Goal: Task Accomplishment & Management: Manage account settings

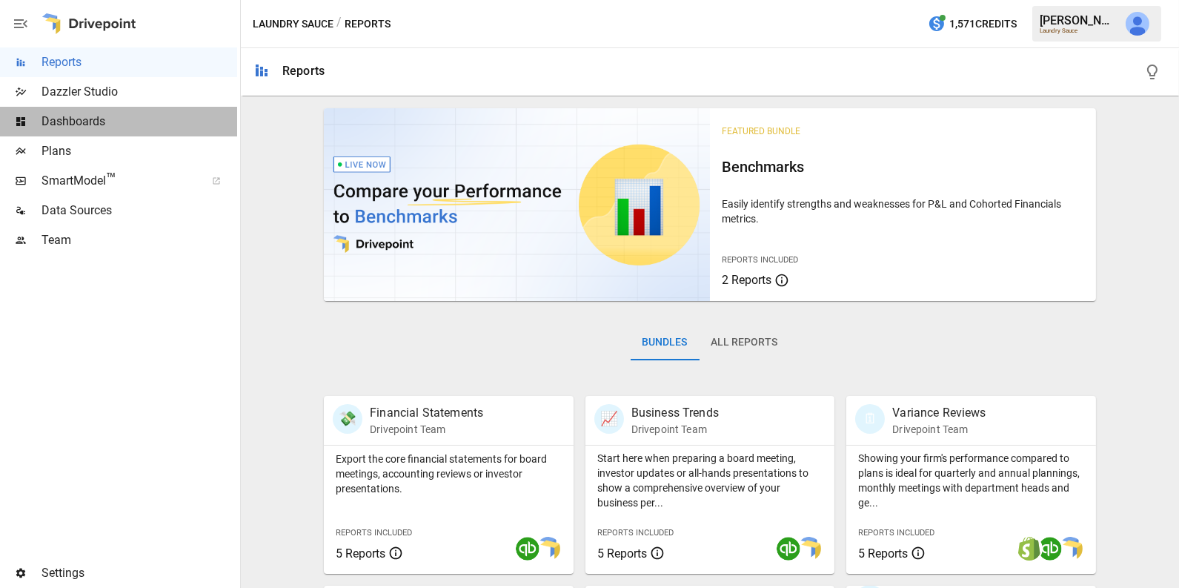
click at [84, 120] on span "Dashboards" at bounding box center [139, 122] width 196 height 18
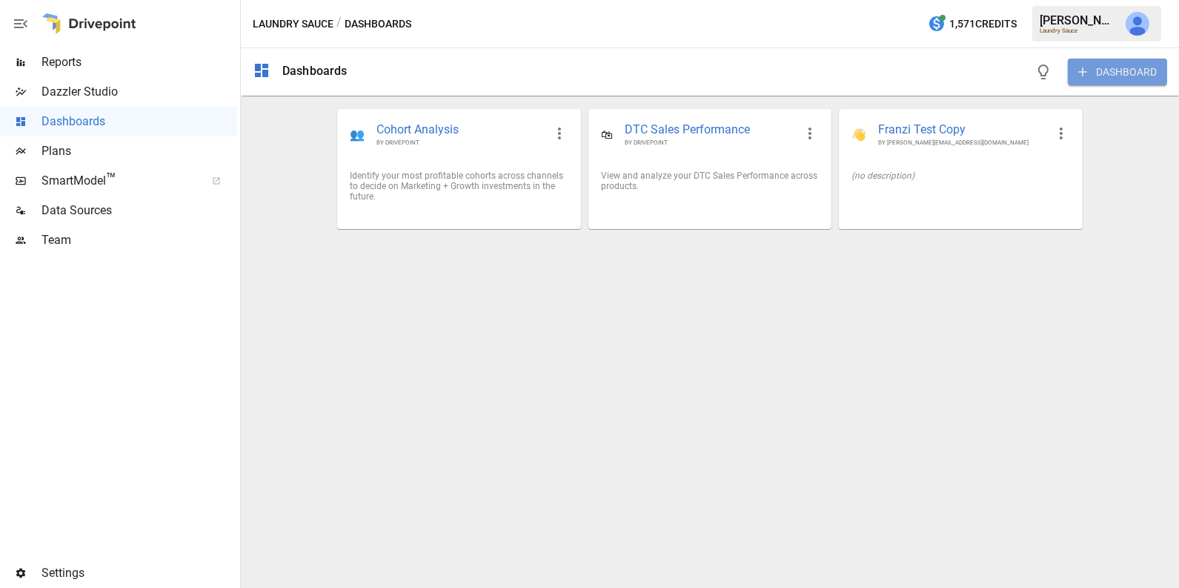
click at [1098, 75] on button "DASHBOARD" at bounding box center [1117, 72] width 99 height 27
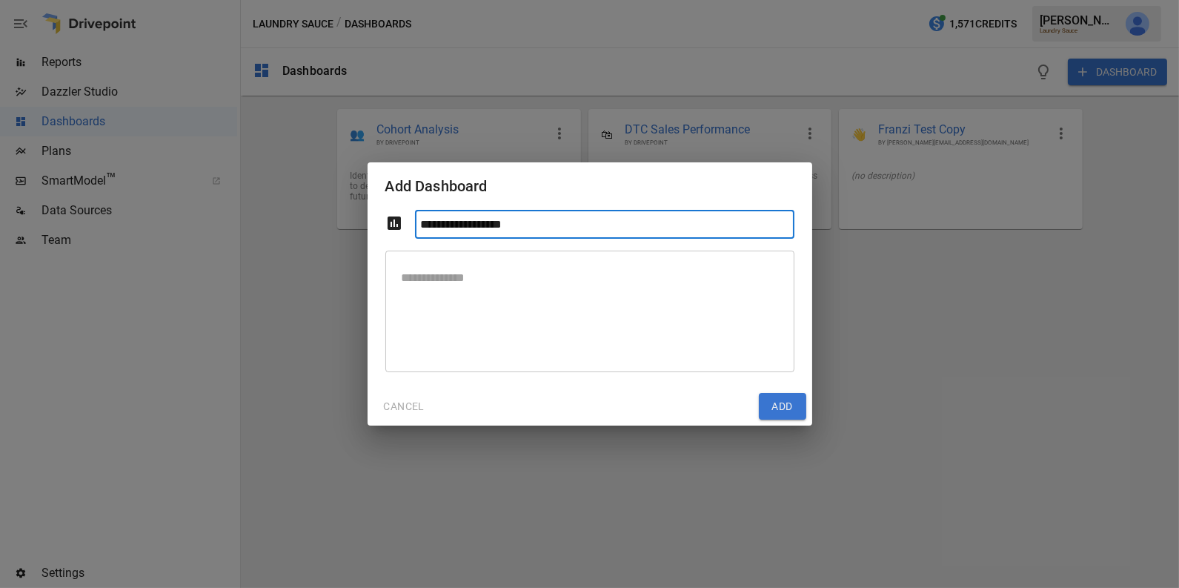
click at [401, 405] on button "CANCEL" at bounding box center [404, 406] width 62 height 27
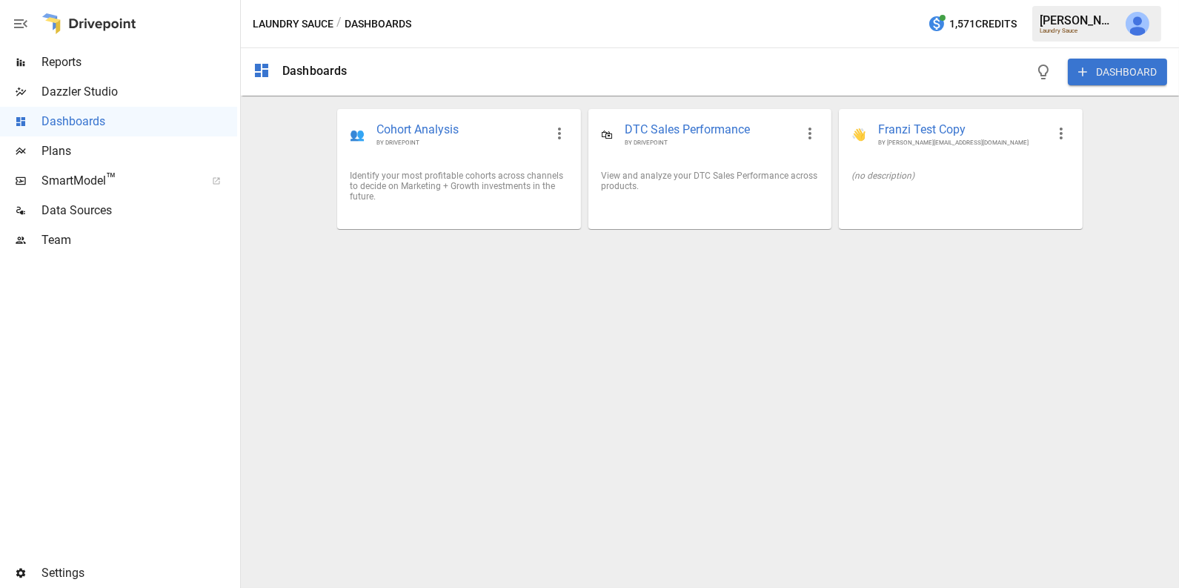
click at [133, 214] on span "Data Sources" at bounding box center [139, 211] width 196 height 18
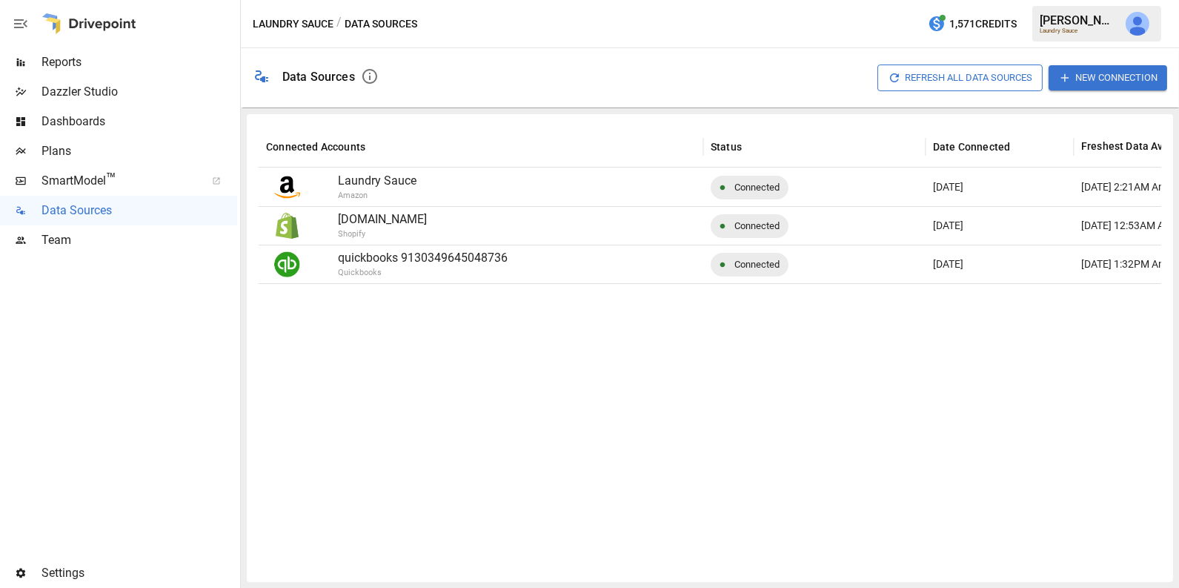
click at [177, 68] on span "Reports" at bounding box center [139, 62] width 196 height 18
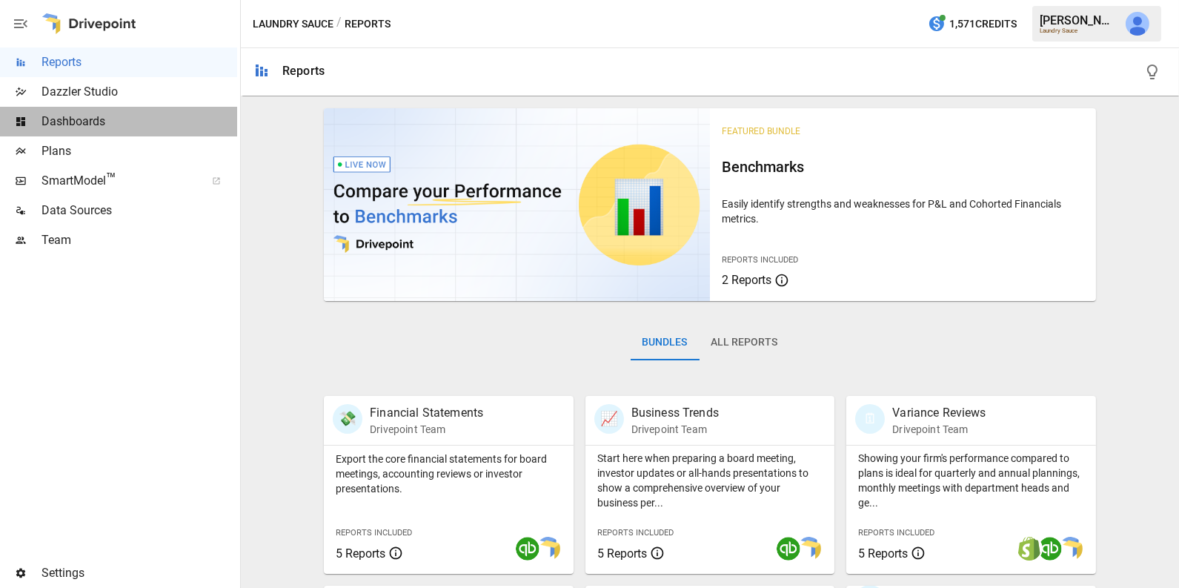
click at [135, 114] on span "Dashboards" at bounding box center [139, 122] width 196 height 18
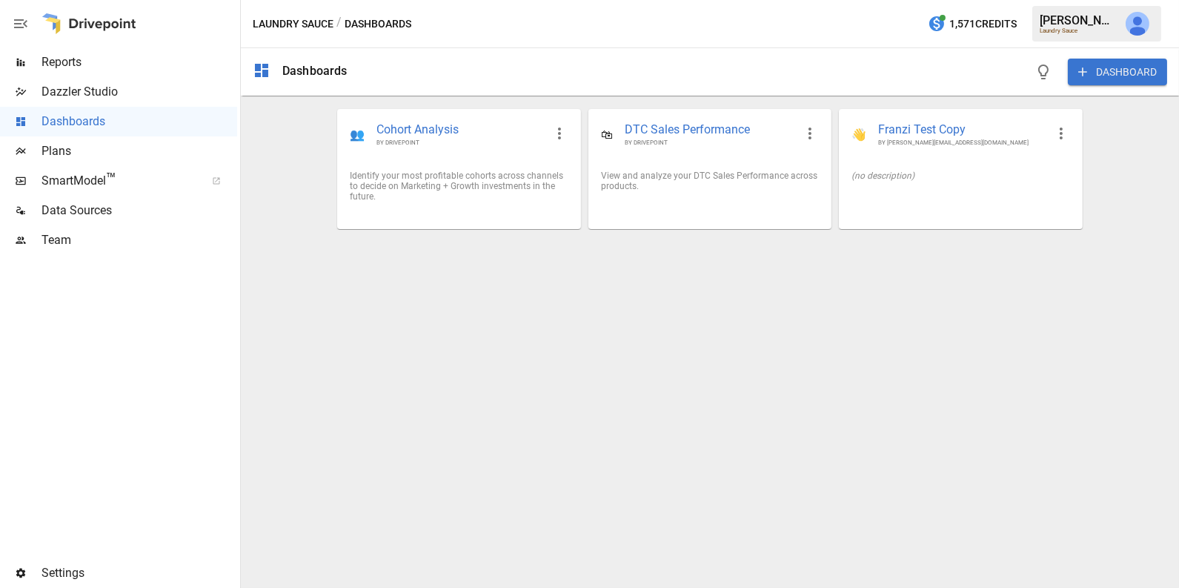
click at [1105, 73] on button "DASHBOARD" at bounding box center [1117, 72] width 99 height 27
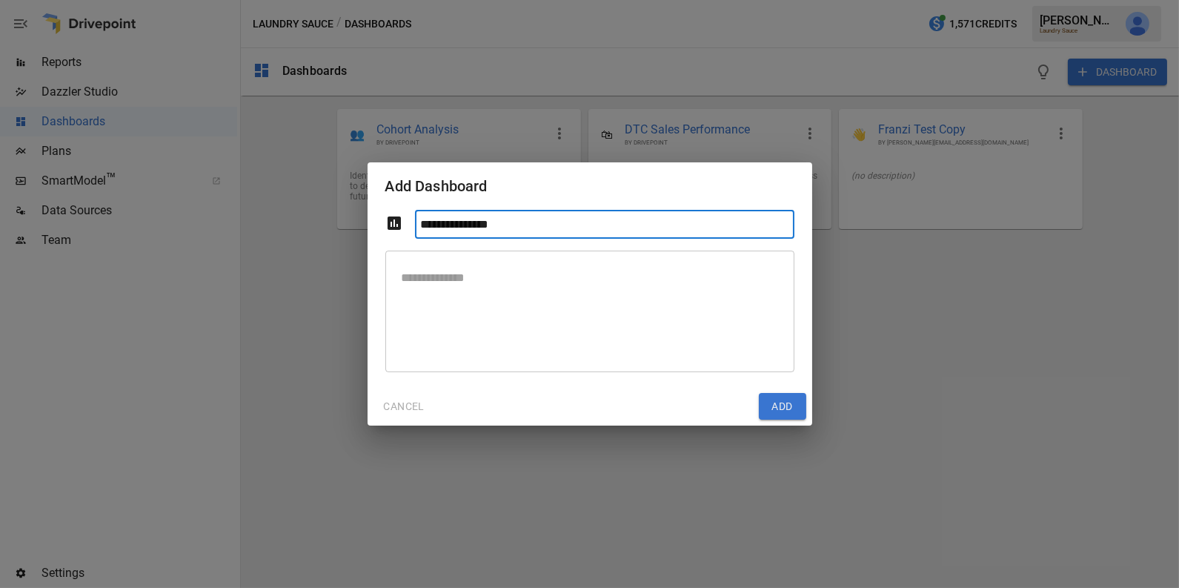
type input "**********"
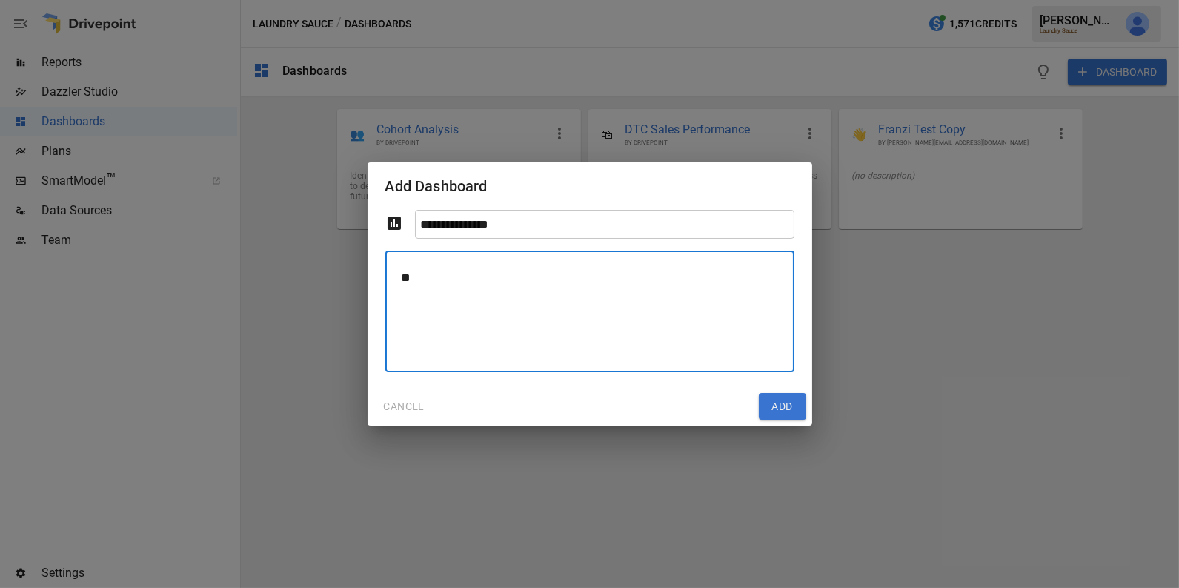
type textarea "*"
type textarea "**********"
click at [788, 411] on button "Add" at bounding box center [782, 406] width 47 height 27
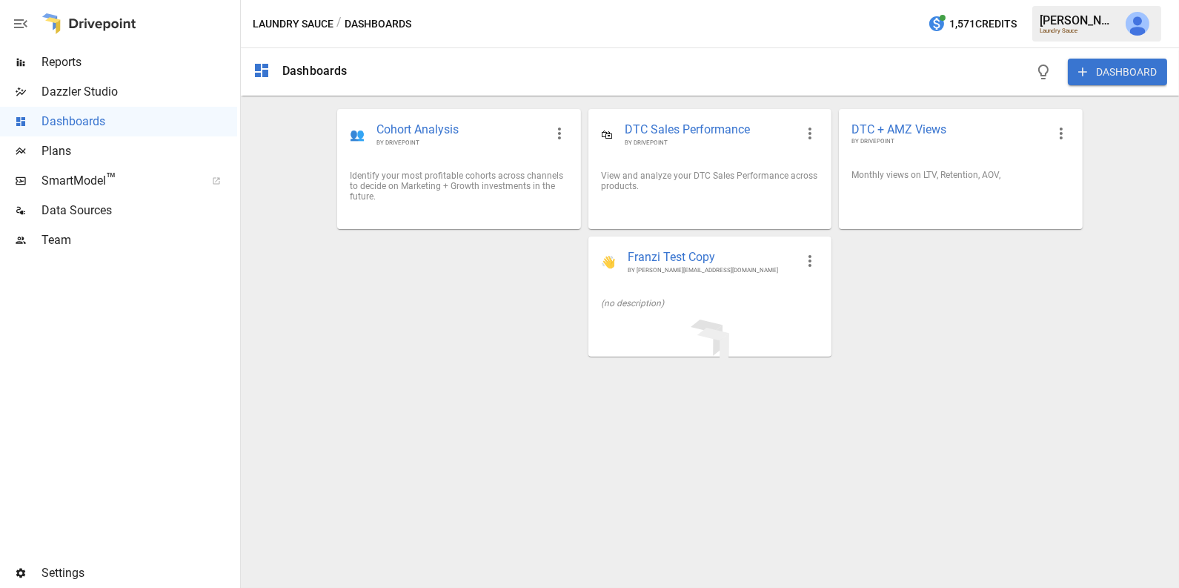
click at [915, 178] on div at bounding box center [710, 342] width 938 height 492
click at [918, 154] on div "DTC + AMZ Views BY DRIVEPOINT" at bounding box center [961, 134] width 242 height 48
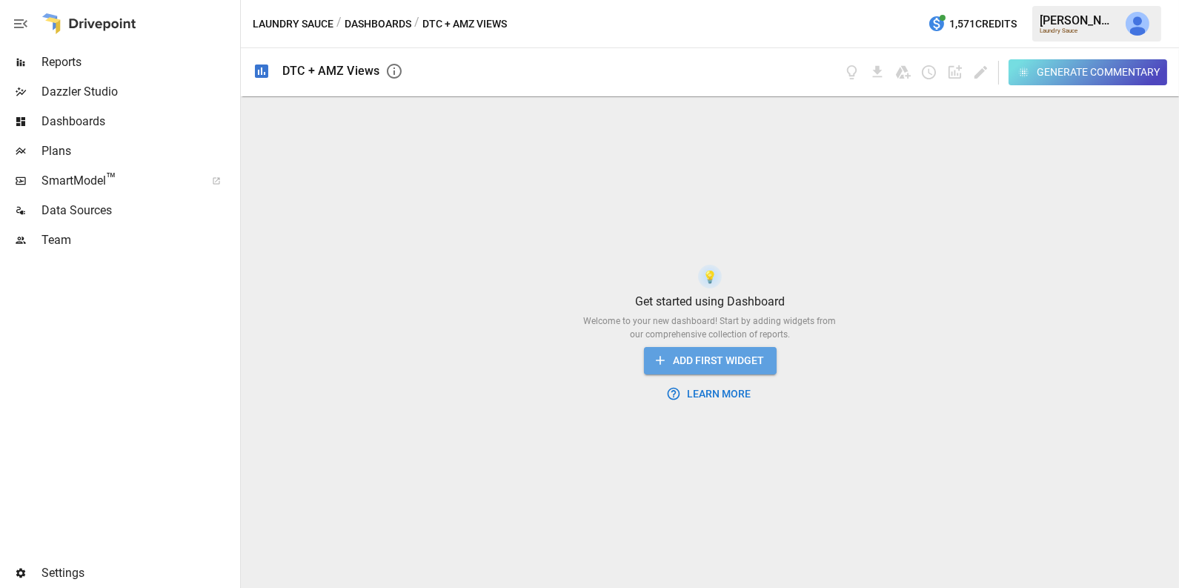
click at [712, 361] on button "ADD FIRST WIDGET" at bounding box center [710, 360] width 133 height 27
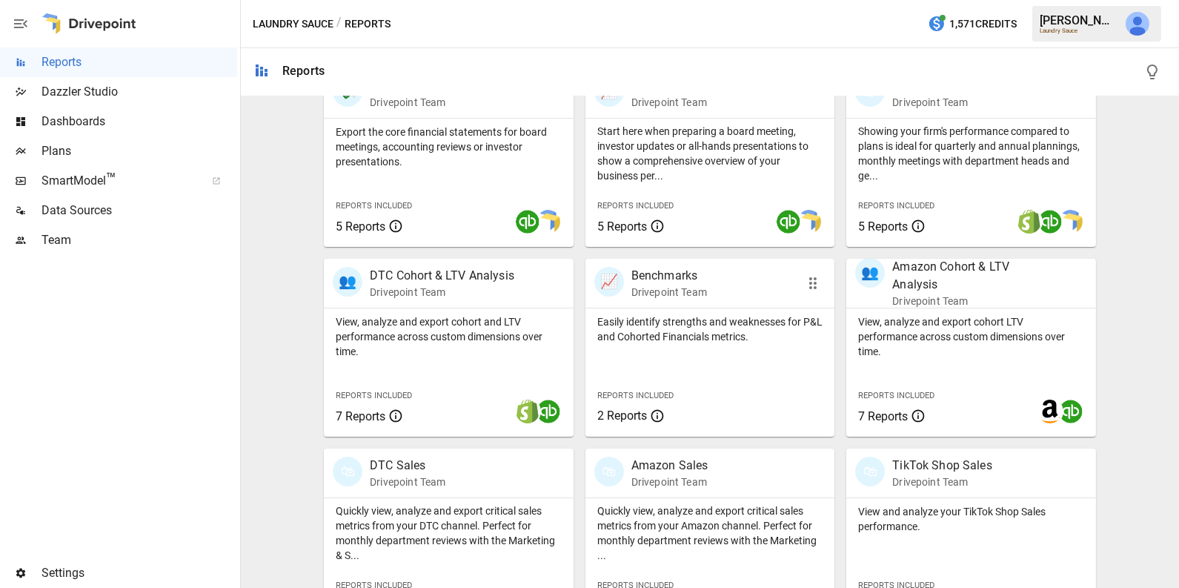
scroll to position [333, 0]
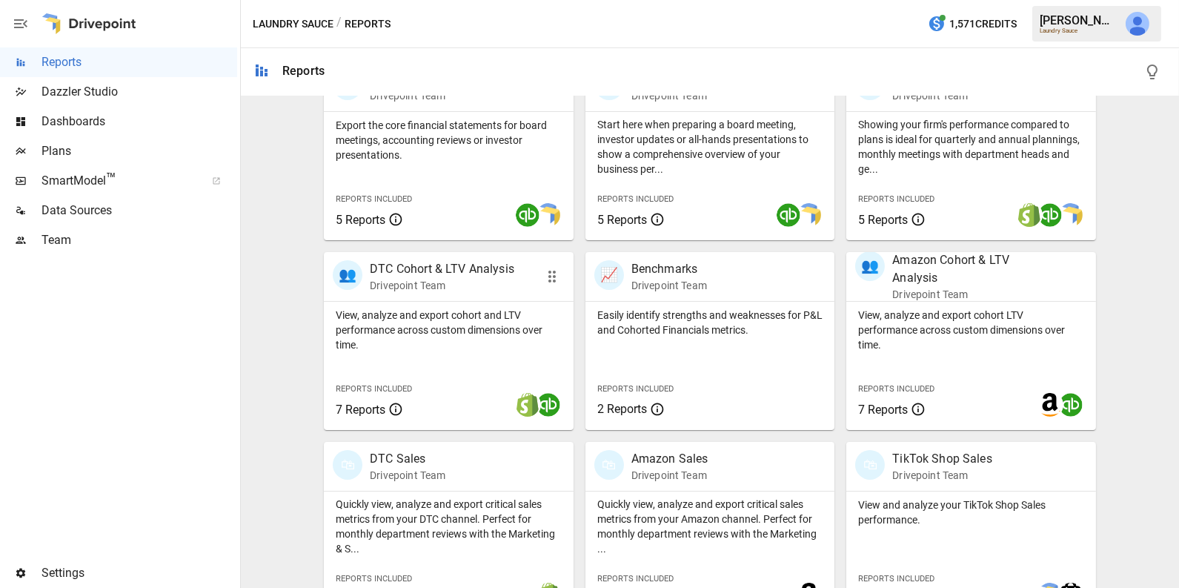
click at [436, 361] on div "View, analyze and export cohort and LTV performance across custom dimensions ov…" at bounding box center [449, 366] width 250 height 128
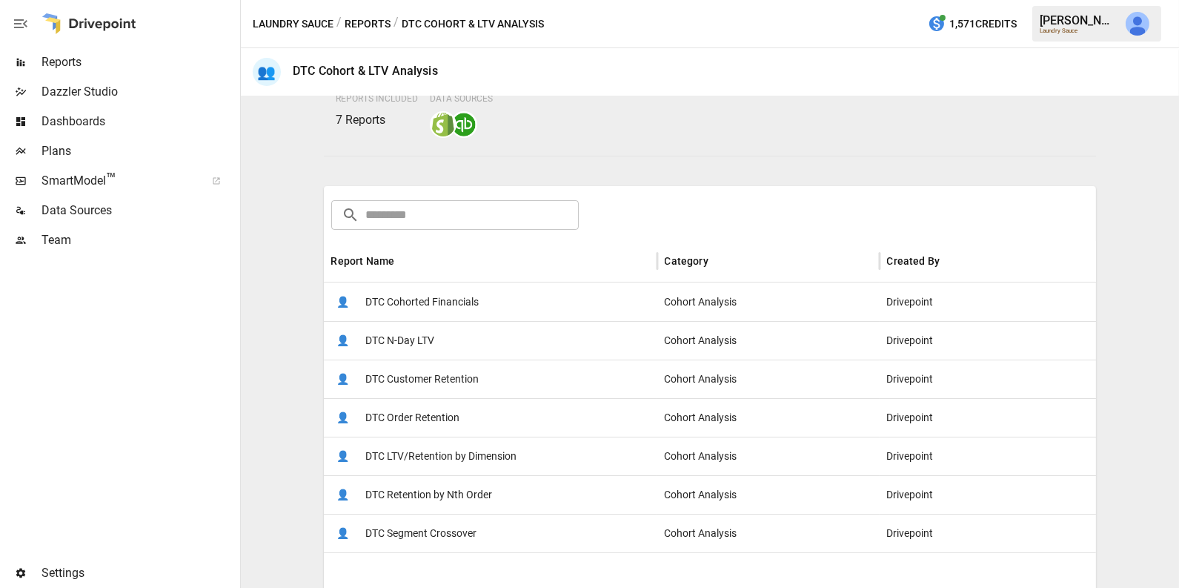
scroll to position [193, 0]
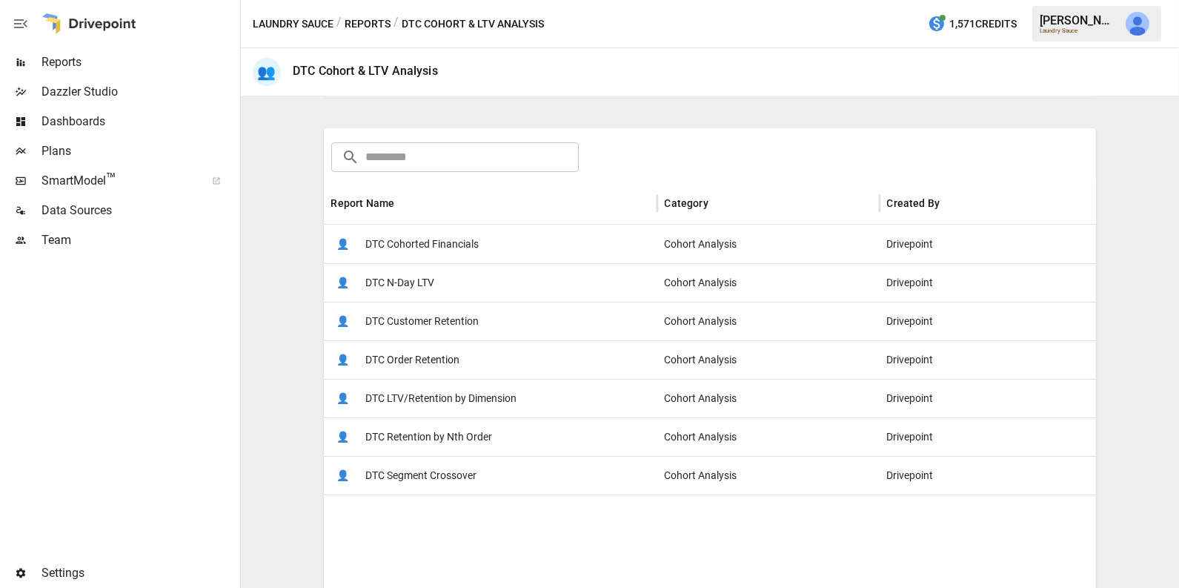
click at [448, 328] on span "DTC Customer Retention" at bounding box center [421, 321] width 113 height 38
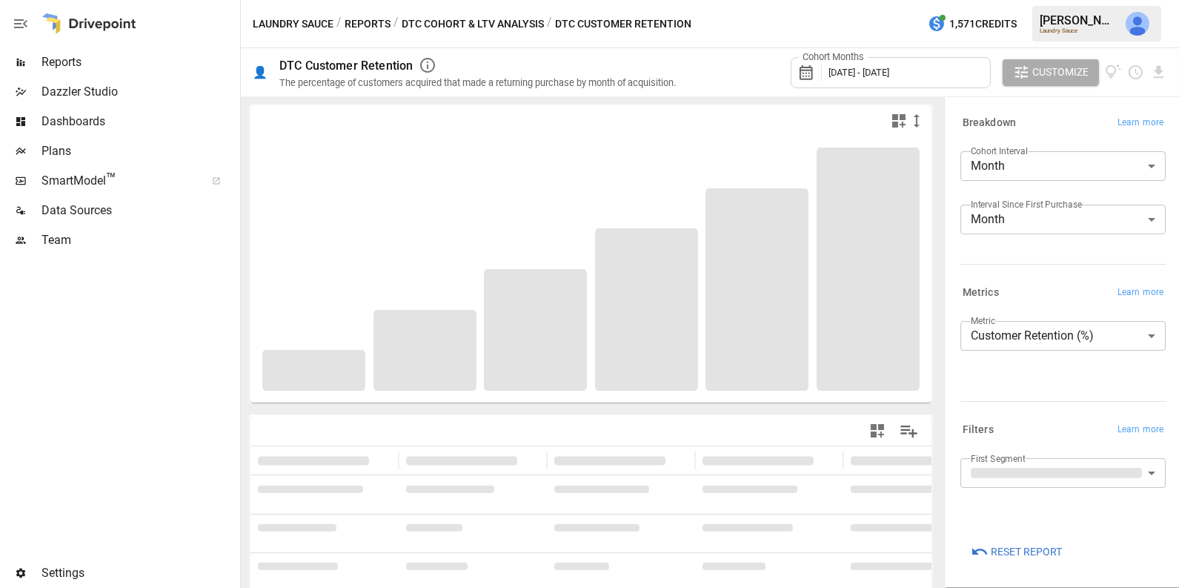
click at [889, 76] on span "[DATE] - [DATE]" at bounding box center [858, 72] width 61 height 11
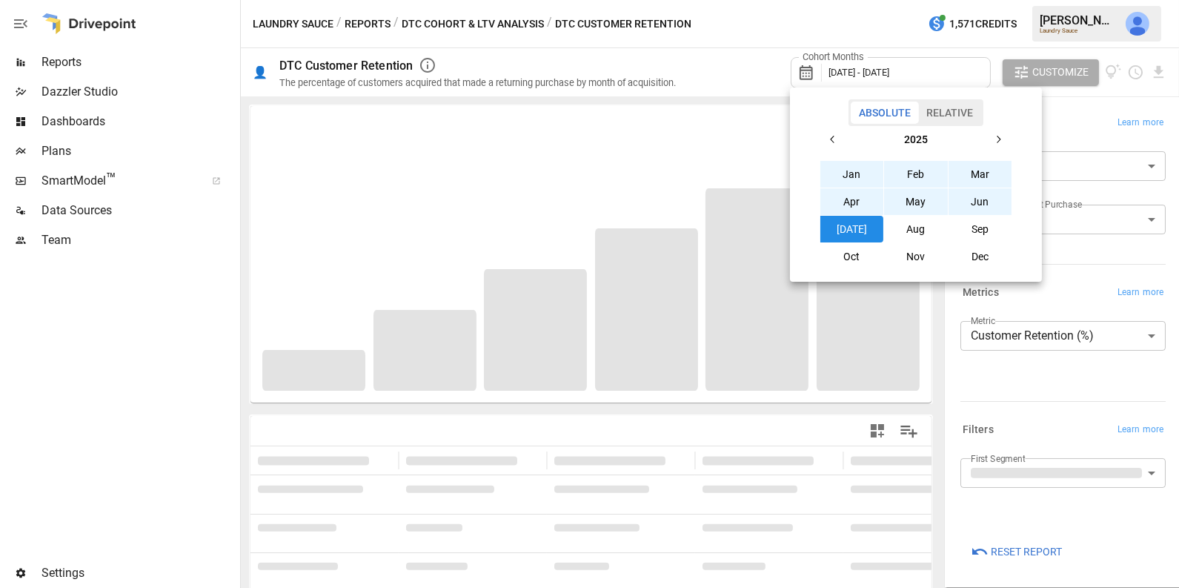
click at [957, 104] on button "Relative" at bounding box center [949, 113] width 63 height 22
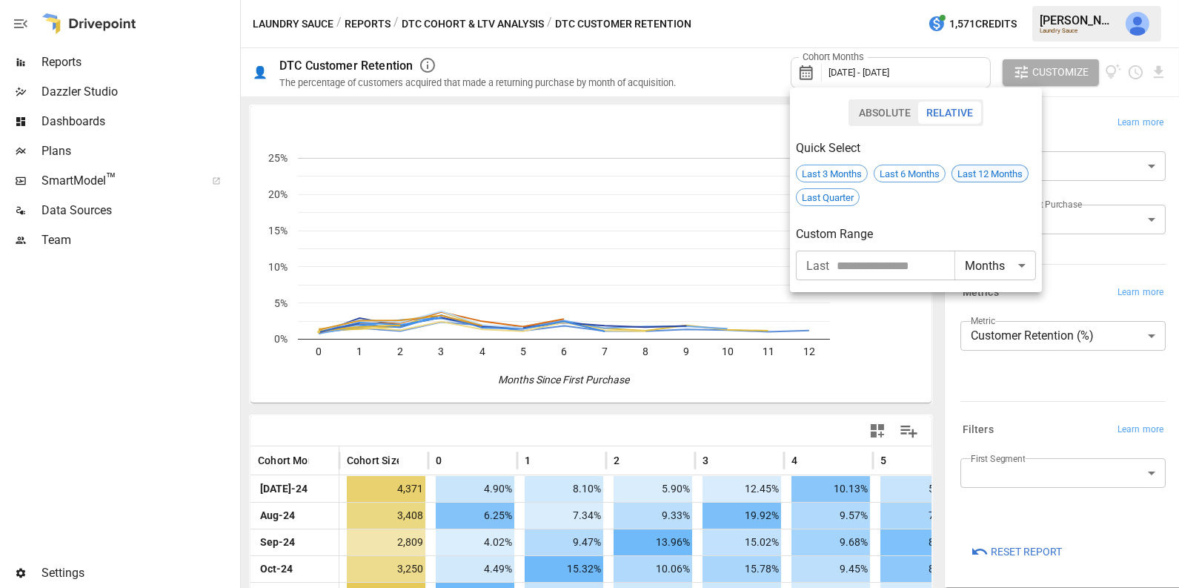
click at [979, 172] on span "Last 12 Months" at bounding box center [990, 173] width 76 height 11
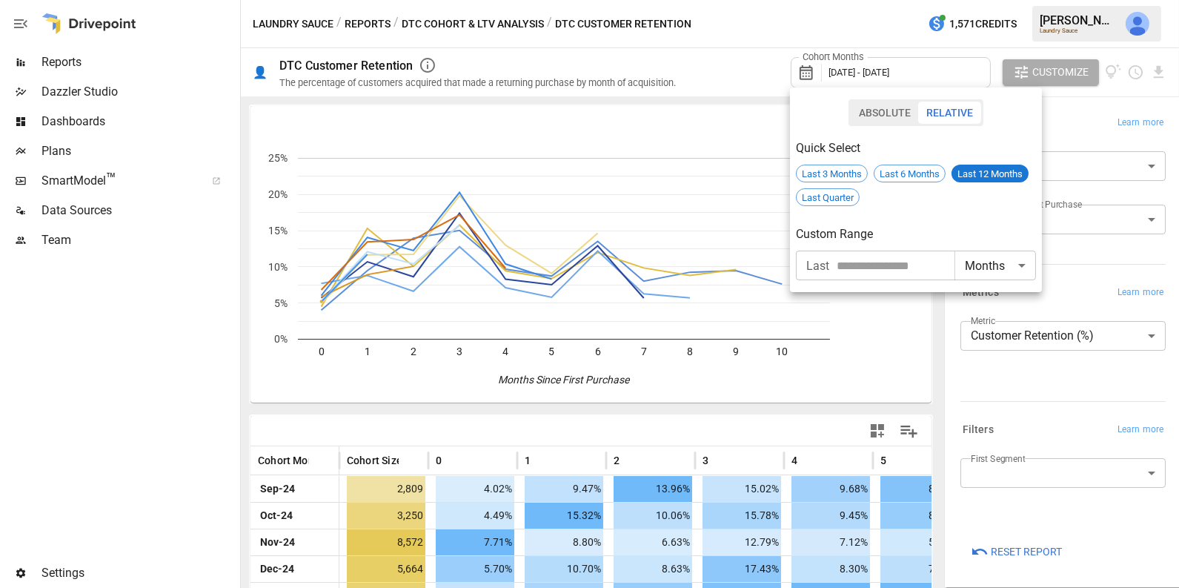
click at [971, 369] on div at bounding box center [589, 294] width 1179 height 588
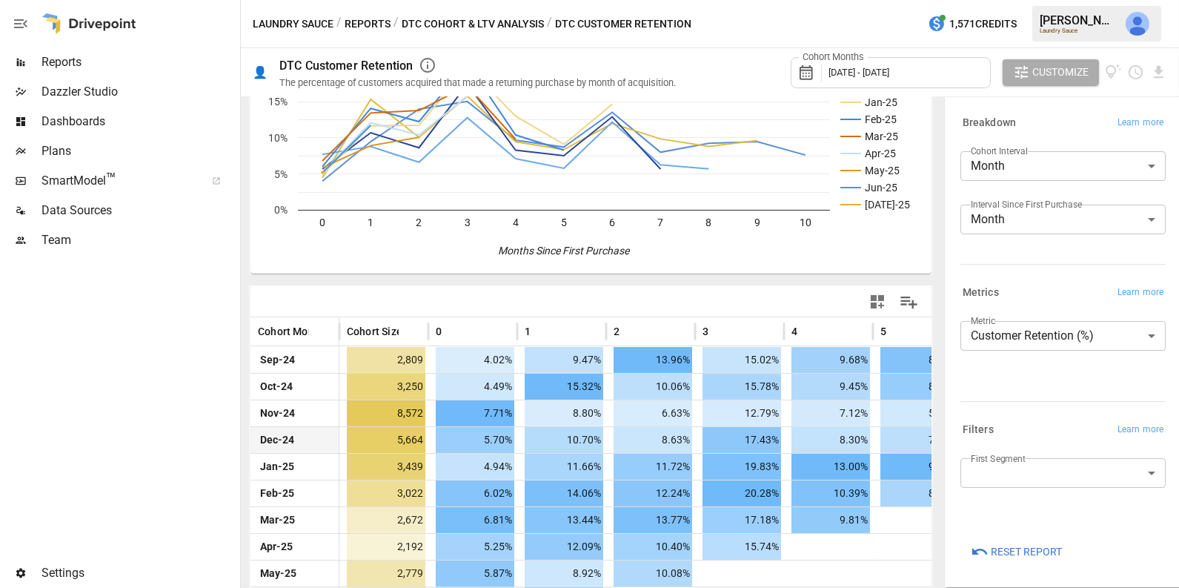
scroll to position [162, 0]
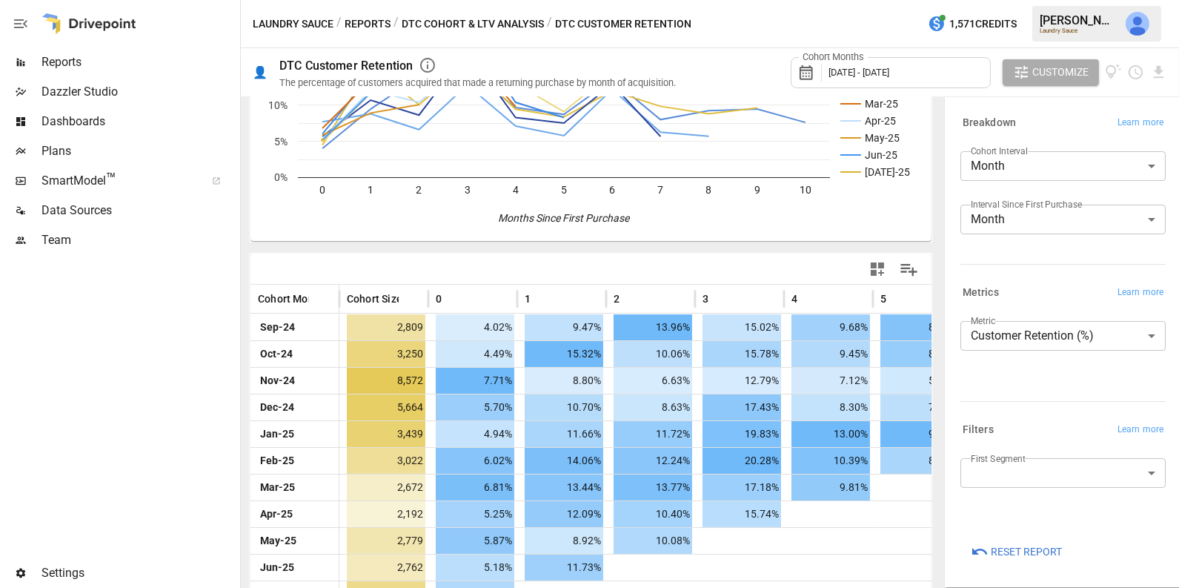
click at [1026, 491] on div "First Segment ​" at bounding box center [1062, 478] width 205 height 41
click at [1023, 0] on body "Reports Dazzler Studio Dashboards Plans SmartModel ™ Data Sources Team Settings…" at bounding box center [589, 0] width 1179 height 0
click at [1032, 502] on span "NonSubscription" at bounding box center [1078, 505] width 150 height 18
type input "**********"
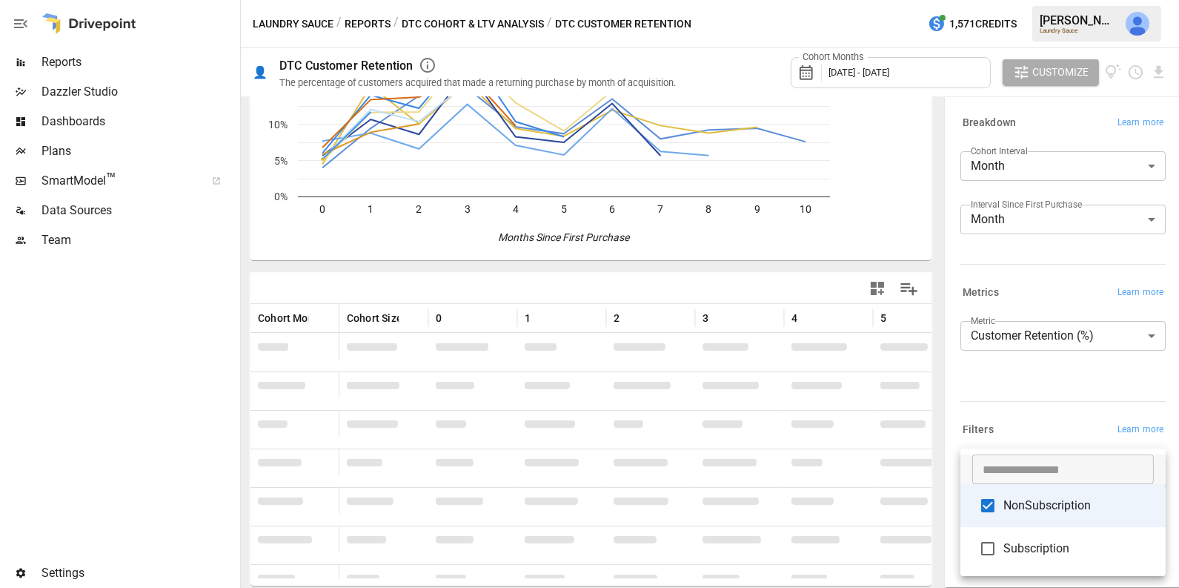
scroll to position [162, 0]
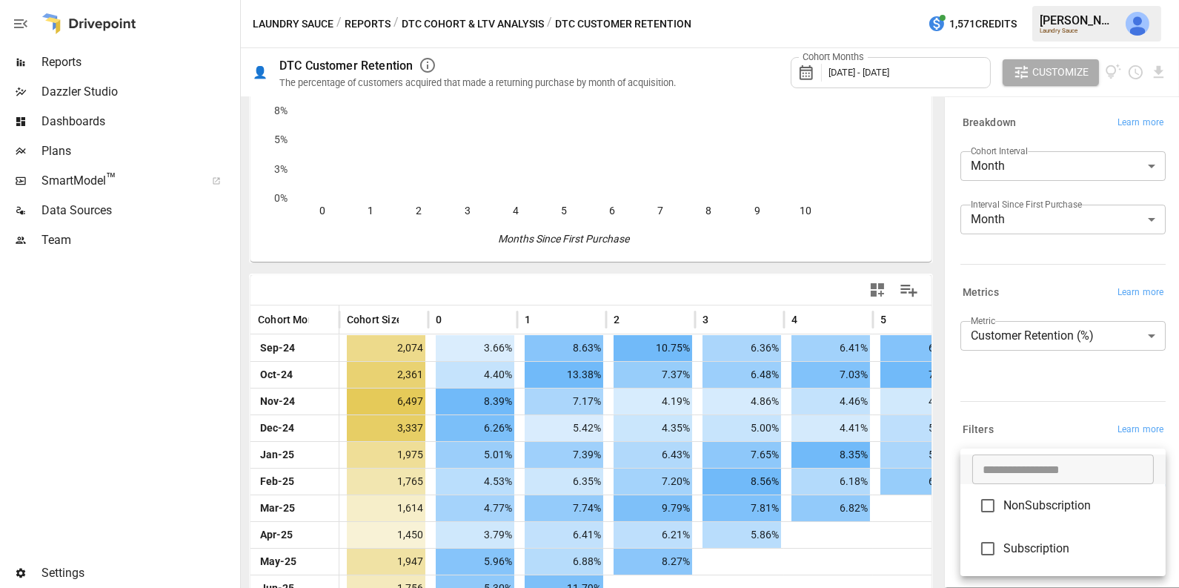
scroll to position [162, 0]
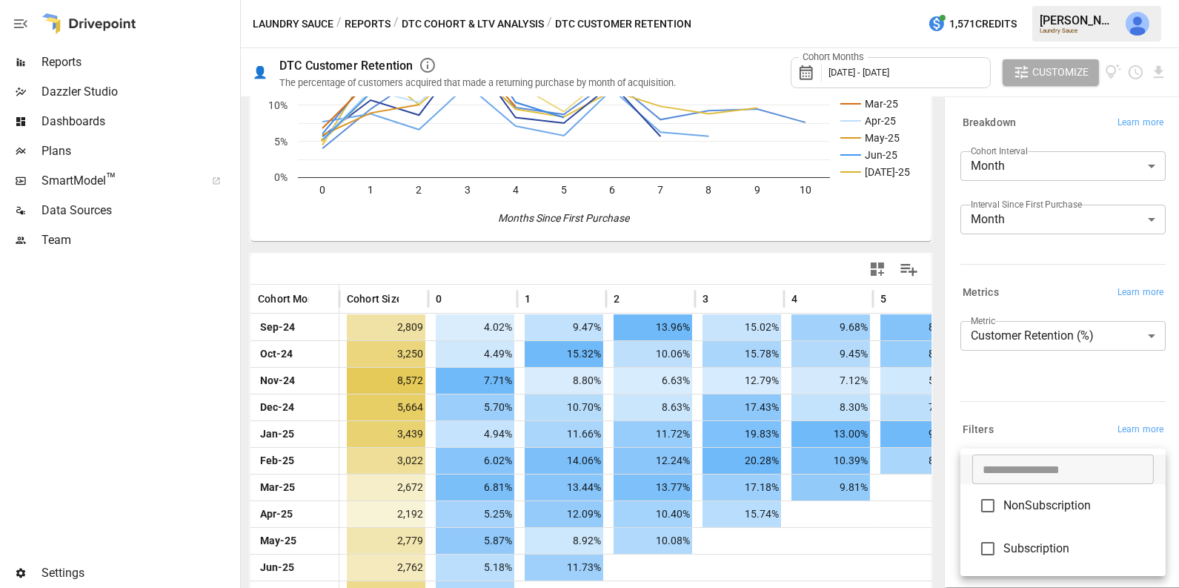
click at [869, 265] on div at bounding box center [589, 294] width 1179 height 588
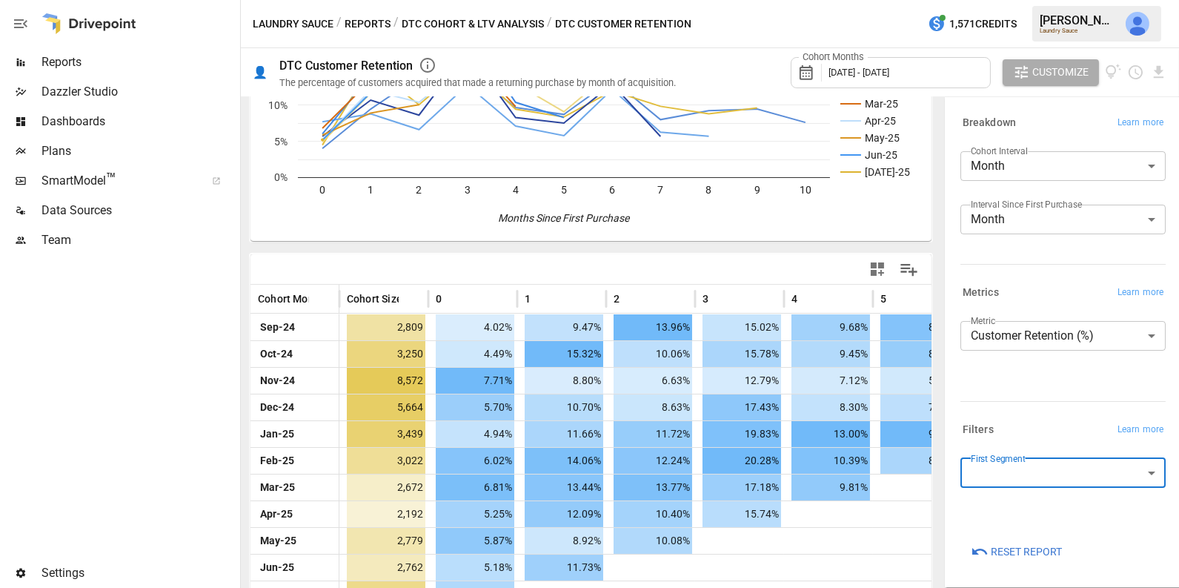
click at [879, 271] on icon "button" at bounding box center [877, 268] width 13 height 13
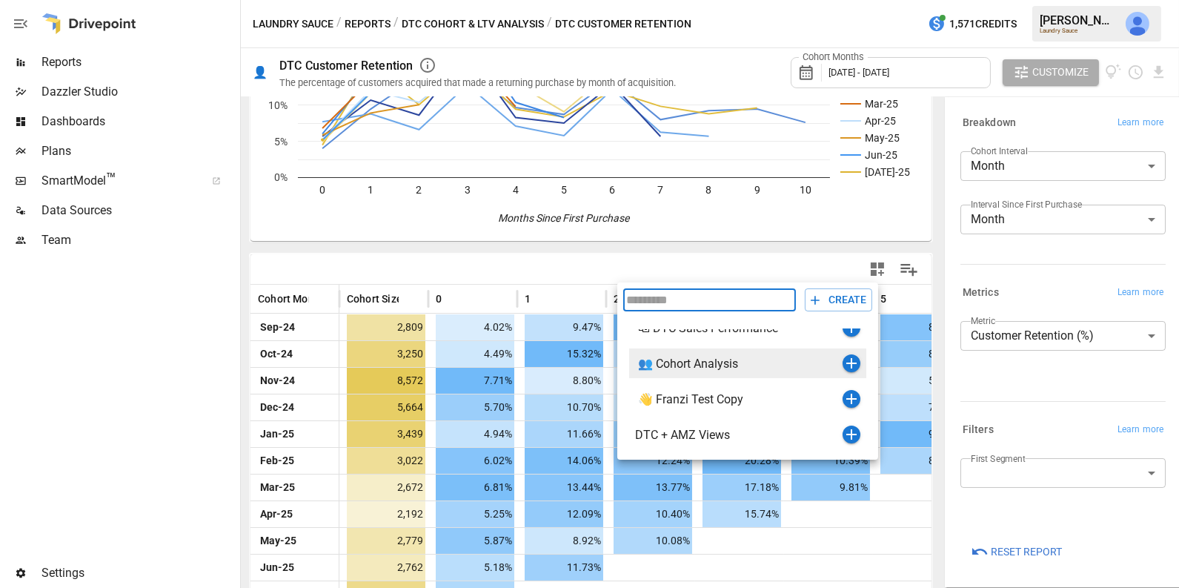
scroll to position [17, 0]
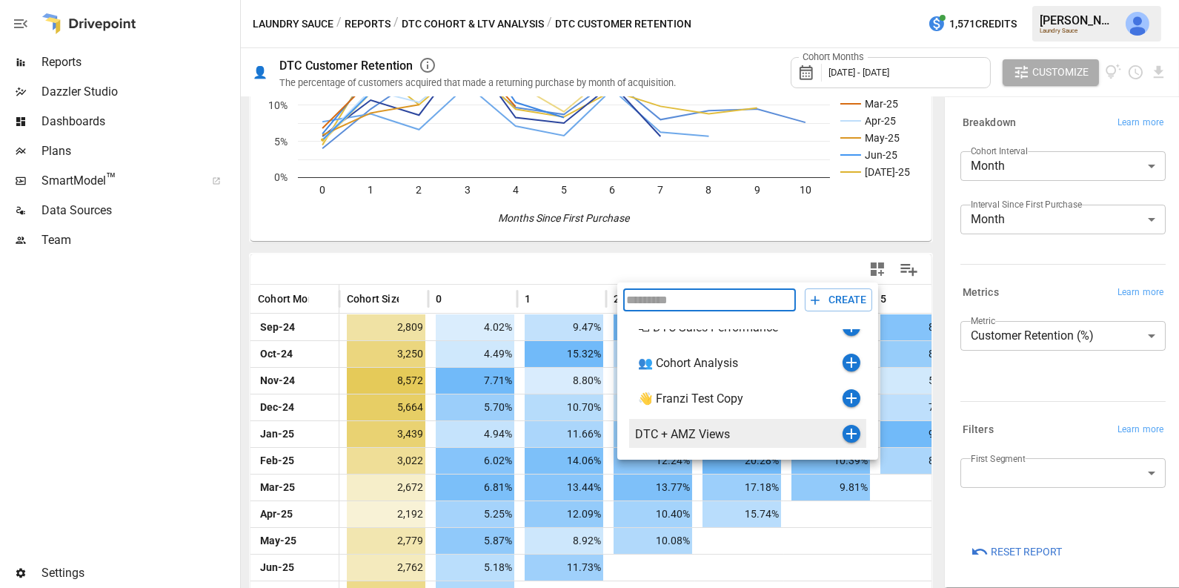
click at [851, 436] on icon "button" at bounding box center [851, 433] width 10 height 10
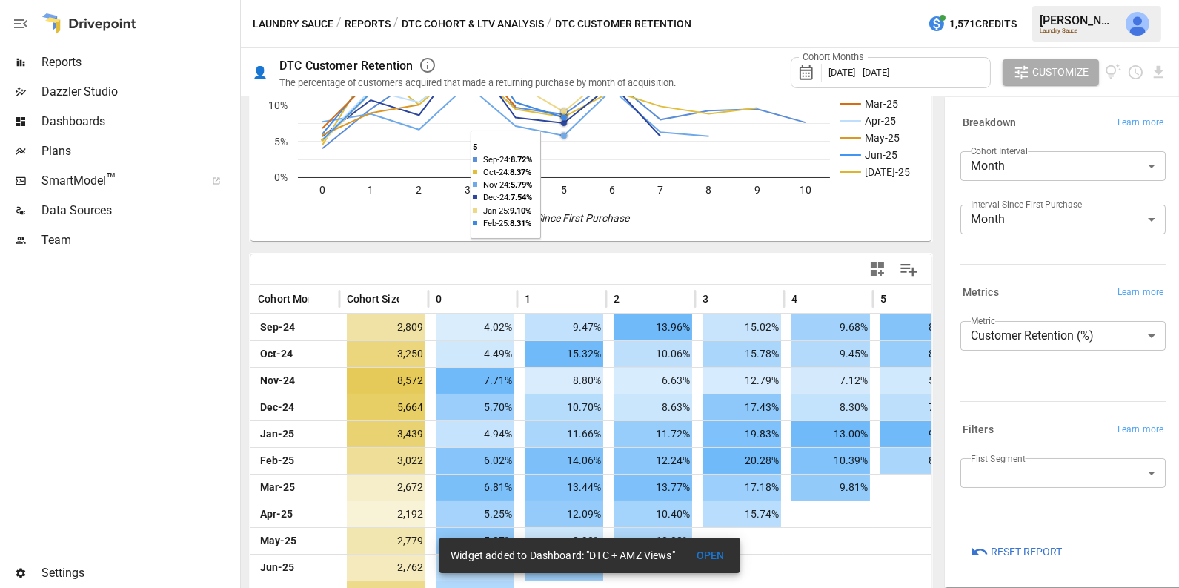
click at [413, 27] on button "DTC Cohort & LTV Analysis" at bounding box center [473, 24] width 142 height 19
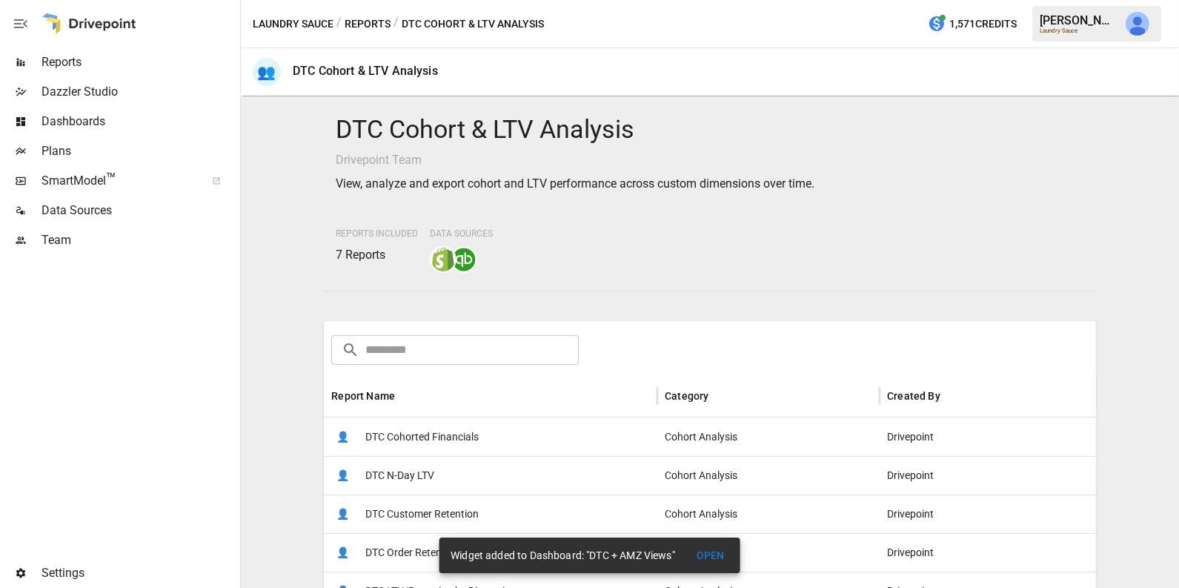
click at [476, 443] on span "DTC Cohorted Financials" at bounding box center [421, 437] width 113 height 38
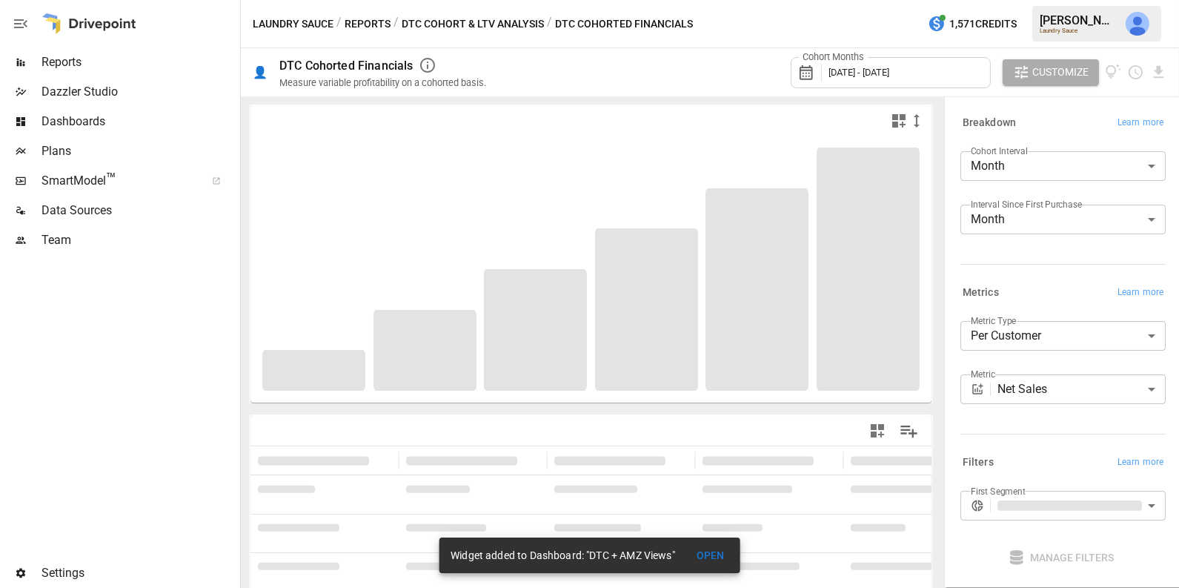
click at [1045, 0] on body "**********" at bounding box center [589, 0] width 1179 height 0
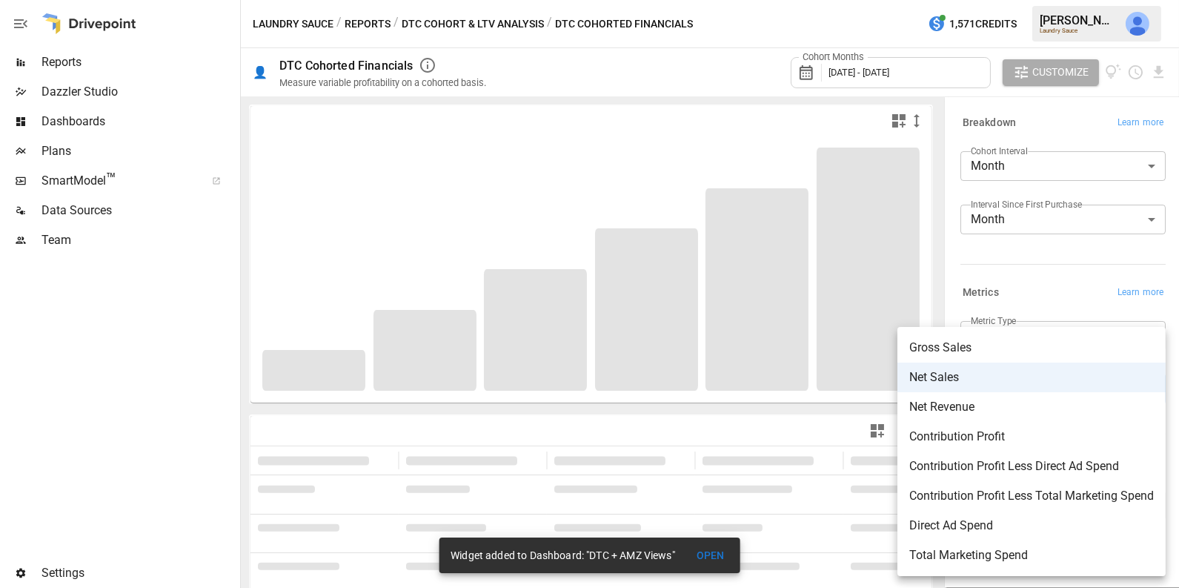
click at [1070, 463] on span "Contribution Profit Less Direct Ad Spend" at bounding box center [1031, 466] width 245 height 18
type input "**********"
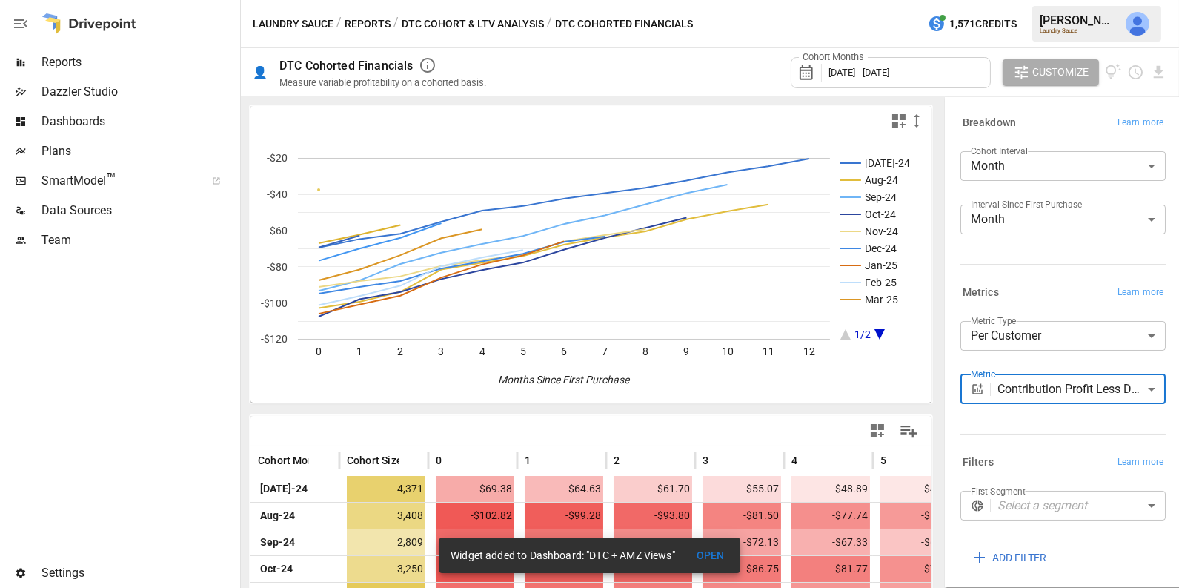
click at [856, 67] on span "[DATE] - [DATE]" at bounding box center [858, 72] width 61 height 11
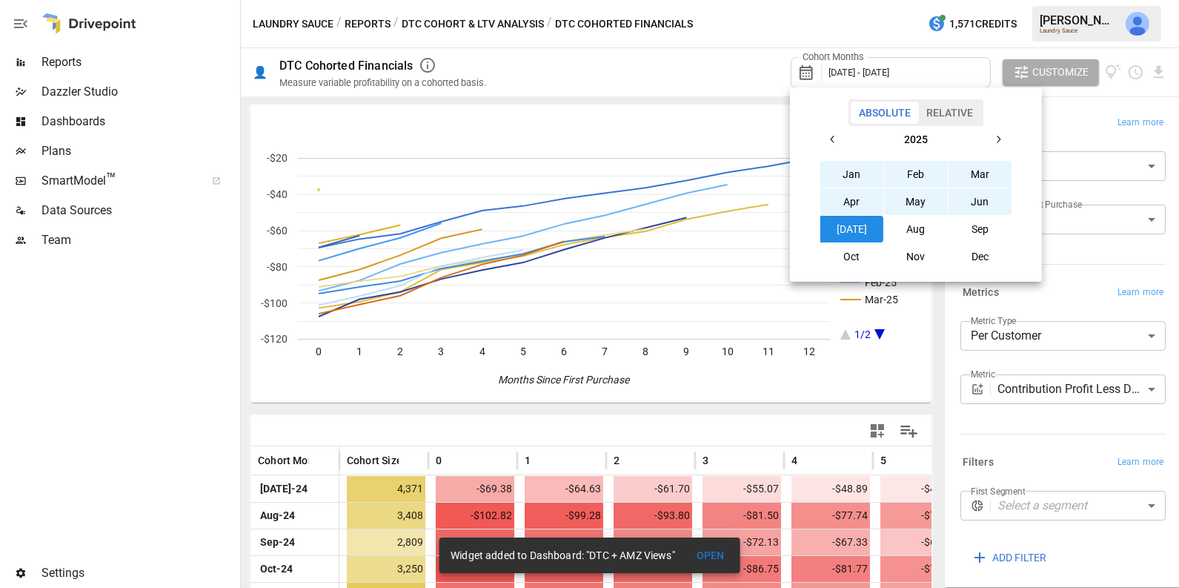
click at [957, 107] on button "Relative" at bounding box center [949, 113] width 63 height 22
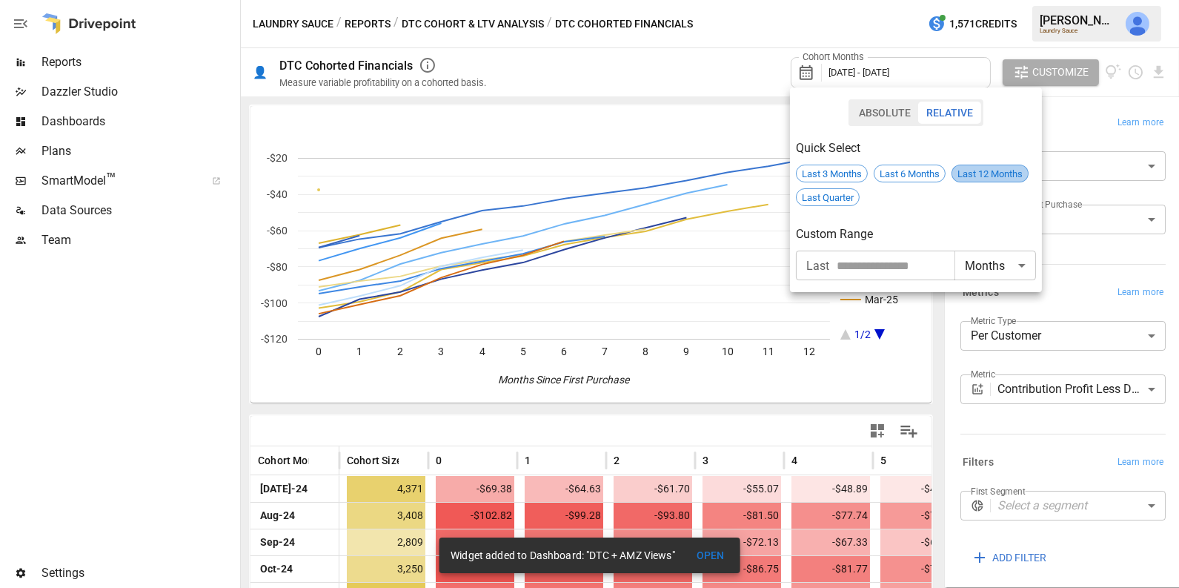
click at [985, 166] on div "Last 12 Months" at bounding box center [989, 174] width 77 height 18
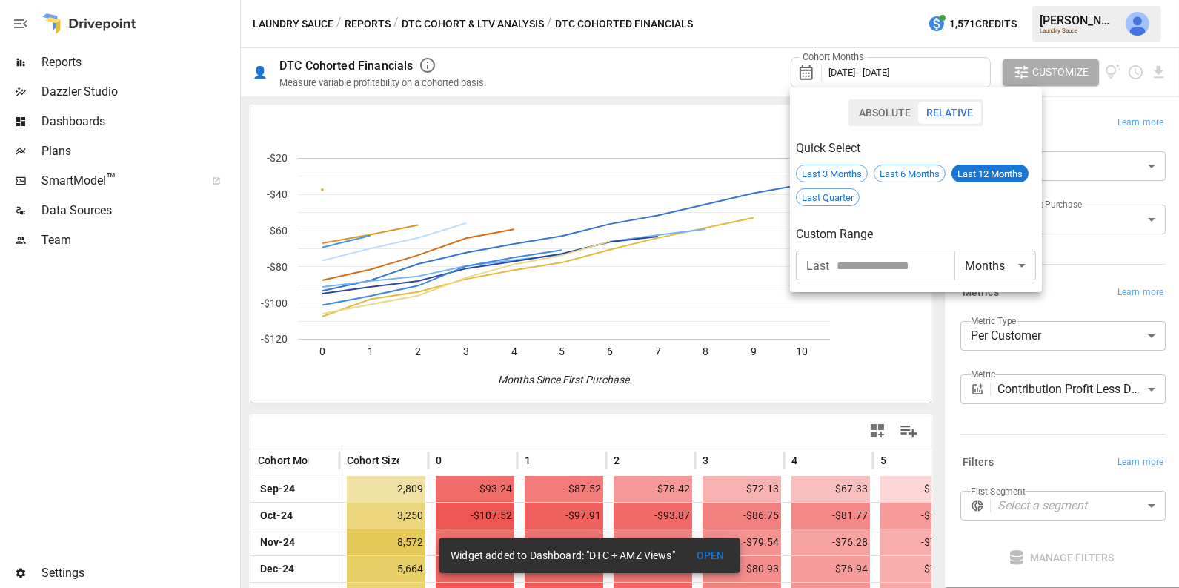
click at [1069, 288] on div at bounding box center [589, 294] width 1179 height 588
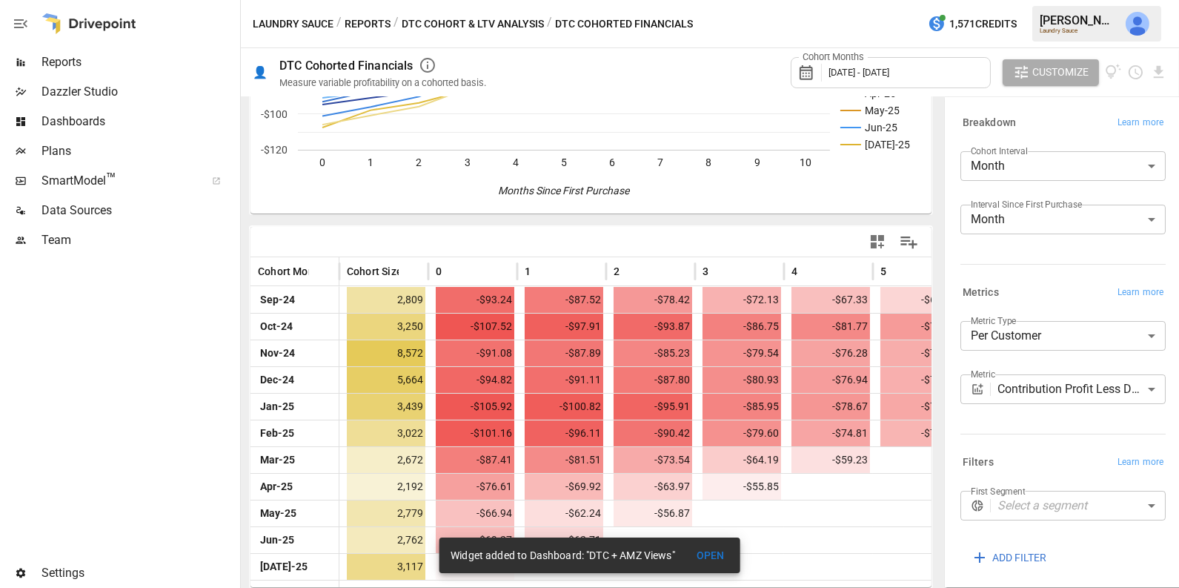
click at [1037, 0] on body "Reports Dazzler Studio Dashboards Plans SmartModel ™ Data Sources Team Settings…" at bounding box center [589, 0] width 1179 height 0
click at [1055, 424] on div at bounding box center [589, 294] width 1179 height 588
click at [881, 240] on icon "button" at bounding box center [877, 242] width 18 height 18
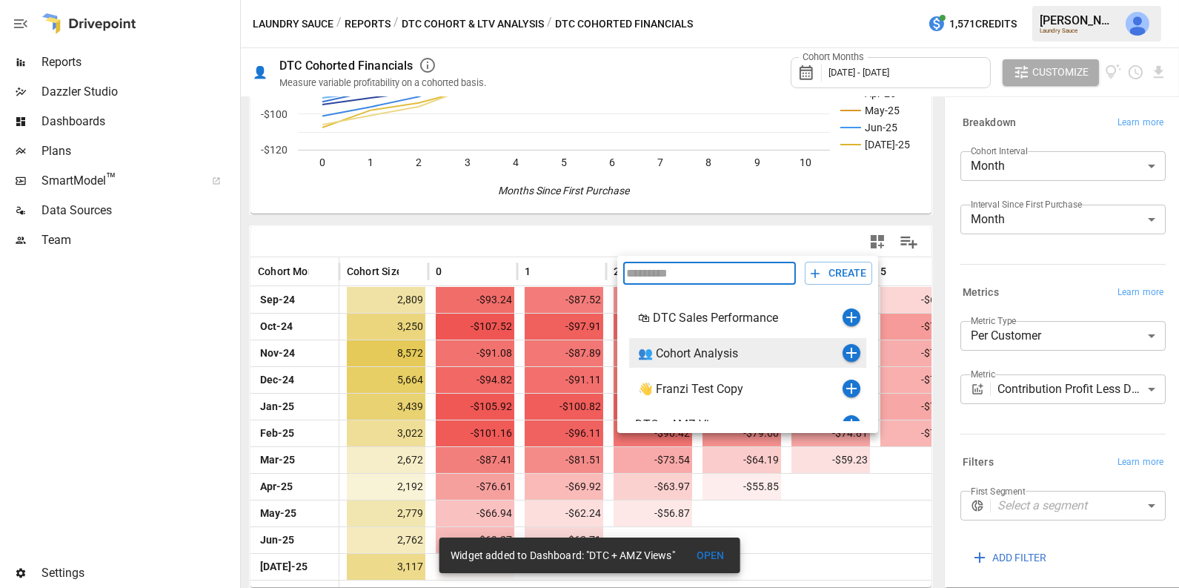
scroll to position [17, 0]
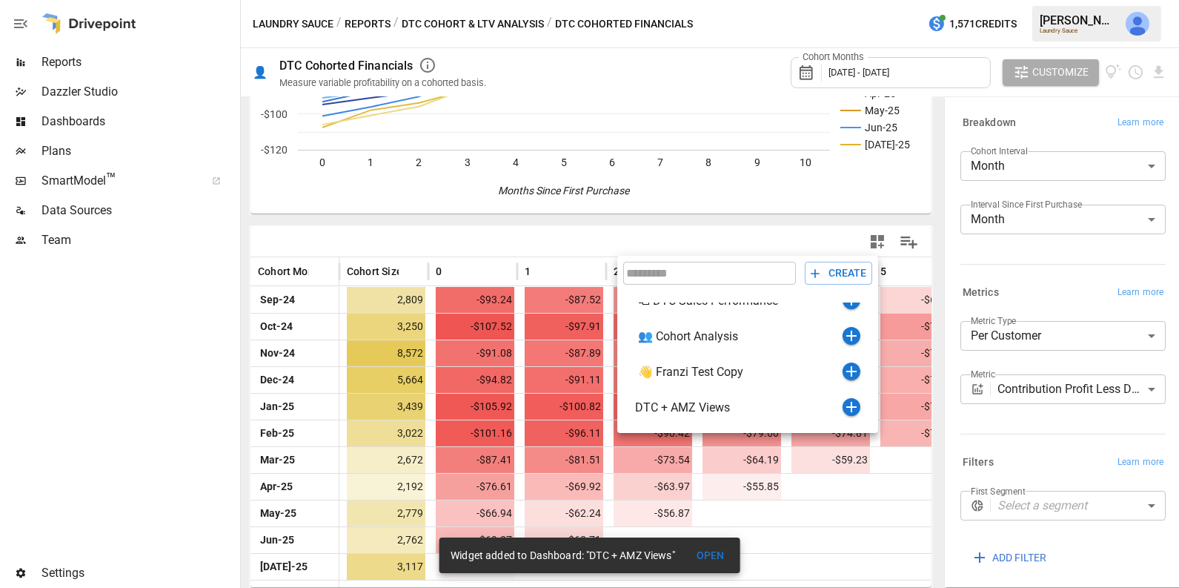
click at [737, 251] on div at bounding box center [589, 294] width 1179 height 588
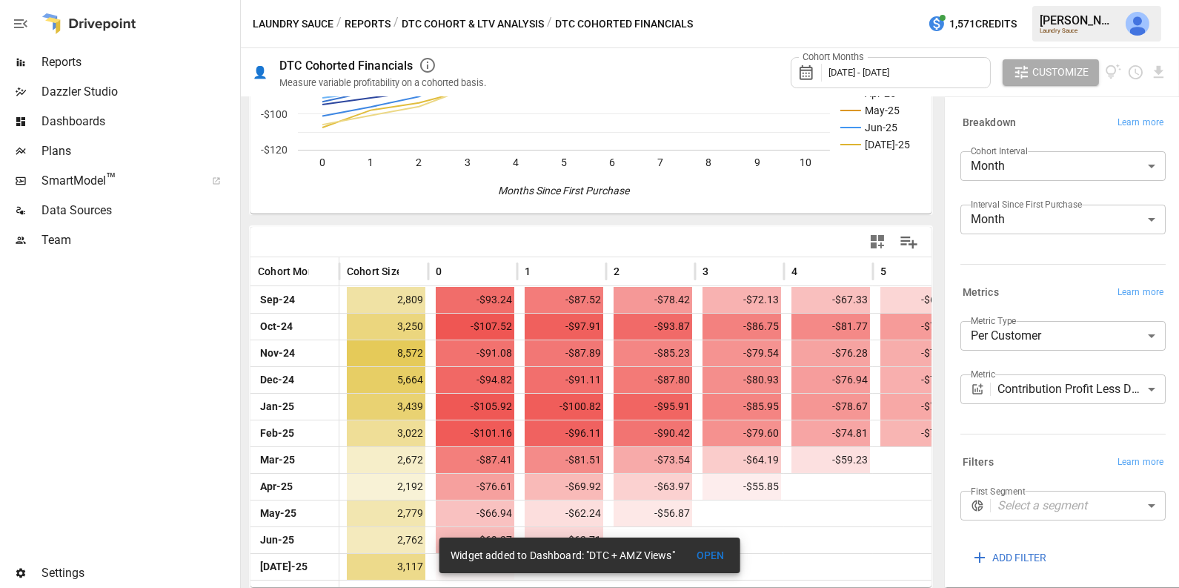
click at [876, 240] on icon "button" at bounding box center [877, 242] width 18 height 18
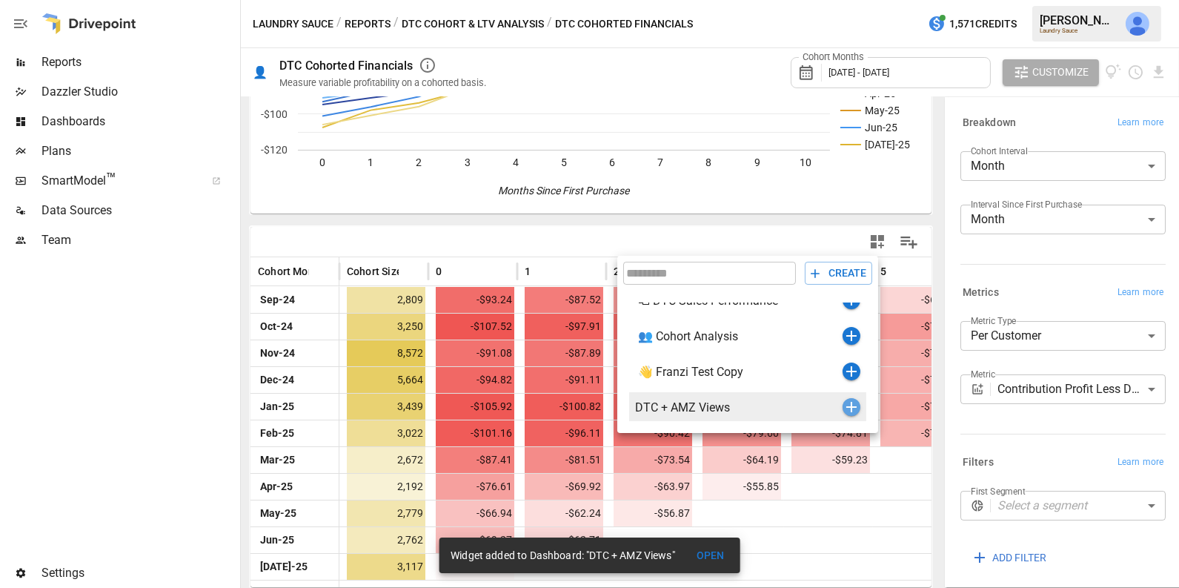
click at [852, 409] on icon "button" at bounding box center [852, 407] width 18 height 18
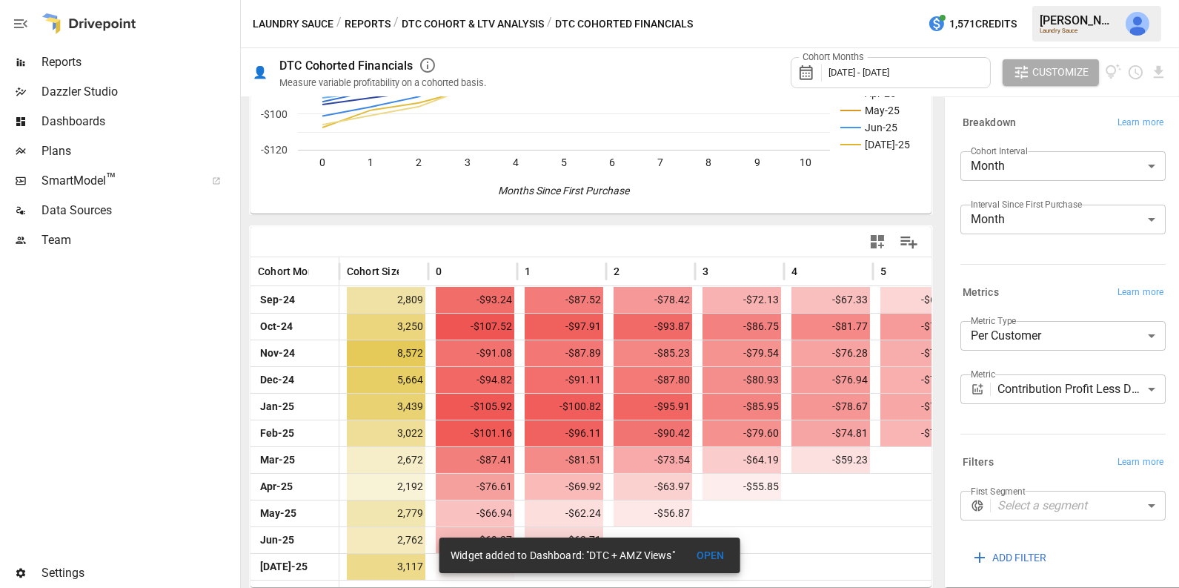
click at [451, 24] on button "DTC Cohort & LTV Analysis" at bounding box center [473, 24] width 142 height 19
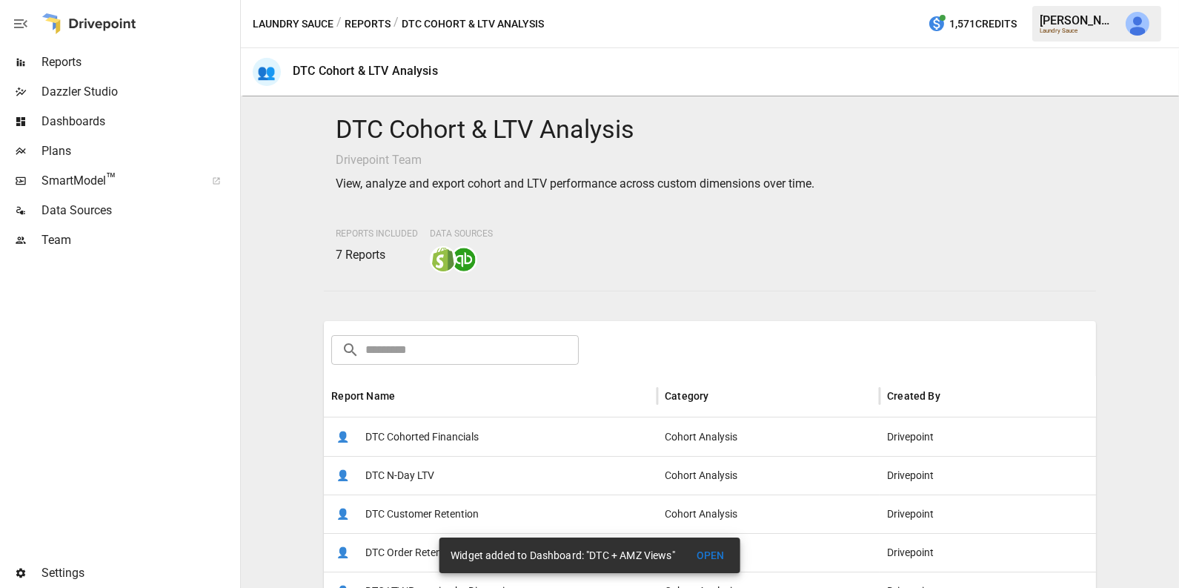
click at [366, 20] on button "Reports" at bounding box center [368, 24] width 46 height 19
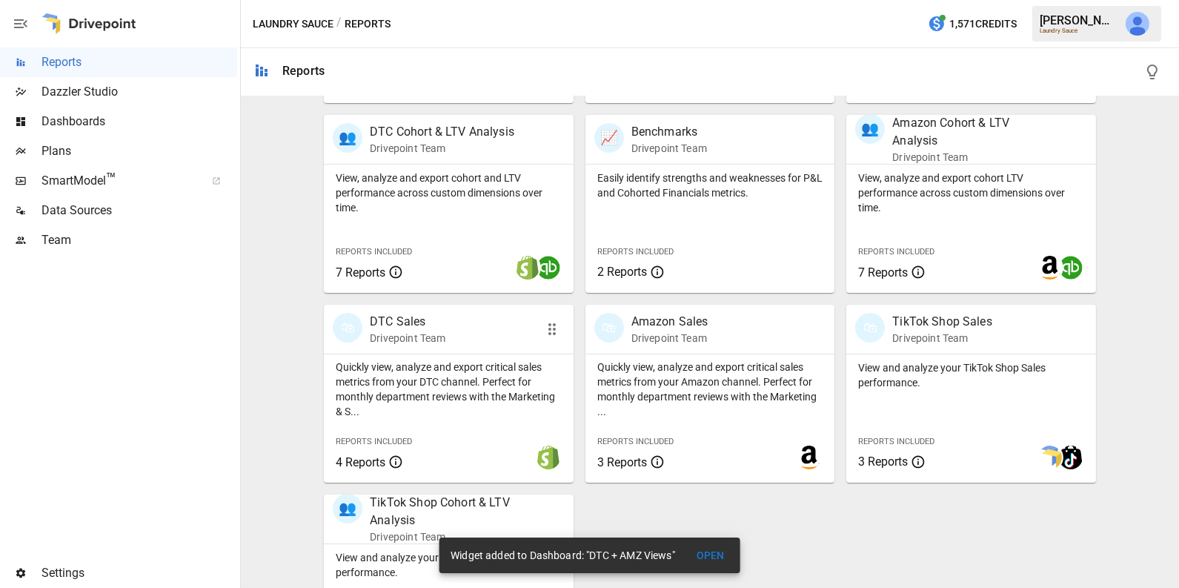
scroll to position [471, 0]
click at [974, 224] on div "View, analyze and export cohort LTV performance across custom dimensions over t…" at bounding box center [971, 228] width 250 height 128
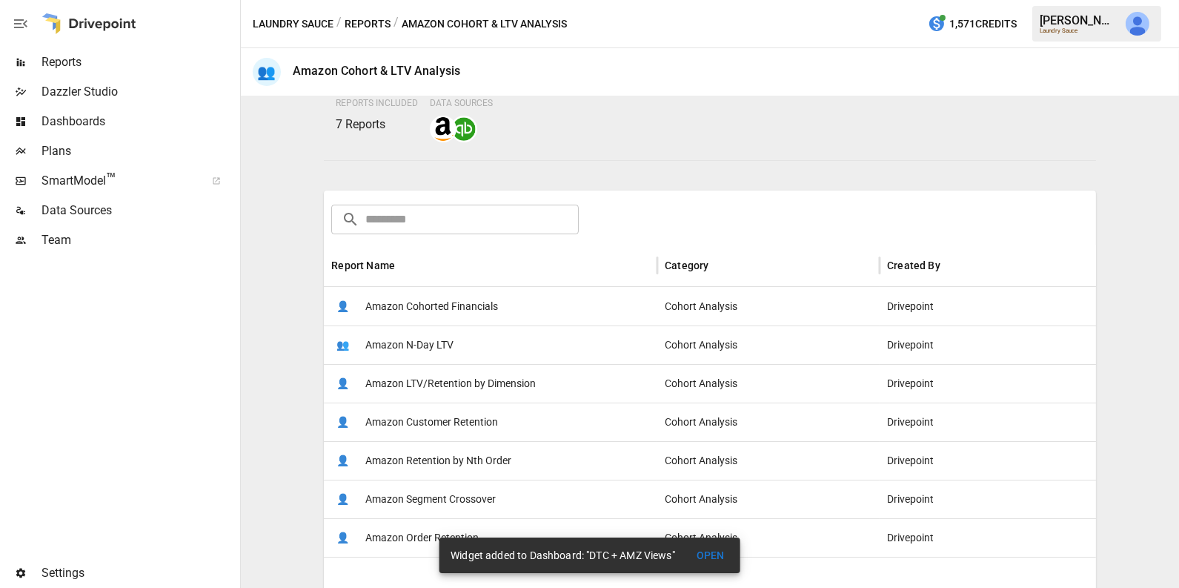
scroll to position [164, 0]
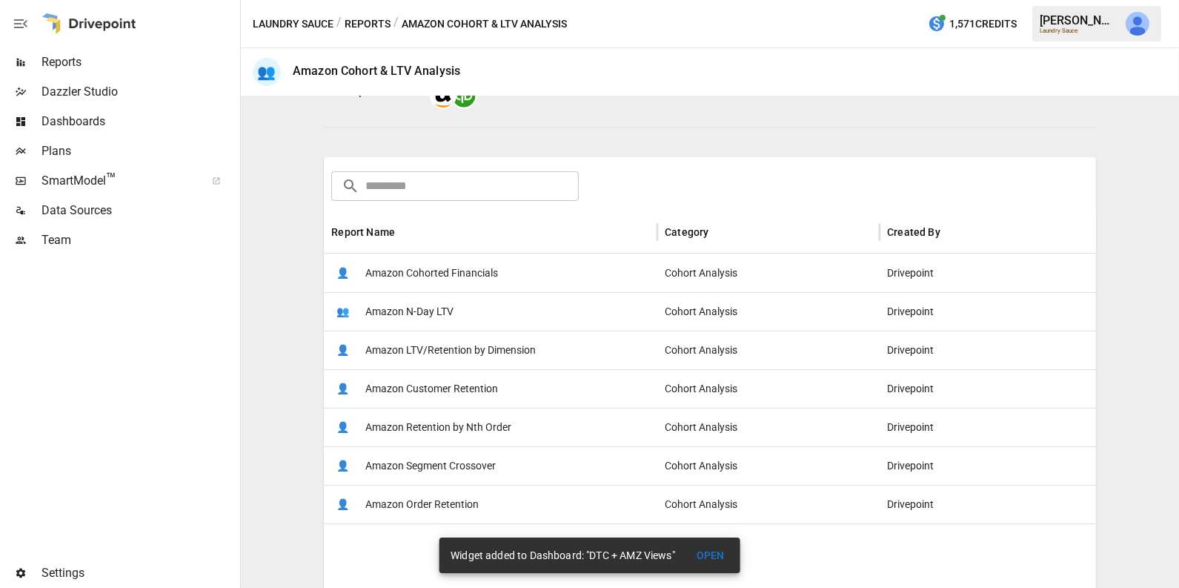
click at [499, 279] on div "👤 Amazon Cohorted Financials" at bounding box center [490, 272] width 333 height 39
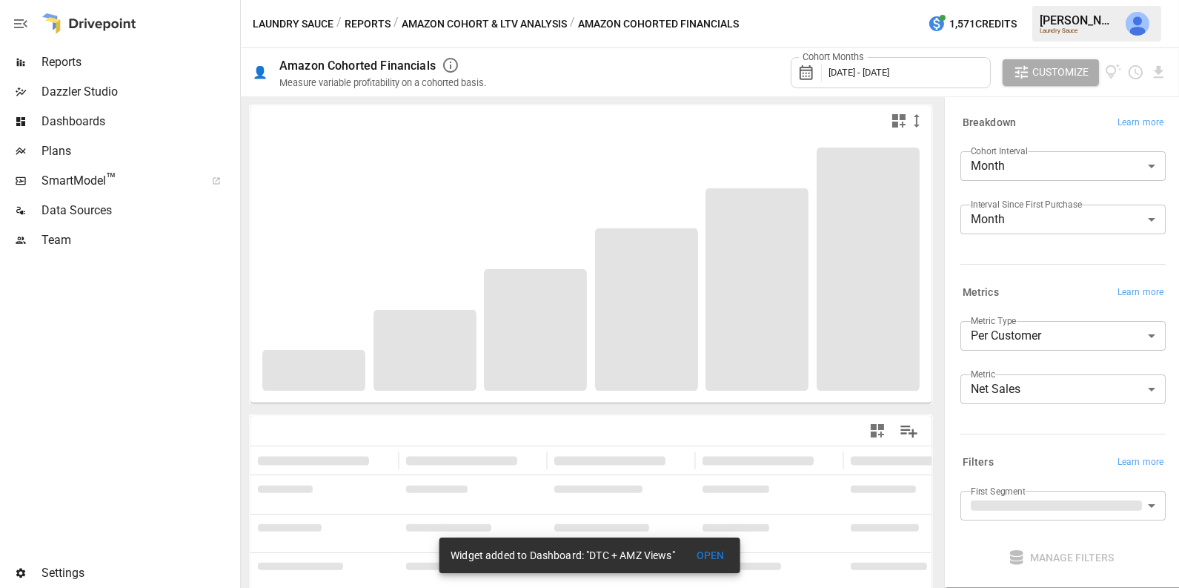
click at [1045, 0] on body "**********" at bounding box center [589, 0] width 1179 height 0
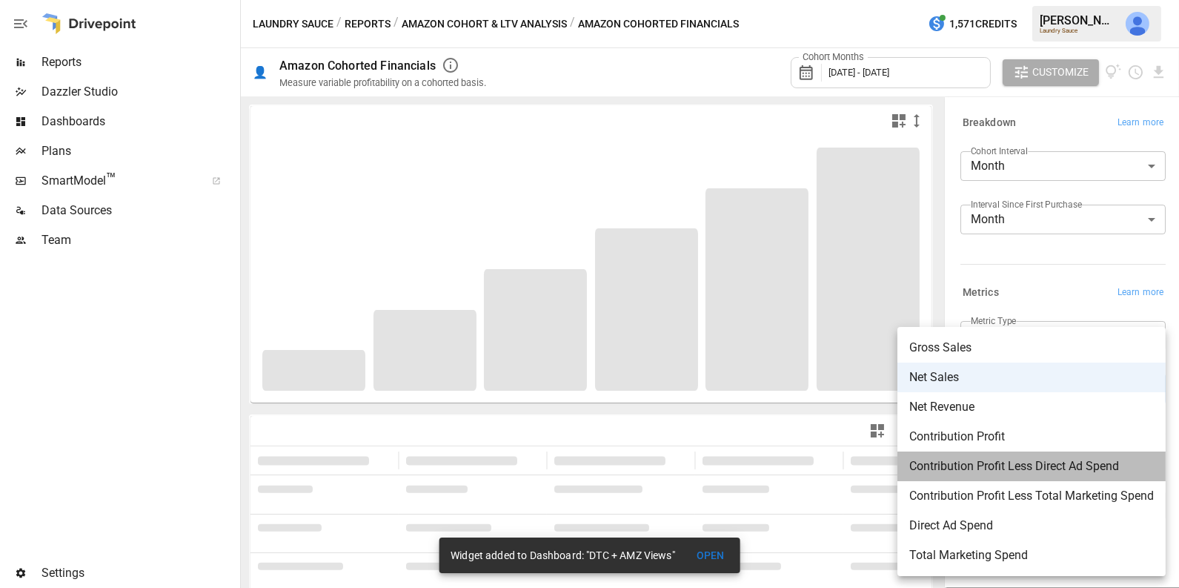
click at [1057, 474] on span "Contribution Profit Less Direct Ad Spend" at bounding box center [1031, 466] width 245 height 18
type input "**********"
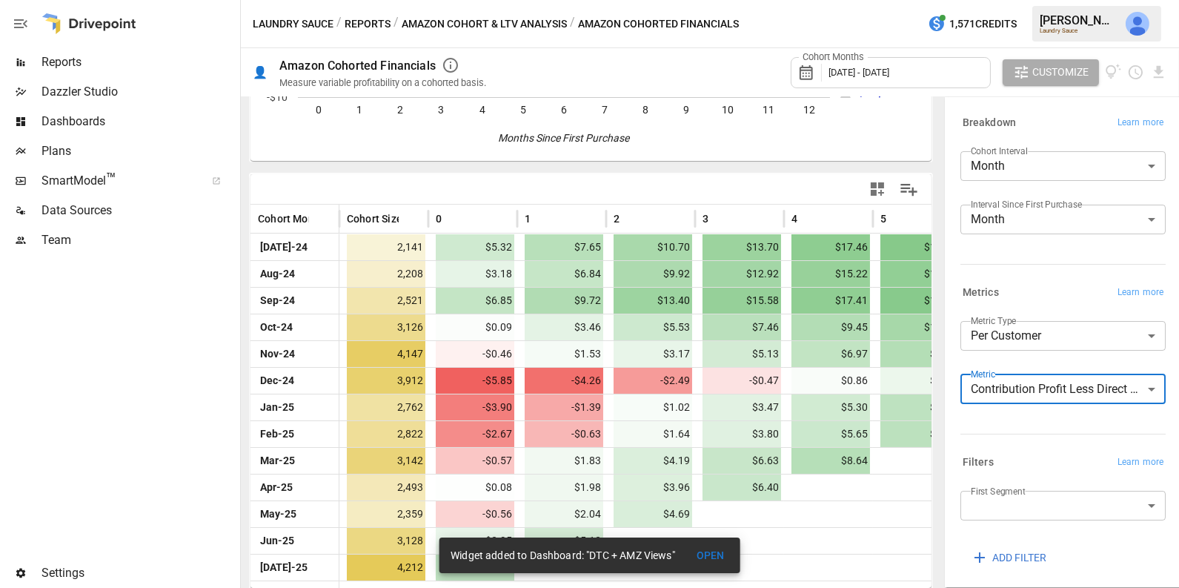
click at [872, 189] on icon "button" at bounding box center [877, 188] width 13 height 13
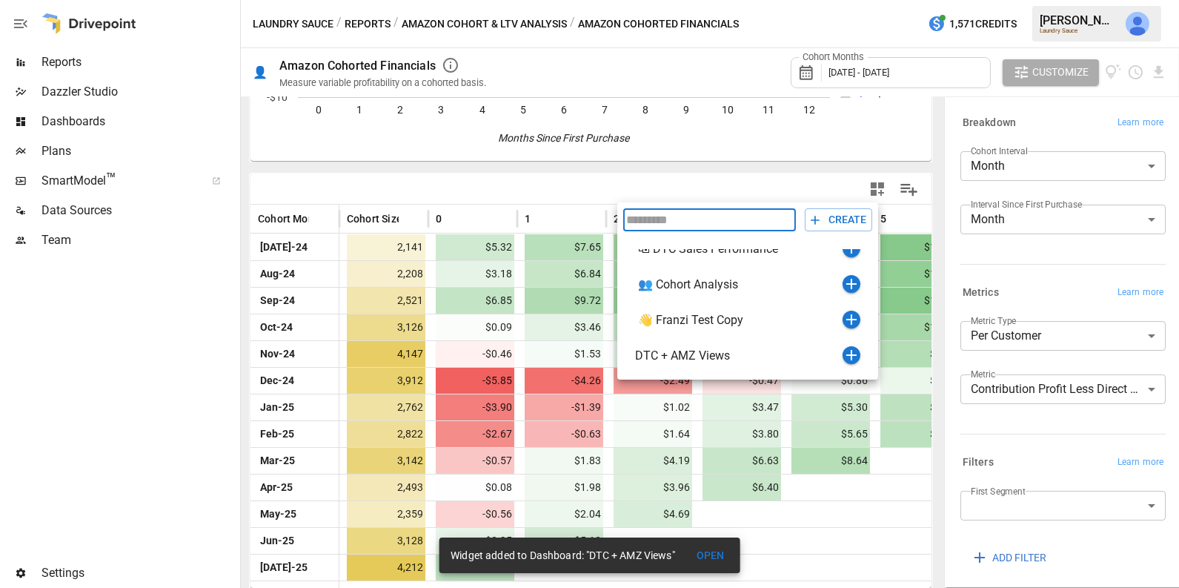
scroll to position [17, 0]
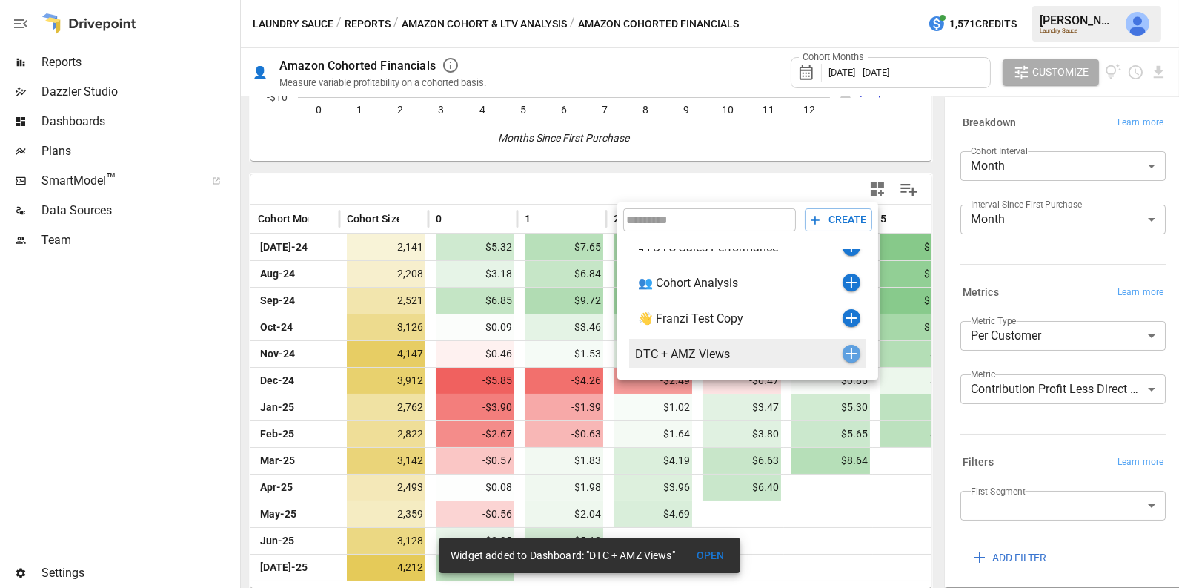
click at [849, 356] on icon "button" at bounding box center [852, 354] width 18 height 18
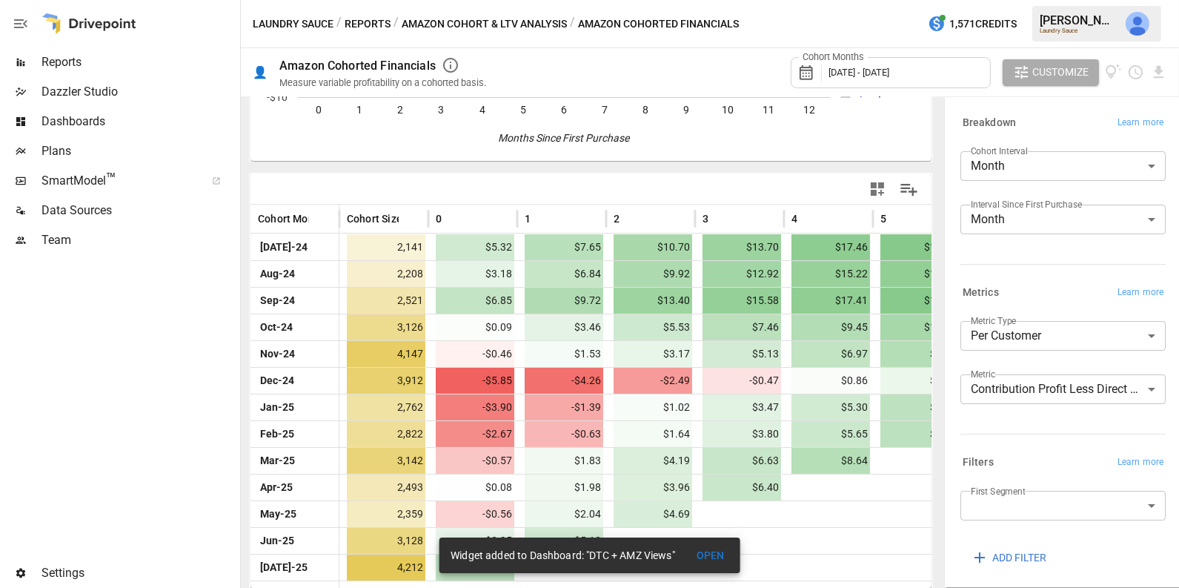
click at [927, 82] on div "Cohort Months [DATE] - [DATE]" at bounding box center [891, 72] width 200 height 31
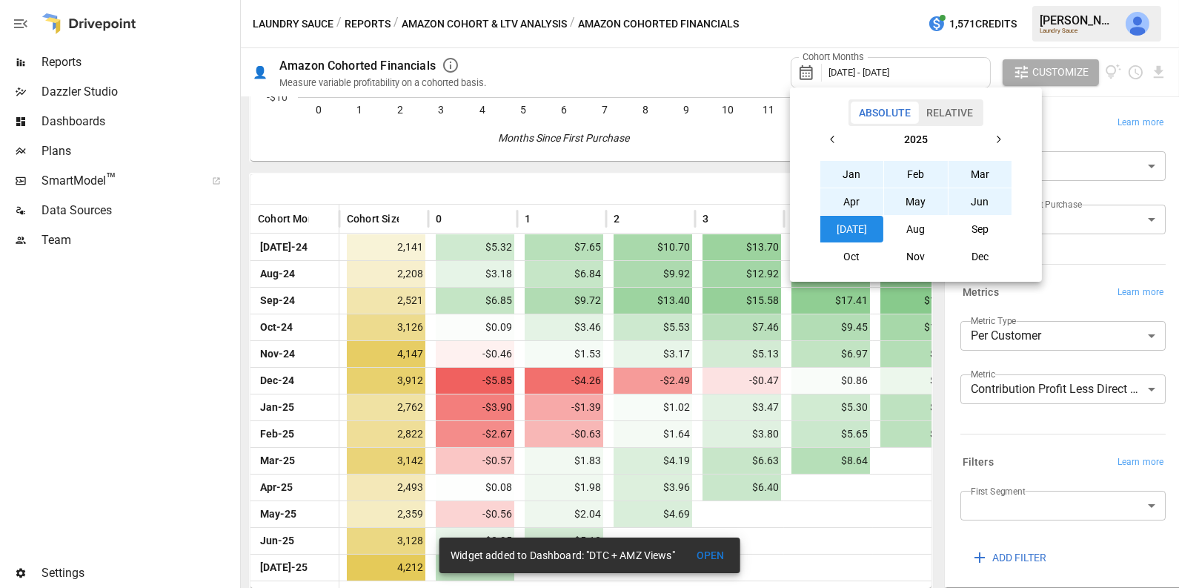
click at [955, 113] on button "Relative" at bounding box center [949, 113] width 63 height 22
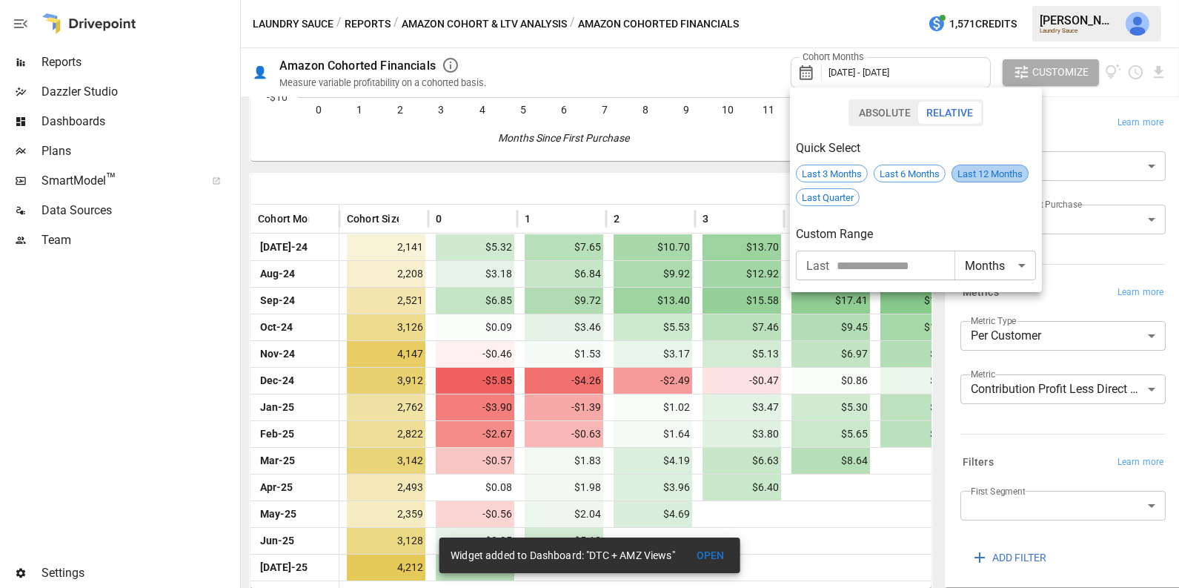
click at [968, 179] on span "Last 12 Months" at bounding box center [990, 173] width 76 height 11
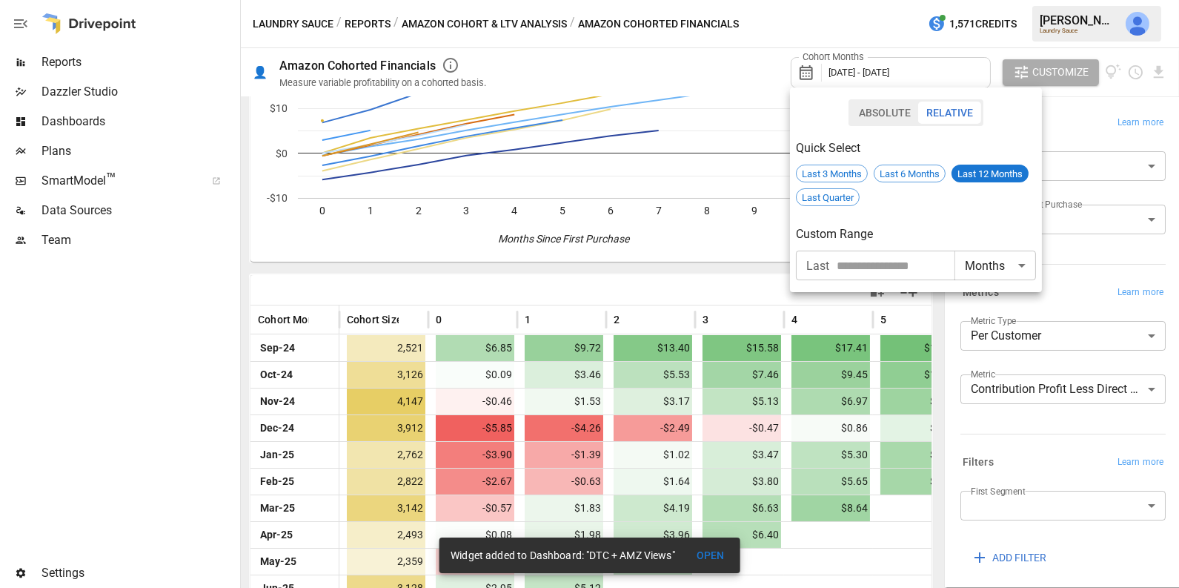
click at [972, 417] on div at bounding box center [589, 294] width 1179 height 588
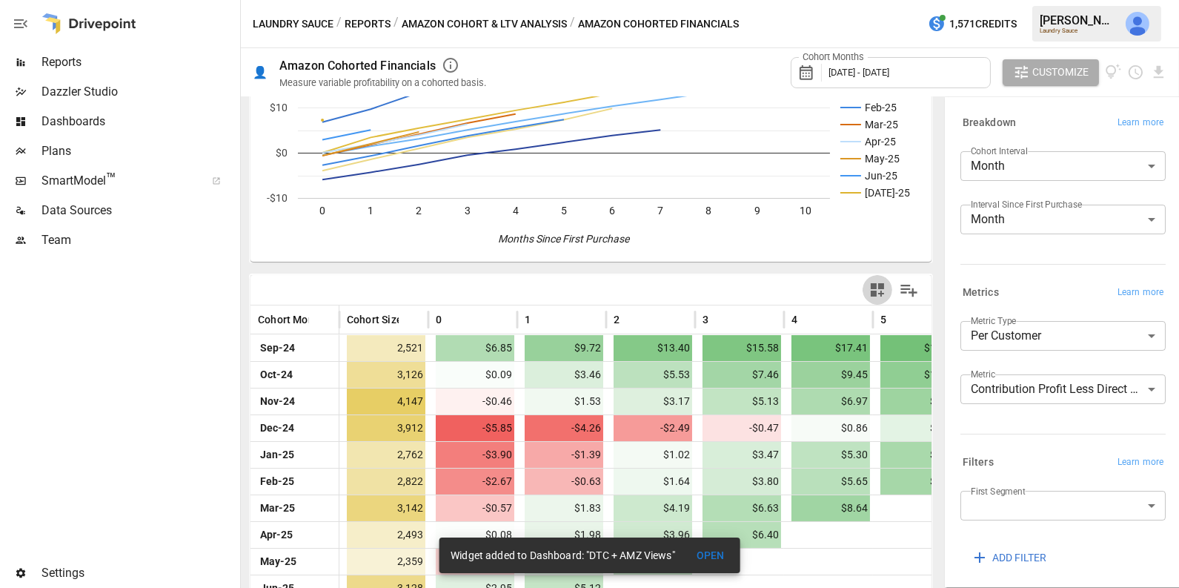
click at [883, 283] on icon "button" at bounding box center [877, 289] width 13 height 13
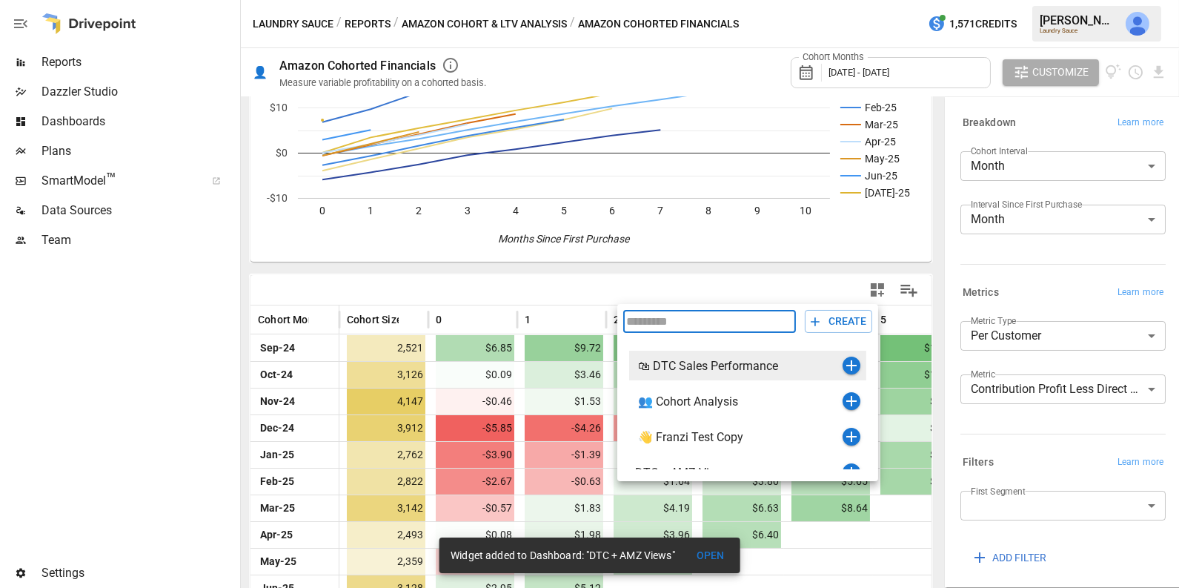
scroll to position [17, 0]
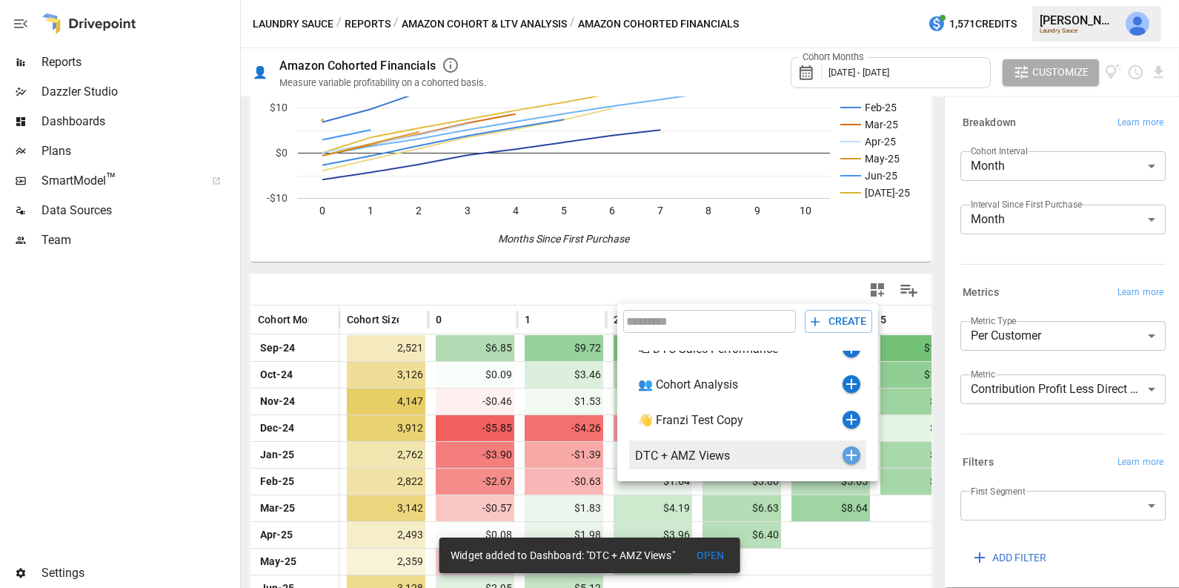
click at [849, 450] on icon "button" at bounding box center [852, 455] width 18 height 18
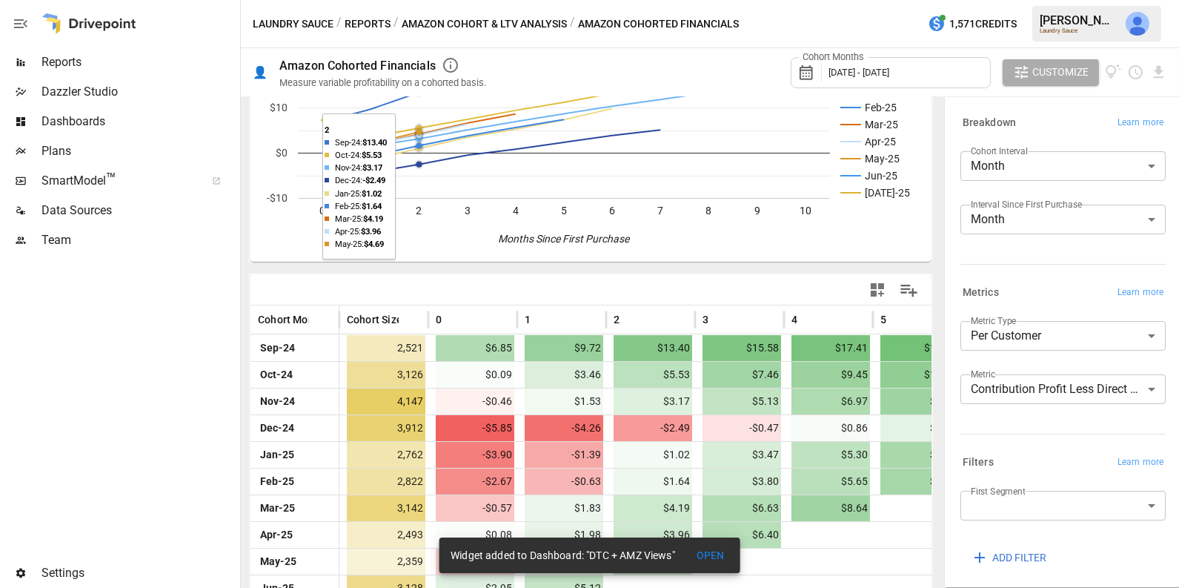
click at [539, 21] on button "Amazon Cohort & LTV Analysis" at bounding box center [484, 24] width 165 height 19
click at [539, 21] on div "/ Amazon Cohort & LTV Analysis" at bounding box center [479, 24] width 173 height 19
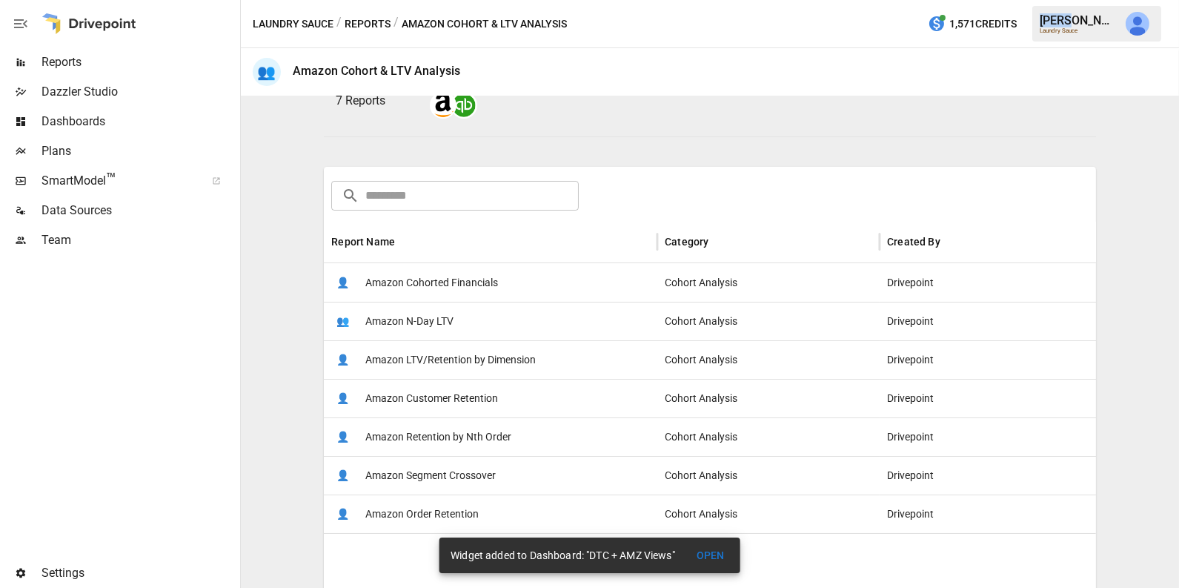
scroll to position [174, 0]
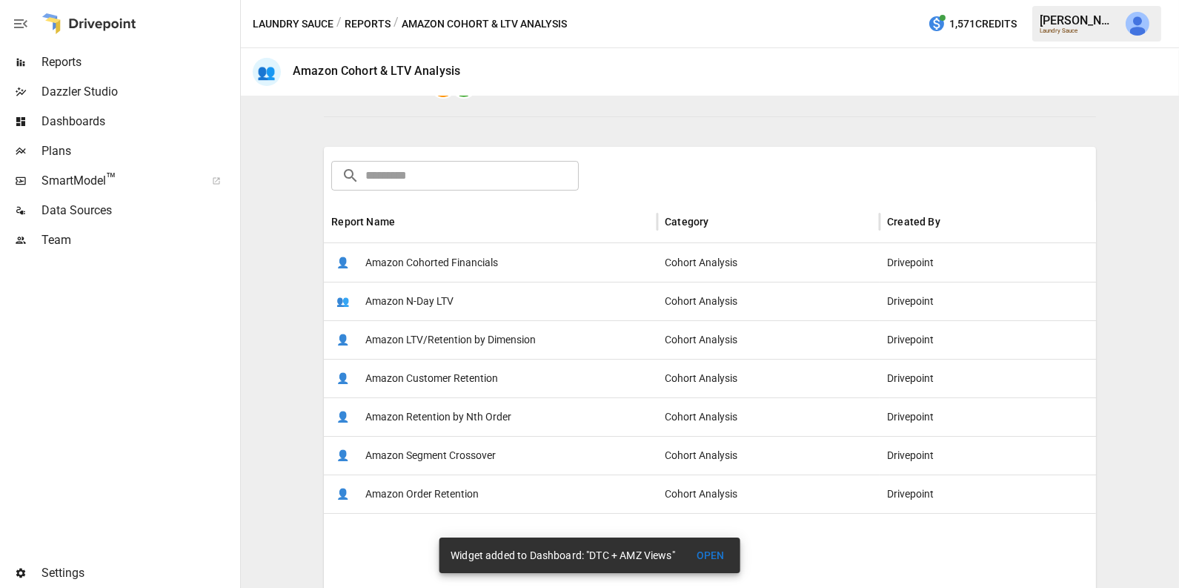
click at [468, 391] on span "Amazon Customer Retention" at bounding box center [431, 378] width 133 height 38
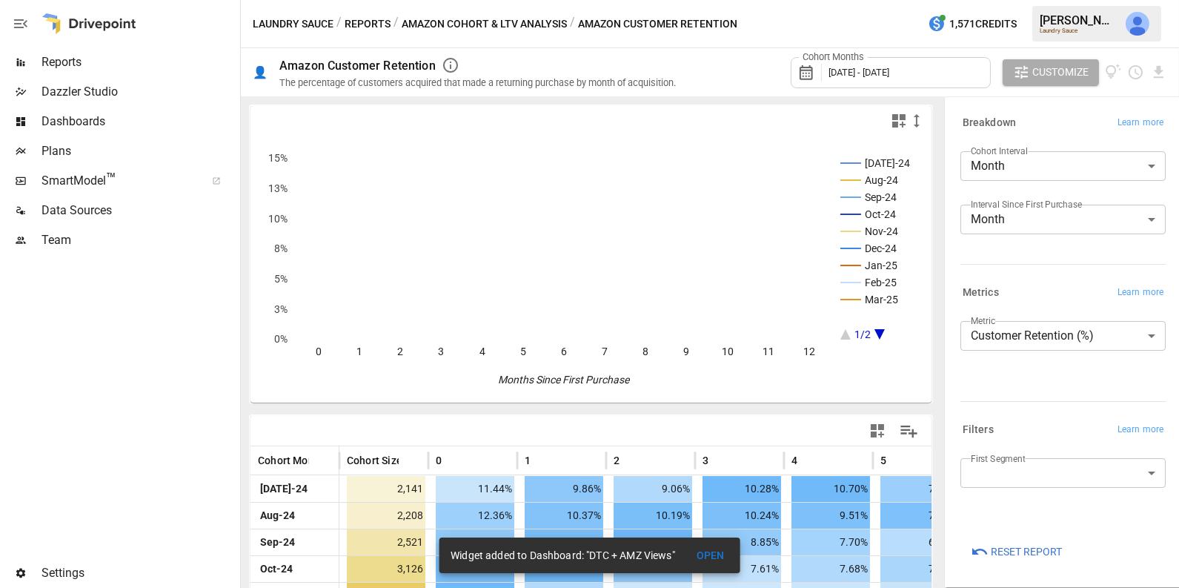
click at [898, 64] on div "Cohort Months [DATE] - [DATE]" at bounding box center [891, 72] width 200 height 31
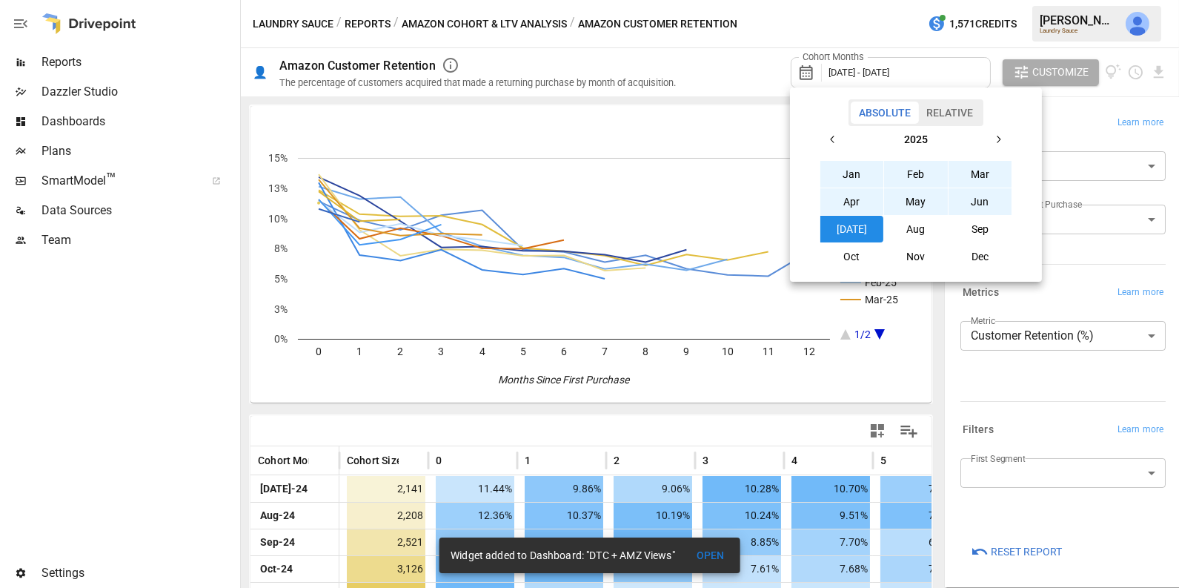
click at [943, 119] on button "Relative" at bounding box center [949, 113] width 63 height 22
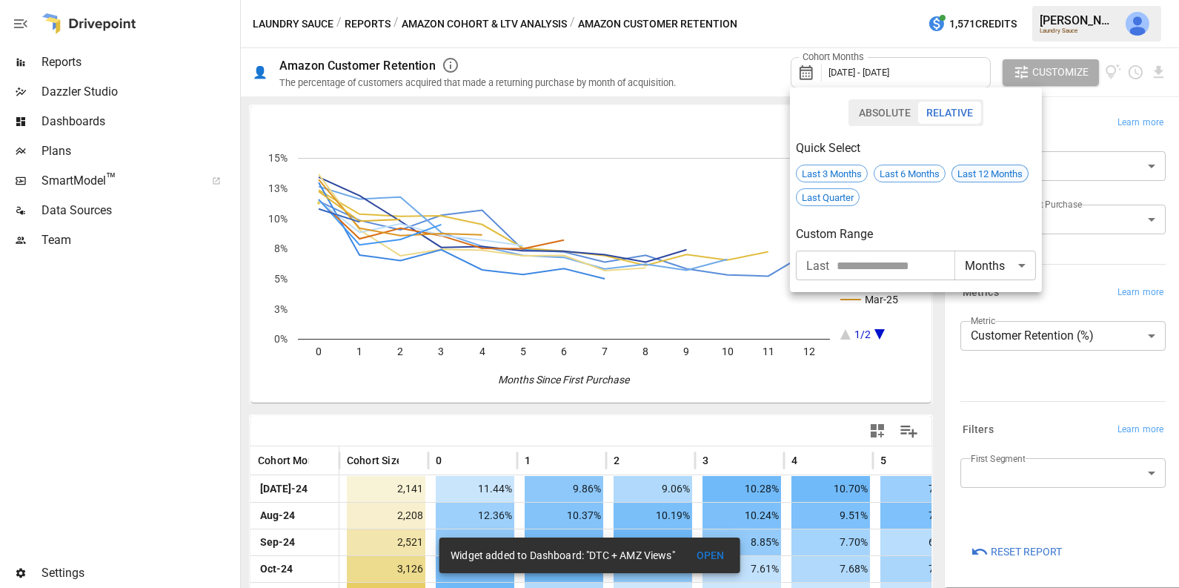
click at [974, 172] on span "Last 12 Months" at bounding box center [990, 173] width 76 height 11
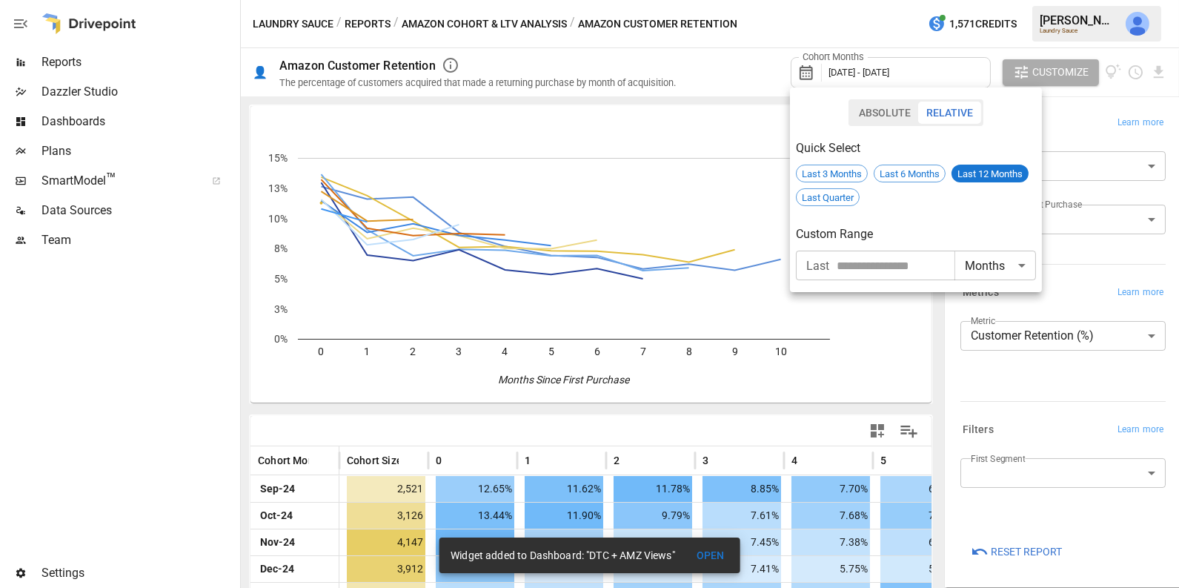
click at [857, 428] on div at bounding box center [589, 294] width 1179 height 588
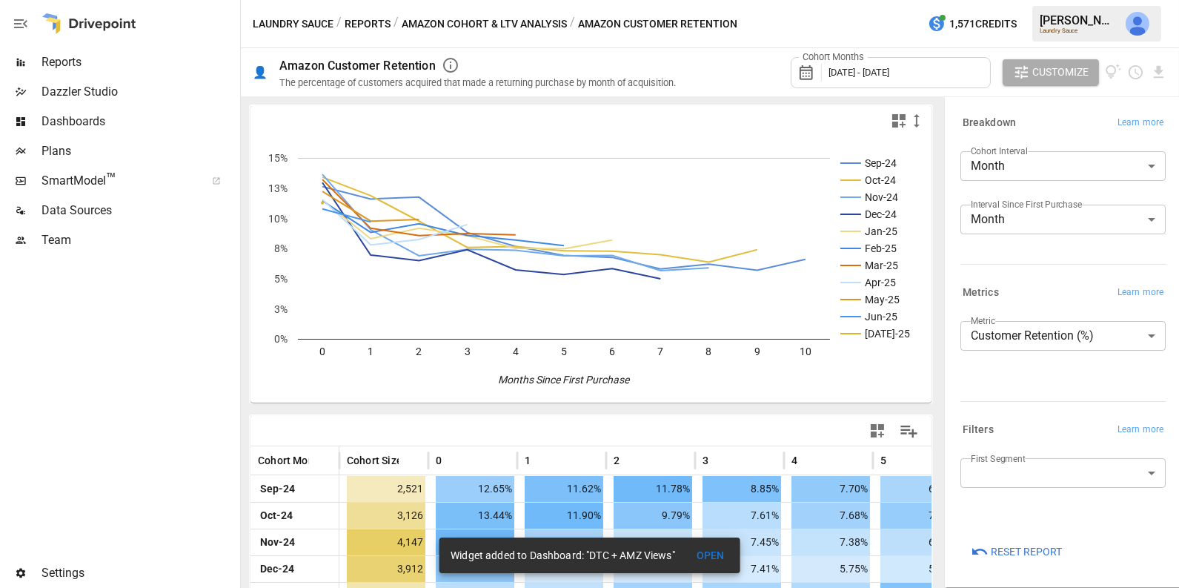
click at [883, 417] on button "button" at bounding box center [878, 431] width 30 height 30
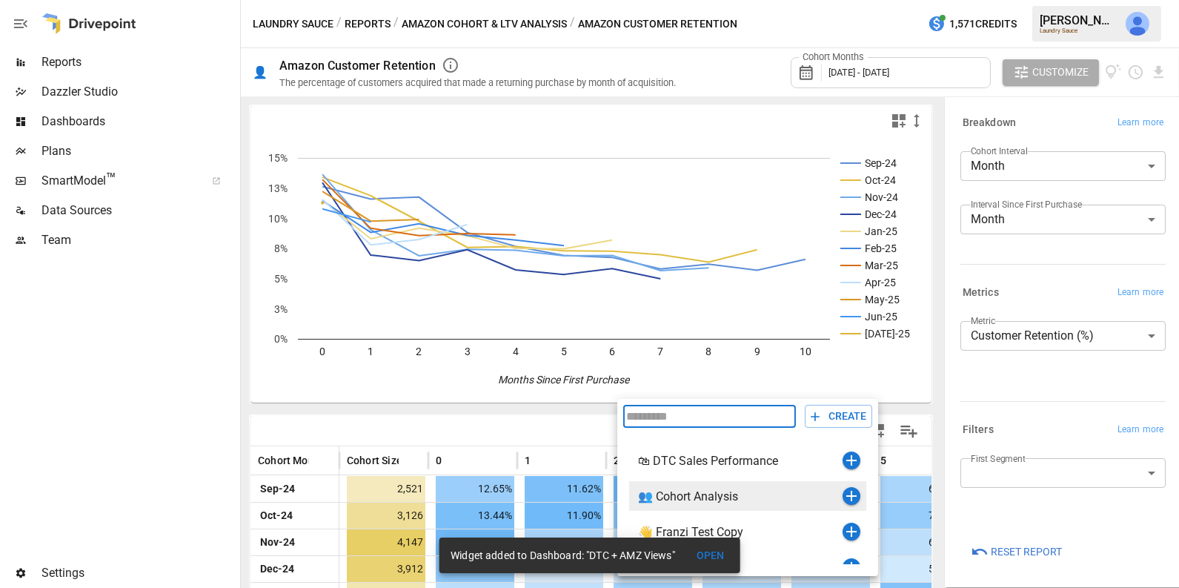
scroll to position [17, 0]
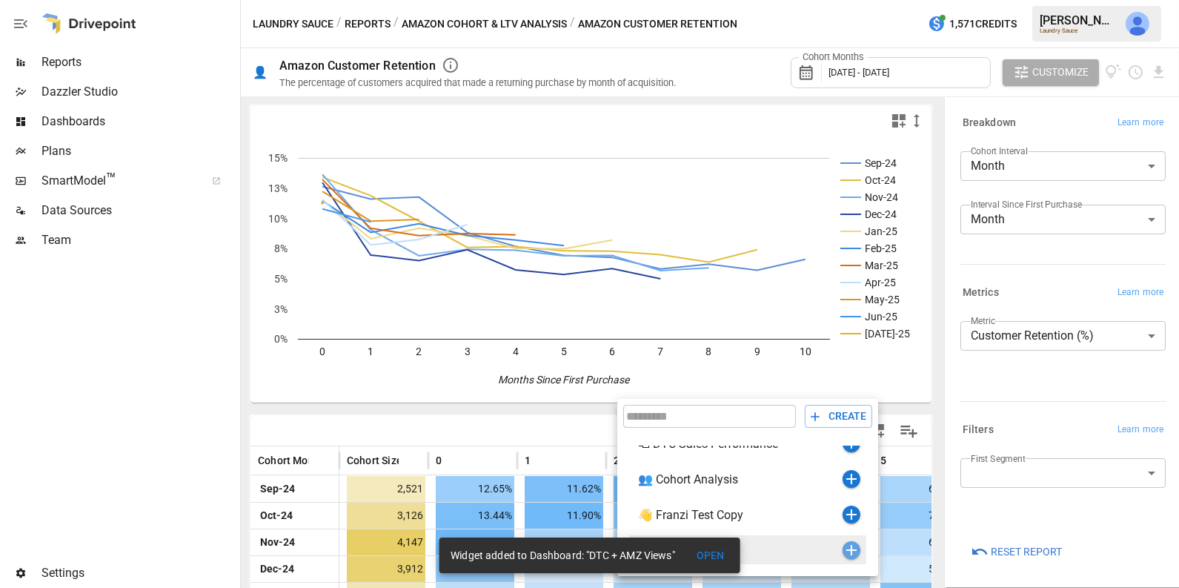
click at [845, 551] on icon "button" at bounding box center [852, 550] width 18 height 18
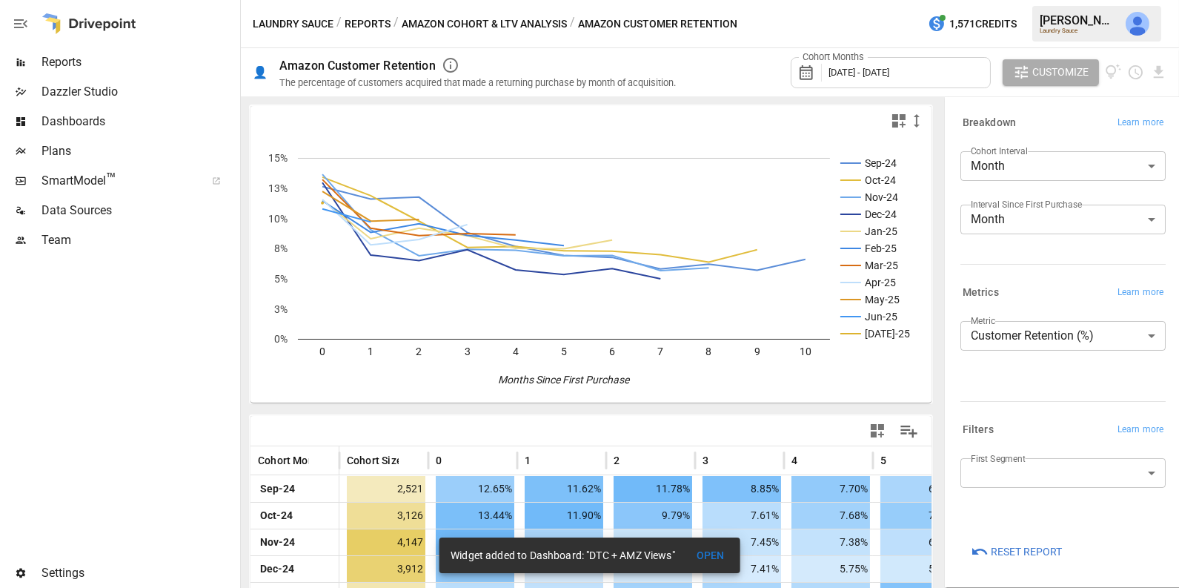
click at [85, 113] on span "Dashboards" at bounding box center [139, 122] width 196 height 18
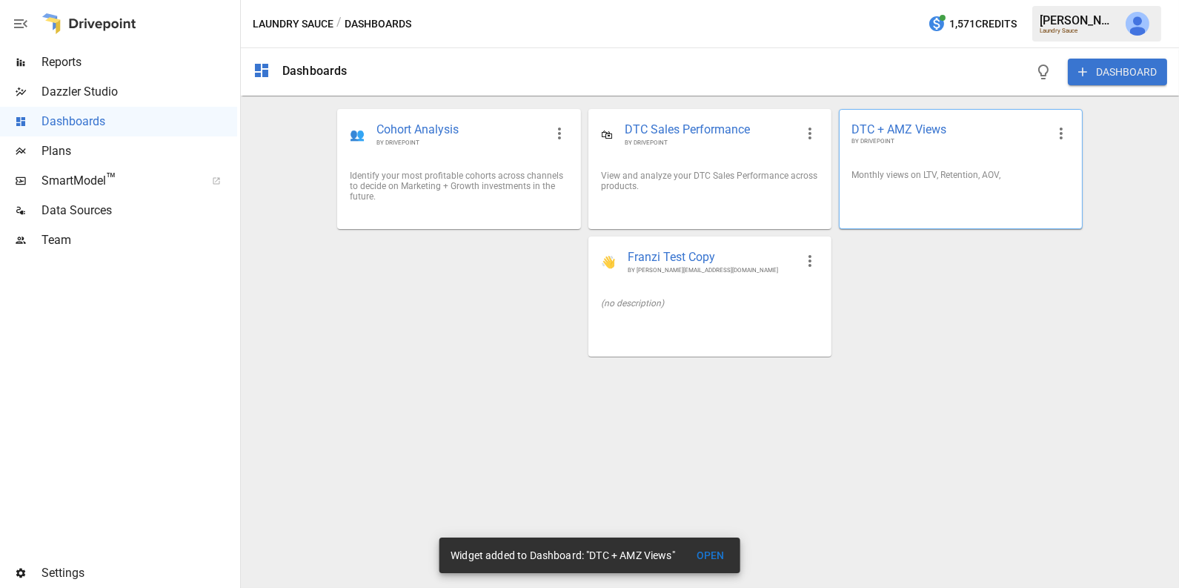
click at [902, 187] on div "Monthly views on LTV, Retention, AOV," at bounding box center [961, 175] width 242 height 34
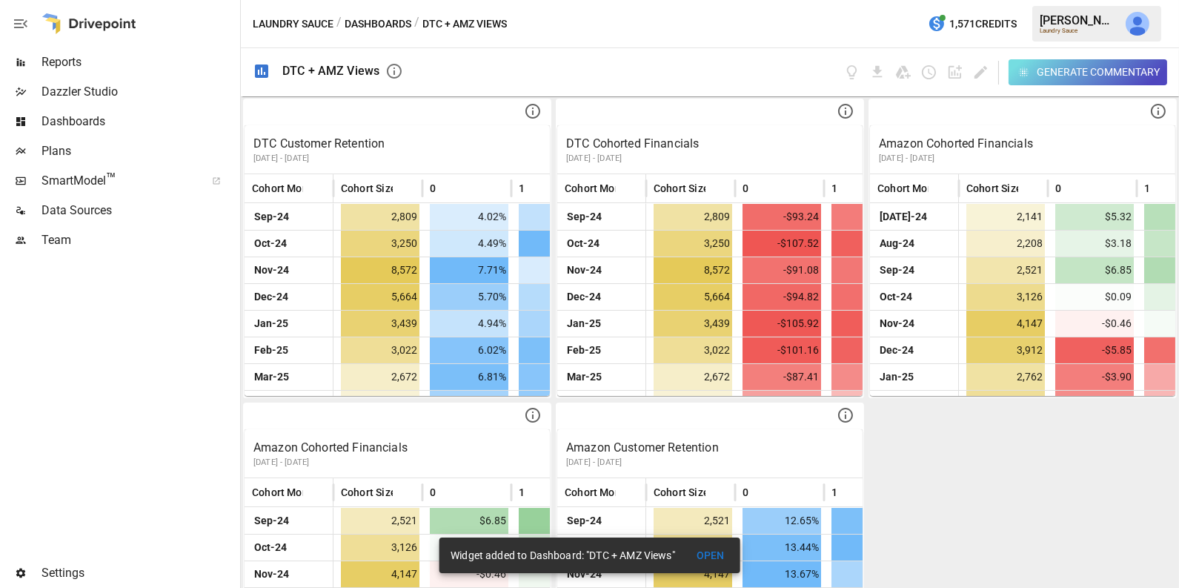
click at [980, 82] on div "Generate Commentary" at bounding box center [1005, 72] width 324 height 26
click at [989, 69] on icon "Edit dashboard" at bounding box center [980, 72] width 17 height 17
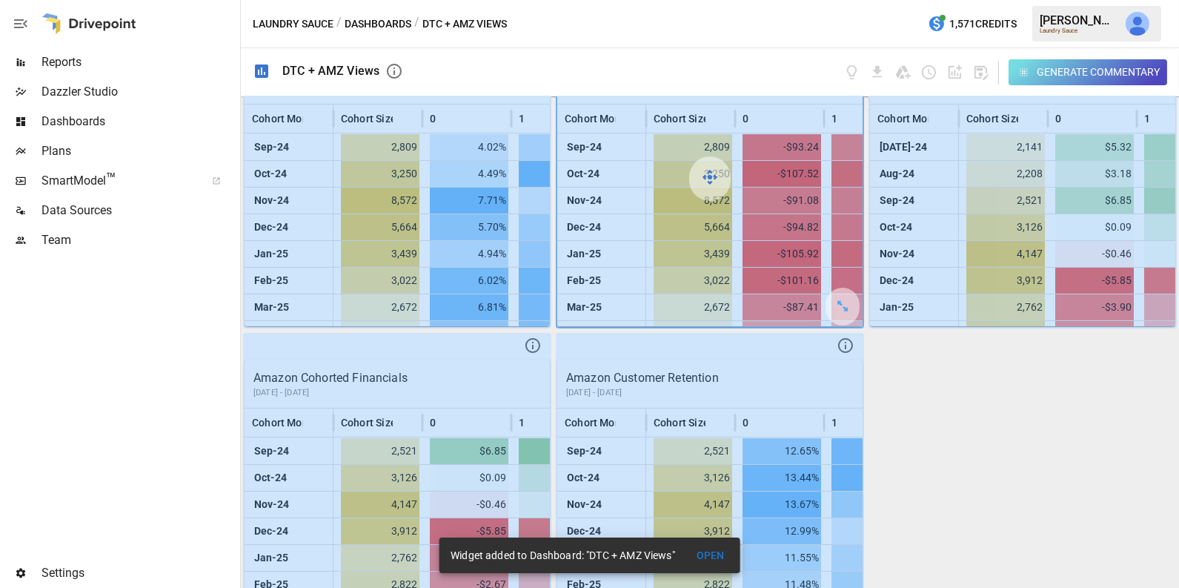
scroll to position [115, 0]
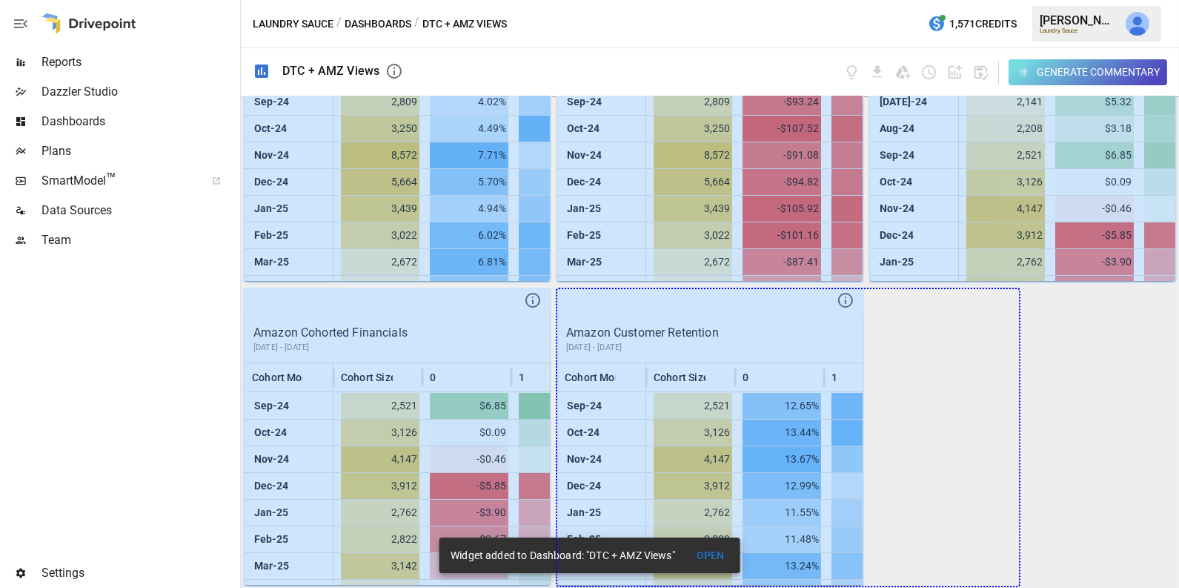
drag, startPoint x: 843, startPoint y: 559, endPoint x: 1150, endPoint y: 552, distance: 306.9
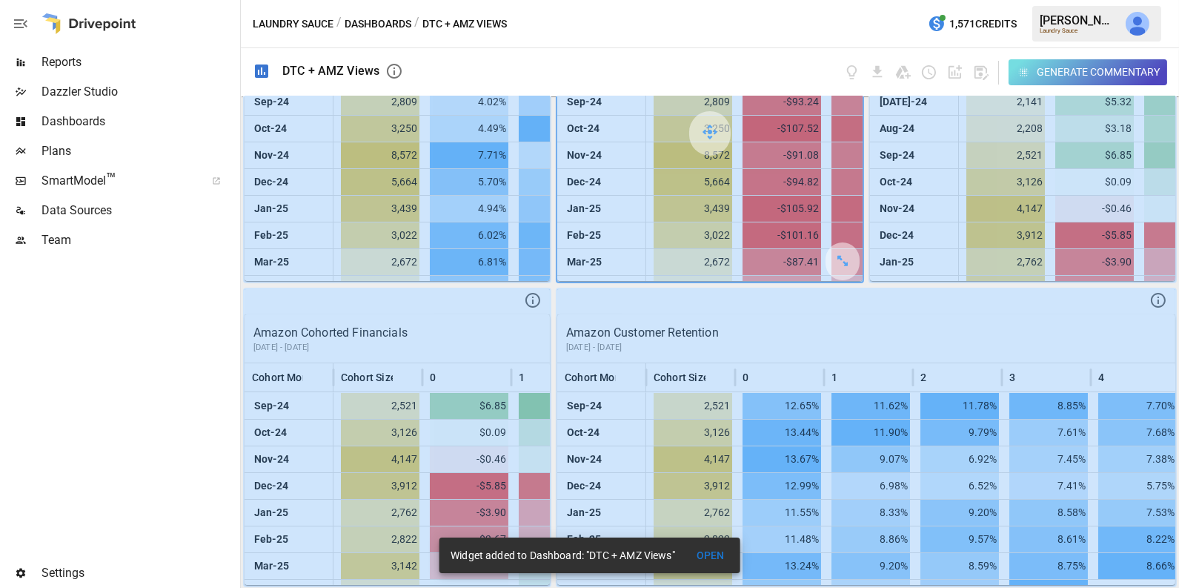
scroll to position [0, 0]
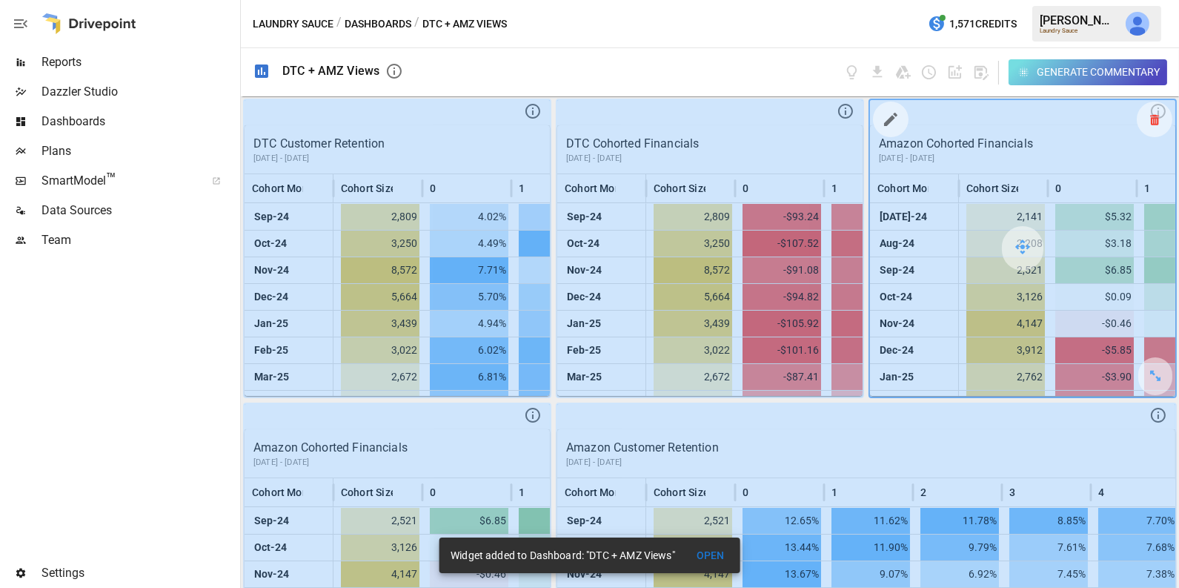
click at [1155, 119] on icon at bounding box center [1154, 119] width 9 height 1
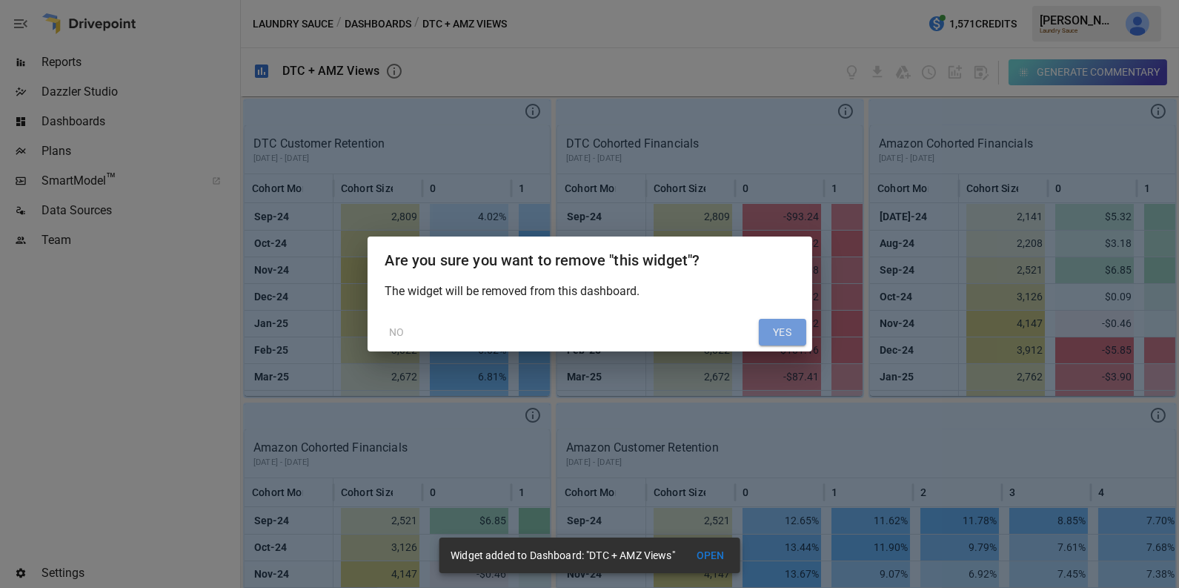
click at [778, 330] on button "YES" at bounding box center [782, 332] width 47 height 27
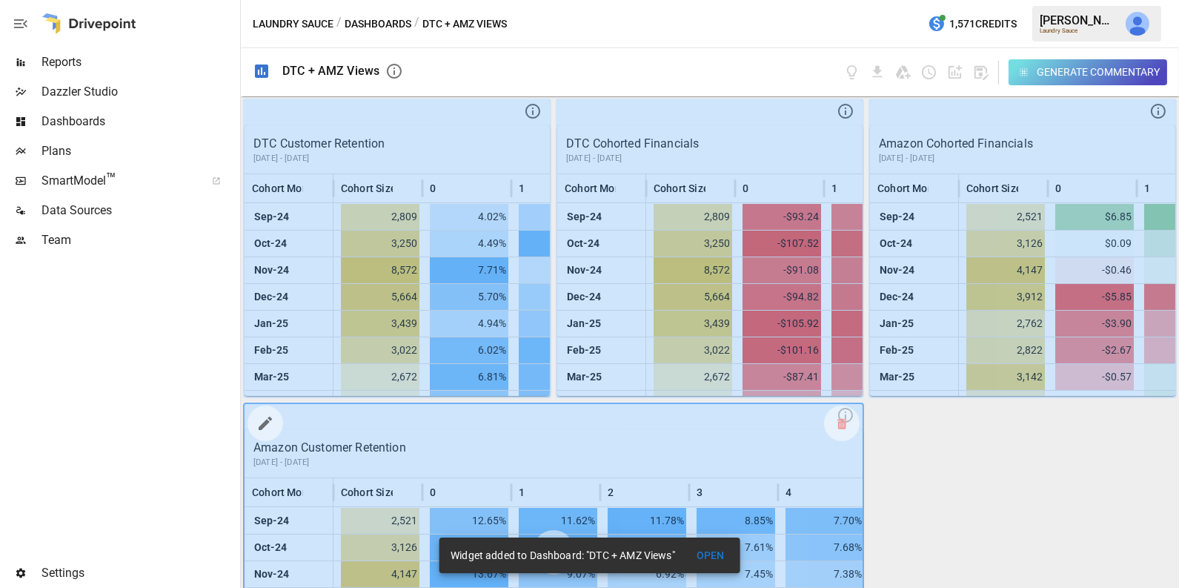
scroll to position [115, 0]
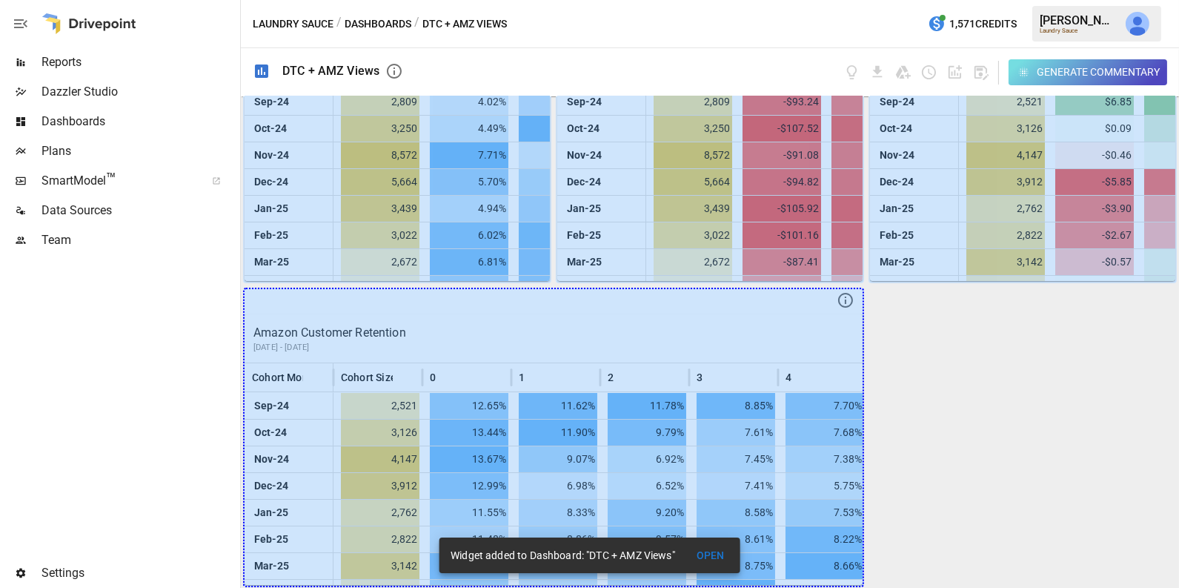
drag, startPoint x: 843, startPoint y: 562, endPoint x: 1139, endPoint y: 531, distance: 297.2
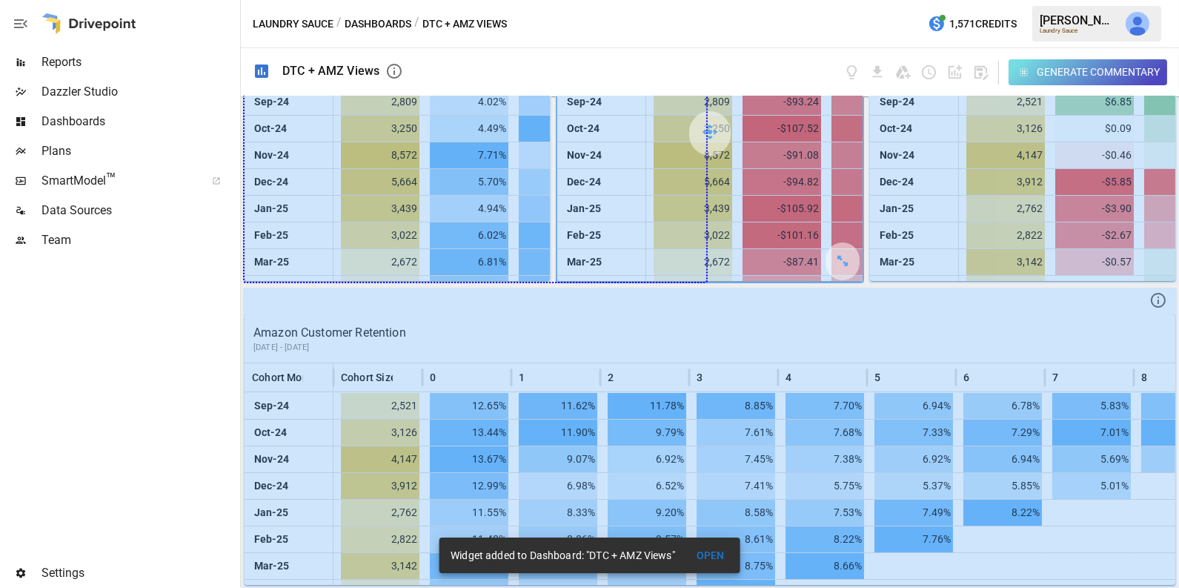
drag, startPoint x: 521, startPoint y: 261, endPoint x: 777, endPoint y: 251, distance: 256.6
click at [777, 251] on div "DTC Customer Retention [DATE] - [DATE] Cohort Month Cohort Size 0 1 2 [DATE]-24…" at bounding box center [710, 341] width 938 height 491
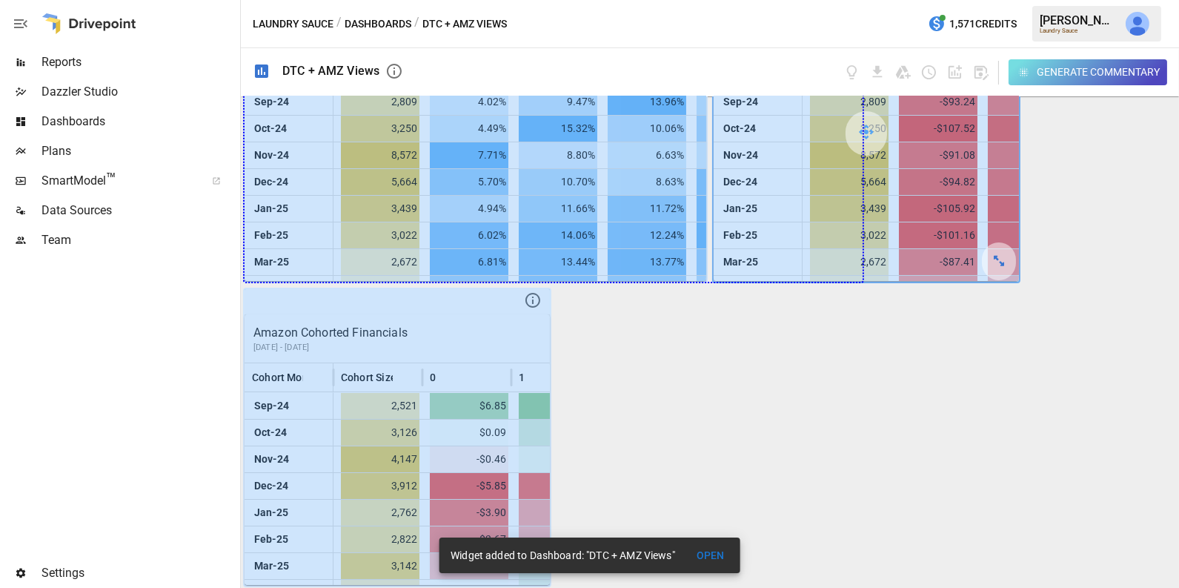
drag, startPoint x: 681, startPoint y: 262, endPoint x: 999, endPoint y: 271, distance: 318.1
click at [999, 271] on div "DTC Customer Retention [DATE] - [DATE] Cohort Month Cohort Size 0 1 2 3 4 [DATE…" at bounding box center [710, 341] width 938 height 491
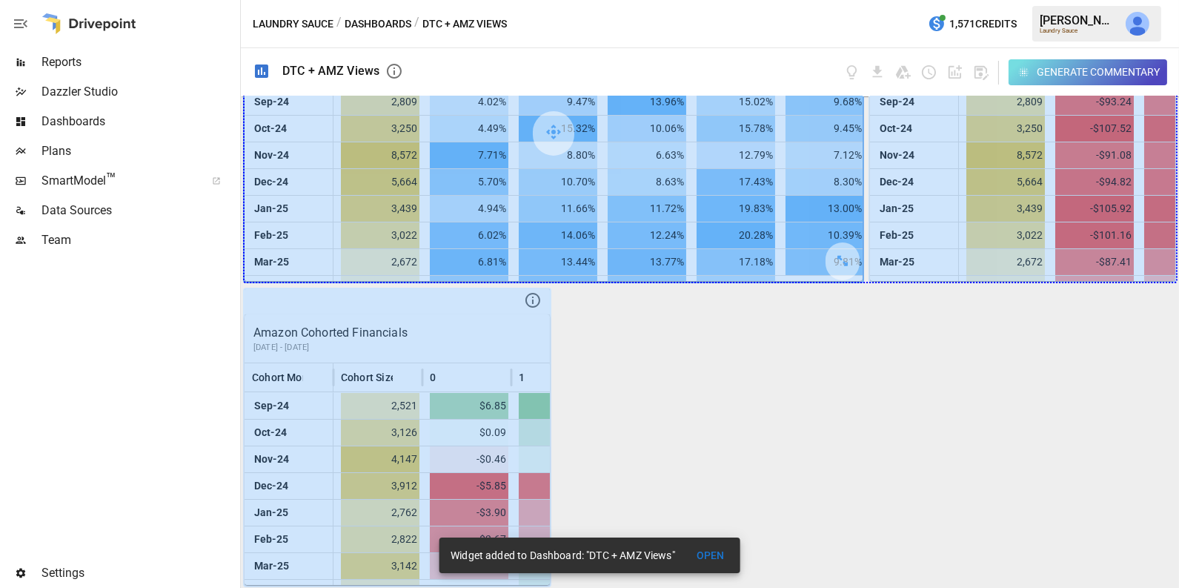
drag, startPoint x: 849, startPoint y: 256, endPoint x: 1046, endPoint y: 253, distance: 197.1
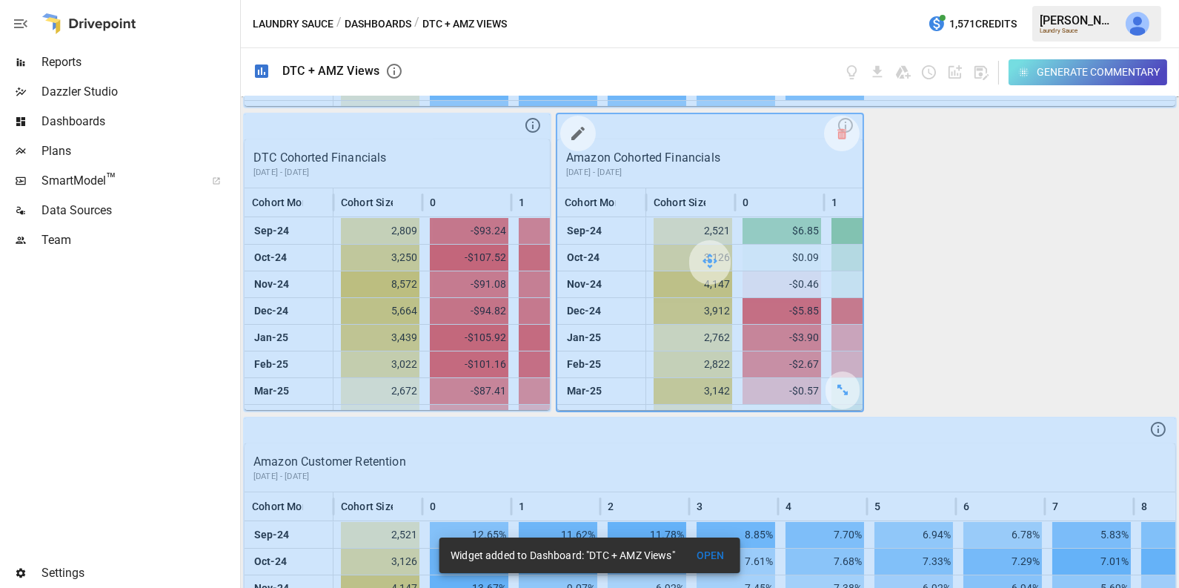
scroll to position [417, 0]
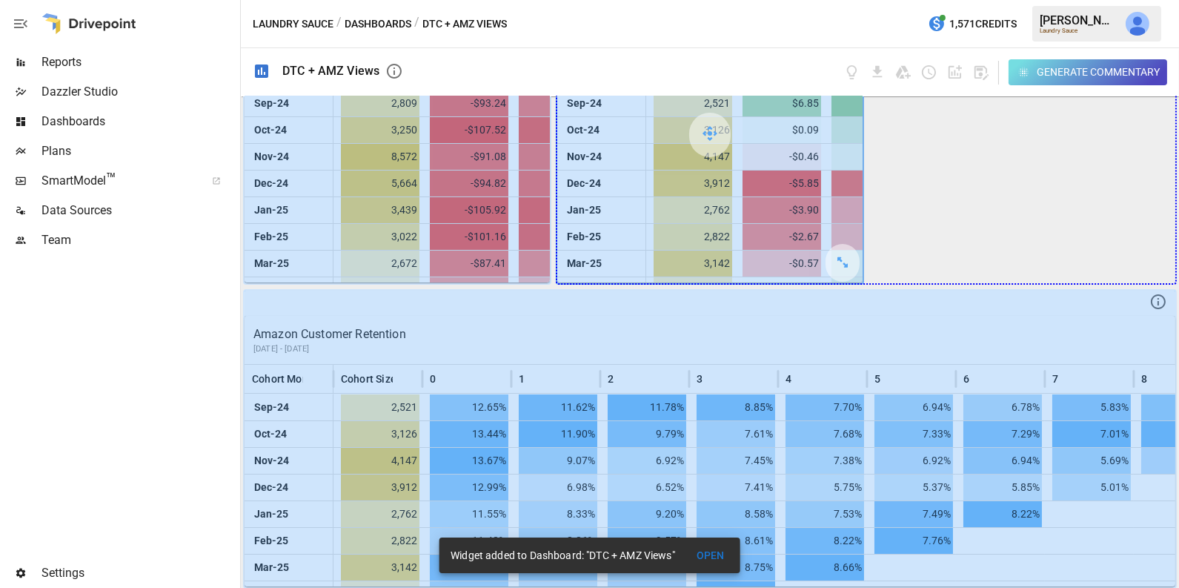
drag, startPoint x: 854, startPoint y: 259, endPoint x: 1124, endPoint y: 260, distance: 269.7
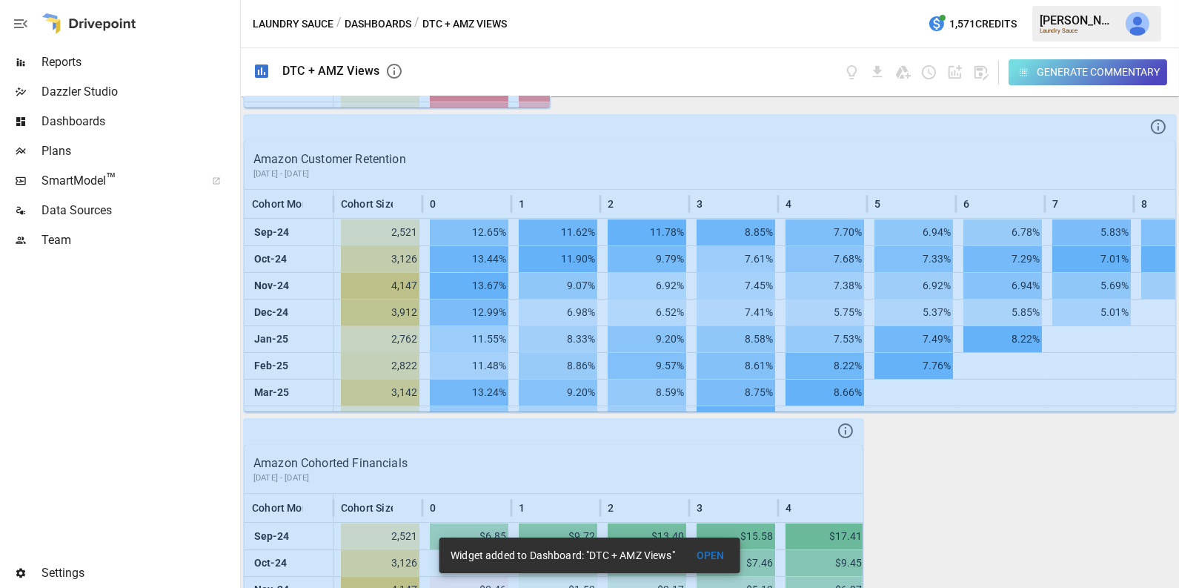
scroll to position [721, 0]
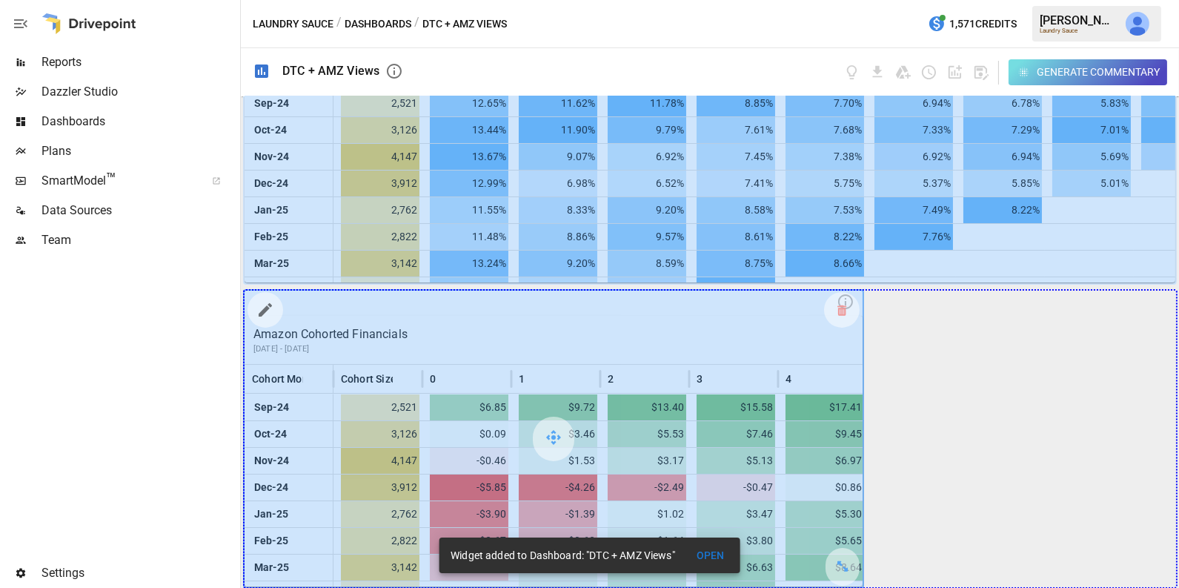
drag, startPoint x: 848, startPoint y: 569, endPoint x: 1029, endPoint y: 567, distance: 180.1
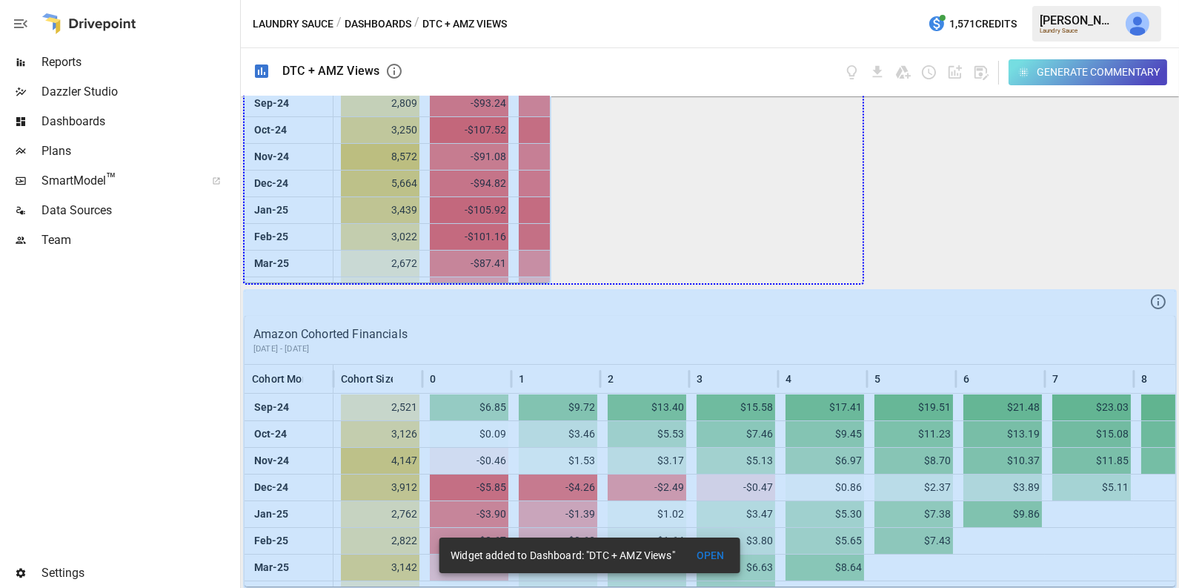
drag, startPoint x: 536, startPoint y: 259, endPoint x: 1000, endPoint y: 256, distance: 464.6
click at [1000, 256] on div "DTC Customer Retention [DATE] - [DATE] Cohort Month Cohort Size 0 1 2 3 4 5 6 7…" at bounding box center [710, 341] width 938 height 491
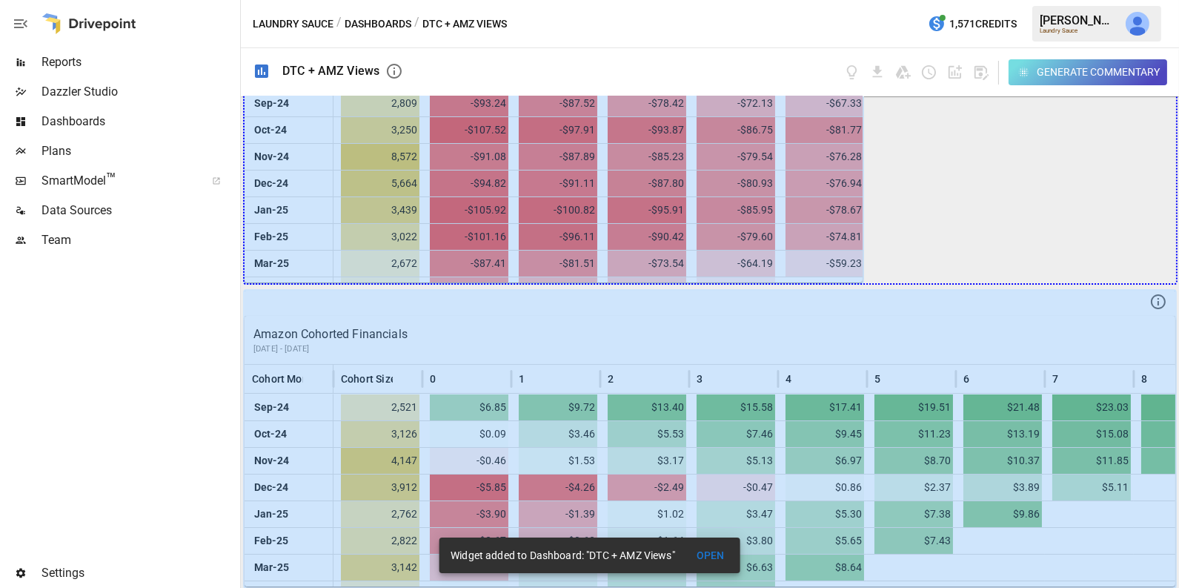
drag, startPoint x: 849, startPoint y: 260, endPoint x: 1164, endPoint y: 259, distance: 314.9
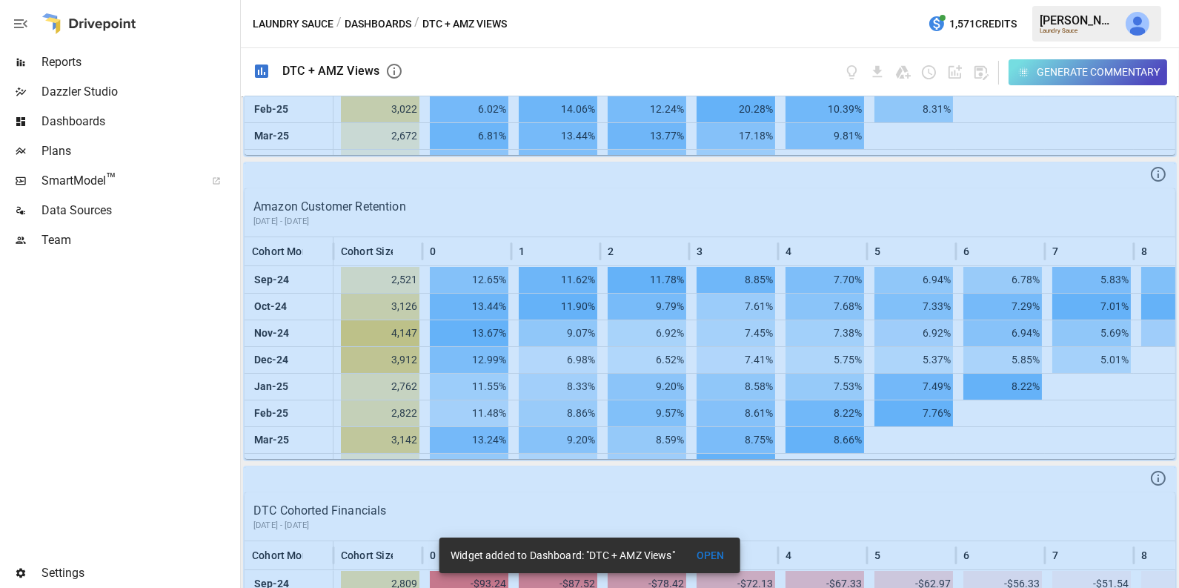
scroll to position [0, 0]
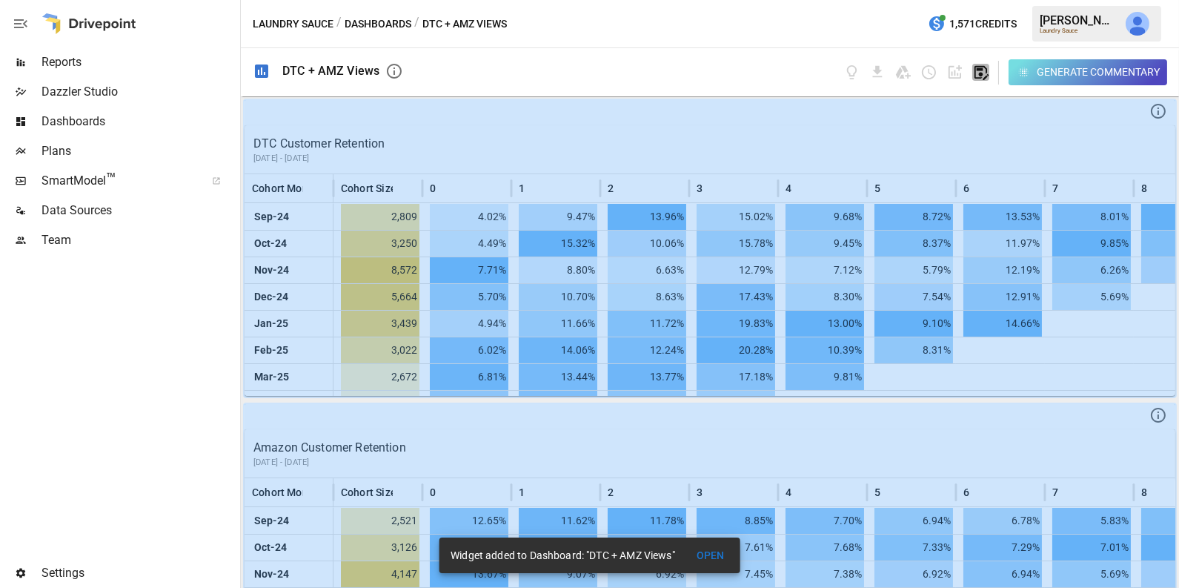
click at [986, 73] on icon "button" at bounding box center [980, 72] width 17 height 17
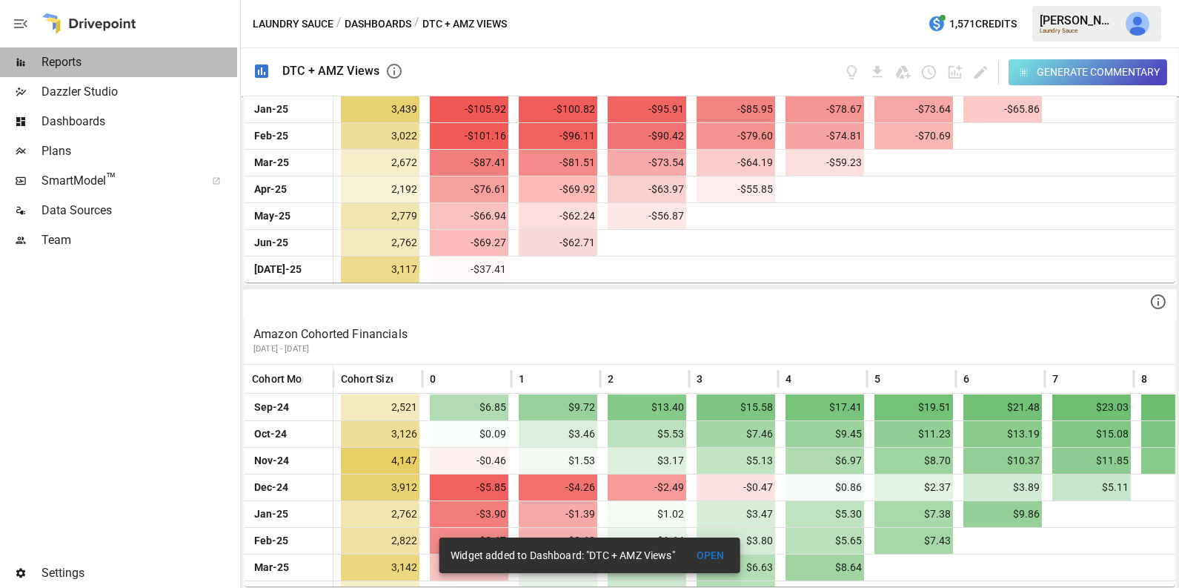
click at [77, 67] on span "Reports" at bounding box center [139, 62] width 196 height 18
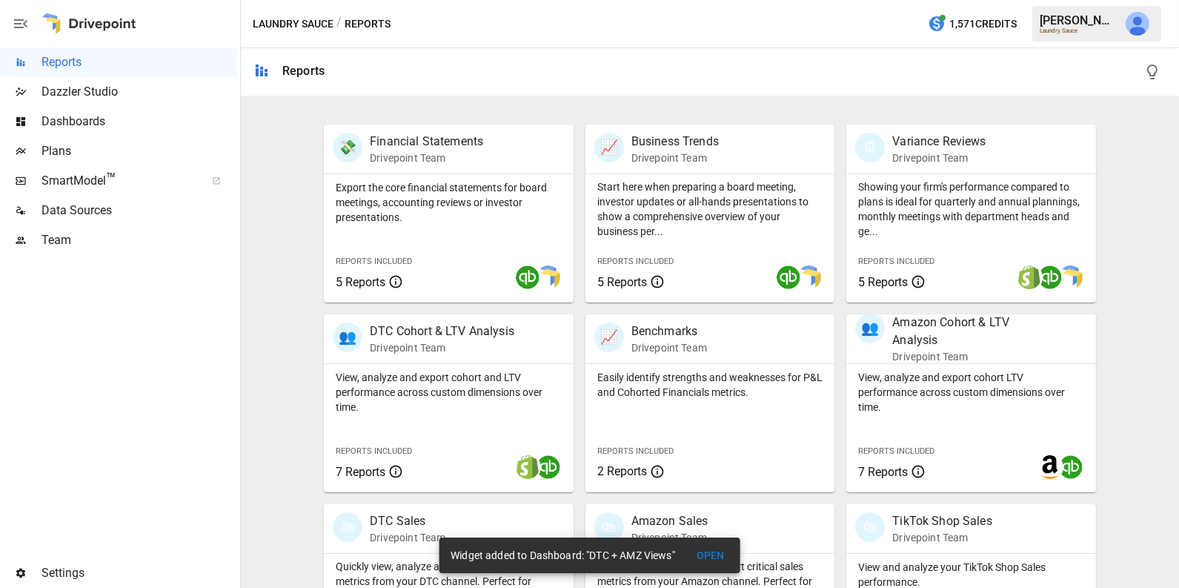
scroll to position [382, 0]
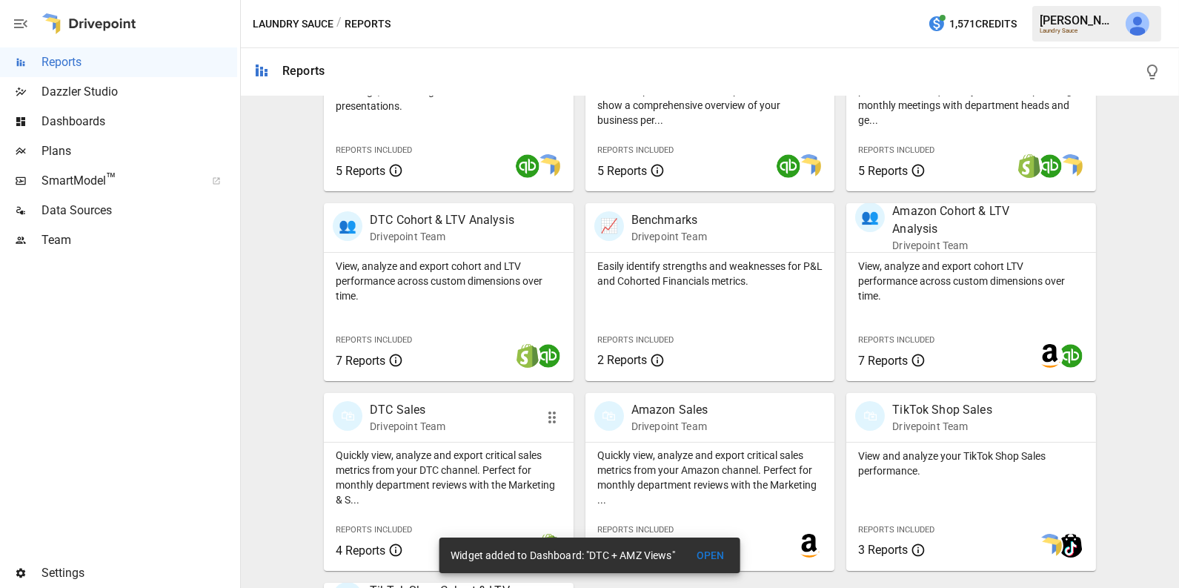
click at [448, 436] on div "🛍 DTC Sales Drivepoint Team" at bounding box center [449, 417] width 250 height 49
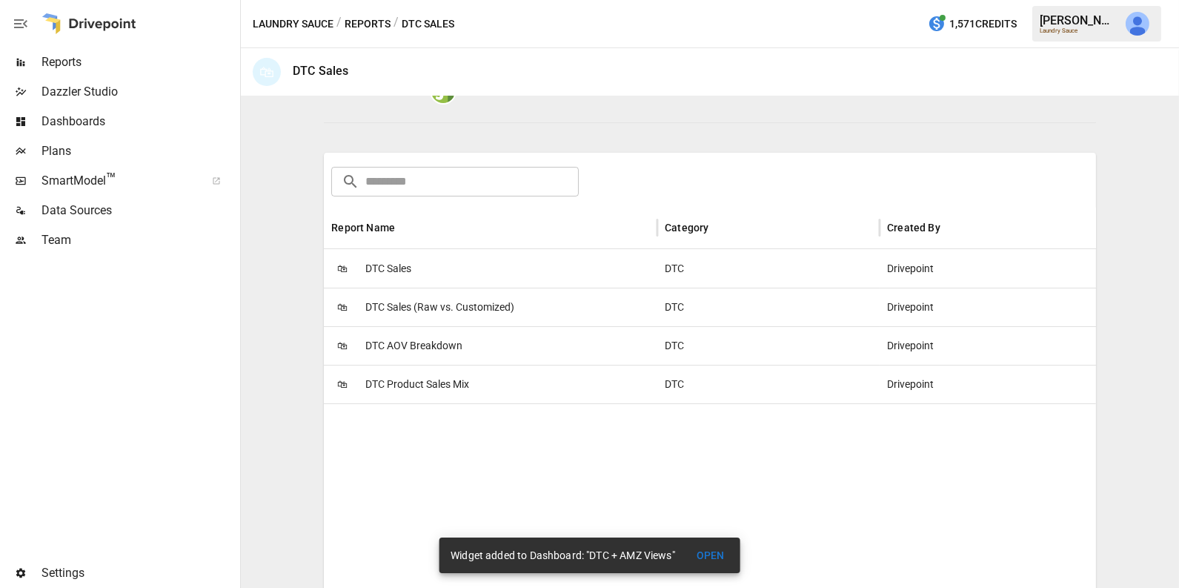
scroll to position [193, 0]
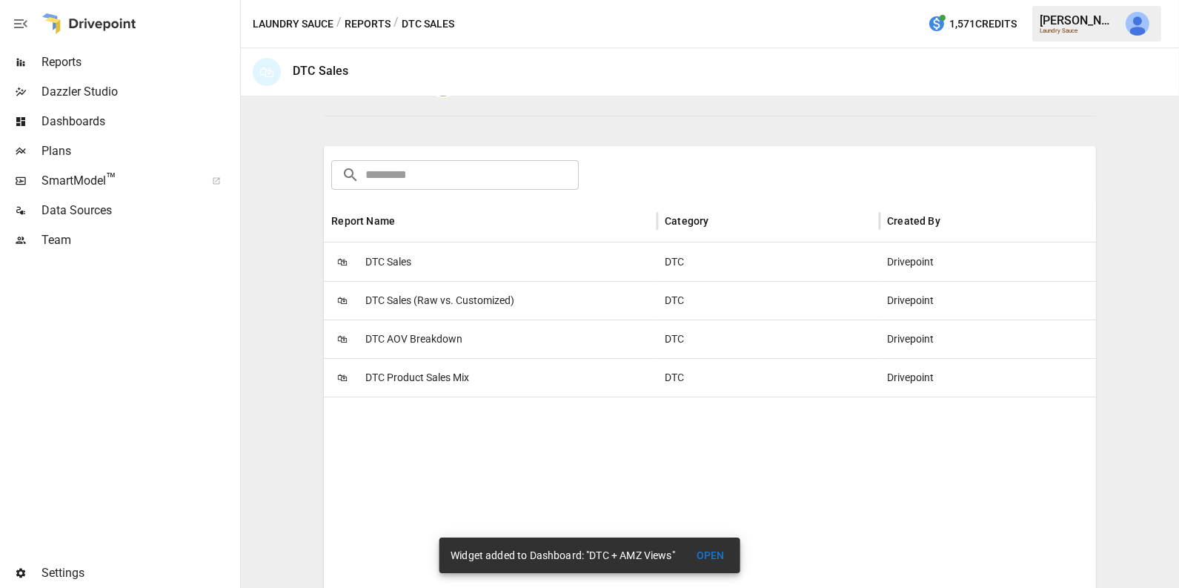
click at [451, 393] on span "DTC Product Sales Mix" at bounding box center [417, 378] width 104 height 38
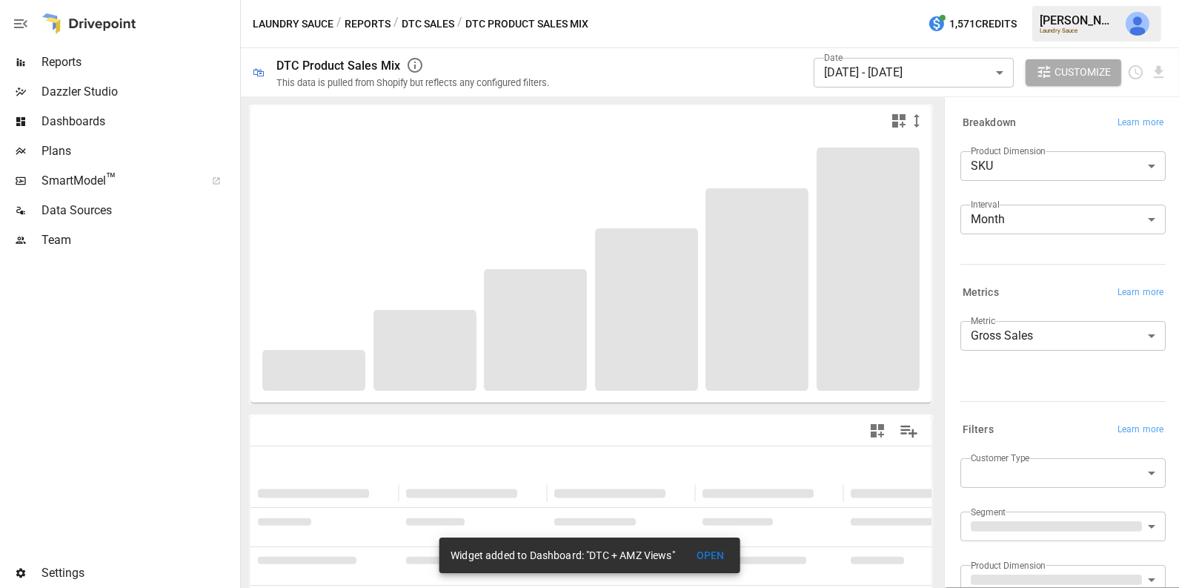
click at [1029, 0] on body "**********" at bounding box center [589, 0] width 1179 height 0
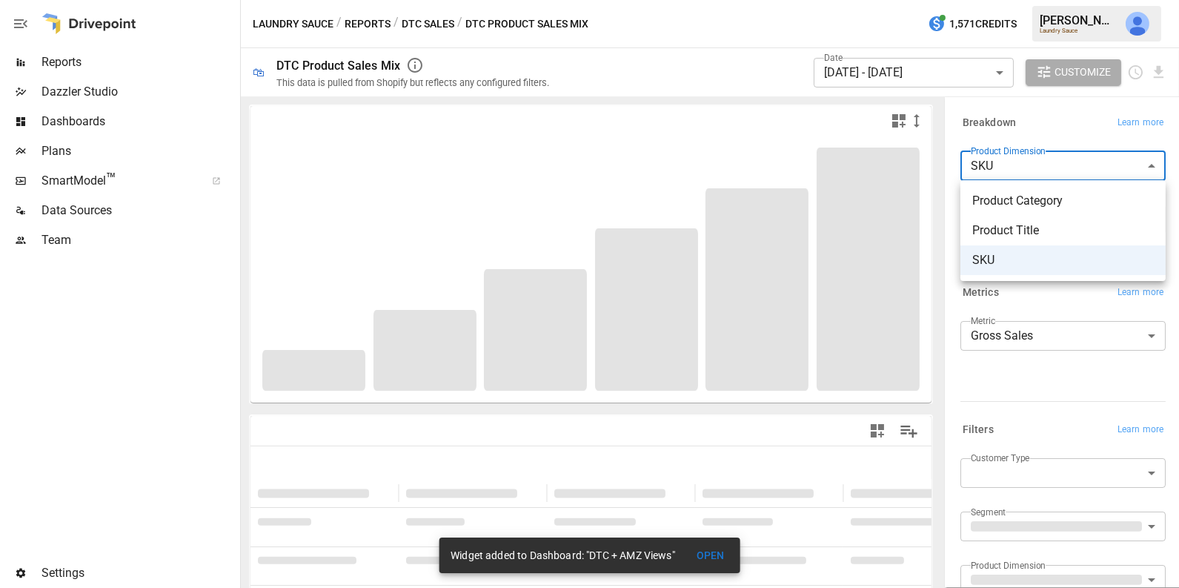
click at [1008, 223] on span "Product Title" at bounding box center [1063, 231] width 182 height 18
type input "**********"
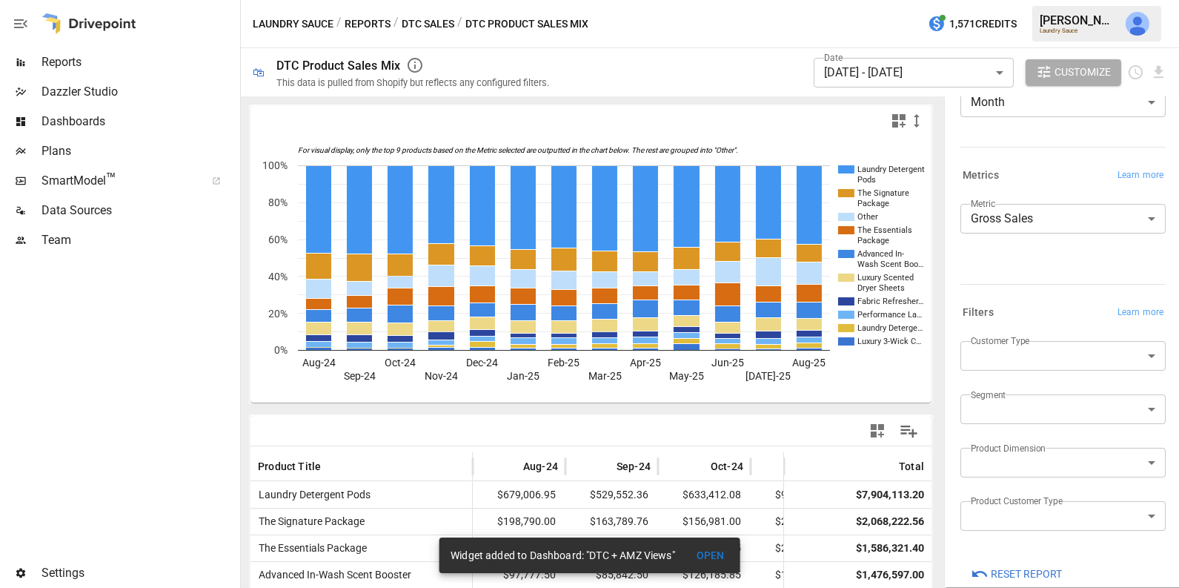
scroll to position [139, 0]
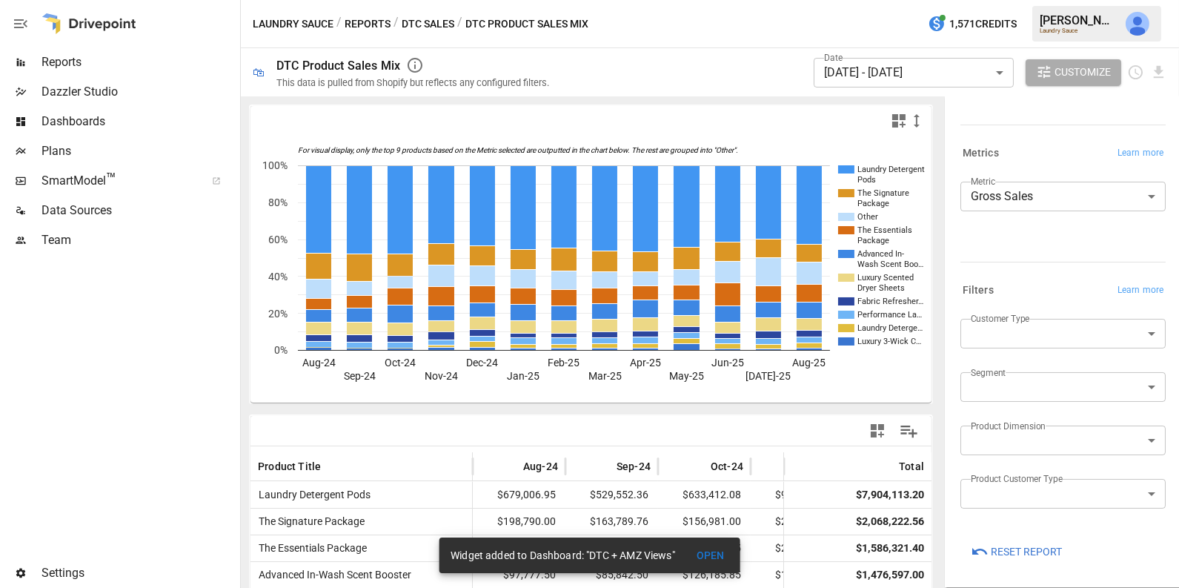
click at [371, 22] on button "Reports" at bounding box center [368, 24] width 46 height 19
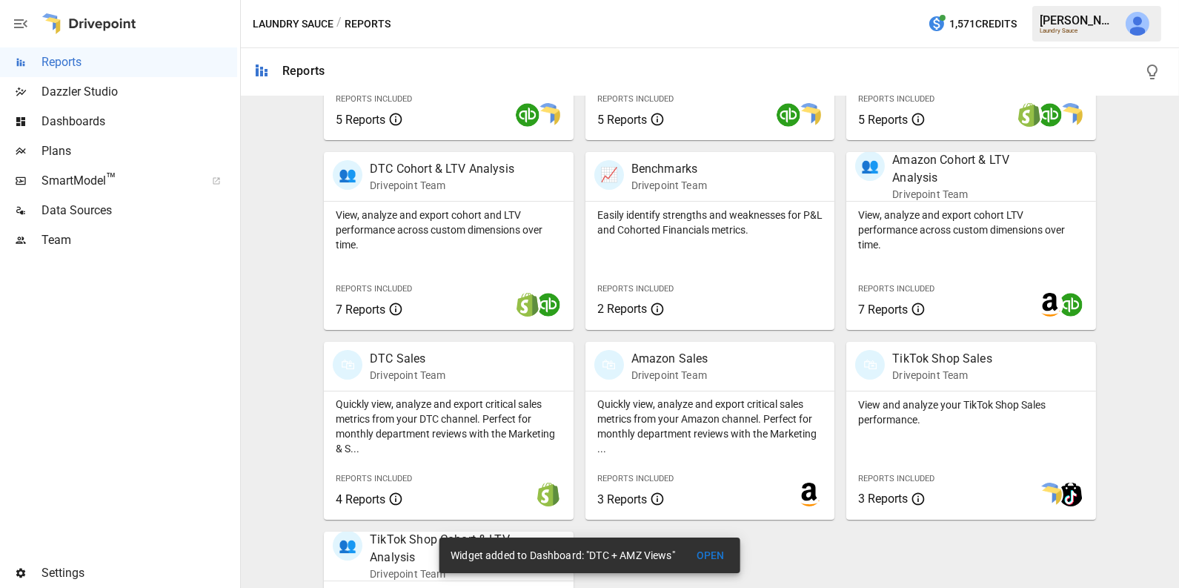
scroll to position [479, 0]
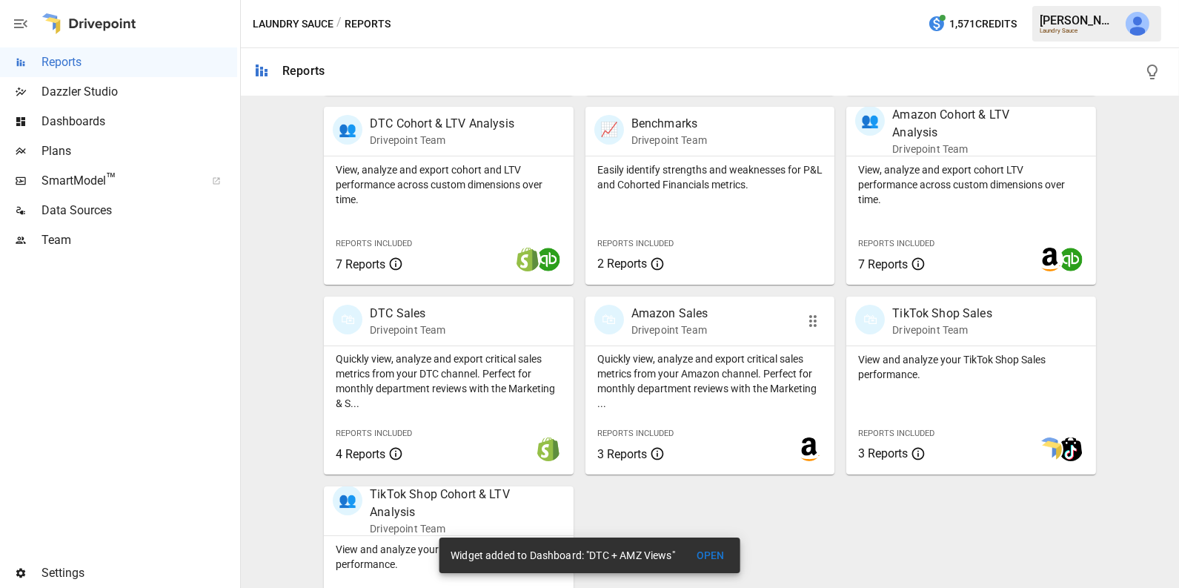
click at [706, 364] on p "Quickly view, analyze and export critical sales metrics from your Amazon channe…" at bounding box center [710, 380] width 226 height 59
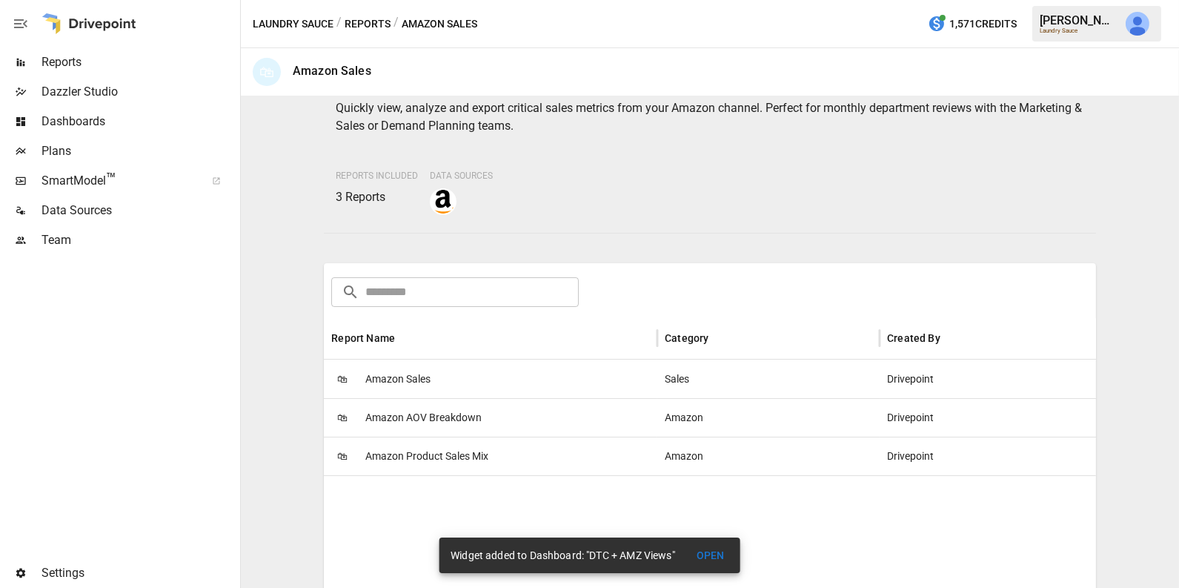
scroll to position [85, 0]
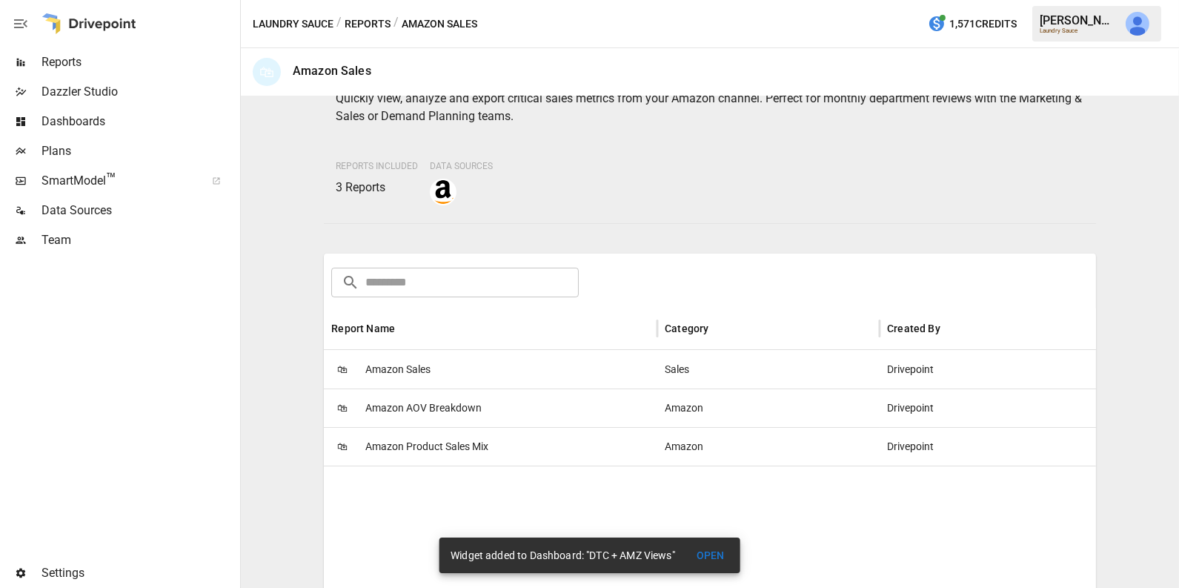
click at [494, 379] on div "🛍 Amazon Sales" at bounding box center [490, 369] width 333 height 39
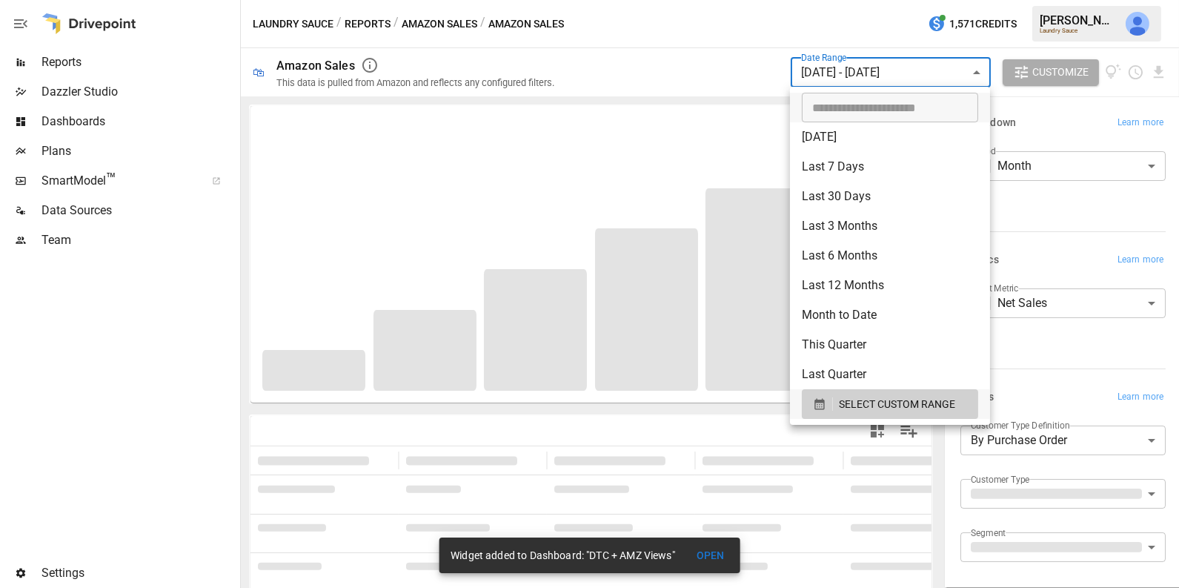
click at [862, 0] on body "**********" at bounding box center [589, 0] width 1179 height 0
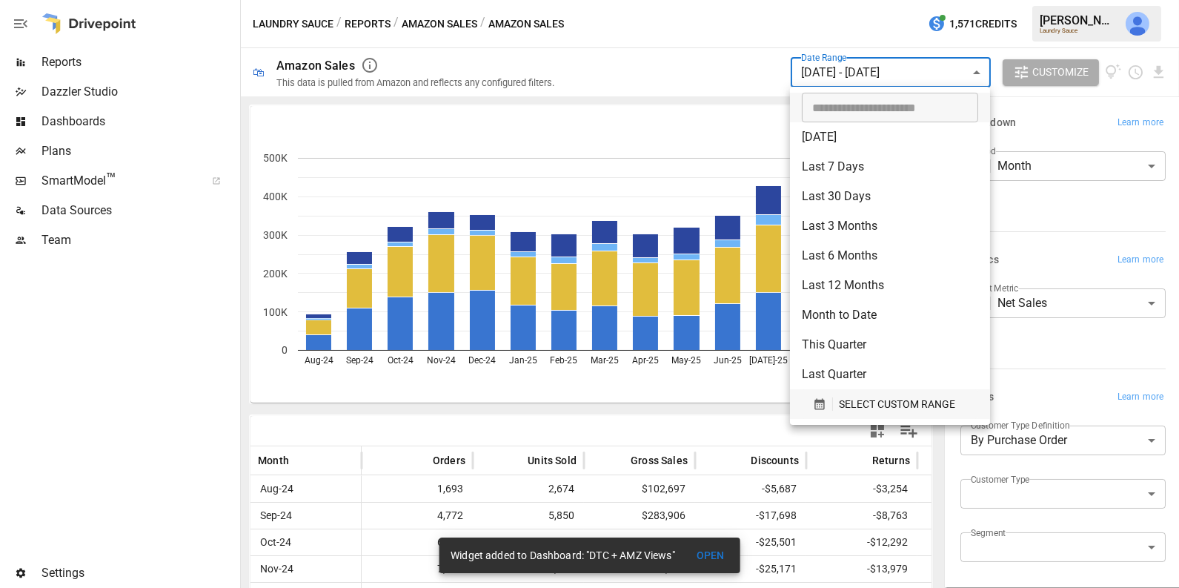
click at [886, 410] on span "SELECT CUSTOM RANGE" at bounding box center [897, 404] width 116 height 19
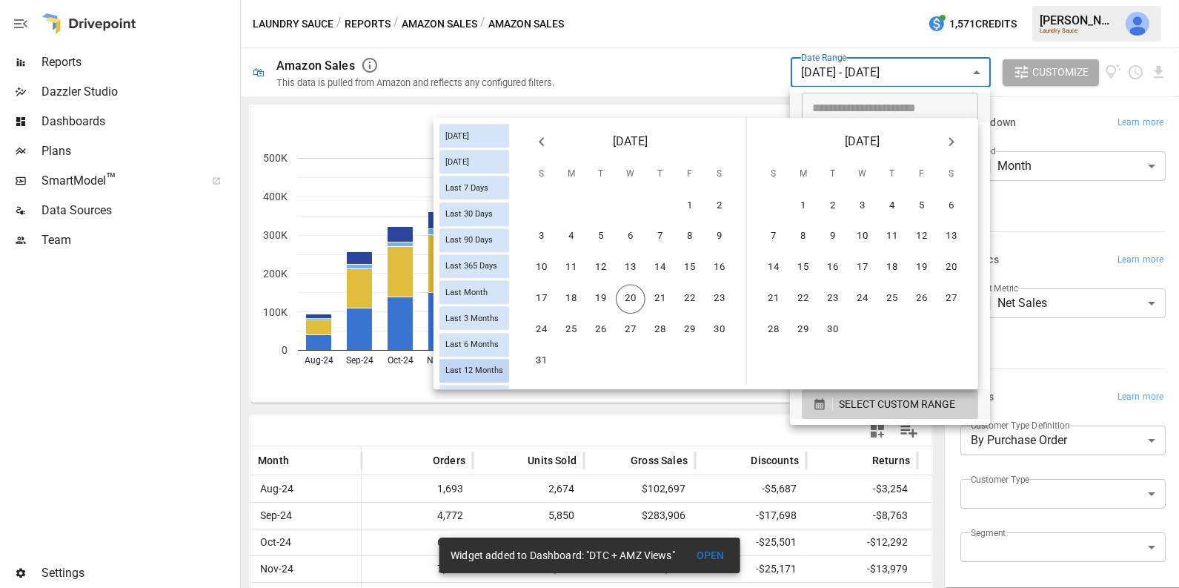
click at [480, 369] on span "Last 12 Months" at bounding box center [474, 370] width 70 height 10
type input "**********"
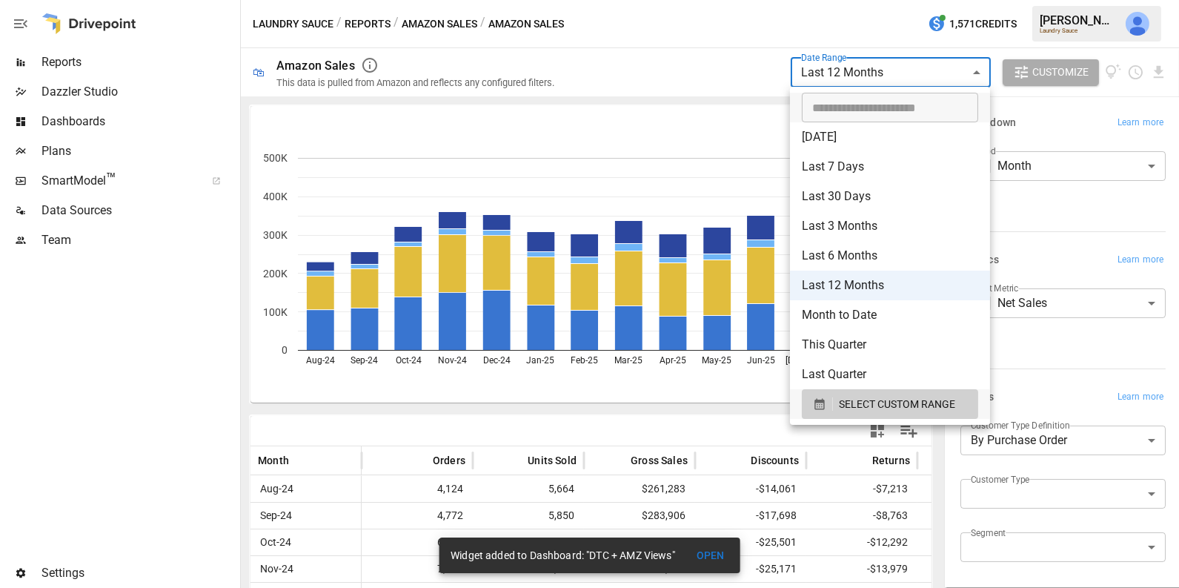
click at [720, 117] on div at bounding box center [589, 294] width 1179 height 588
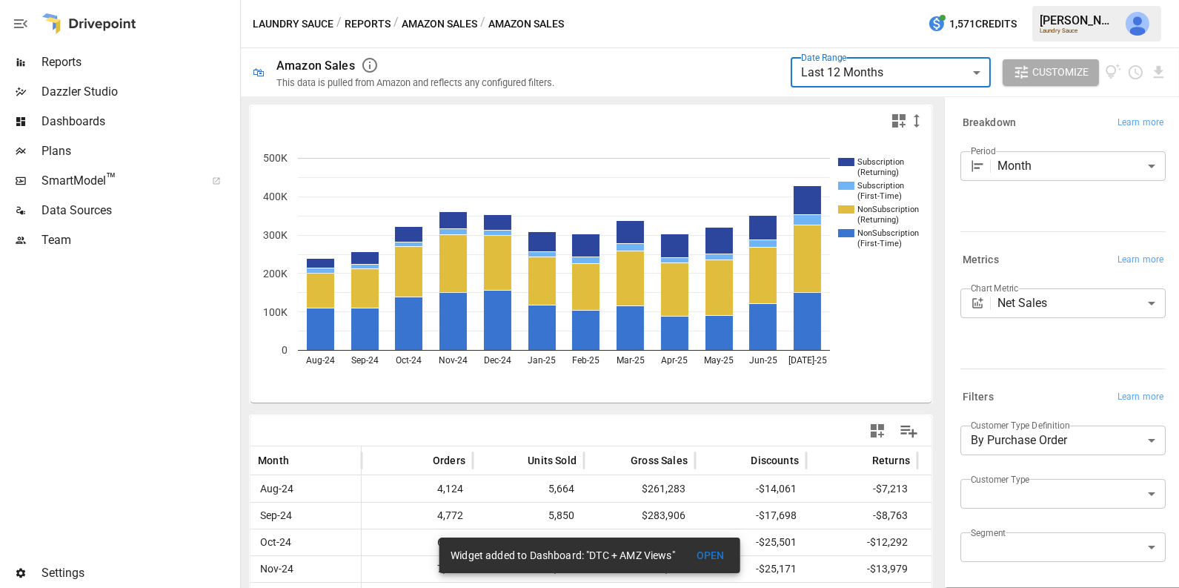
click at [897, 116] on icon "button" at bounding box center [898, 120] width 13 height 13
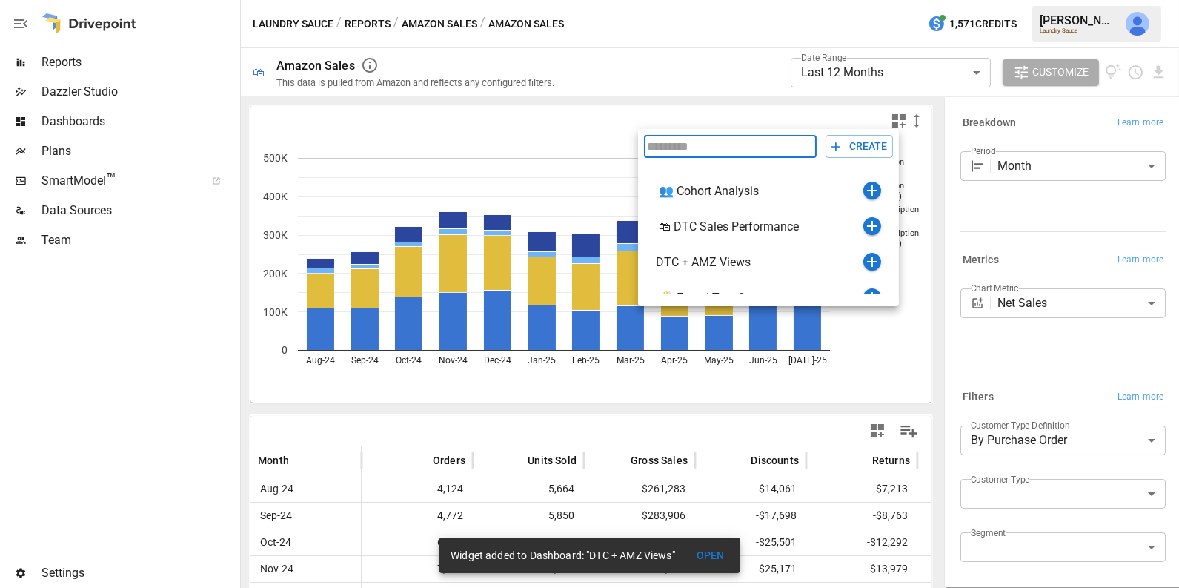
scroll to position [17, 0]
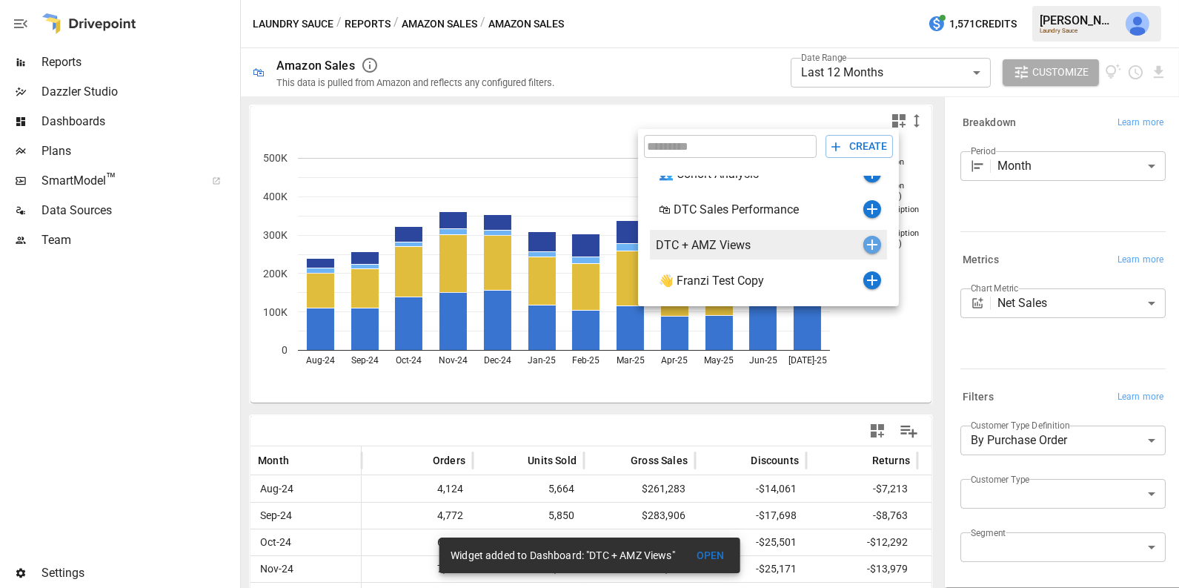
click at [869, 244] on icon "button" at bounding box center [872, 244] width 10 height 10
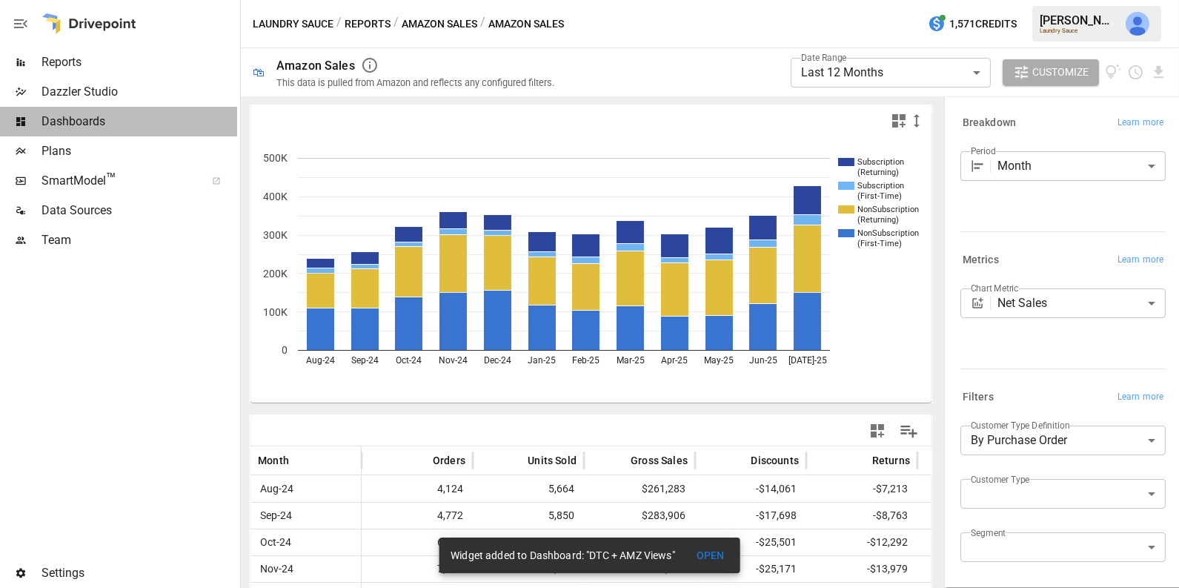
click at [107, 122] on span "Dashboards" at bounding box center [139, 122] width 196 height 18
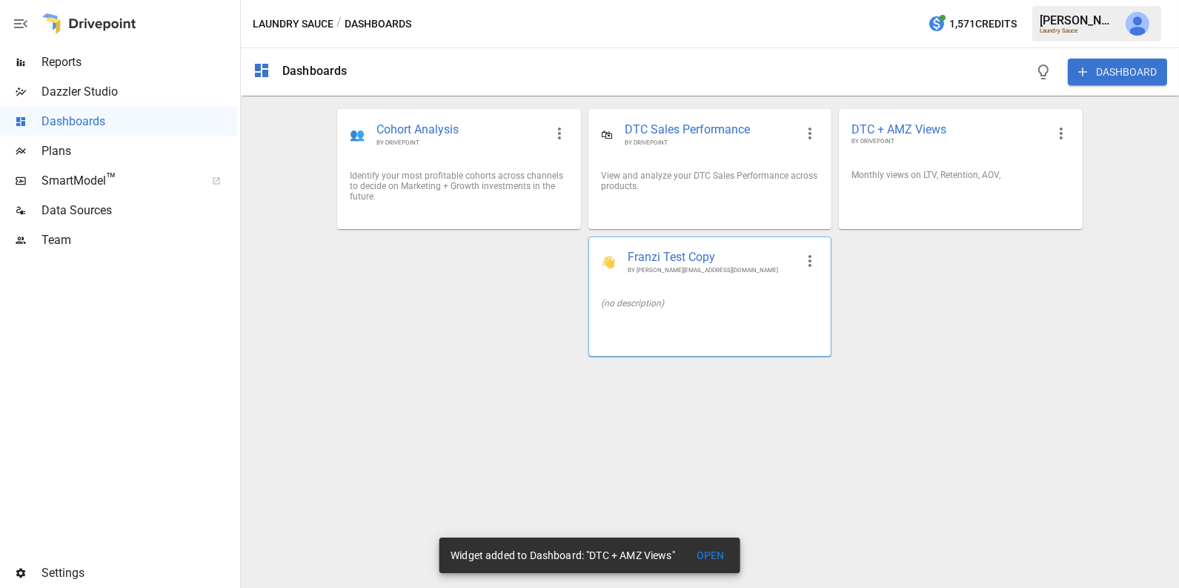
click at [713, 296] on div "(no description)" at bounding box center [710, 303] width 242 height 34
click at [913, 176] on div "Monthly views on LTV, Retention, AOV," at bounding box center [960, 175] width 218 height 10
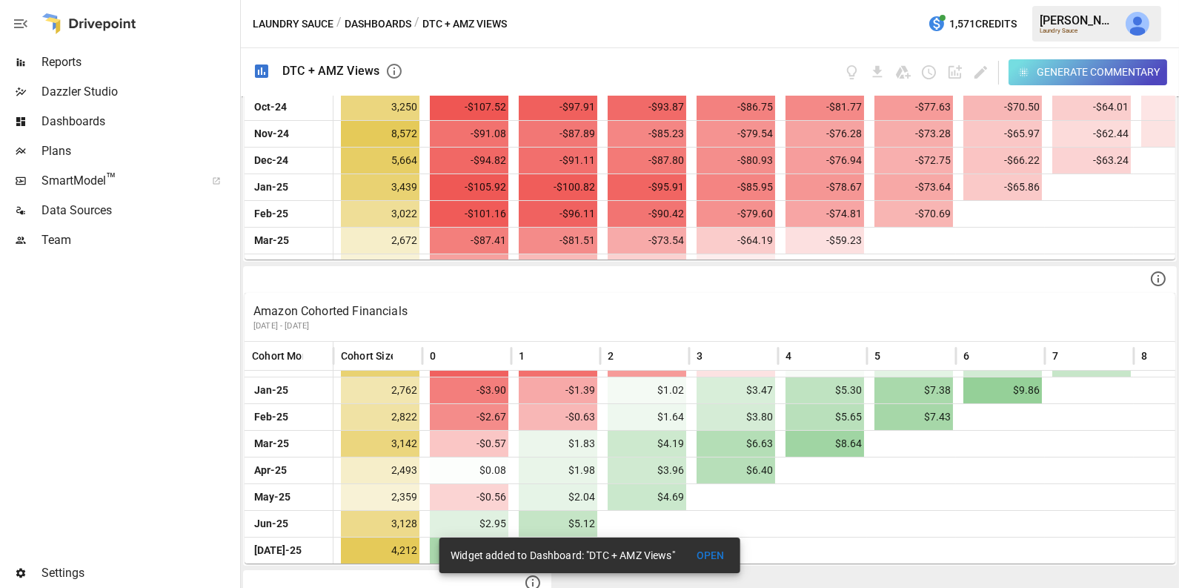
scroll to position [1024, 0]
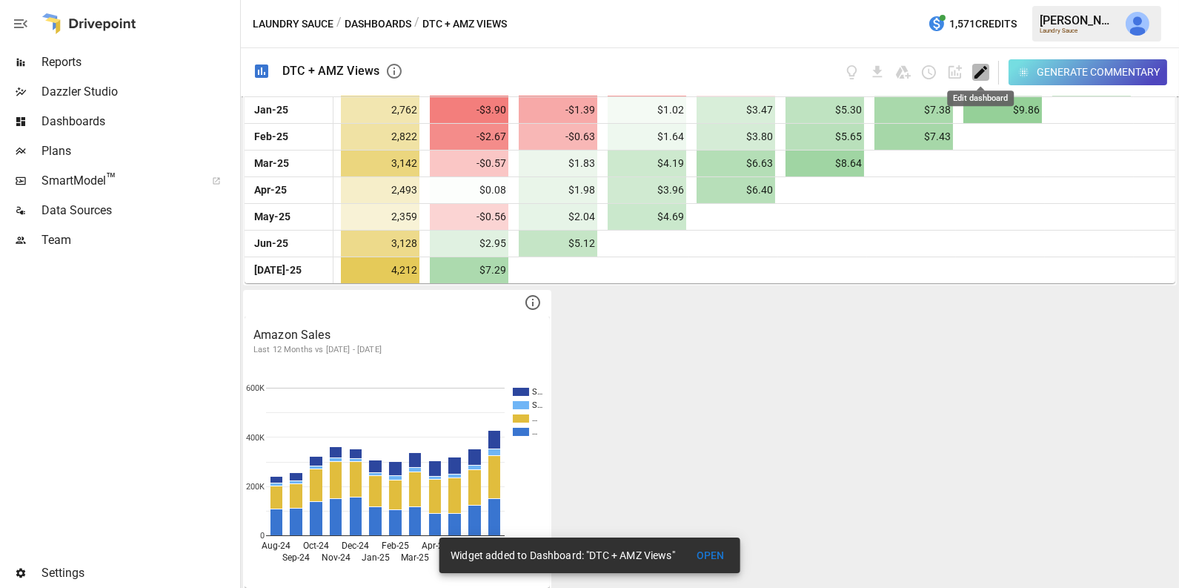
click at [976, 75] on icon "Edit dashboard" at bounding box center [980, 72] width 13 height 13
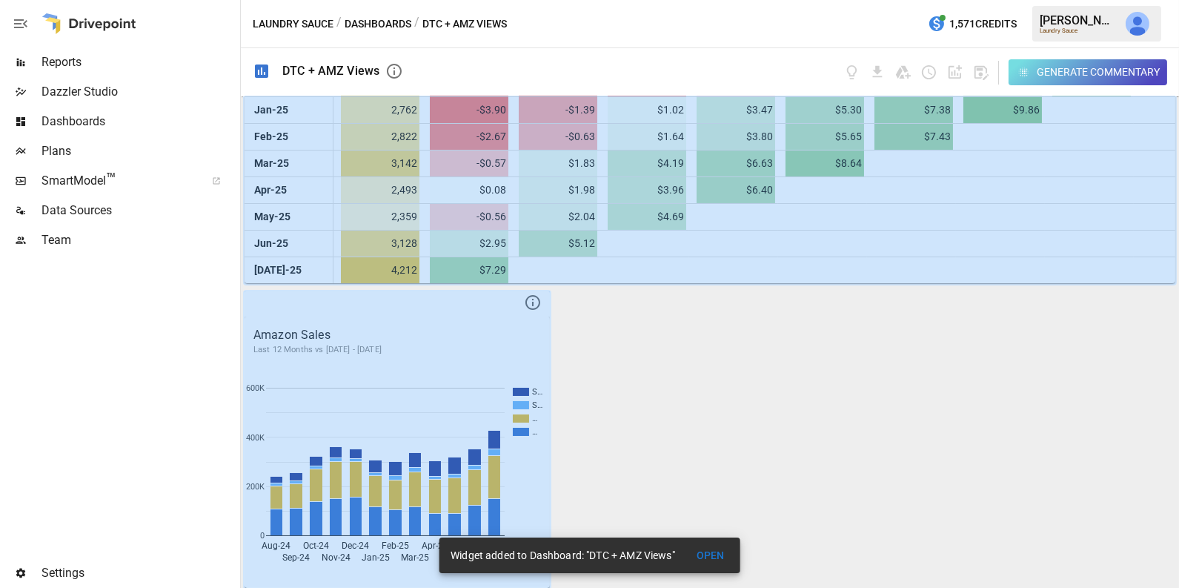
click at [723, 558] on button "OPEN" at bounding box center [710, 555] width 47 height 27
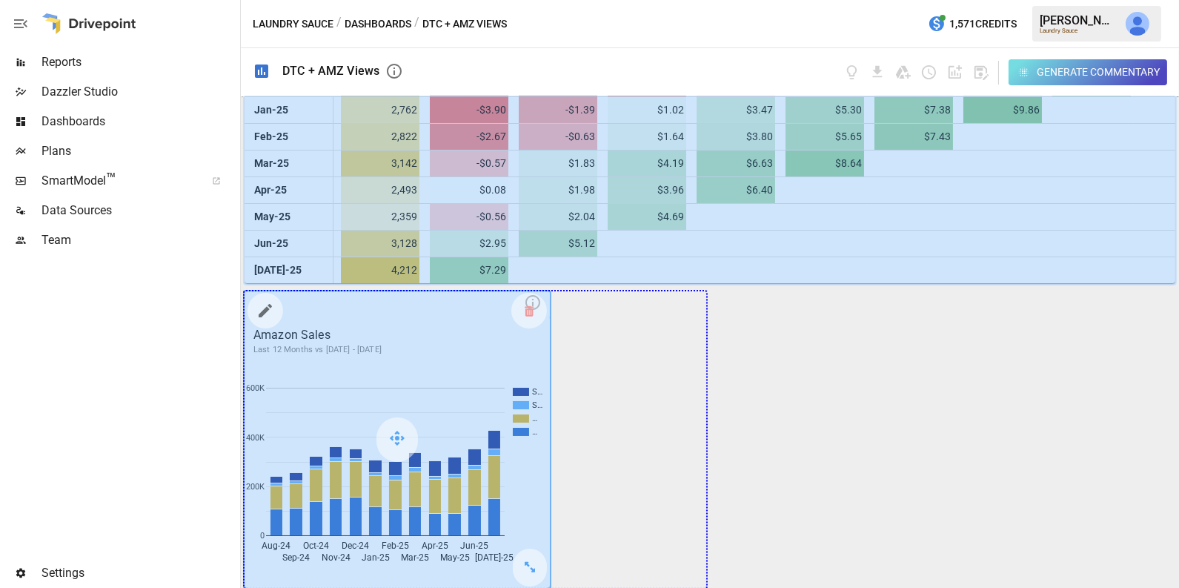
drag, startPoint x: 530, startPoint y: 567, endPoint x: 663, endPoint y: 560, distance: 133.6
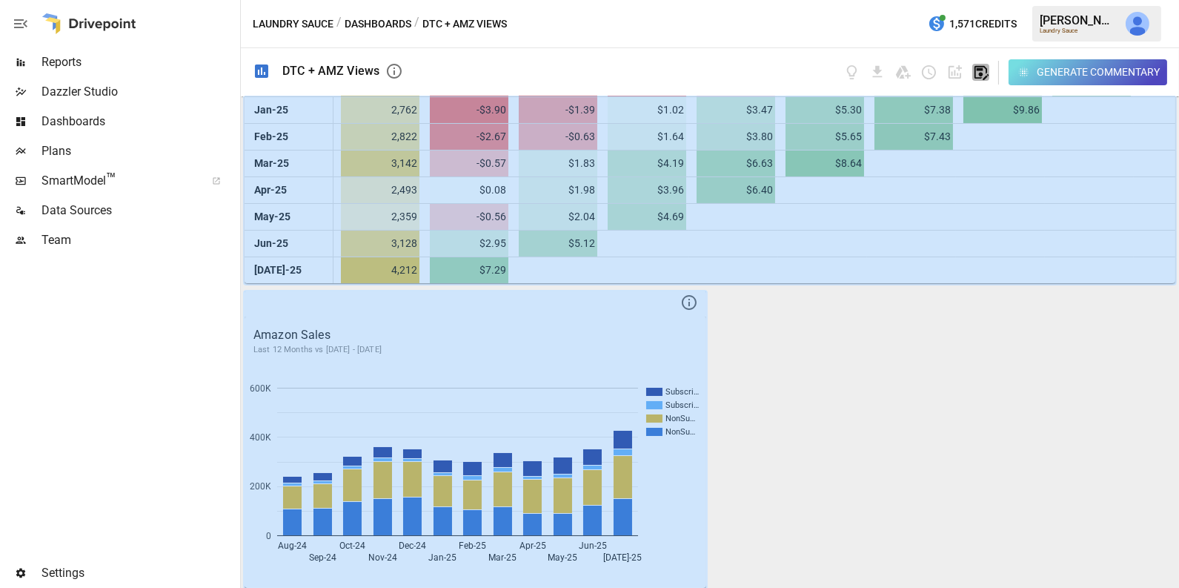
click at [984, 74] on icon "button" at bounding box center [980, 72] width 17 height 17
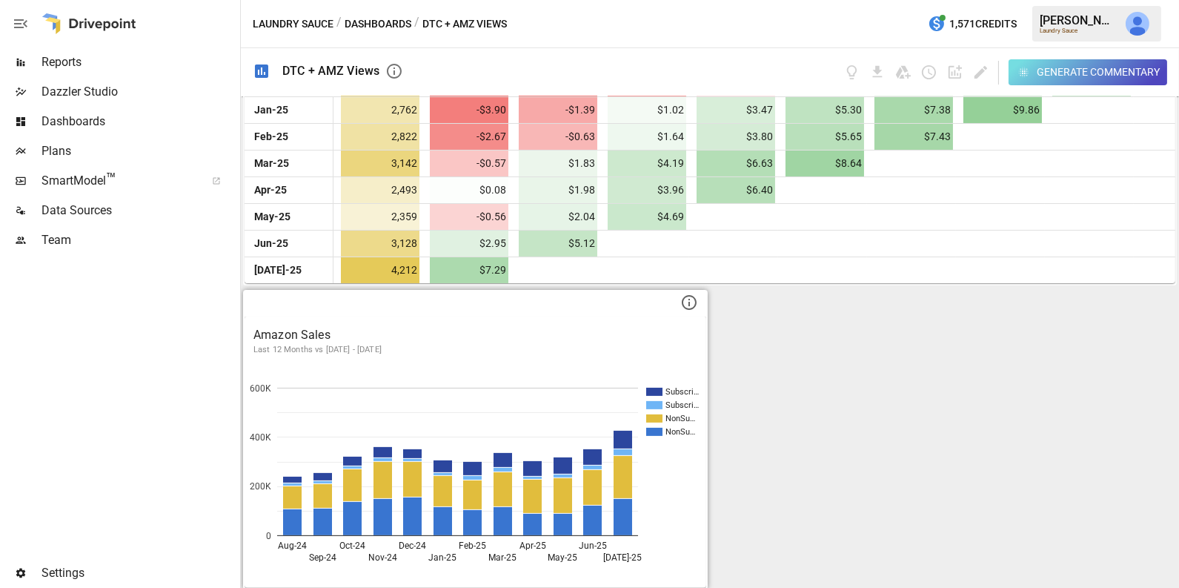
click at [358, 22] on button "Dashboards" at bounding box center [378, 24] width 67 height 19
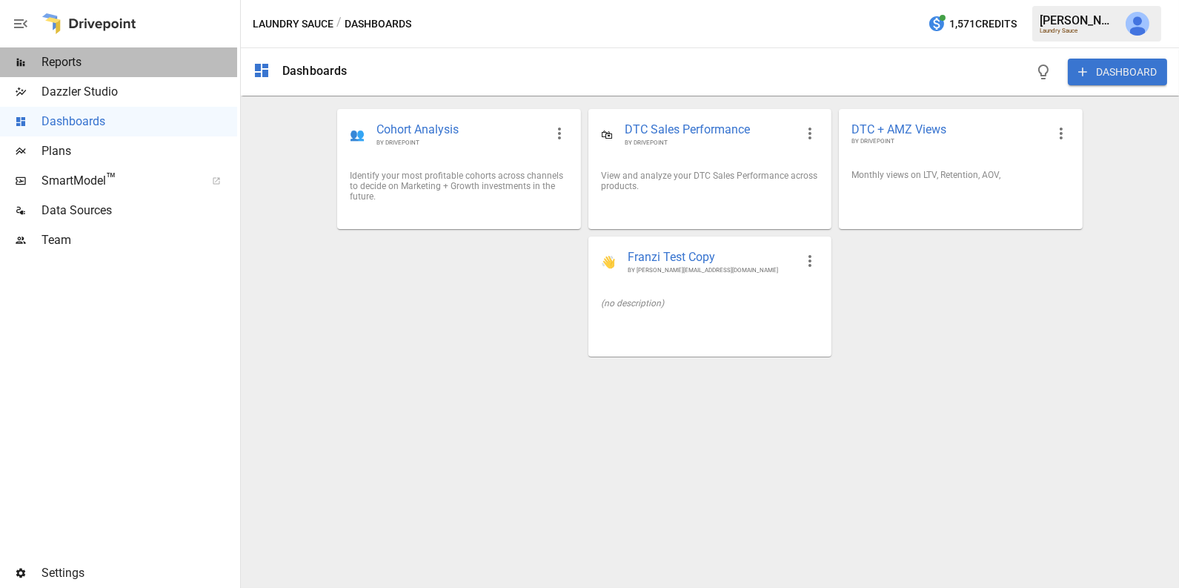
click at [135, 67] on span "Reports" at bounding box center [139, 62] width 196 height 18
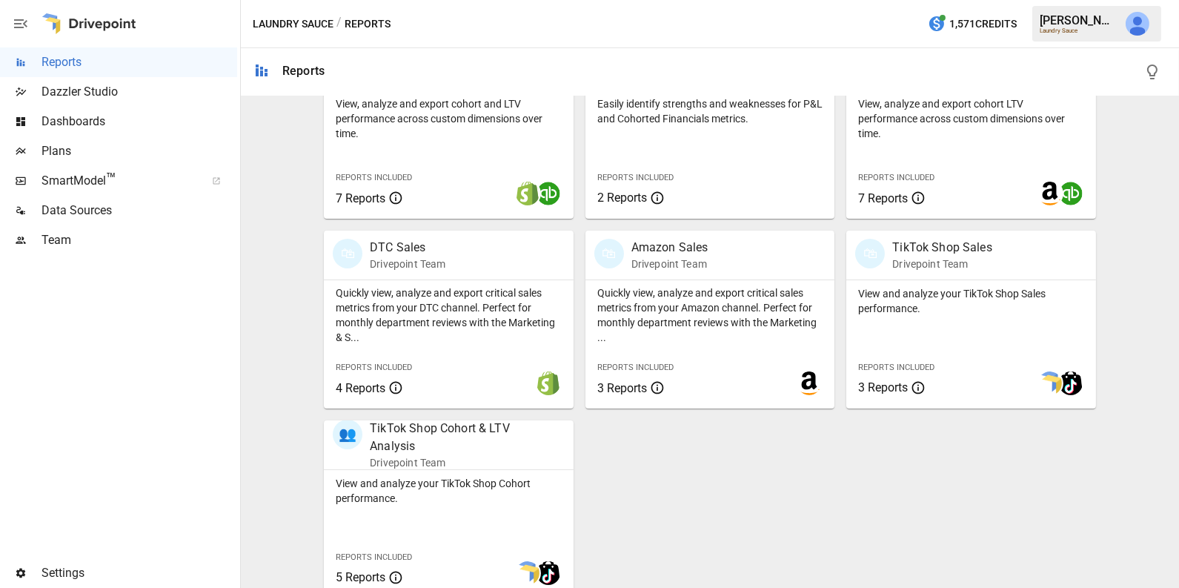
scroll to position [560, 0]
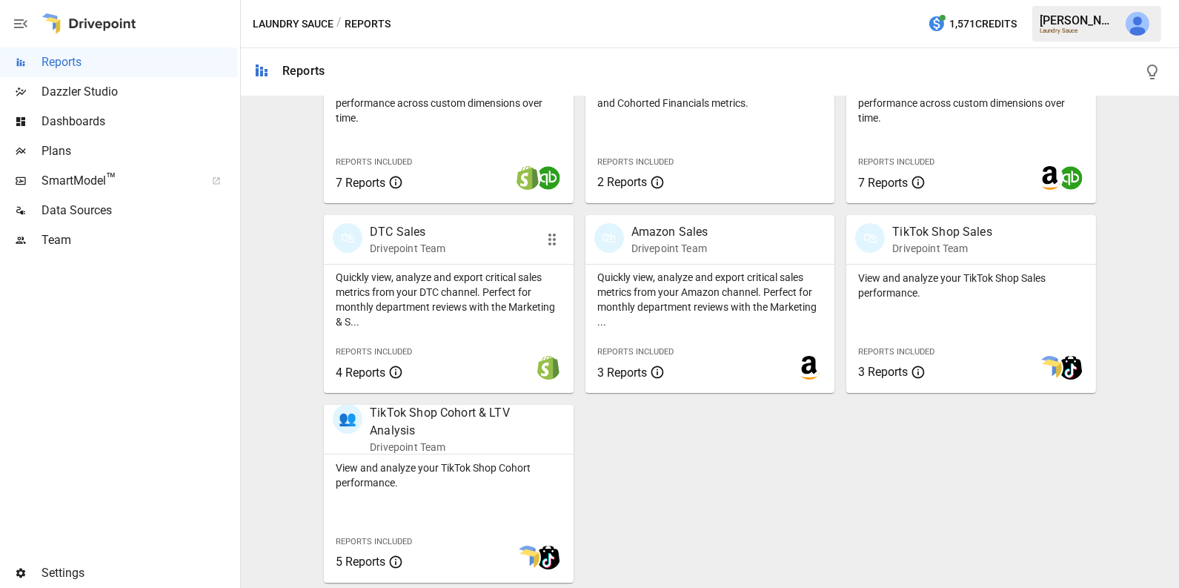
click at [436, 319] on p "Quickly view, analyze and export critical sales metrics from your DTC channel. …" at bounding box center [449, 299] width 226 height 59
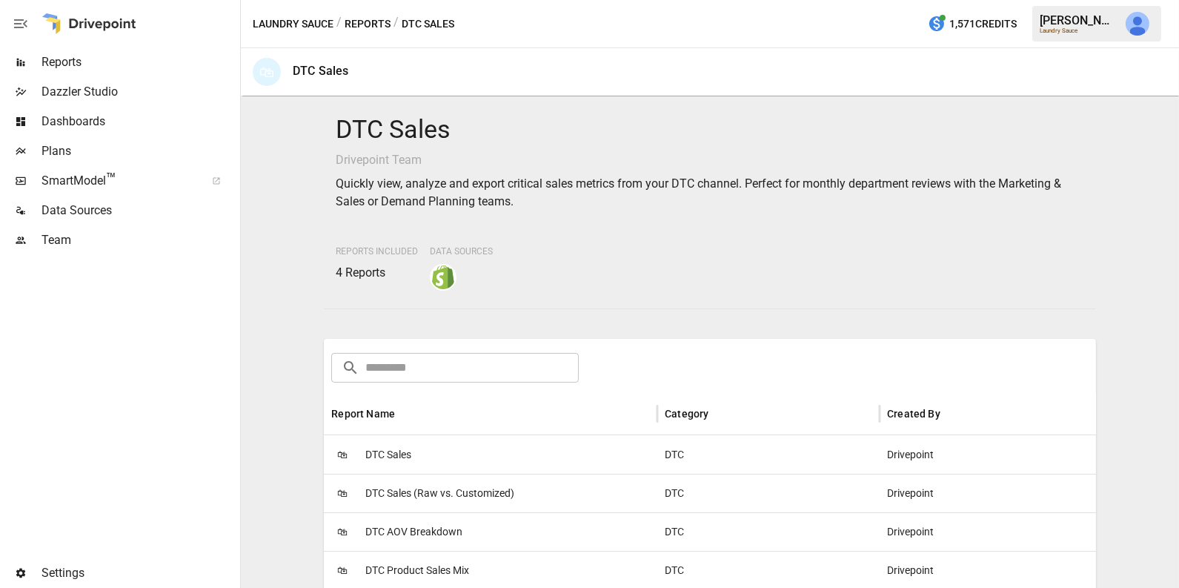
click at [424, 448] on div "🛍 DTC Sales" at bounding box center [490, 454] width 333 height 39
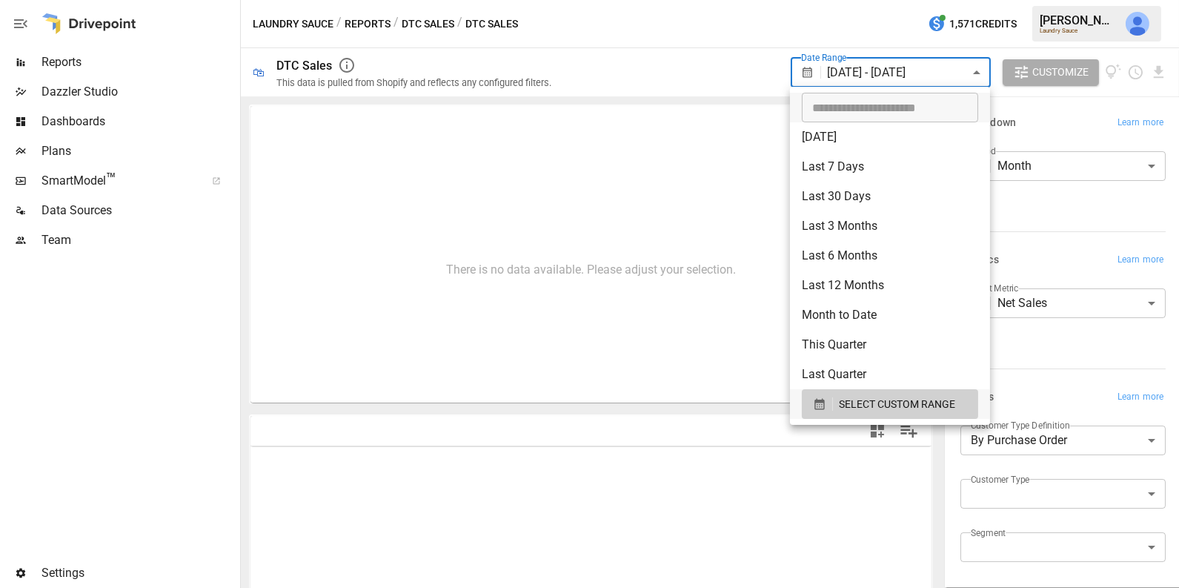
click at [929, 0] on body "**********" at bounding box center [589, 0] width 1179 height 0
click at [854, 291] on li "Last 12 Months" at bounding box center [890, 285] width 200 height 30
type input "**********"
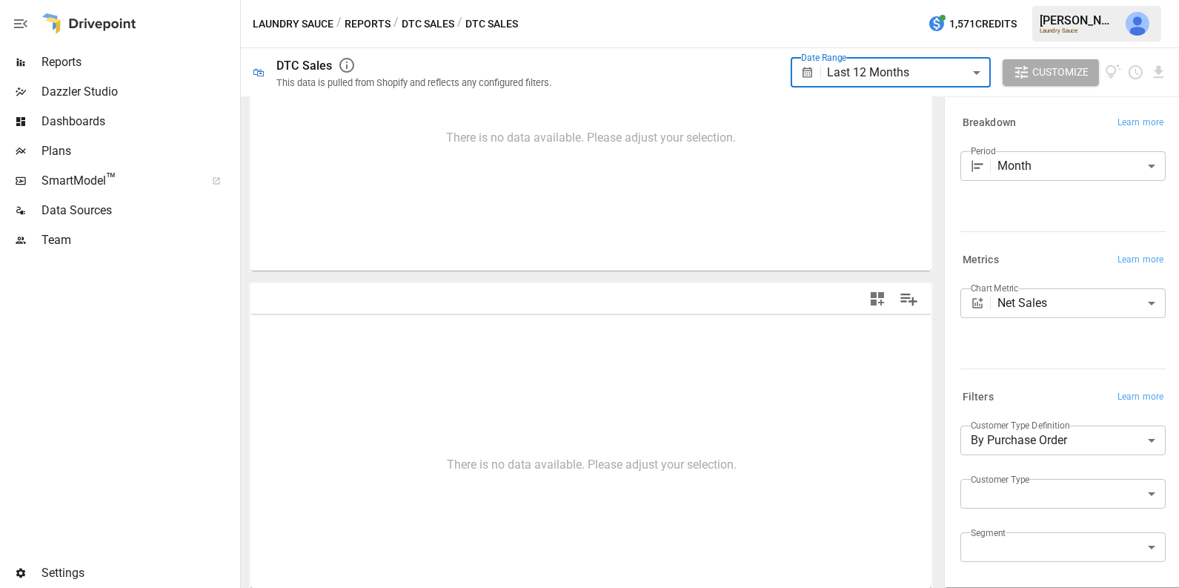
scroll to position [230, 0]
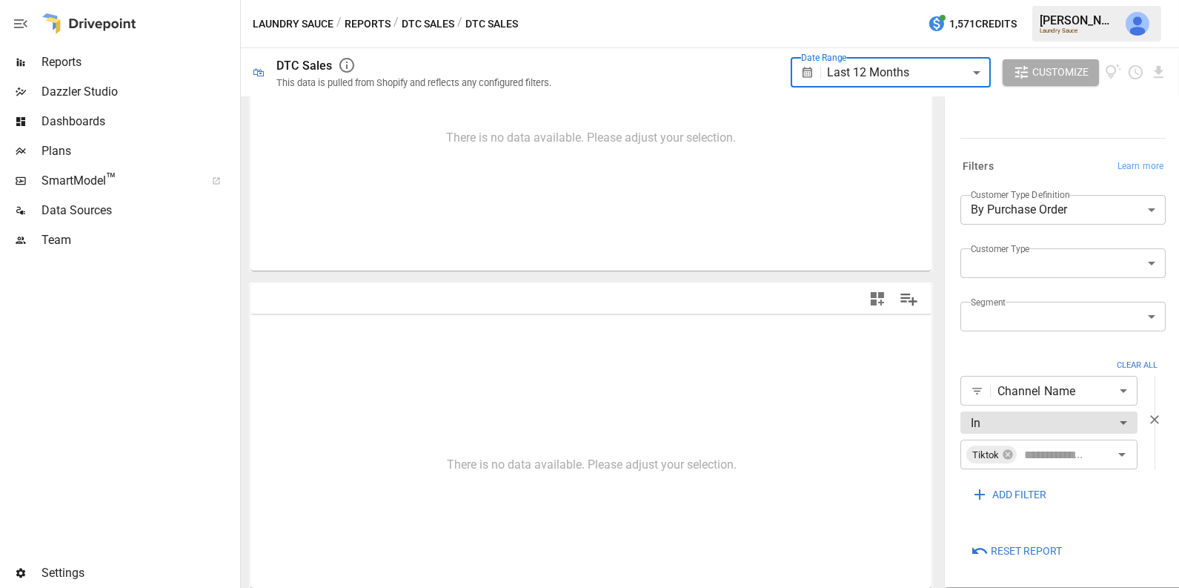
click at [1154, 416] on icon "button" at bounding box center [1154, 419] width 15 height 15
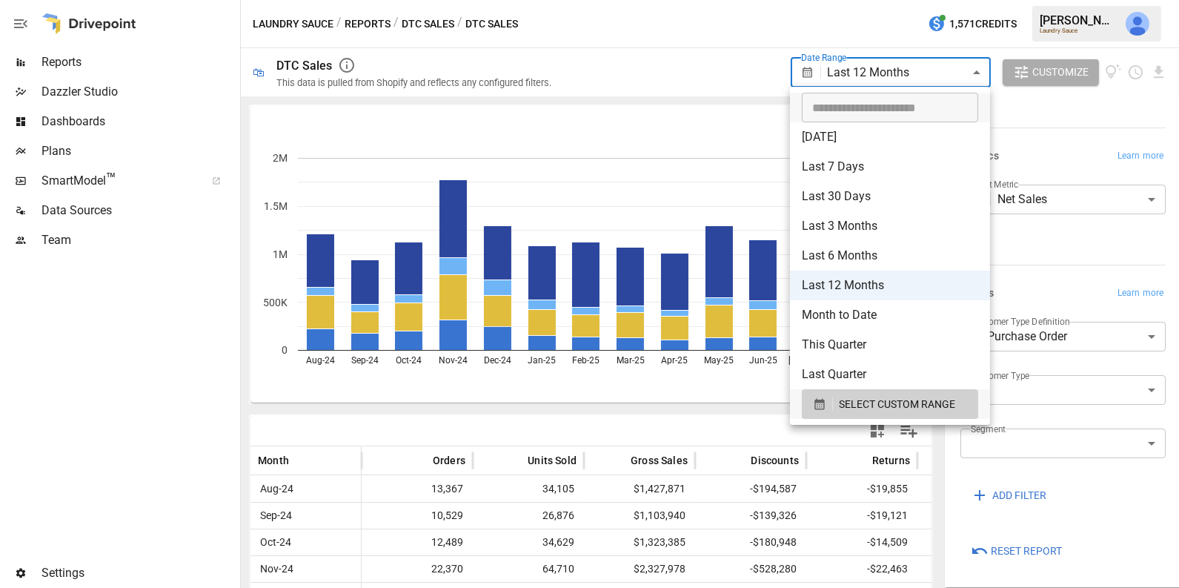
click at [892, 0] on body "**********" at bounding box center [589, 0] width 1179 height 0
click at [754, 115] on div at bounding box center [589, 294] width 1179 height 588
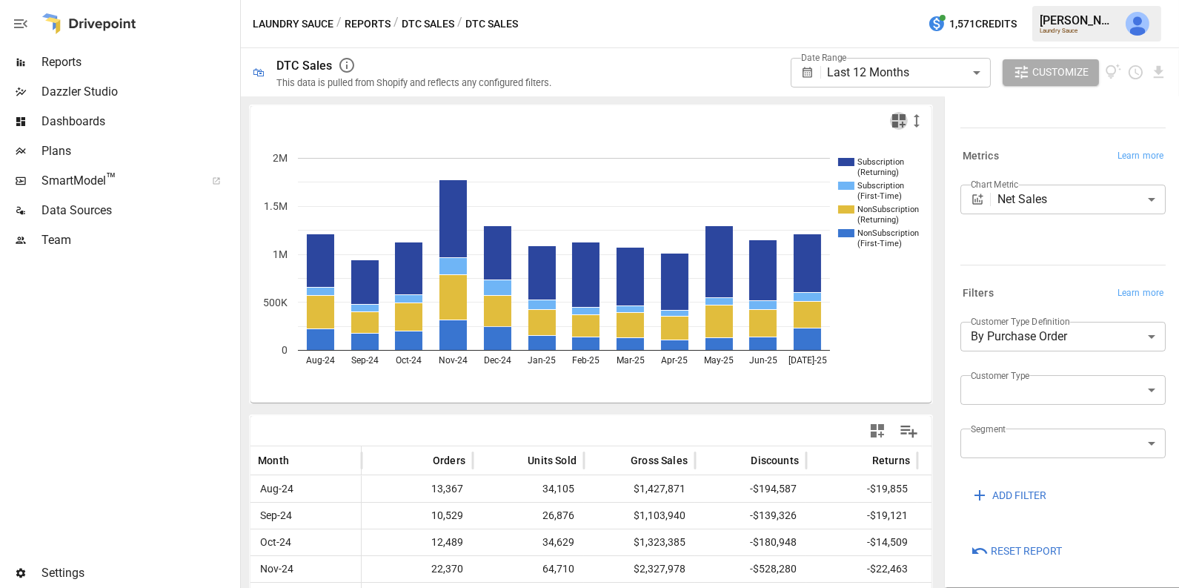
click at [897, 120] on icon "button" at bounding box center [899, 121] width 18 height 18
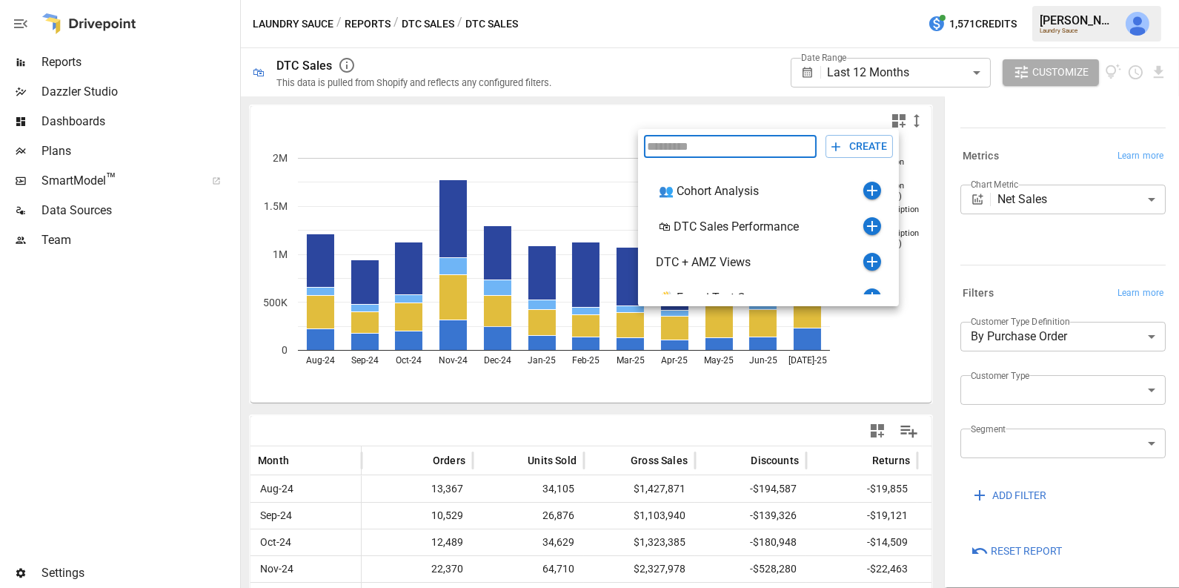
scroll to position [17, 0]
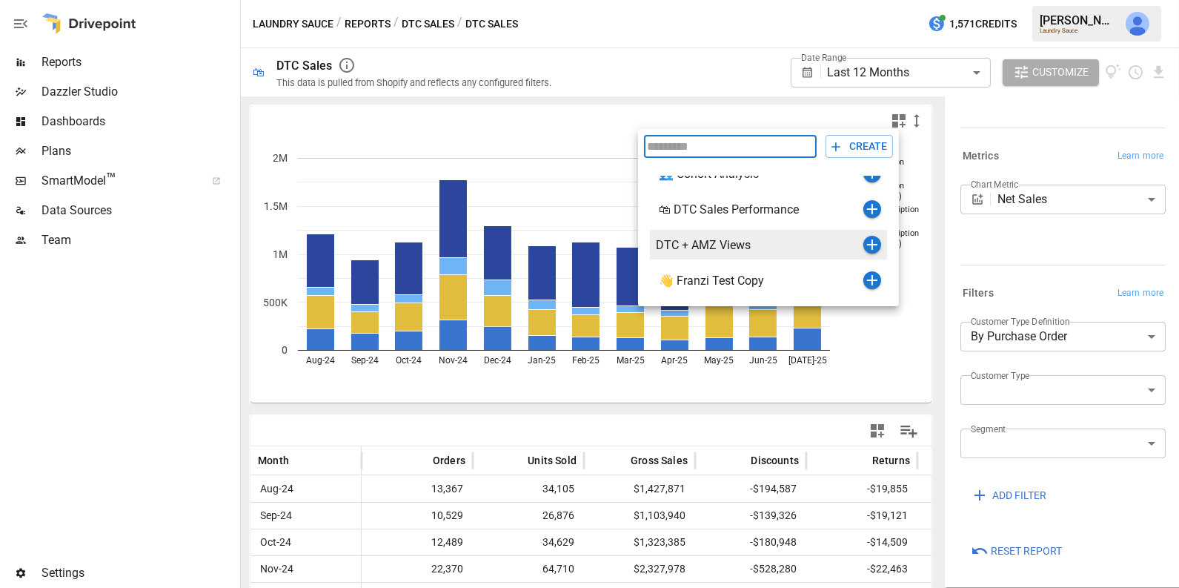
click at [872, 246] on icon "button" at bounding box center [872, 244] width 10 height 10
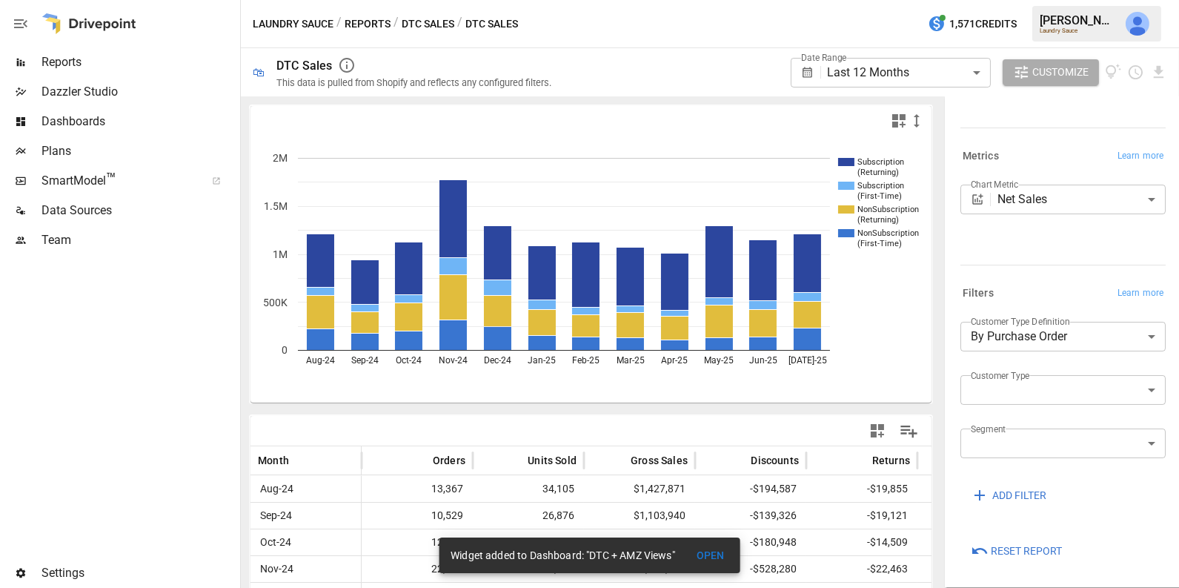
click at [90, 63] on span "Reports" at bounding box center [139, 62] width 196 height 18
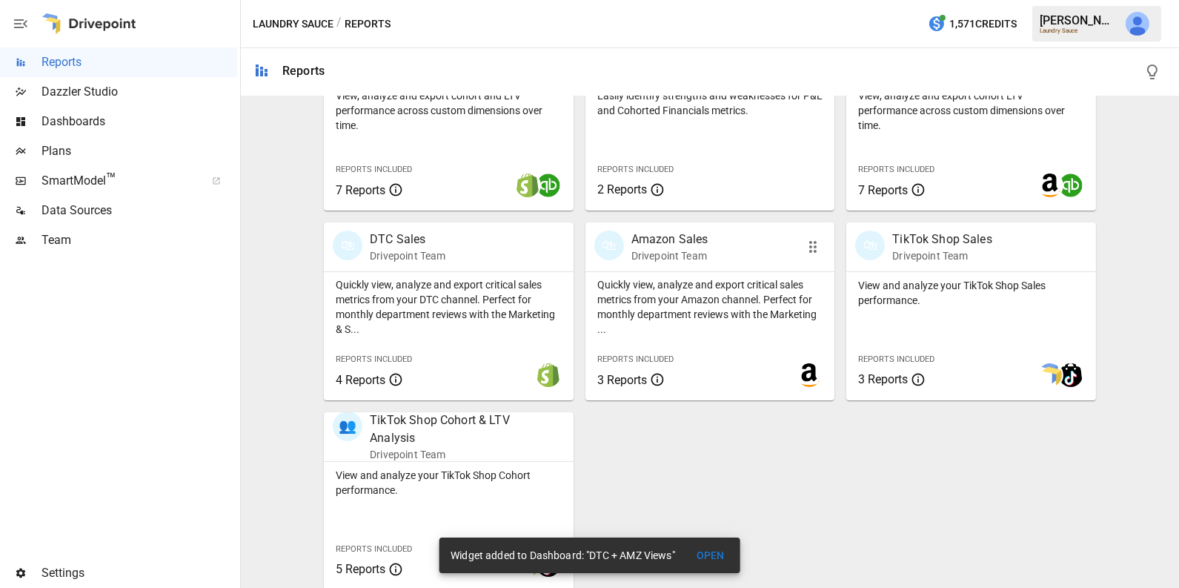
scroll to position [560, 0]
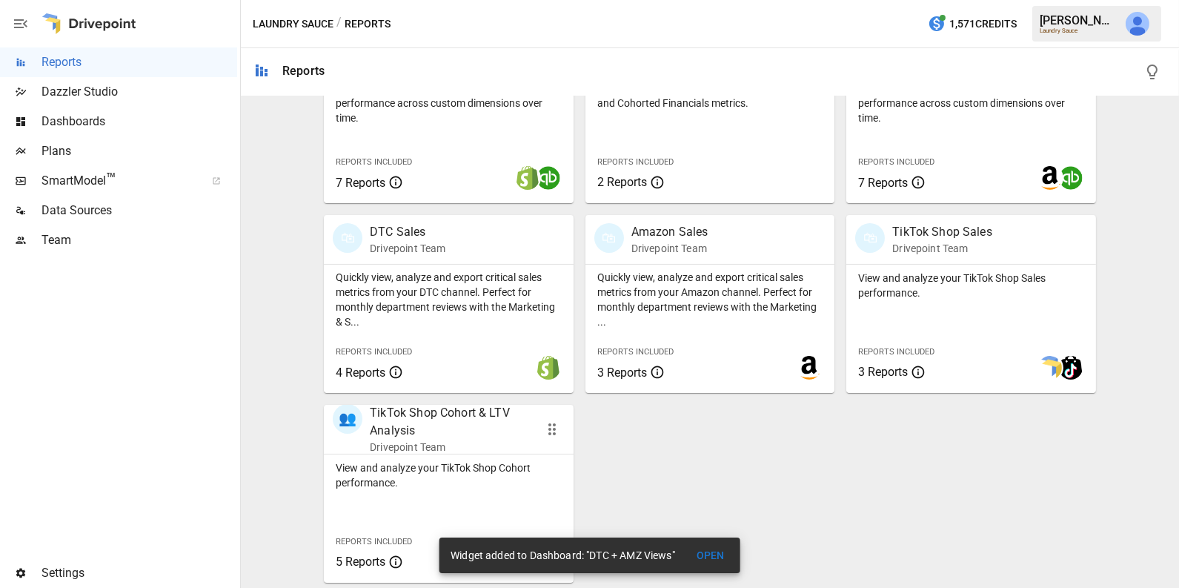
click at [462, 477] on p "View and analyze your TikTok Shop Cohort performance." at bounding box center [449, 475] width 226 height 30
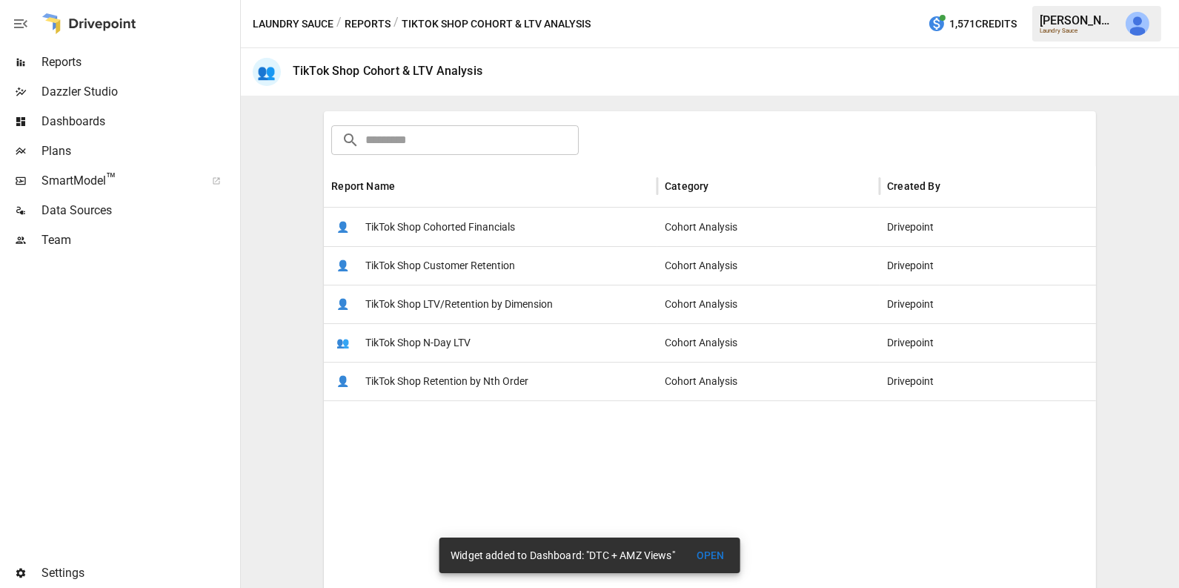
scroll to position [213, 0]
click at [537, 264] on div "👤 TikTok Shop Customer Retention" at bounding box center [490, 262] width 333 height 39
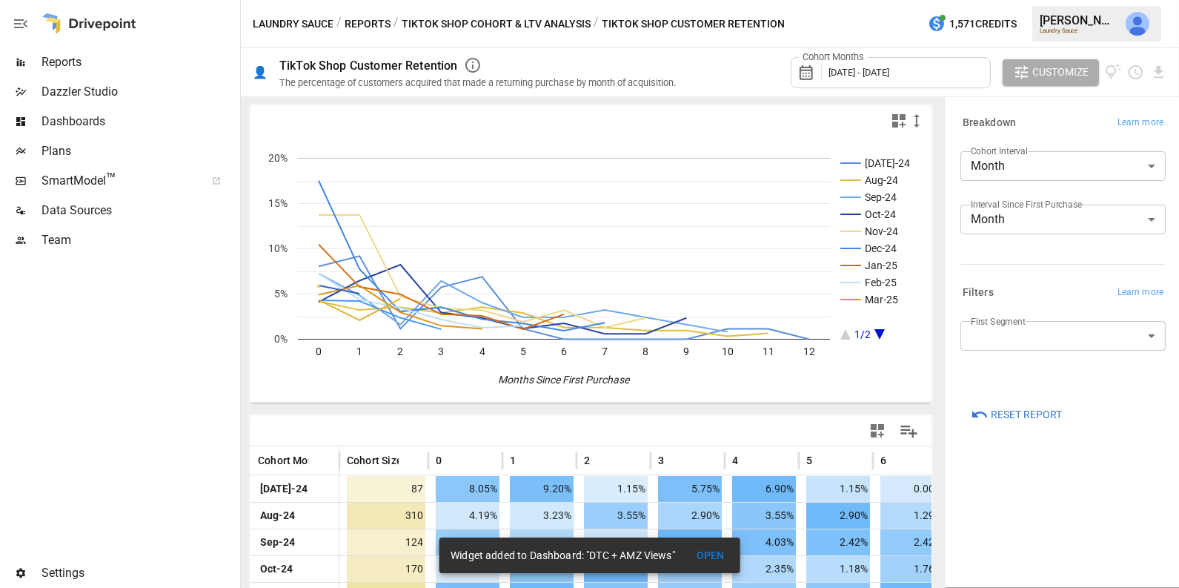
click at [907, 79] on div "Cohort Months [DATE] - [DATE]" at bounding box center [891, 72] width 200 height 31
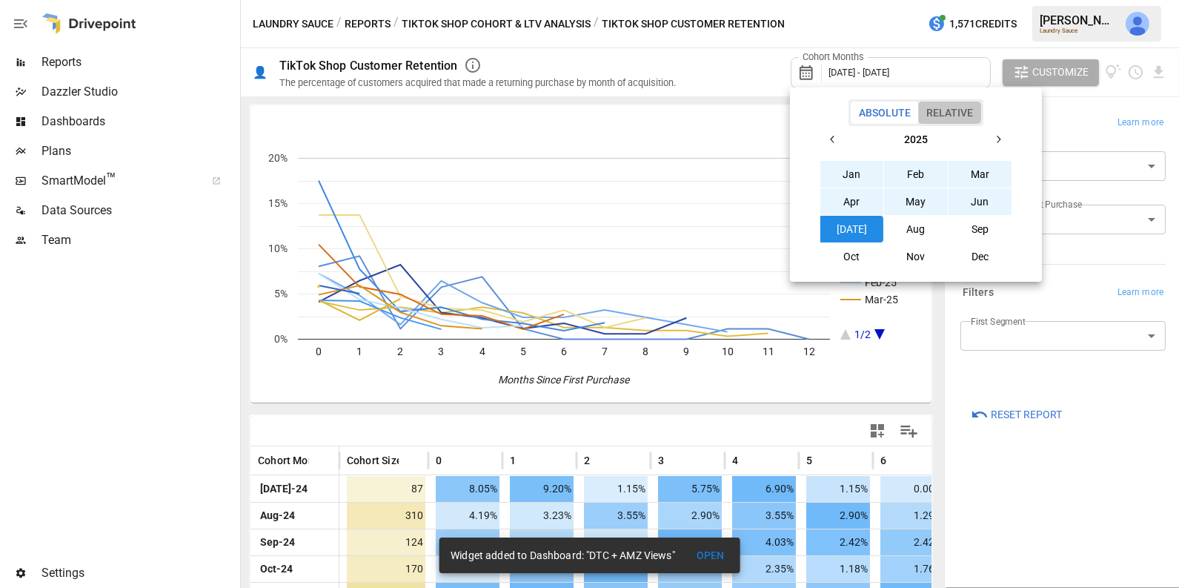
click at [956, 108] on button "Relative" at bounding box center [949, 113] width 63 height 22
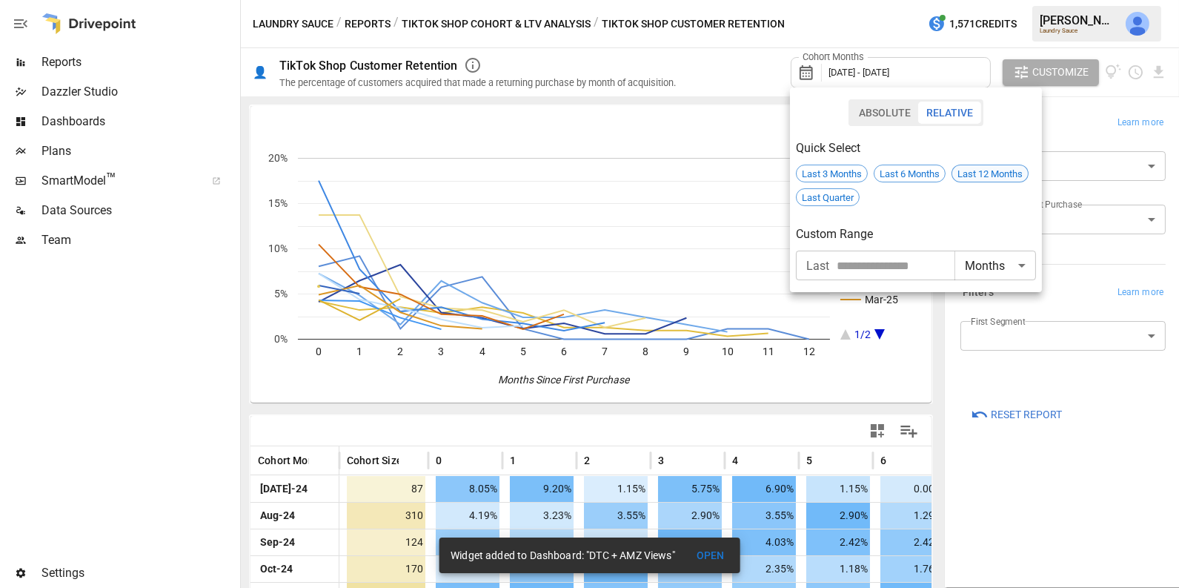
click at [977, 176] on span "Last 12 Months" at bounding box center [990, 173] width 76 height 11
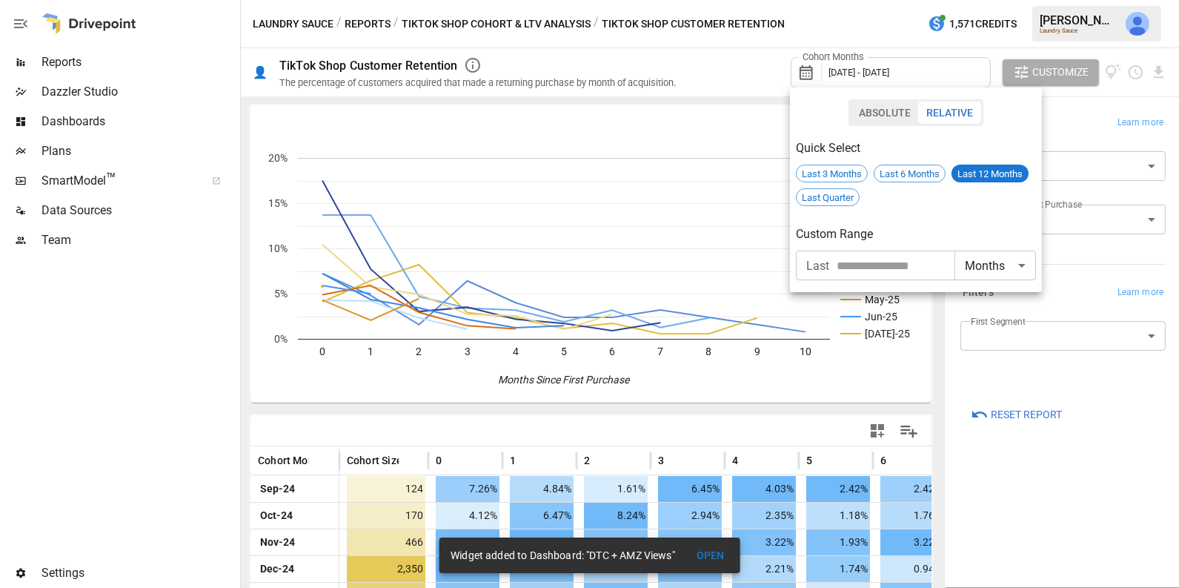
click at [980, 459] on div at bounding box center [589, 294] width 1179 height 588
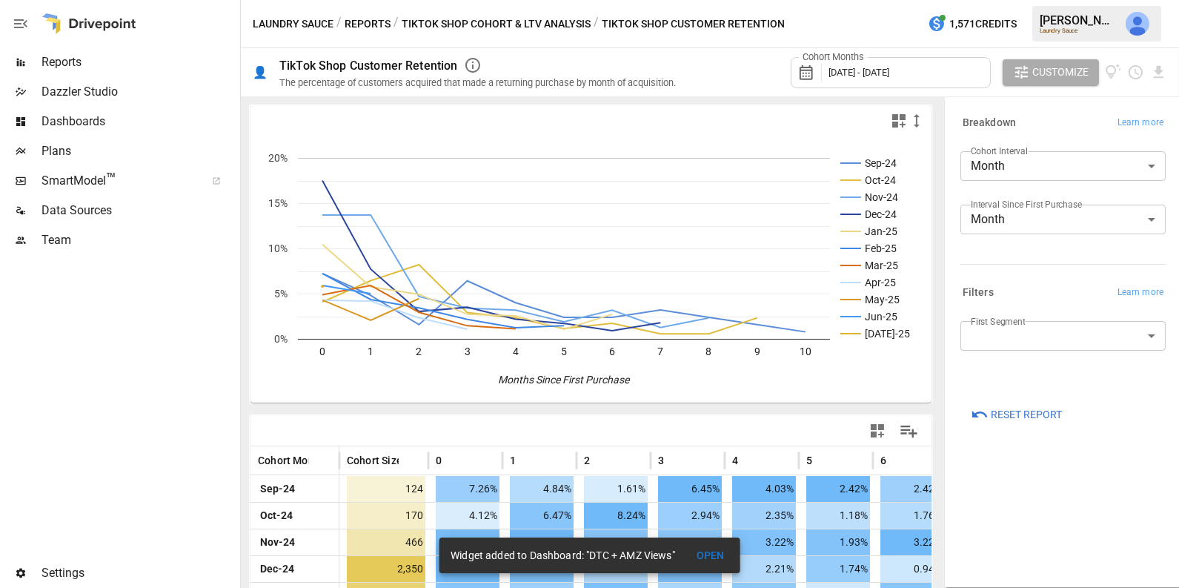
click at [878, 430] on icon "button" at bounding box center [877, 431] width 18 height 18
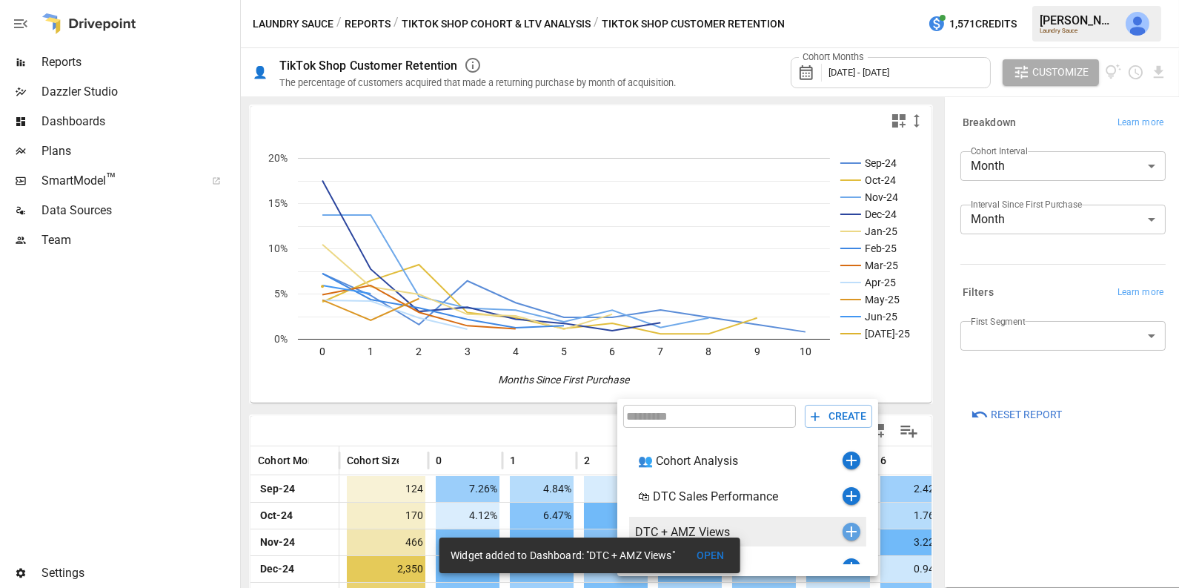
click at [854, 531] on icon "button" at bounding box center [851, 531] width 10 height 10
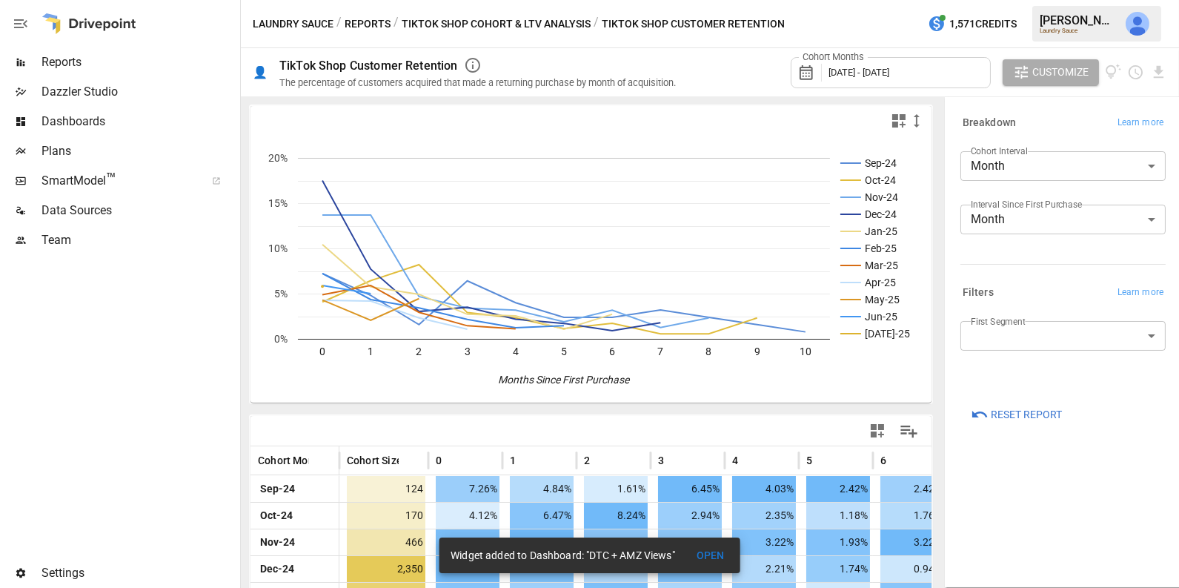
click at [371, 24] on button "Reports" at bounding box center [368, 24] width 46 height 19
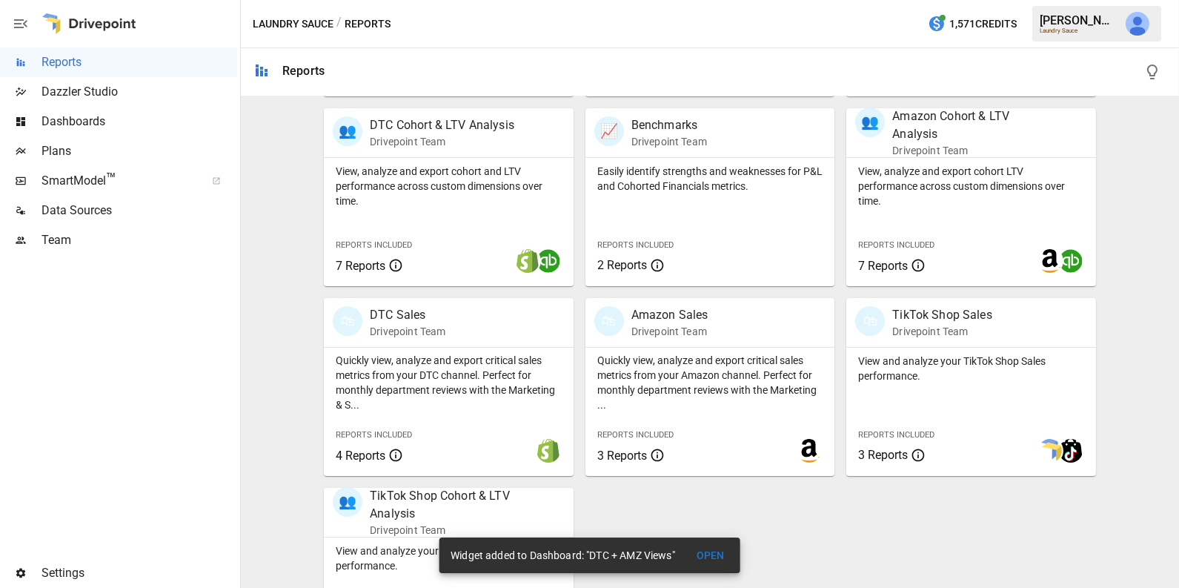
scroll to position [560, 0]
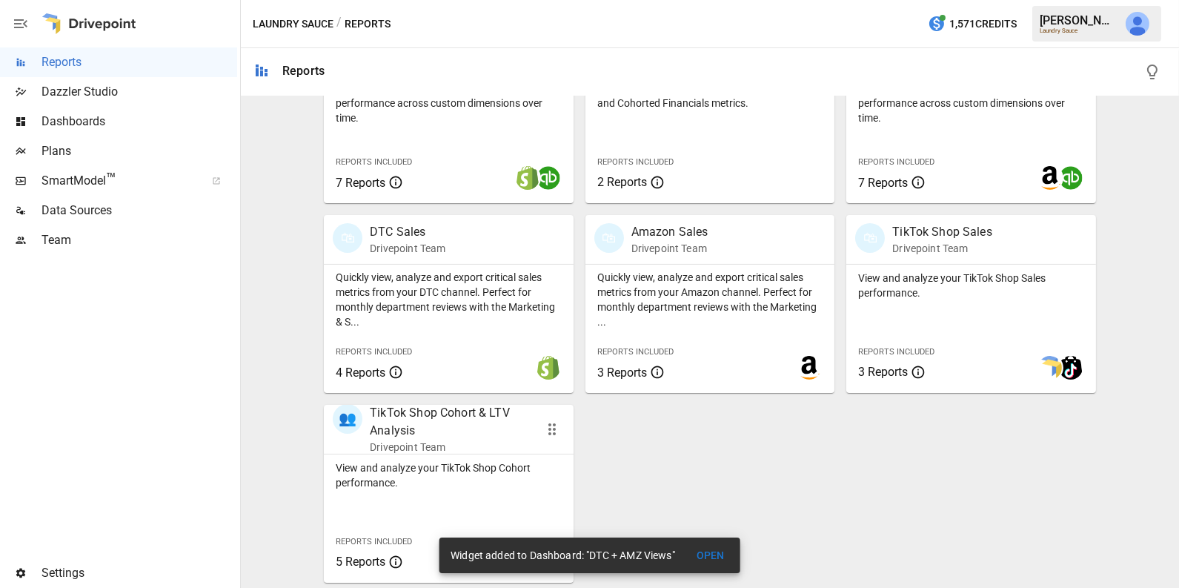
click at [459, 428] on p "TikTok Shop Cohort & LTV Analysis" at bounding box center [448, 422] width 156 height 36
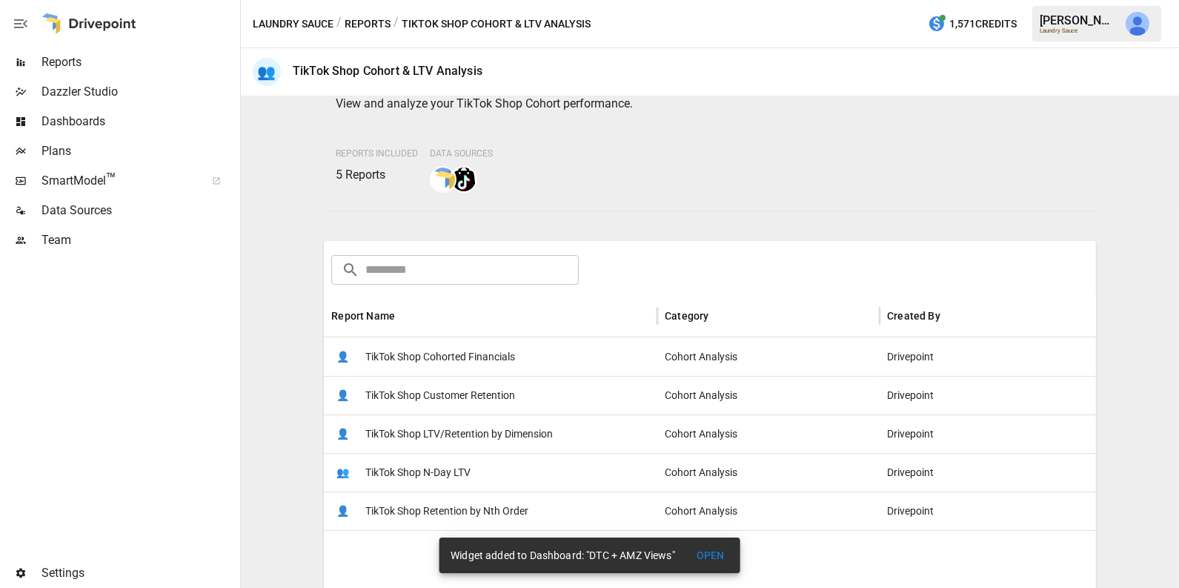
scroll to position [119, 0]
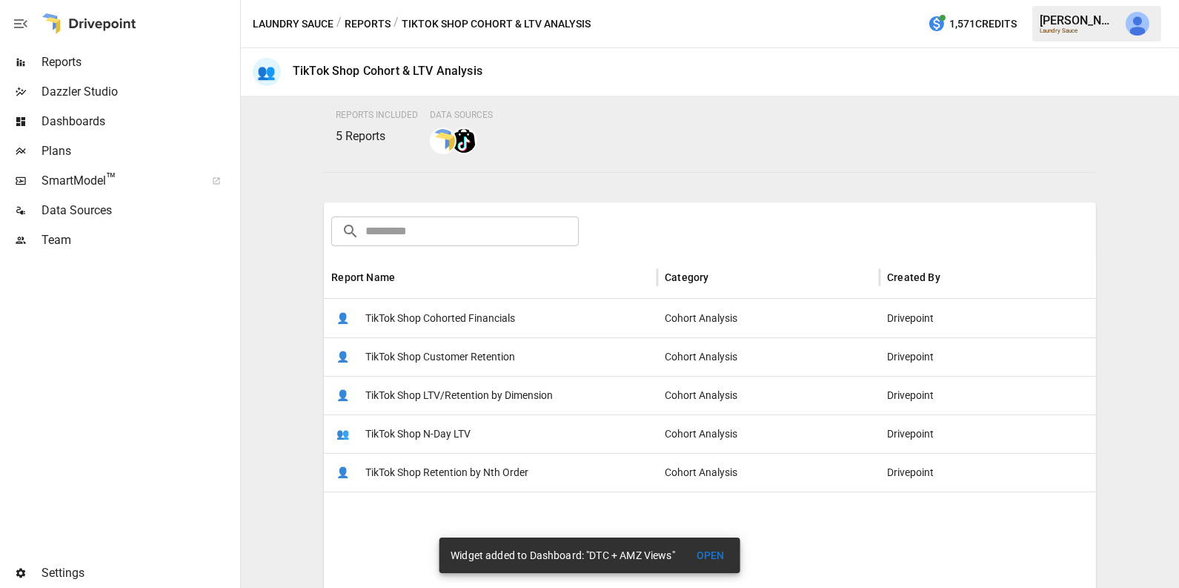
click at [503, 312] on span "TikTok Shop Cohorted Financials" at bounding box center [440, 318] width 150 height 38
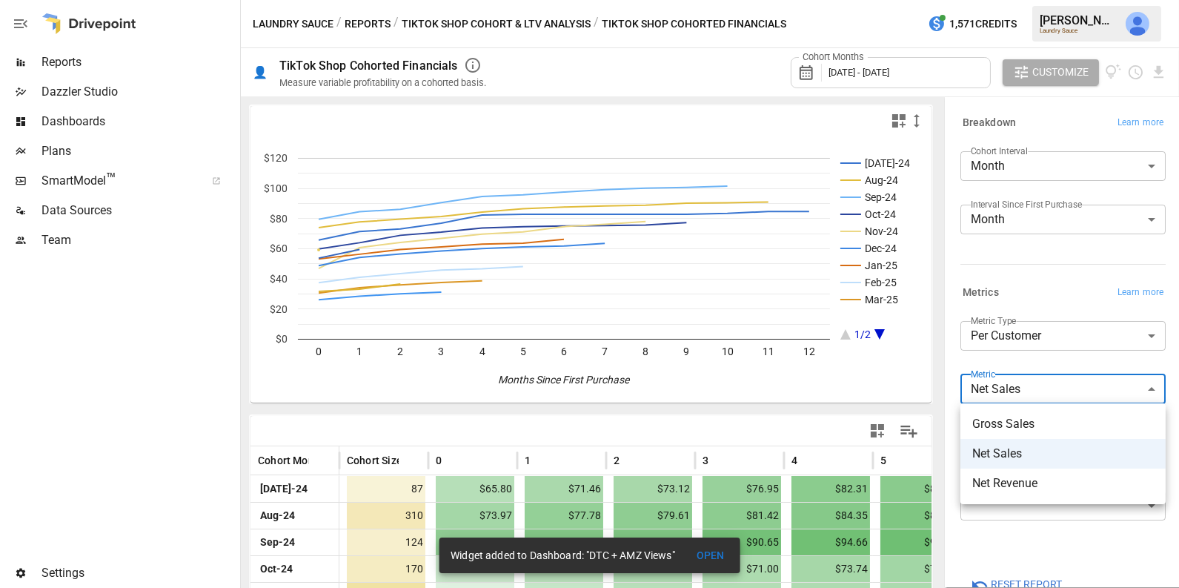
click at [1012, 0] on body "Reports Dazzler Studio Dashboards Plans SmartModel ™ Data Sources Team Settings…" at bounding box center [589, 0] width 1179 height 0
click at [1043, 302] on div at bounding box center [589, 294] width 1179 height 588
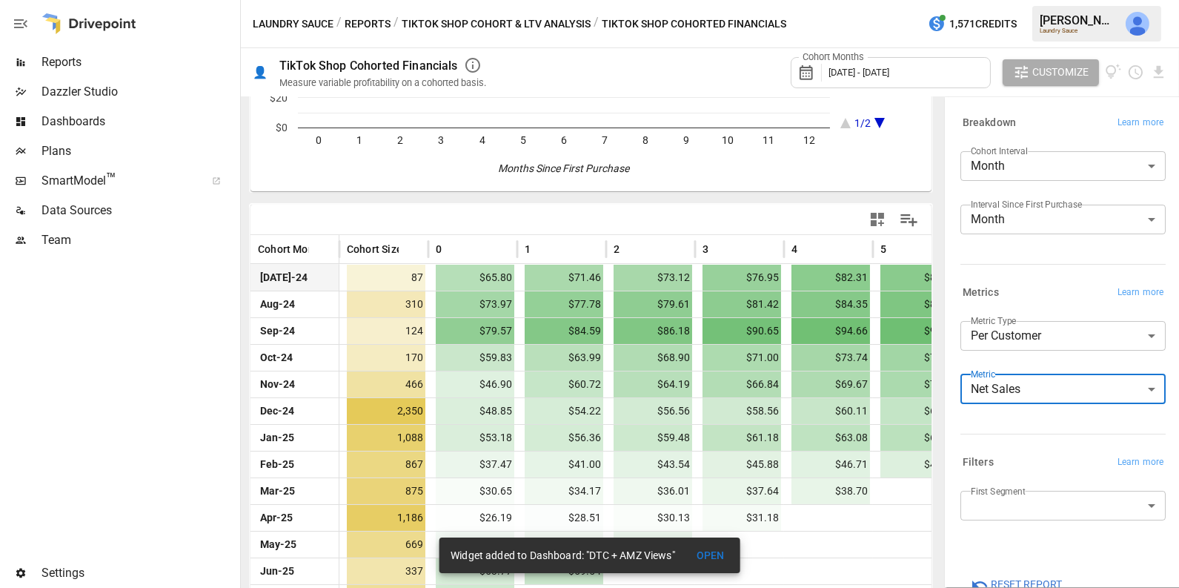
scroll to position [242, 0]
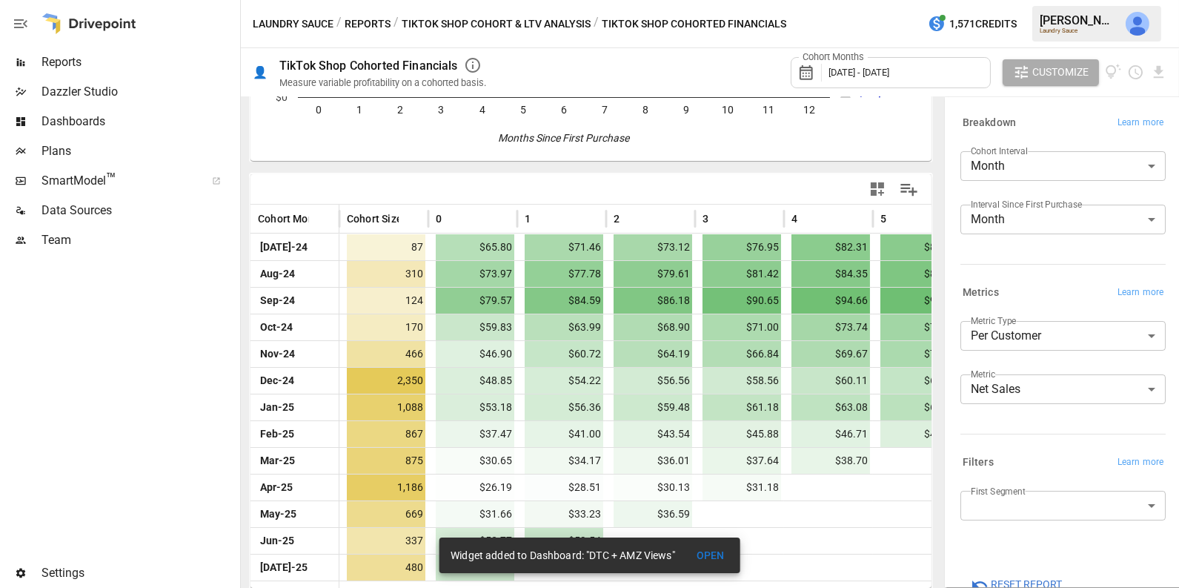
click at [414, 15] on button "TikTok Shop Cohort & LTV Analysis" at bounding box center [496, 24] width 189 height 19
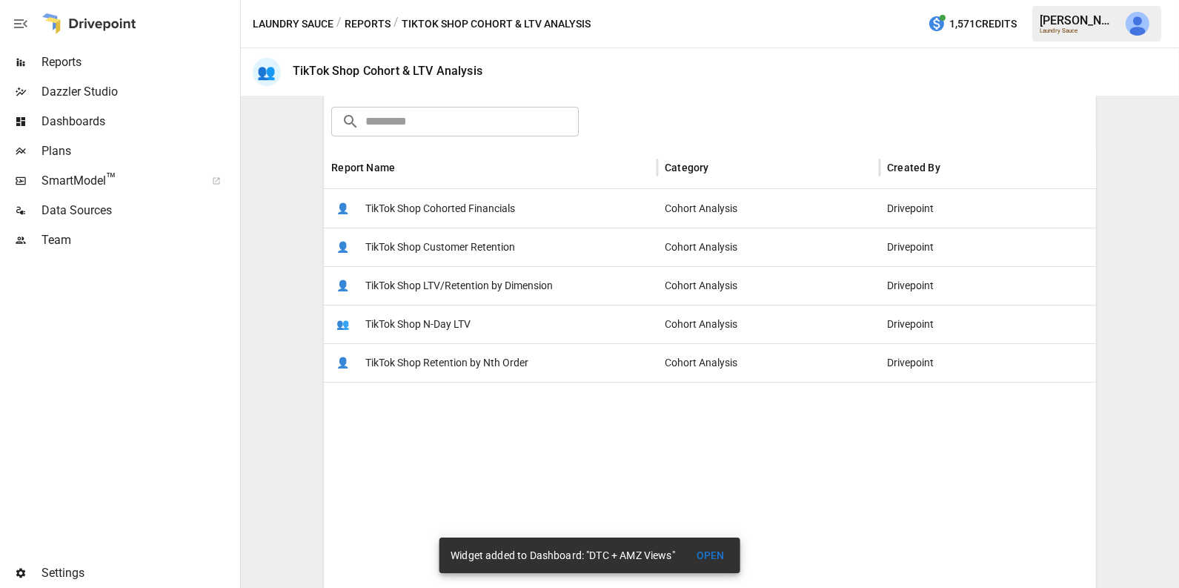
scroll to position [230, 0]
click at [372, 19] on button "Reports" at bounding box center [368, 24] width 46 height 19
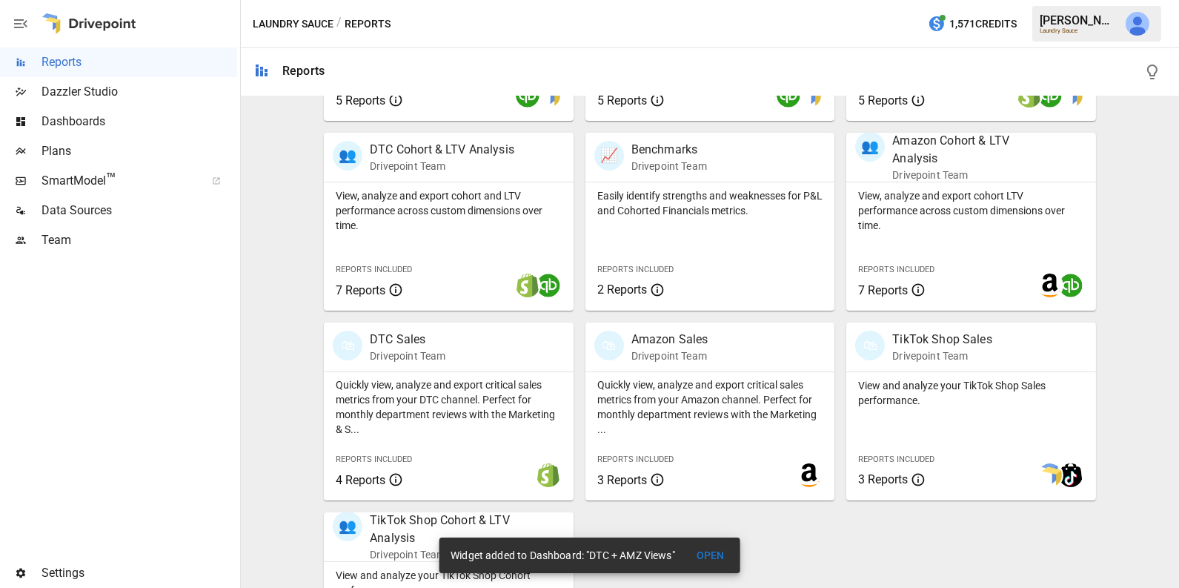
scroll to position [560, 0]
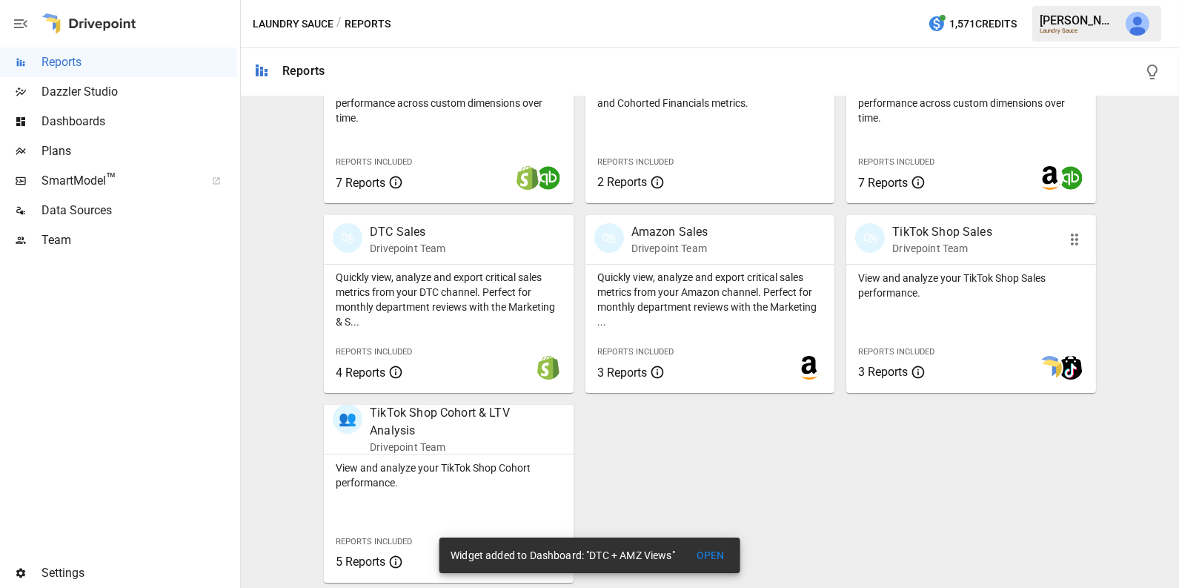
click at [904, 359] on div "Reports Included 3 Reports" at bounding box center [898, 361] width 80 height 40
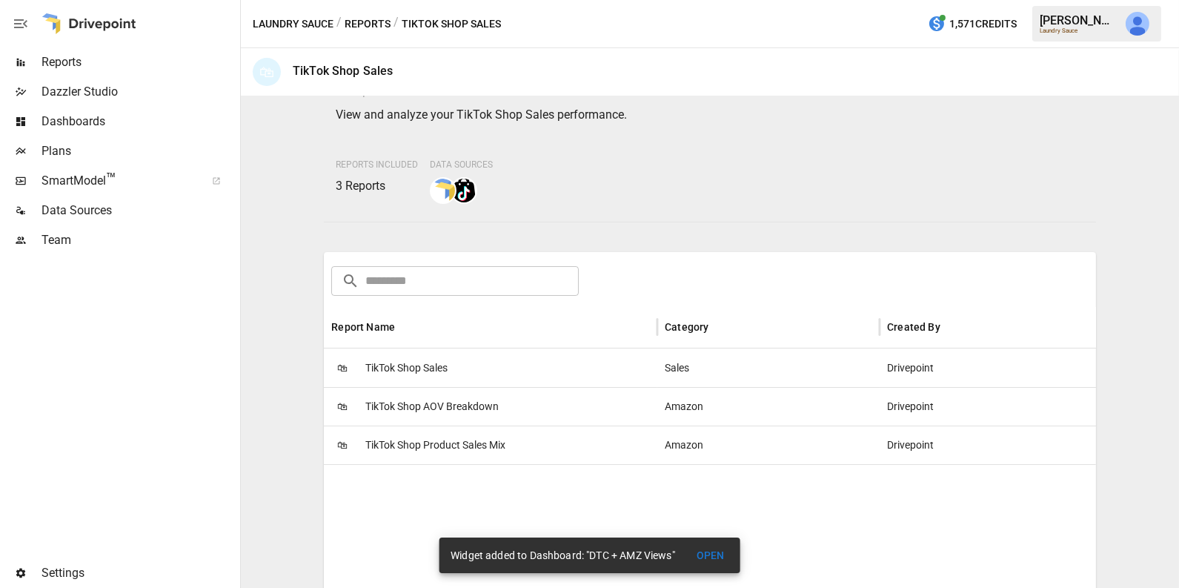
scroll to position [80, 0]
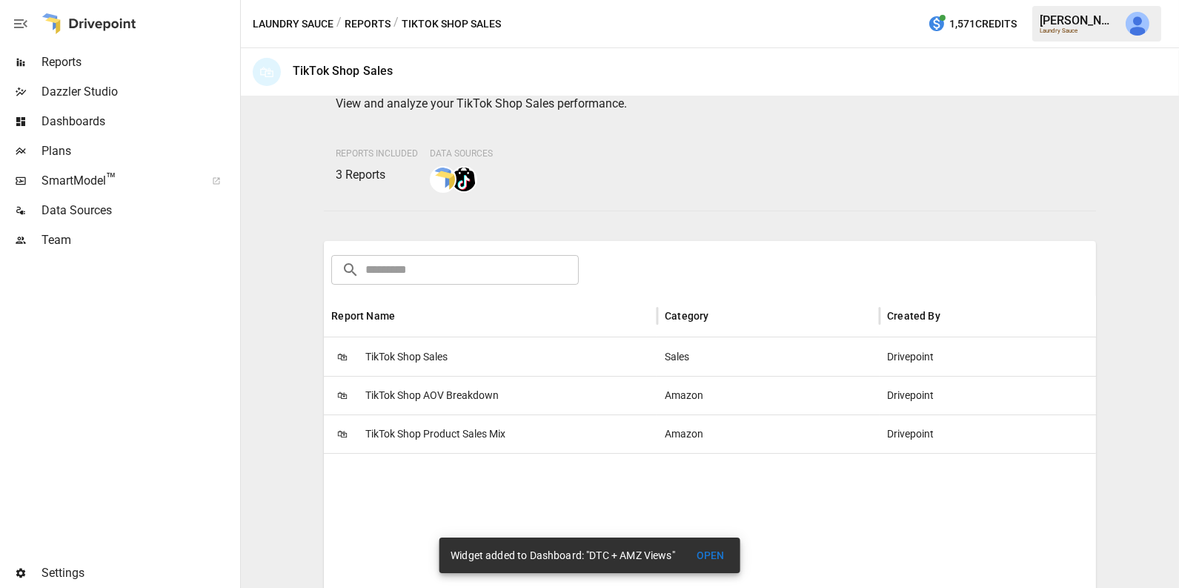
click at [499, 432] on span "TikTok Shop Product Sales Mix" at bounding box center [435, 434] width 140 height 38
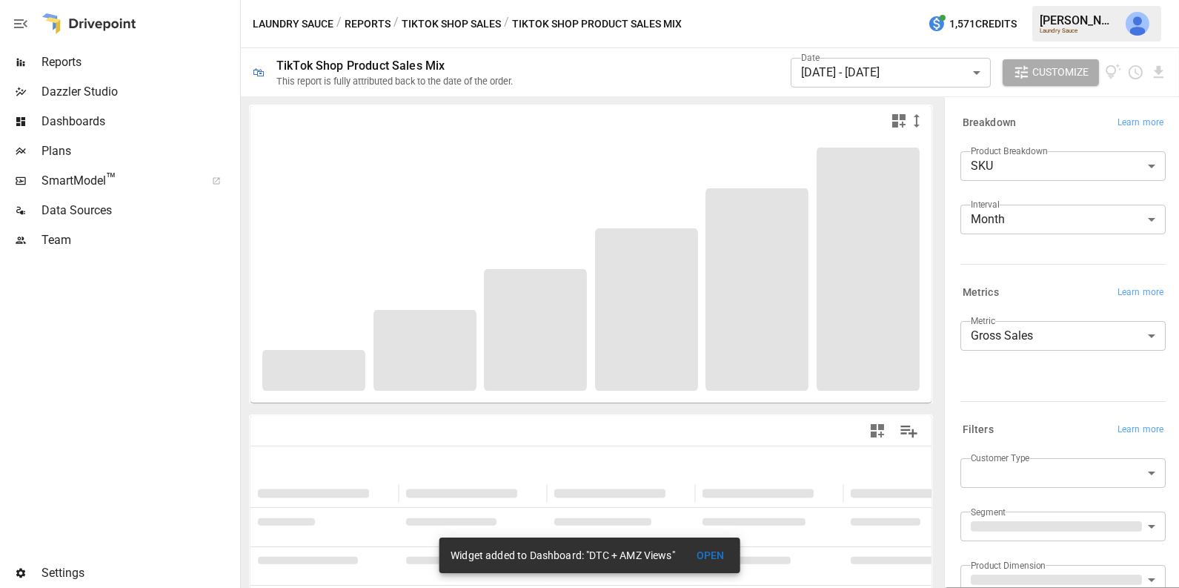
click at [934, 0] on body "**********" at bounding box center [589, 0] width 1179 height 0
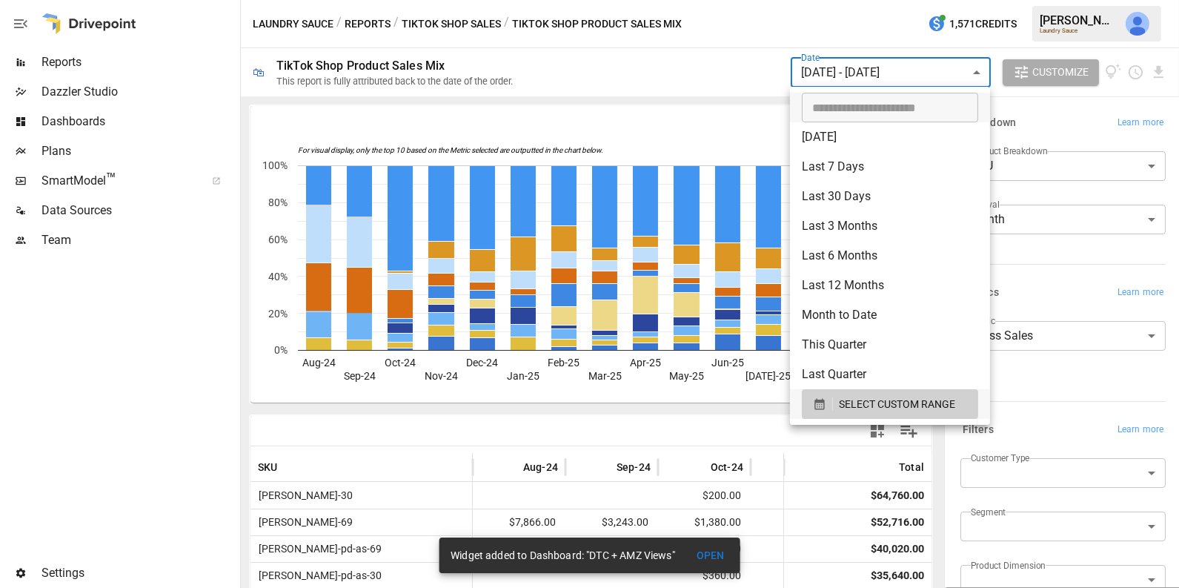
click at [860, 285] on li "Last 12 Months" at bounding box center [890, 285] width 200 height 30
type input "**********"
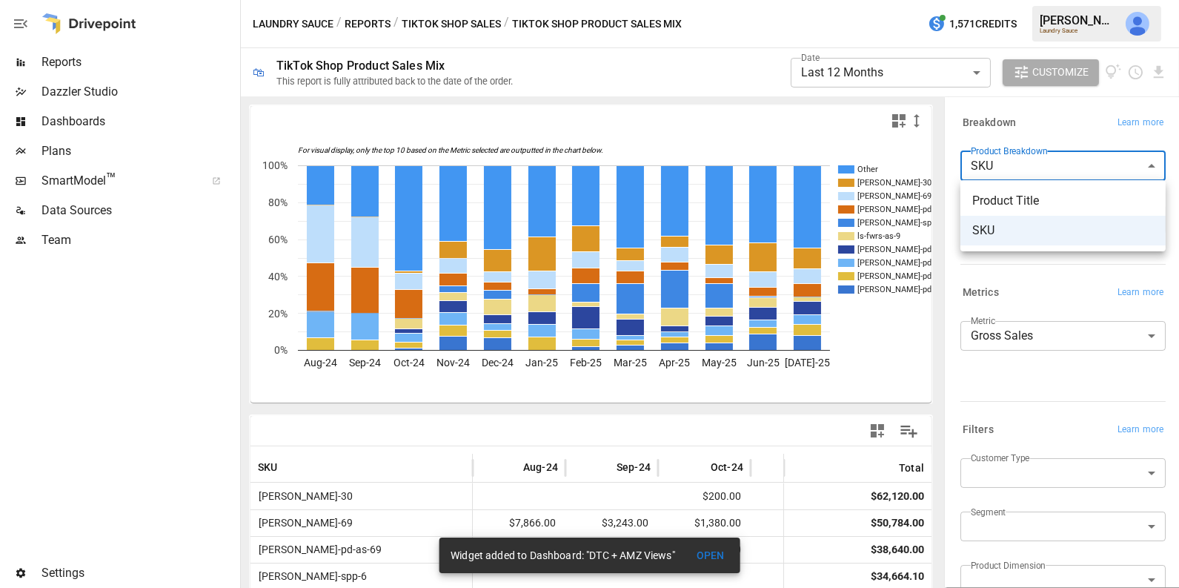
click at [1066, 0] on body "**********" at bounding box center [589, 0] width 1179 height 0
click at [1040, 207] on span "Product Title" at bounding box center [1063, 201] width 182 height 18
type input "**********"
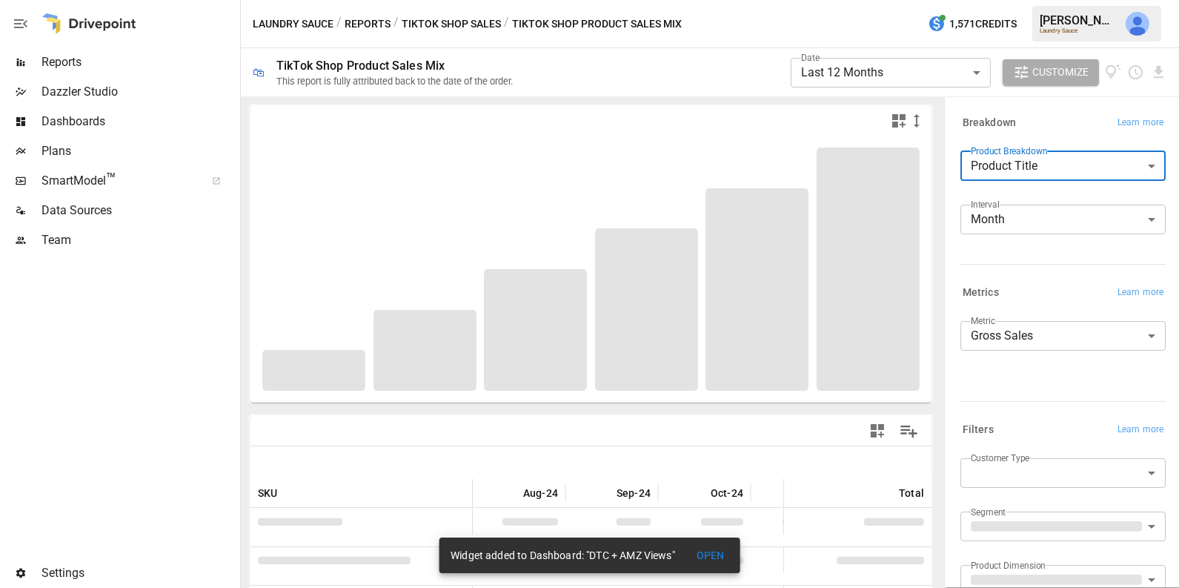
click at [934, 0] on body "**********" at bounding box center [589, 0] width 1179 height 0
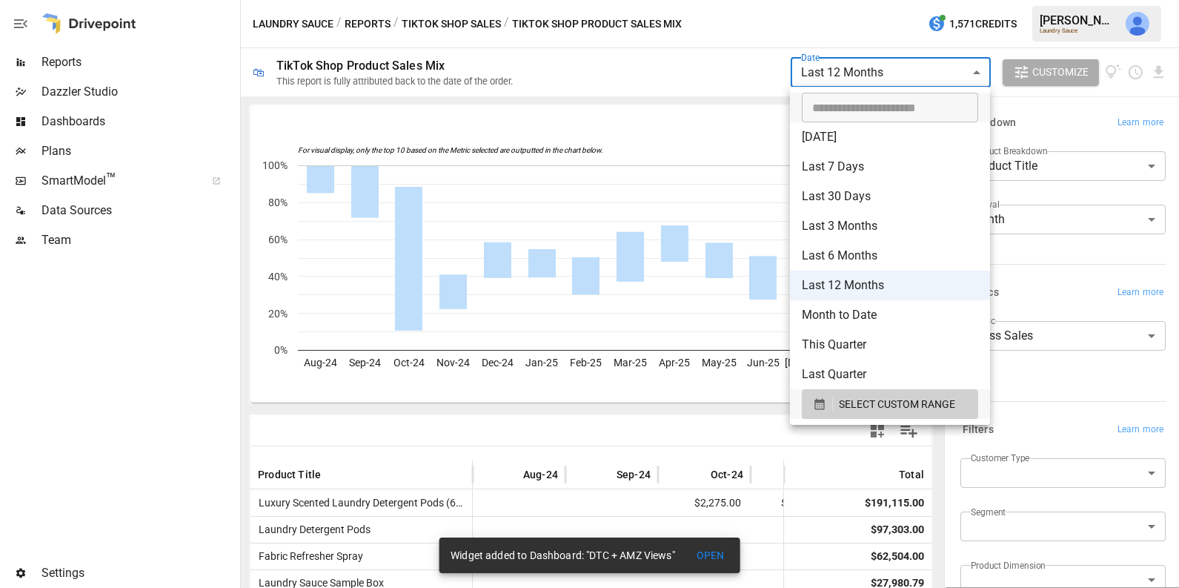
click at [1026, 107] on div at bounding box center [589, 294] width 1179 height 588
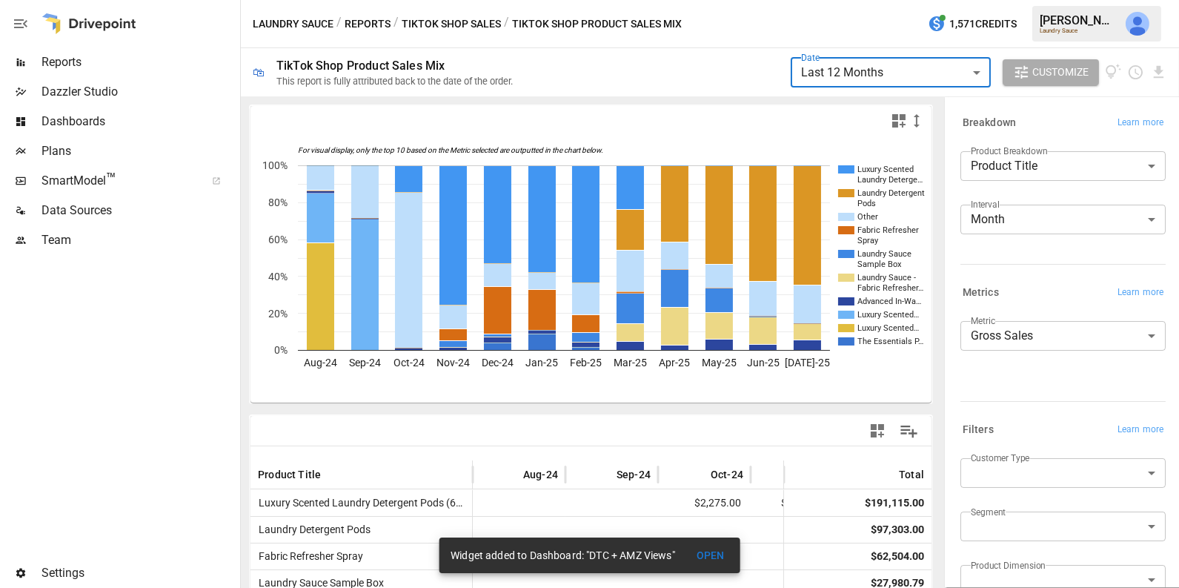
click at [895, 119] on icon "button" at bounding box center [898, 120] width 13 height 13
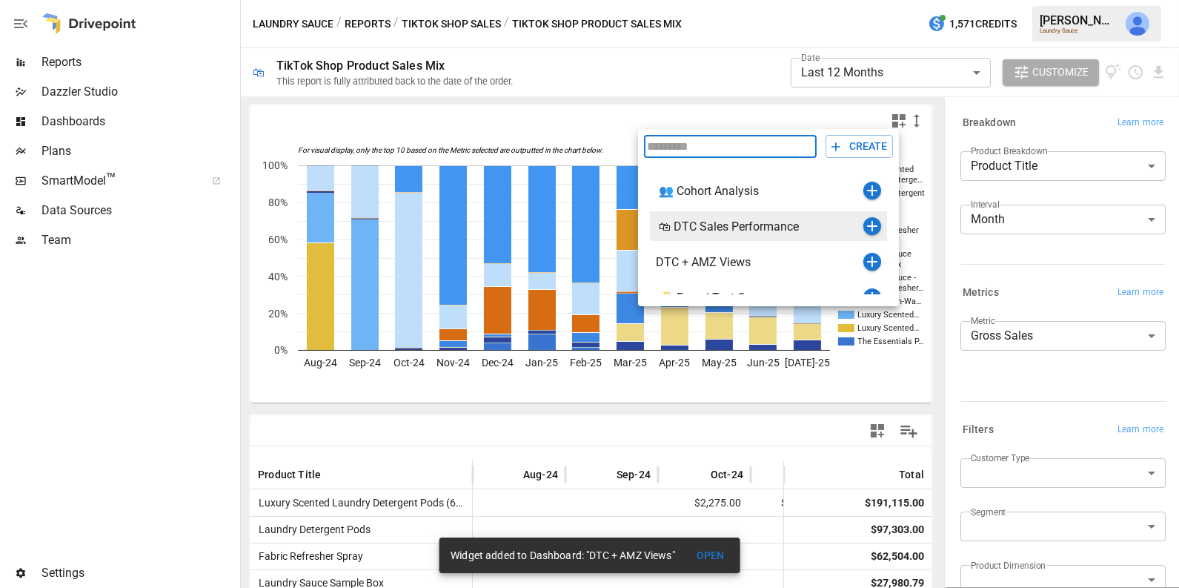
scroll to position [17, 0]
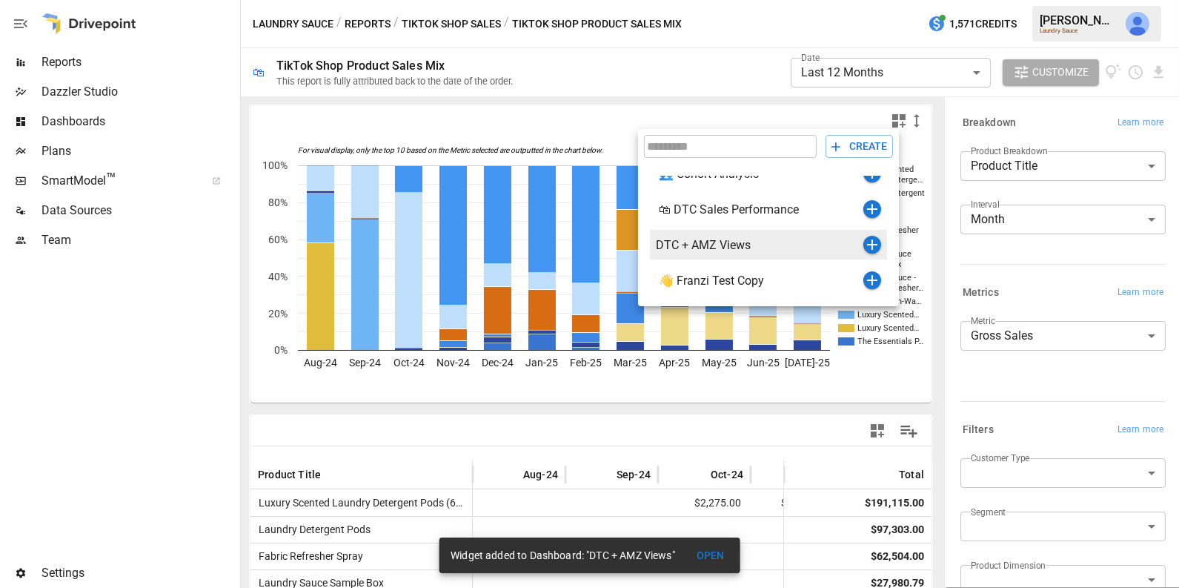
click at [871, 243] on icon "button" at bounding box center [872, 244] width 10 height 10
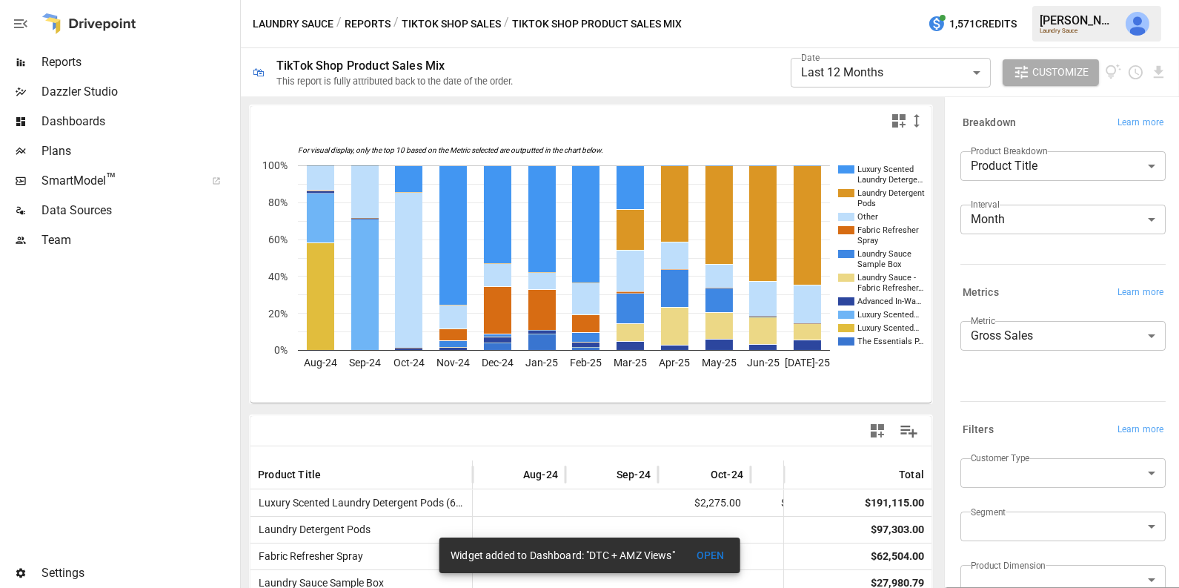
click at [440, 22] on button "TikTok Shop Sales" at bounding box center [451, 24] width 99 height 19
click at [440, 22] on div "/ TikTok Shop Sales" at bounding box center [446, 24] width 107 height 19
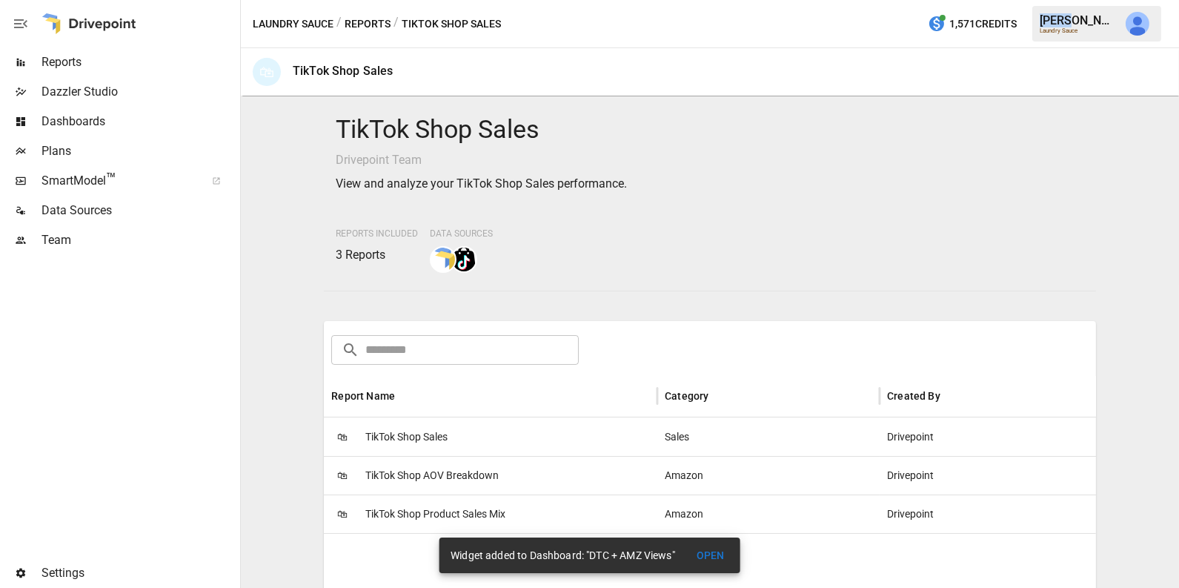
click at [367, 21] on button "Reports" at bounding box center [368, 24] width 46 height 19
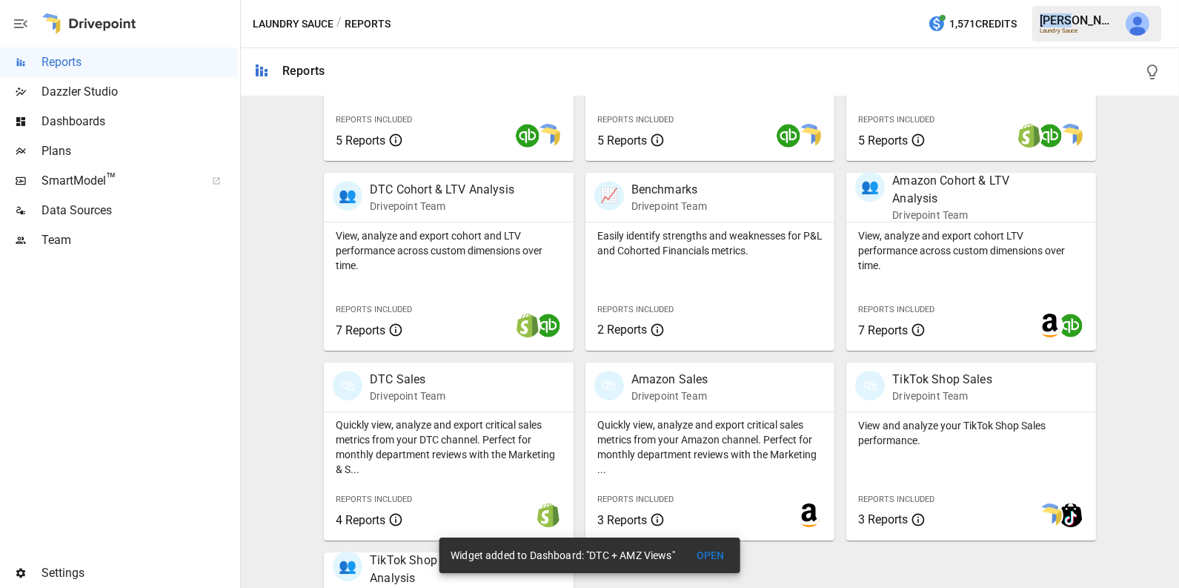
scroll to position [330, 0]
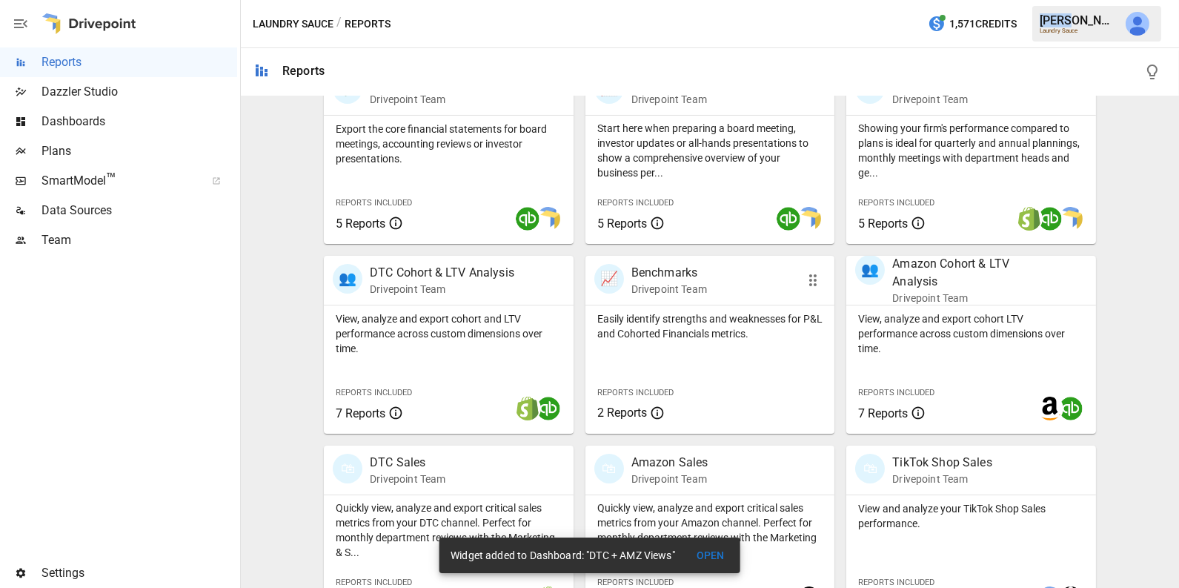
click at [688, 348] on div "Easily identify strengths and weaknesses for P&L and Cohorted Financials metric…" at bounding box center [710, 369] width 250 height 128
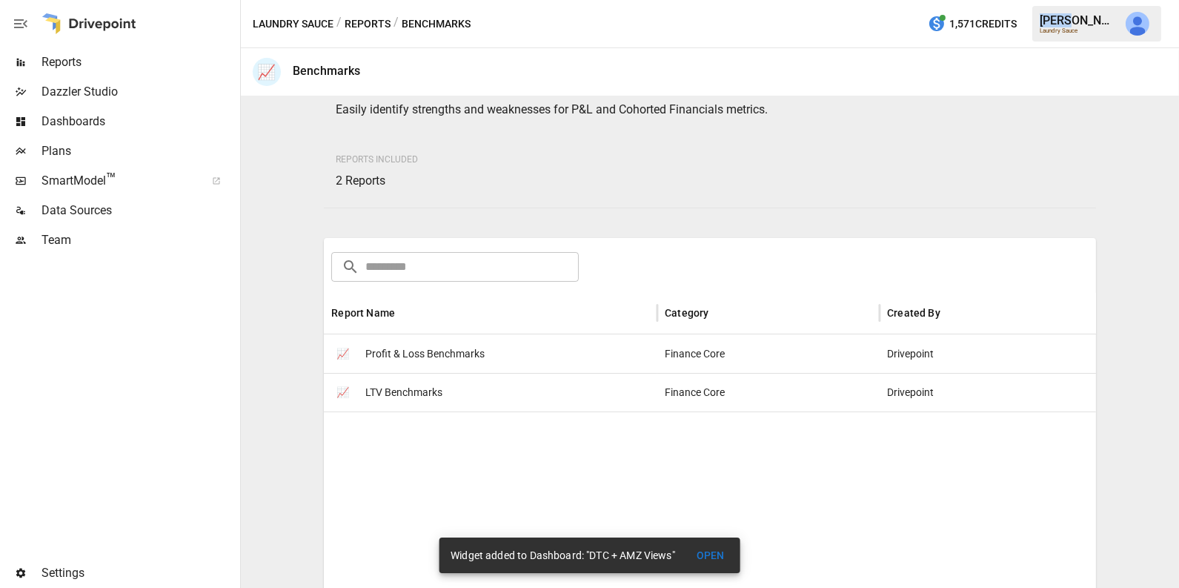
scroll to position [99, 0]
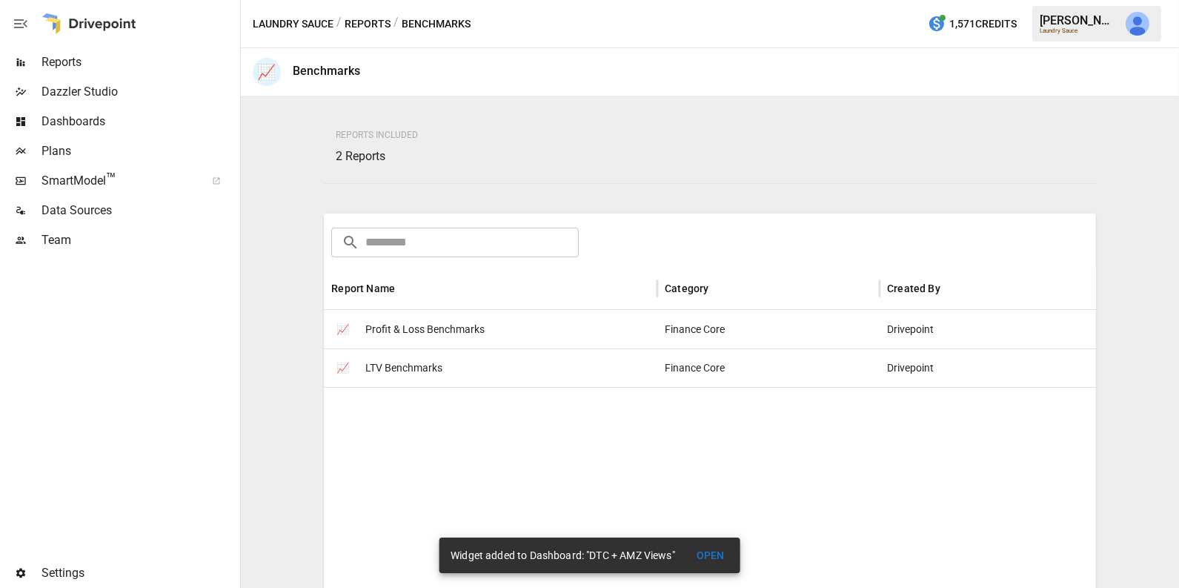
click at [482, 371] on div "📈 LTV Benchmarks" at bounding box center [490, 367] width 333 height 39
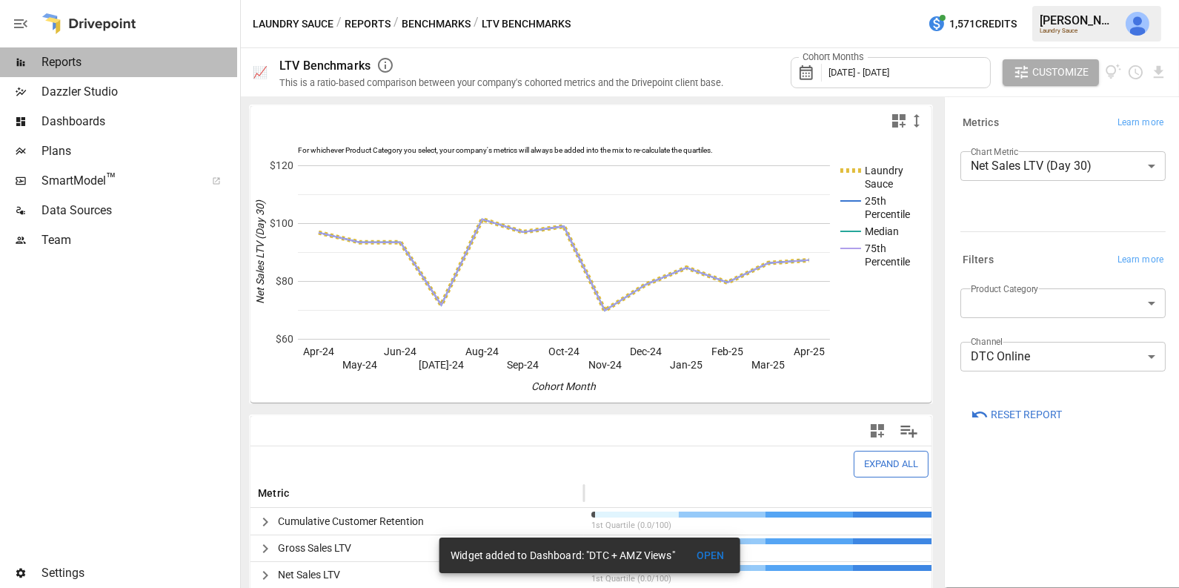
click at [103, 57] on span "Reports" at bounding box center [139, 62] width 196 height 18
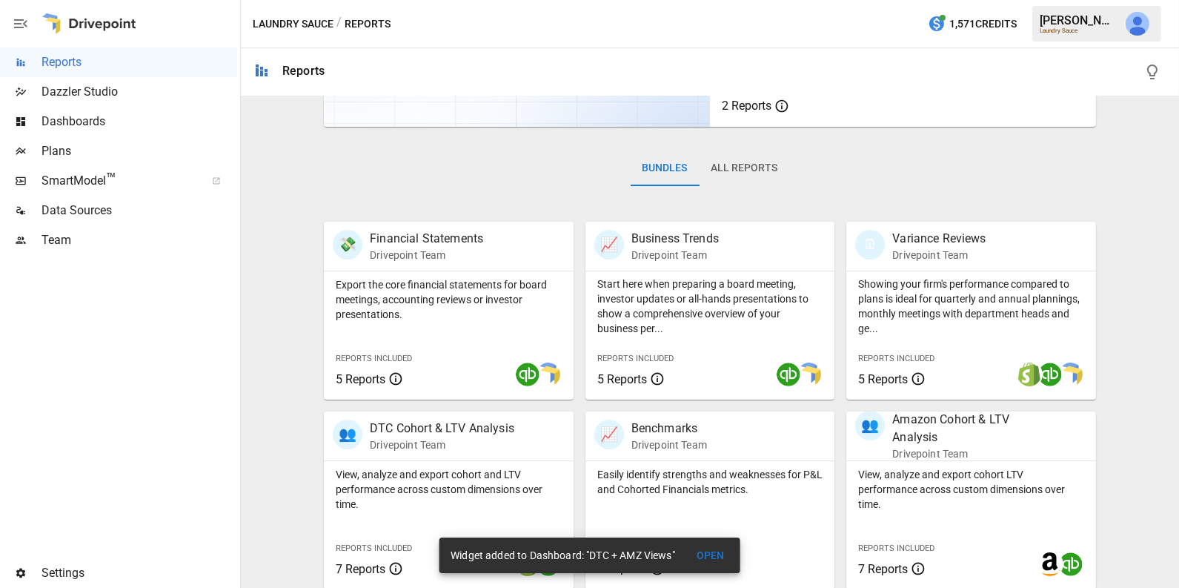
scroll to position [176, 0]
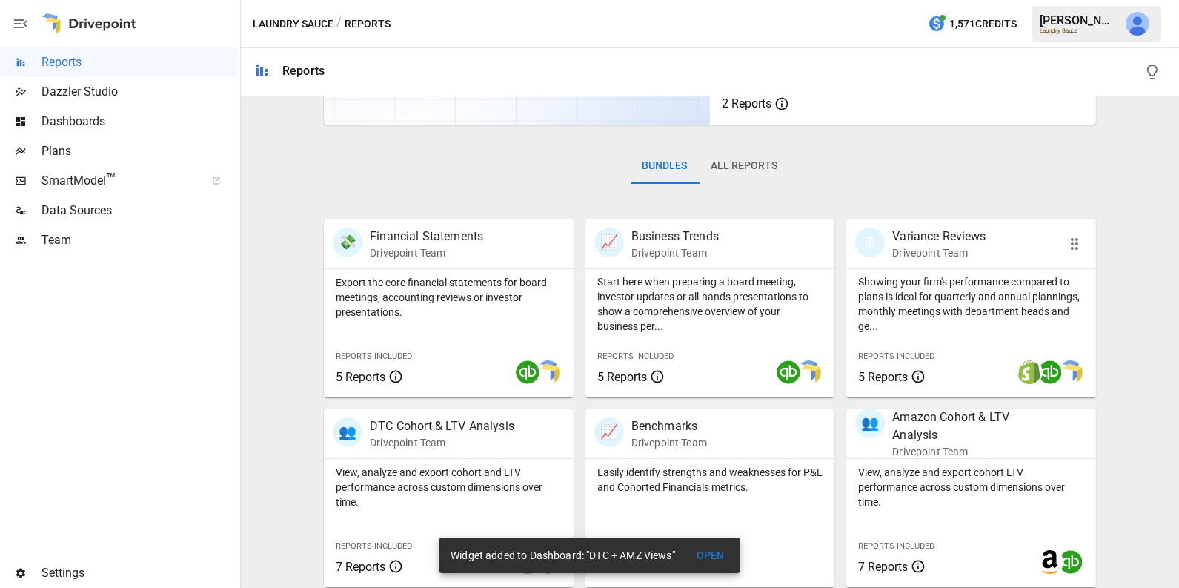
click at [923, 316] on p "Showing your firm's performance compared to plans is ideal for quarterly and an…" at bounding box center [971, 303] width 226 height 59
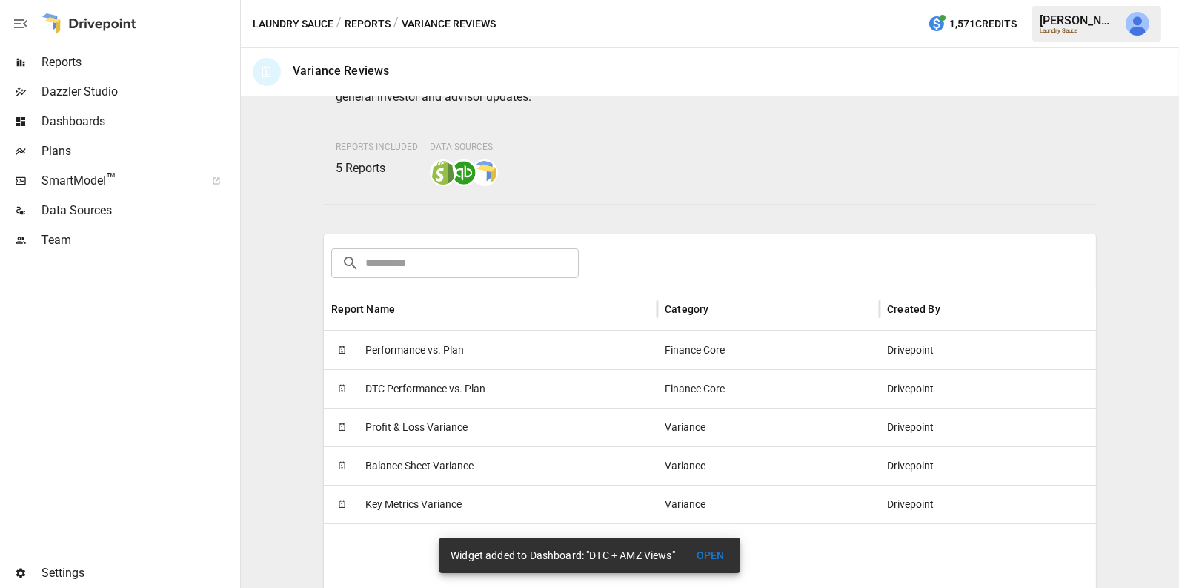
scroll to position [115, 0]
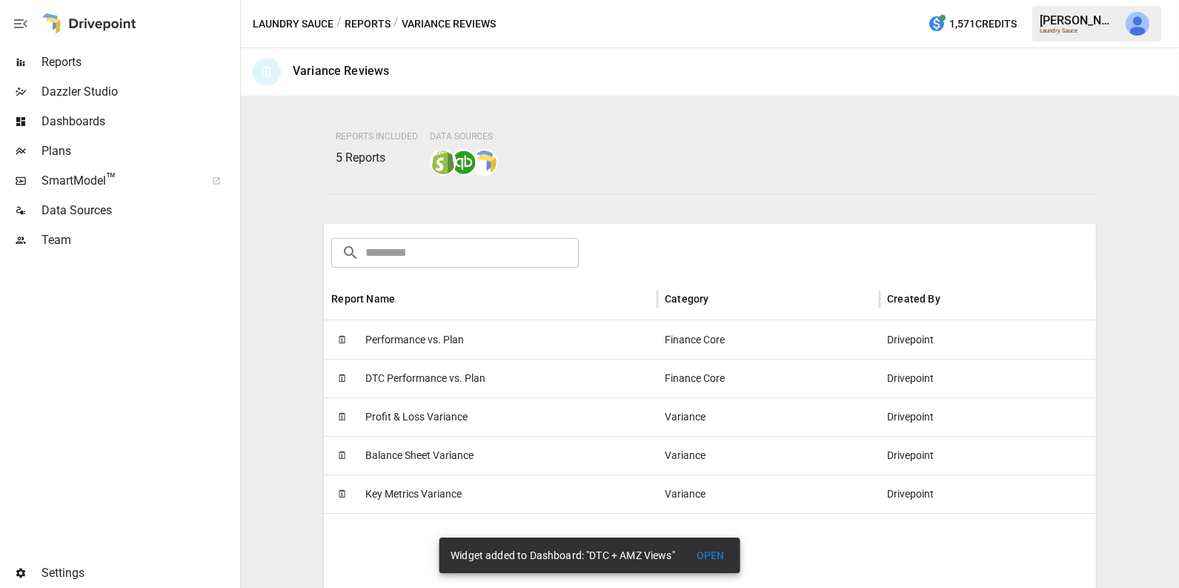
click at [595, 348] on div "🗓 Performance vs. Plan" at bounding box center [490, 339] width 333 height 39
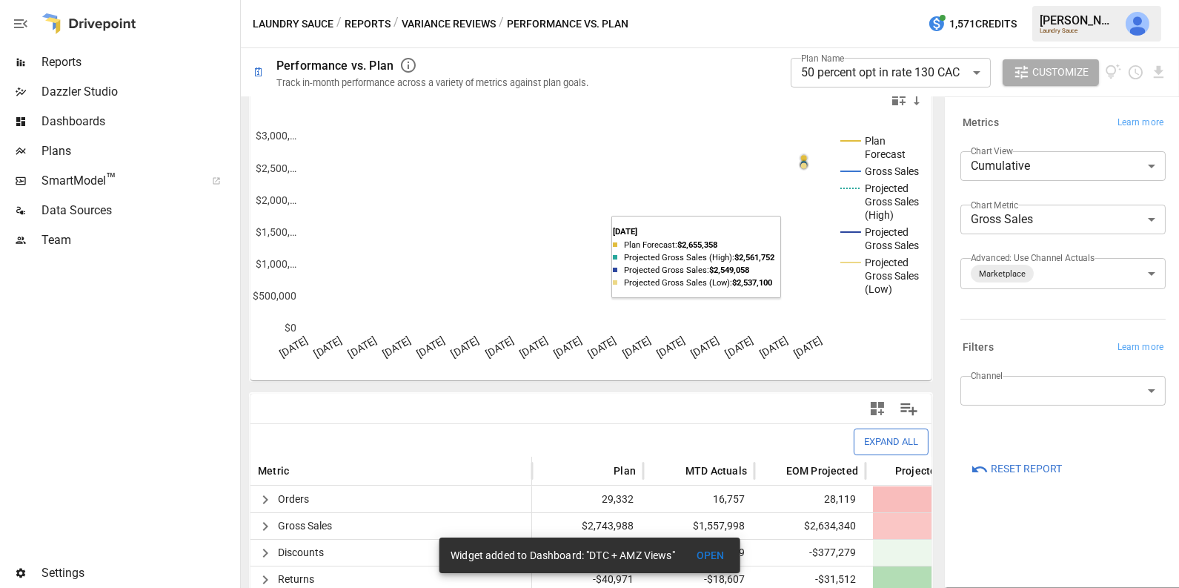
scroll to position [35, 0]
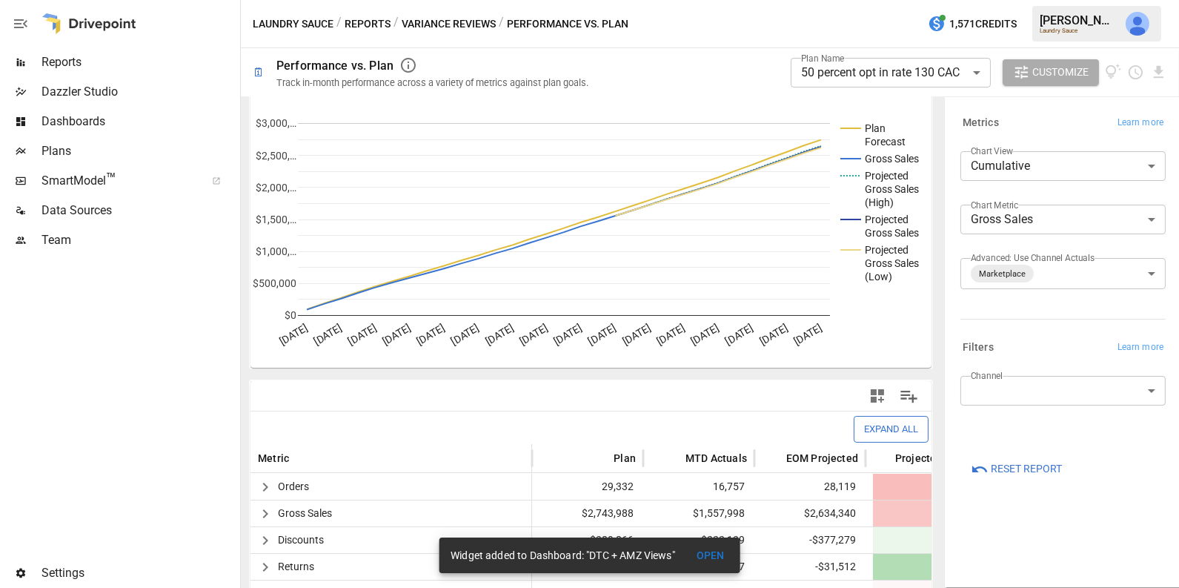
click at [874, 0] on body "**********" at bounding box center [589, 0] width 1179 height 0
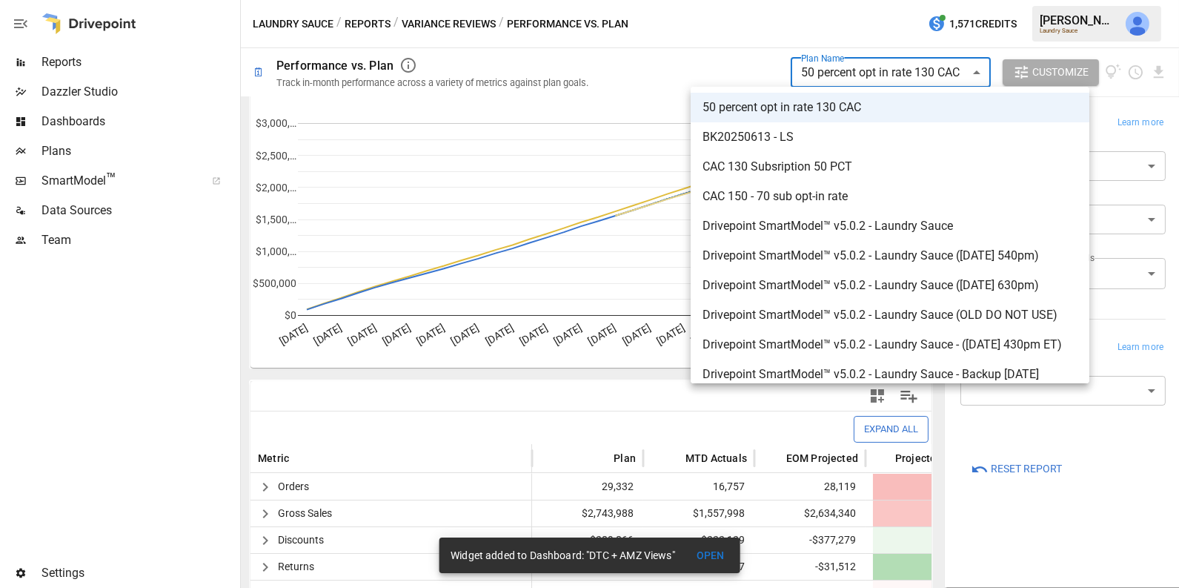
click at [867, 47] on div at bounding box center [589, 294] width 1179 height 588
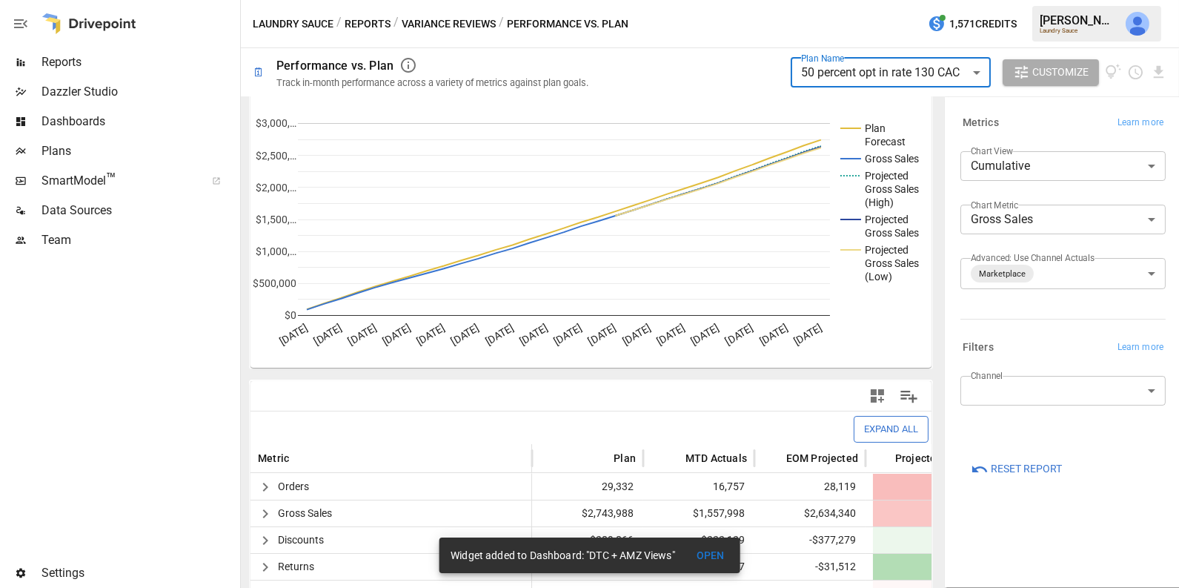
click at [867, 0] on body "**********" at bounding box center [589, 0] width 1179 height 0
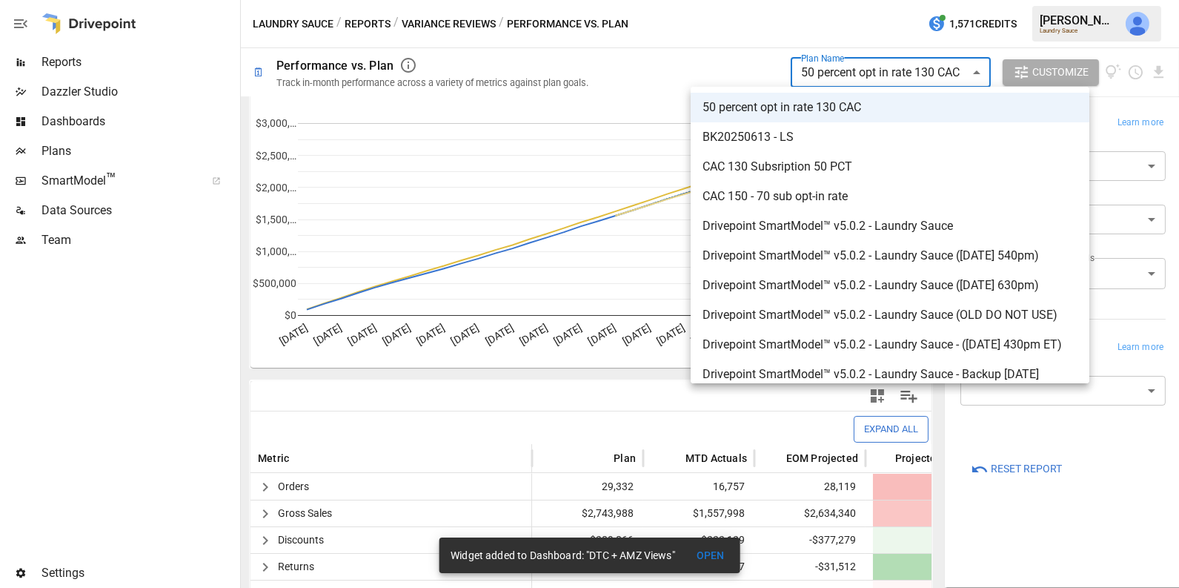
click at [856, 30] on div at bounding box center [589, 294] width 1179 height 588
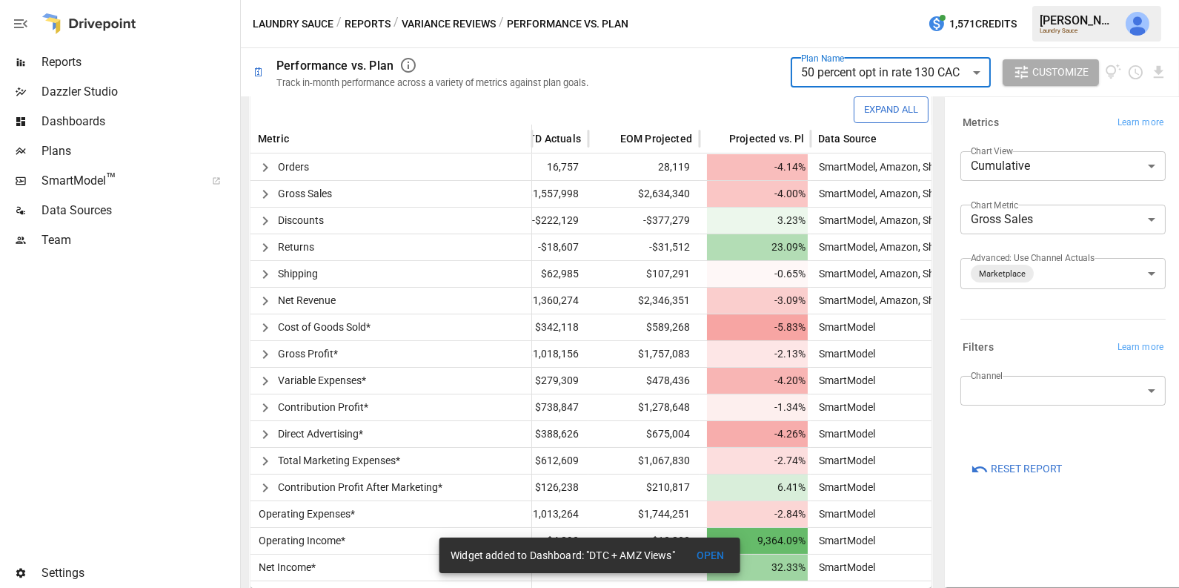
scroll to position [0, 0]
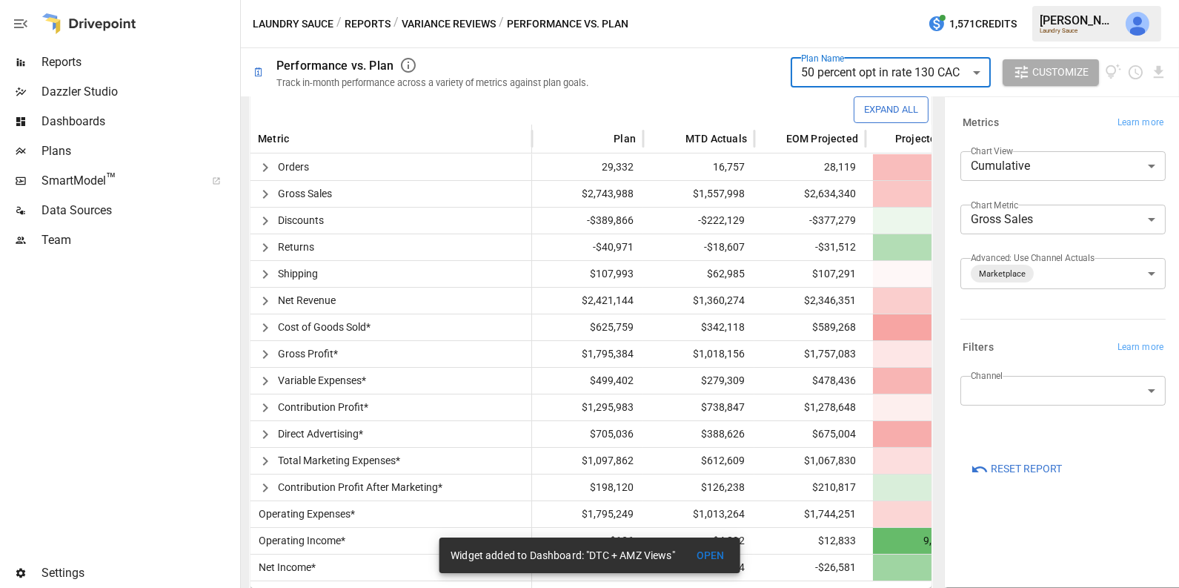
click at [894, 0] on body "**********" at bounding box center [589, 0] width 1179 height 0
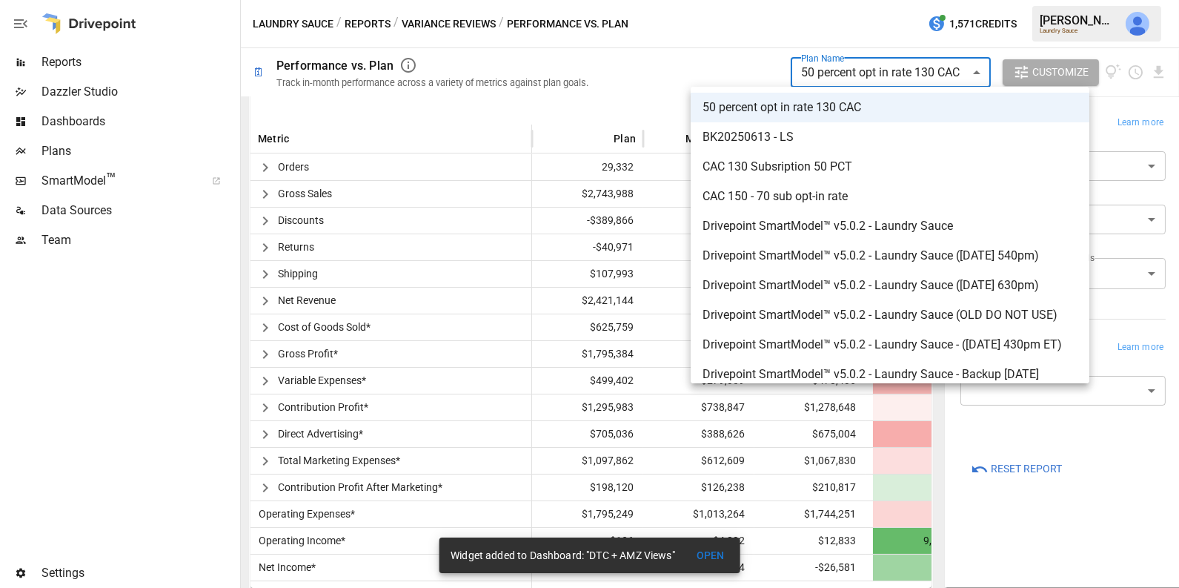
click at [727, 53] on div at bounding box center [589, 294] width 1179 height 588
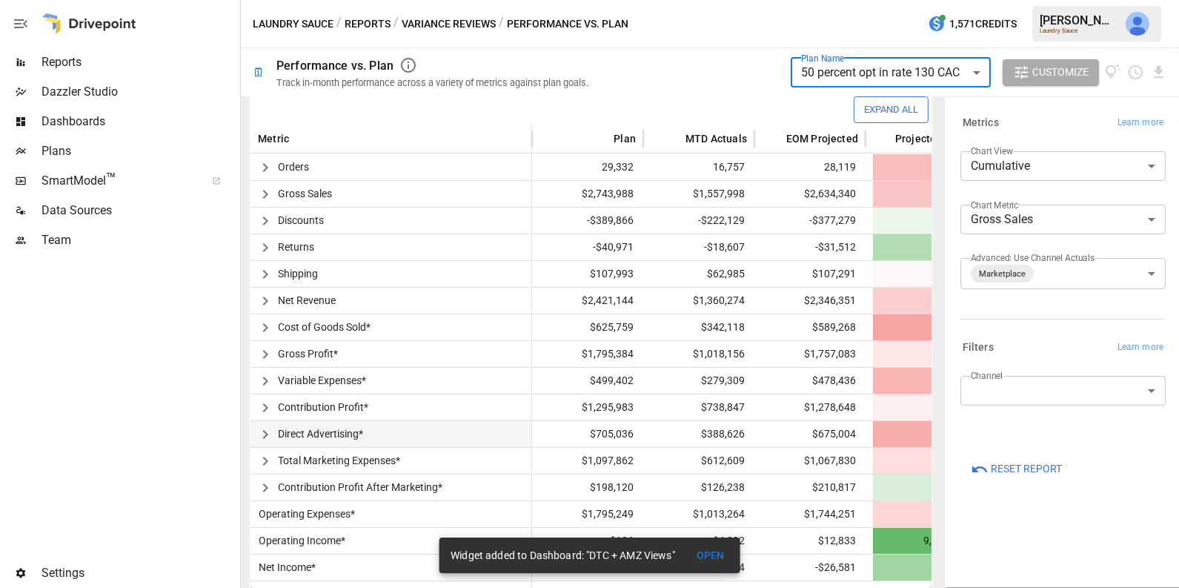
scroll to position [353, 0]
click at [263, 167] on icon "button" at bounding box center [265, 168] width 18 height 18
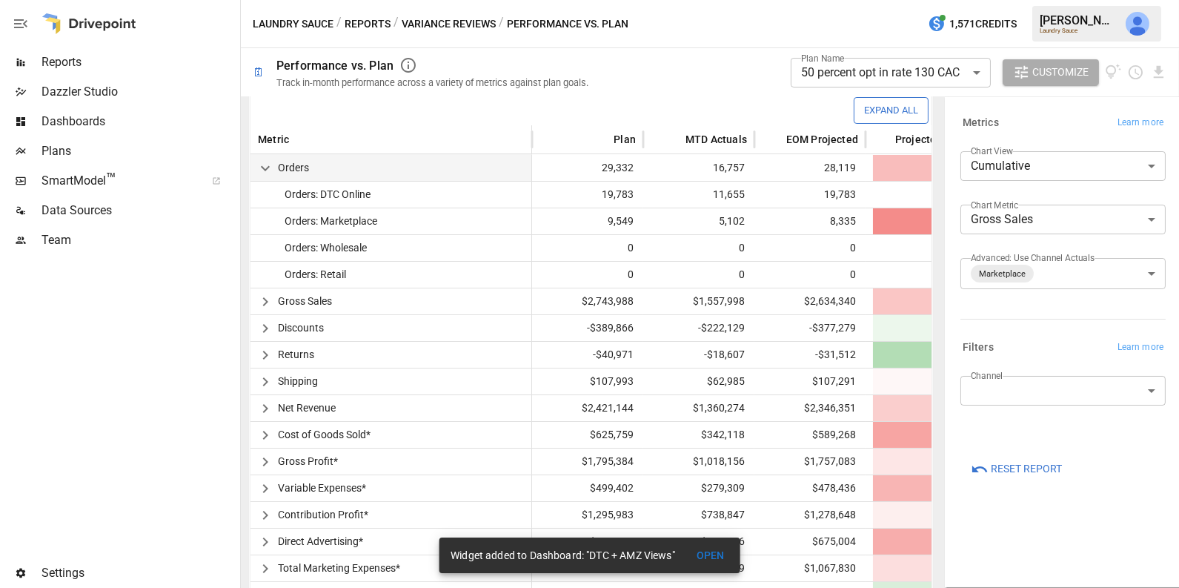
click at [266, 159] on icon "button" at bounding box center [265, 168] width 18 height 18
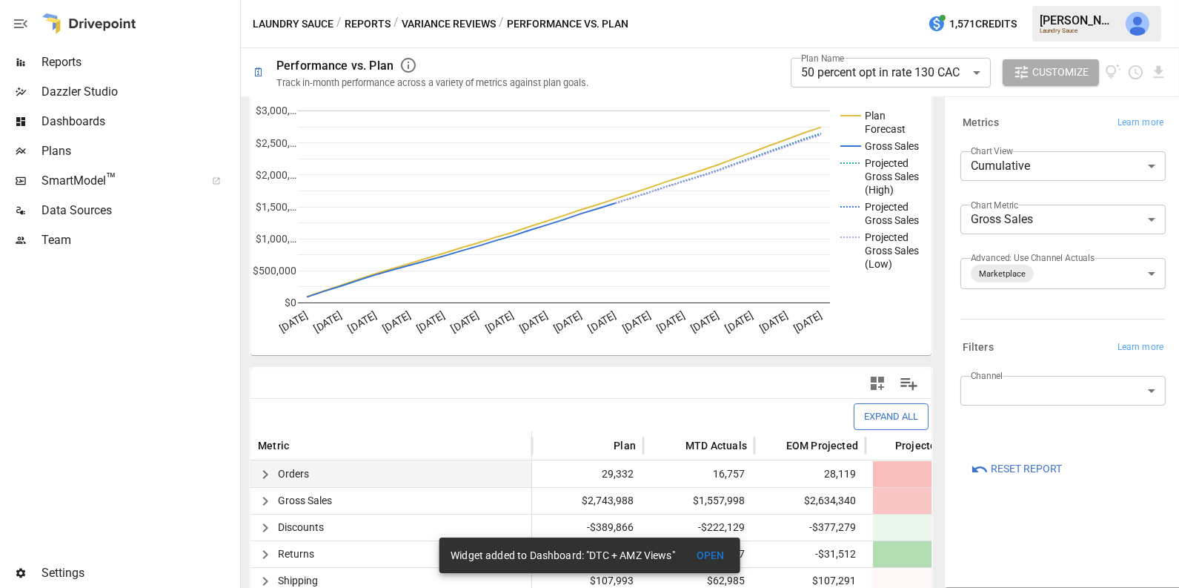
scroll to position [35, 0]
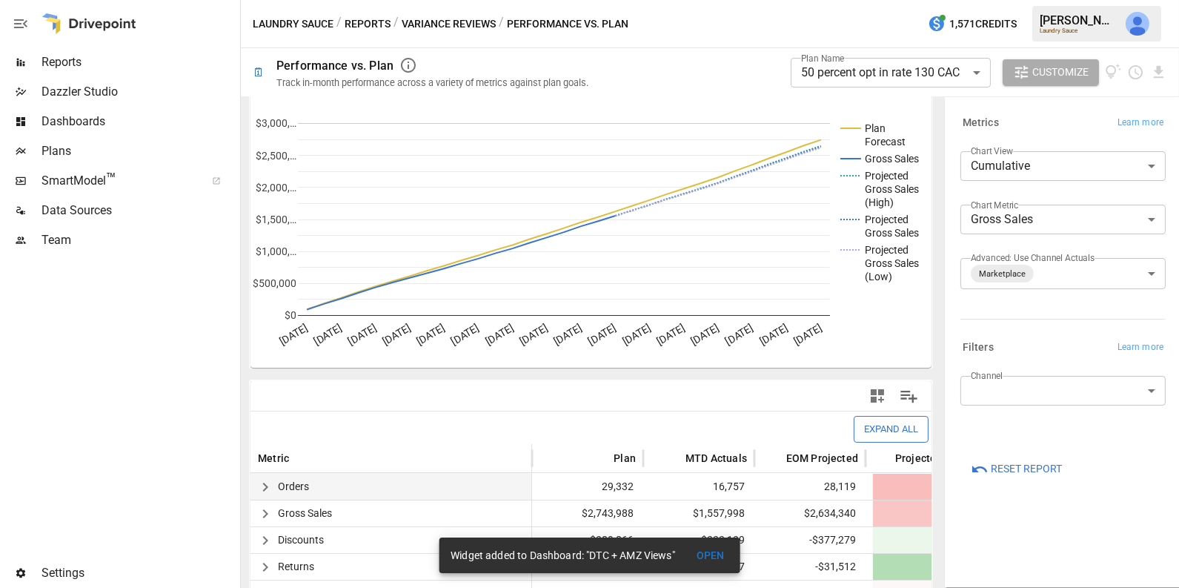
click at [431, 23] on button "Variance Reviews" at bounding box center [449, 24] width 94 height 19
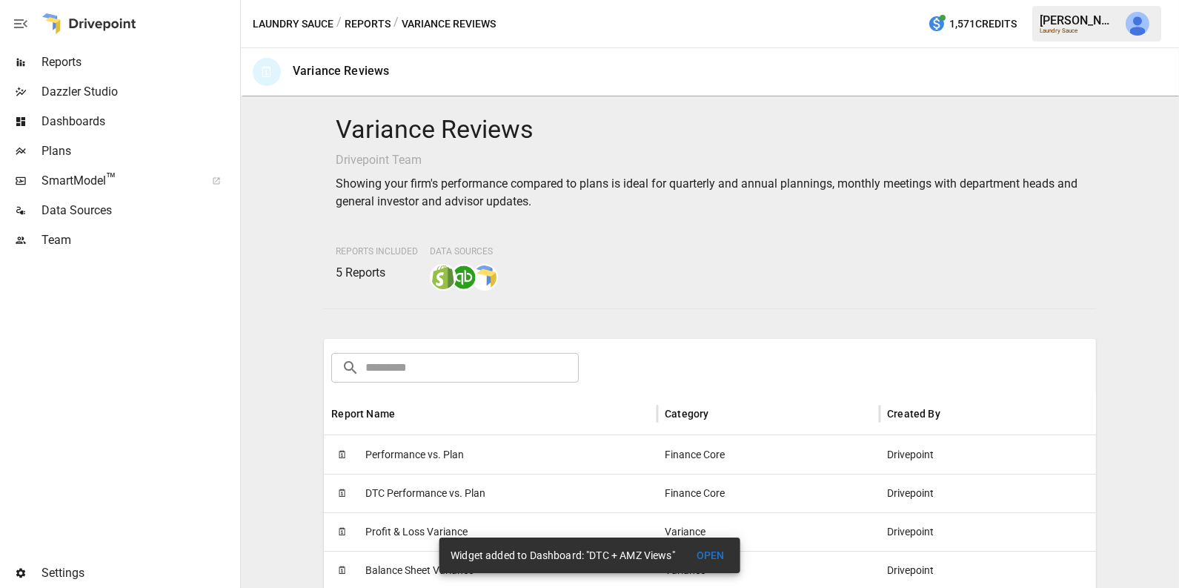
click at [377, 25] on button "Reports" at bounding box center [368, 24] width 46 height 19
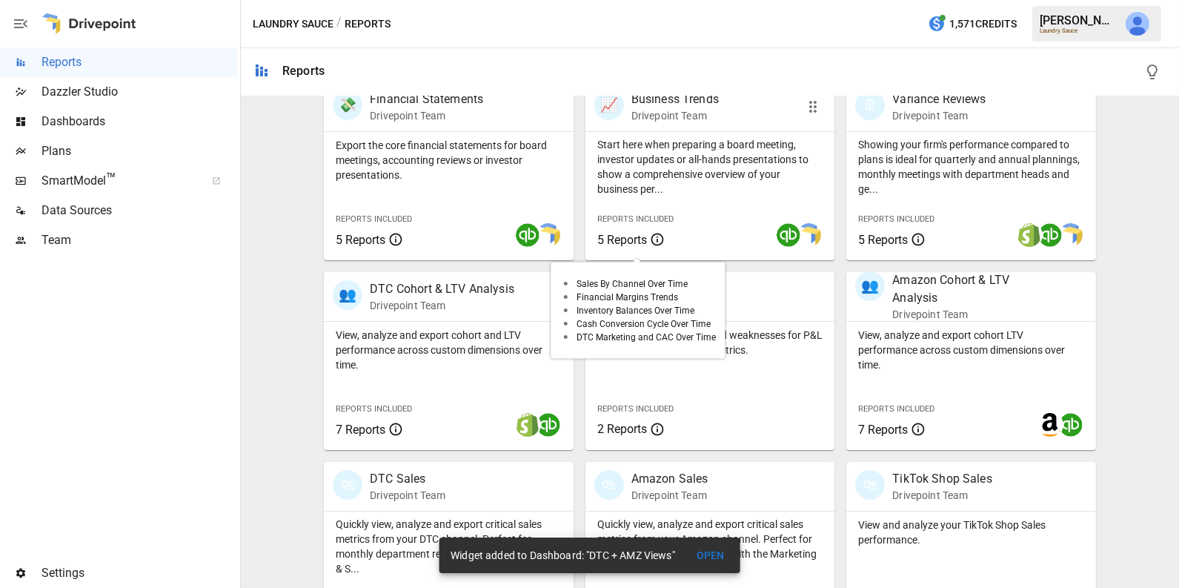
scroll to position [310, 0]
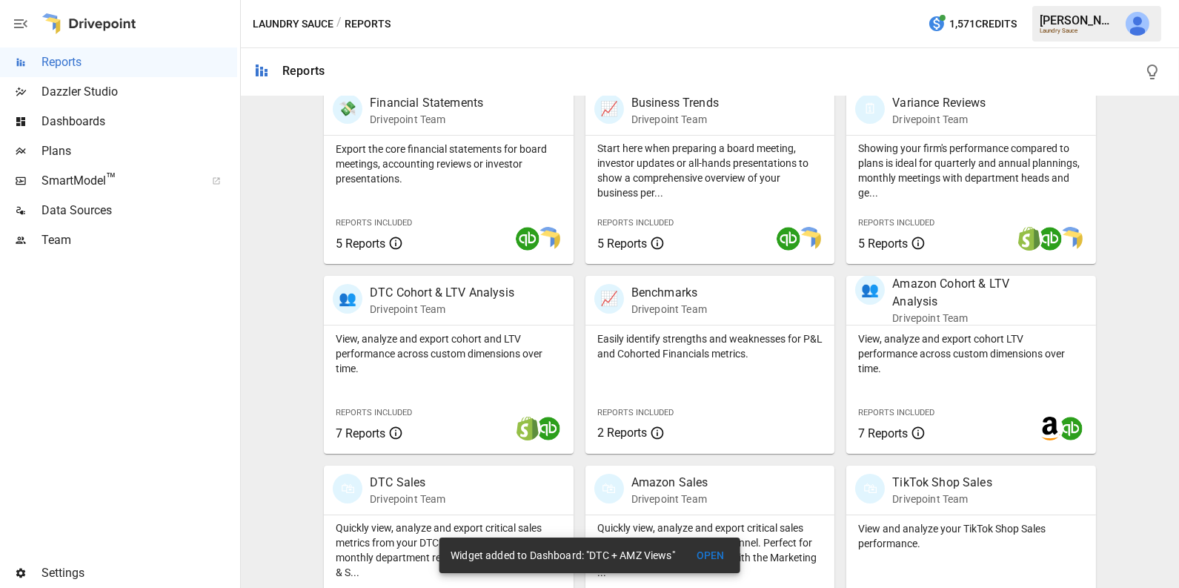
click at [137, 122] on span "Dashboards" at bounding box center [139, 122] width 196 height 18
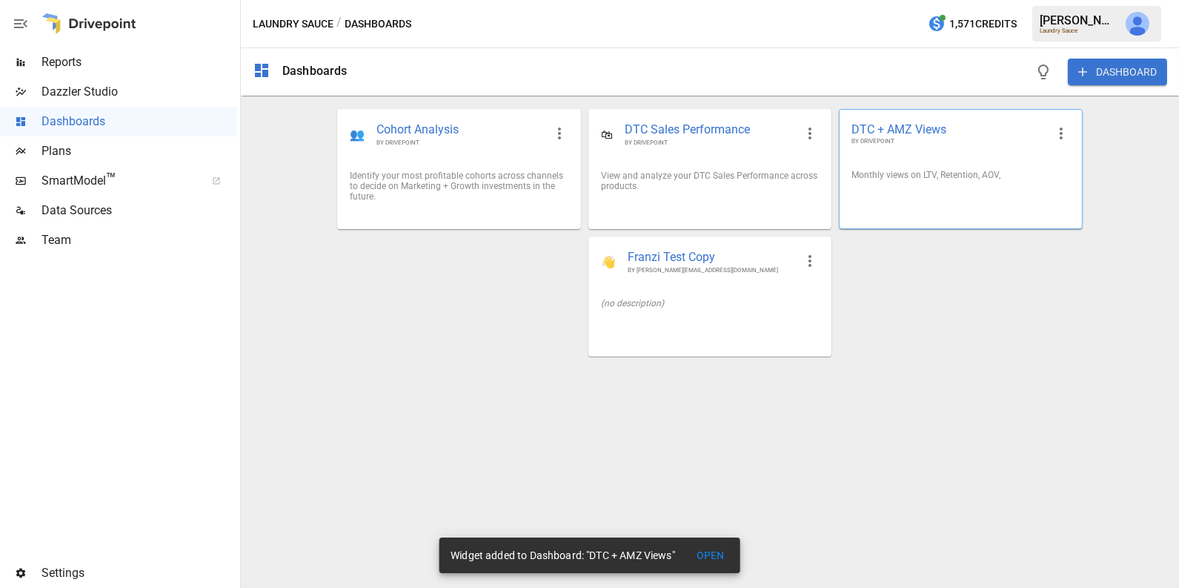
click at [871, 189] on div "Monthly views on LTV, Retention, AOV," at bounding box center [961, 175] width 242 height 34
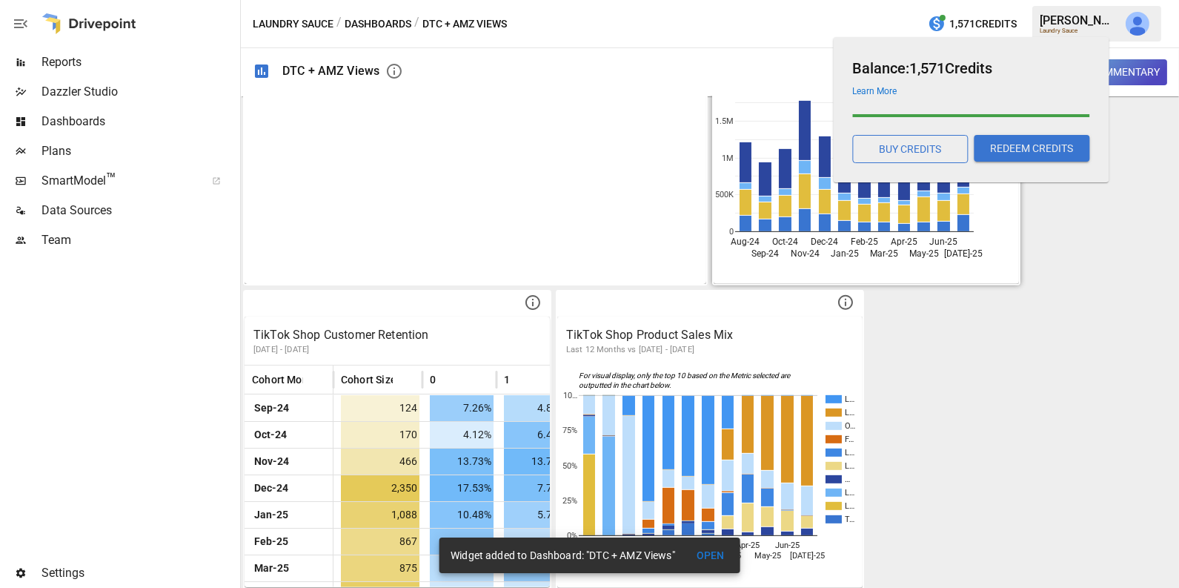
scroll to position [1105, 0]
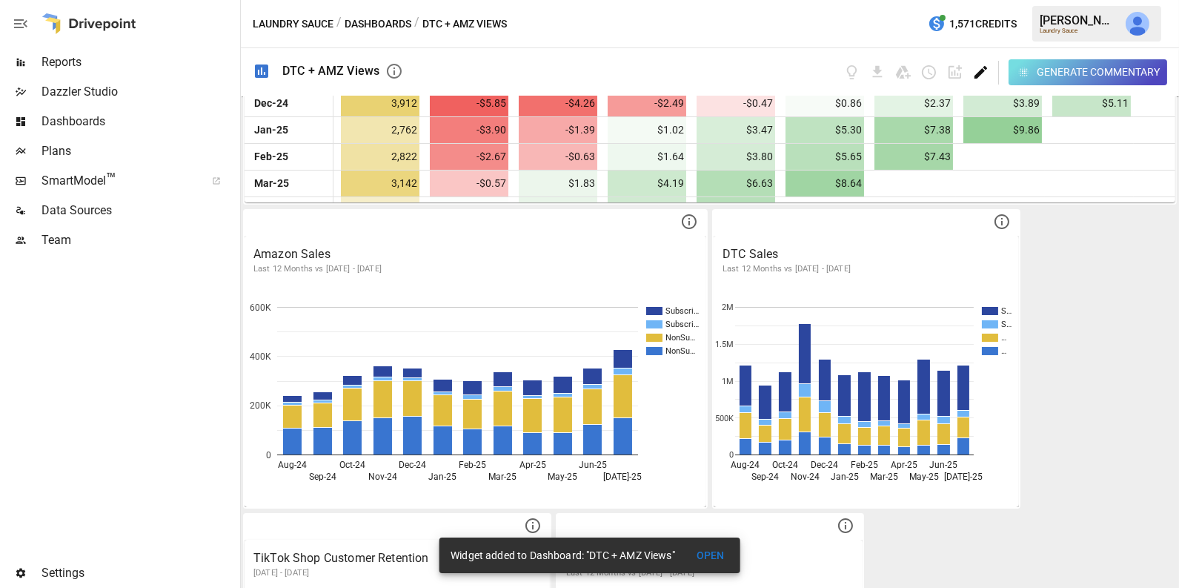
click at [983, 71] on icon "Edit dashboard" at bounding box center [980, 72] width 13 height 13
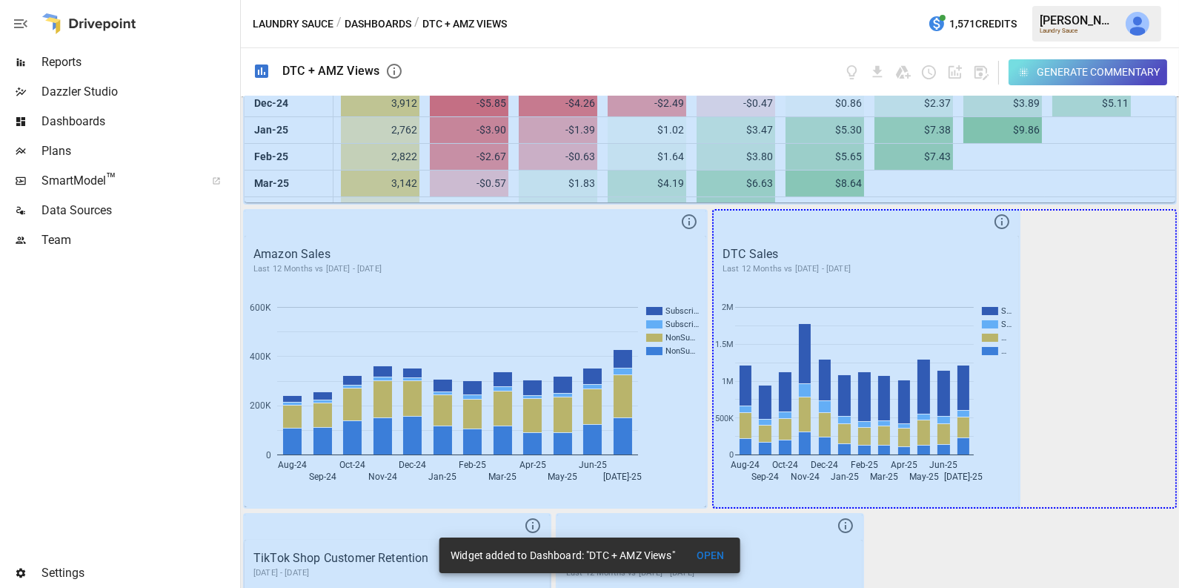
drag, startPoint x: 1002, startPoint y: 485, endPoint x: 1183, endPoint y: 485, distance: 181.6
click at [1178, 0] on html "Reports Dazzler Studio Dashboards Plans SmartModel ™ Data Sources Team Settings…" at bounding box center [589, 0] width 1179 height 0
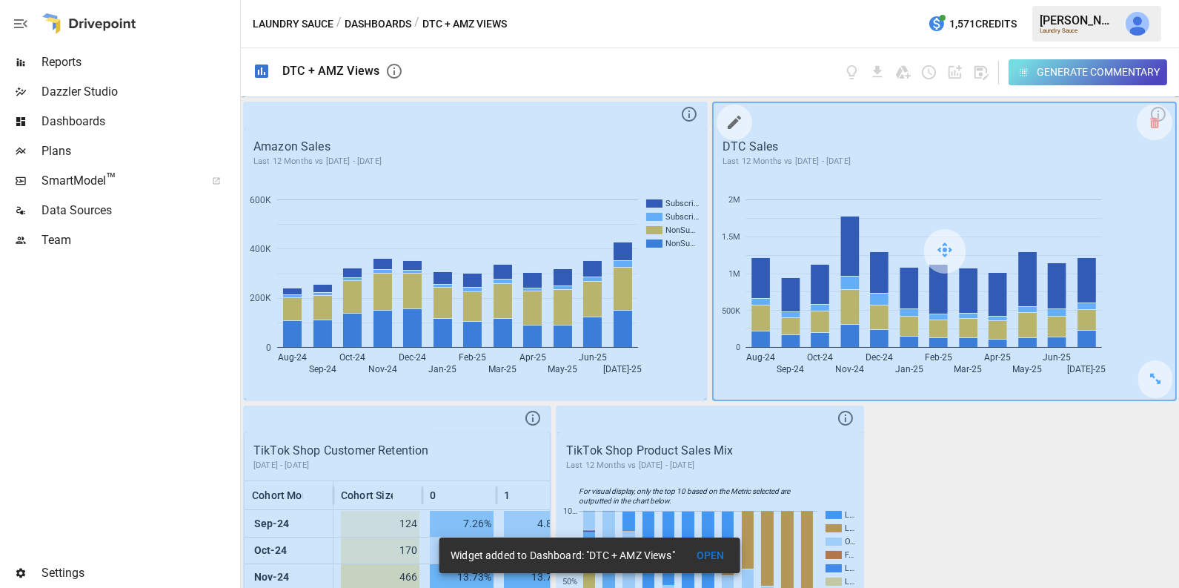
scroll to position [1328, 0]
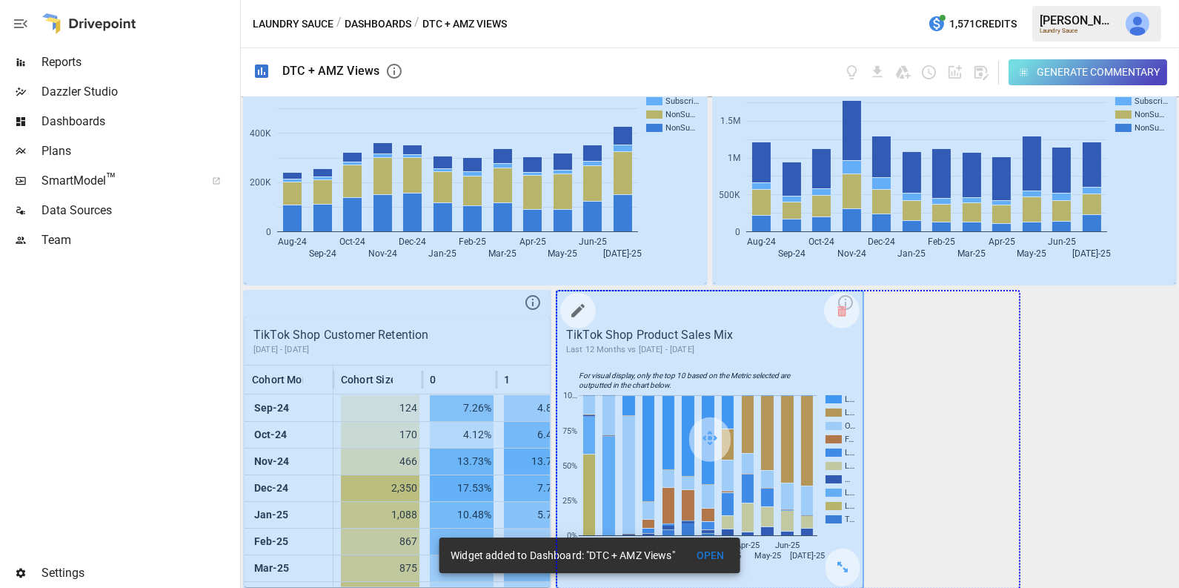
drag, startPoint x: 845, startPoint y: 562, endPoint x: 960, endPoint y: 539, distance: 117.9
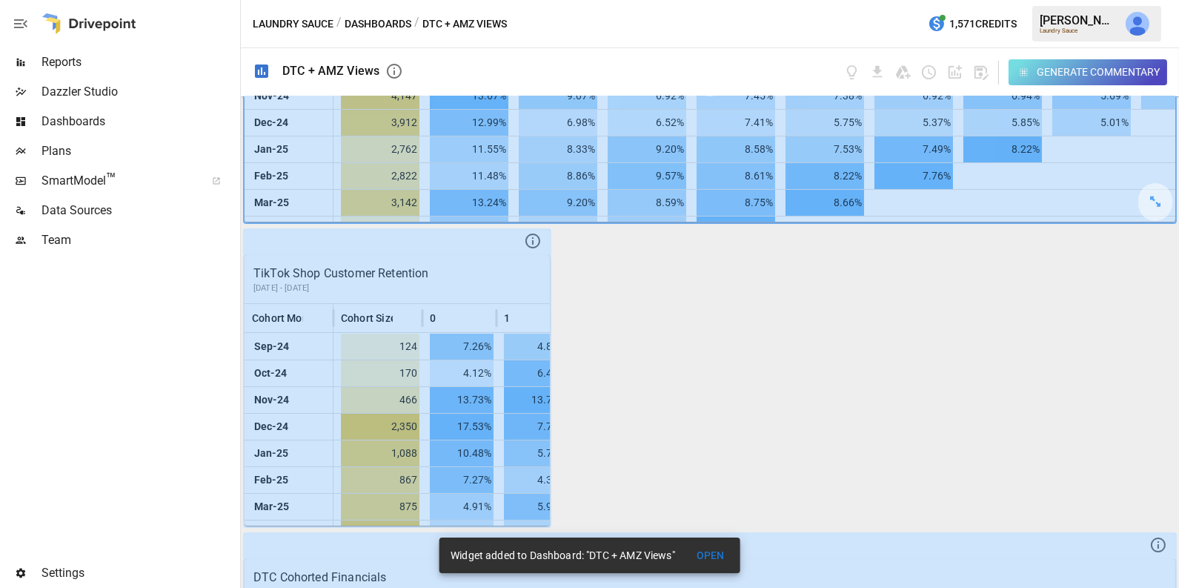
scroll to position [492, 0]
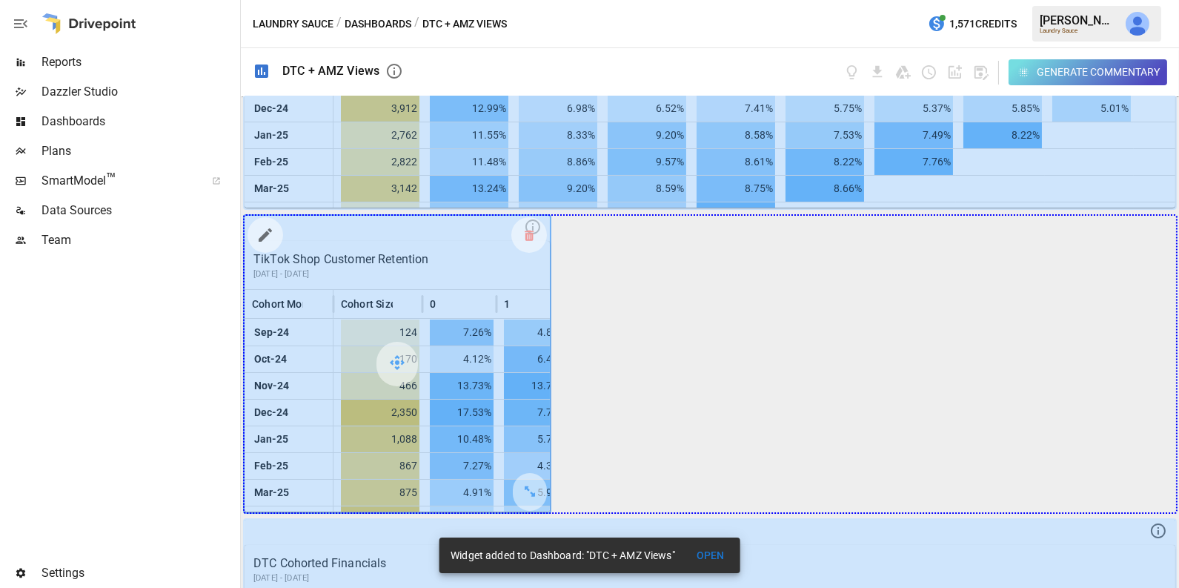
drag, startPoint x: 554, startPoint y: 485, endPoint x: 1058, endPoint y: 428, distance: 507.9
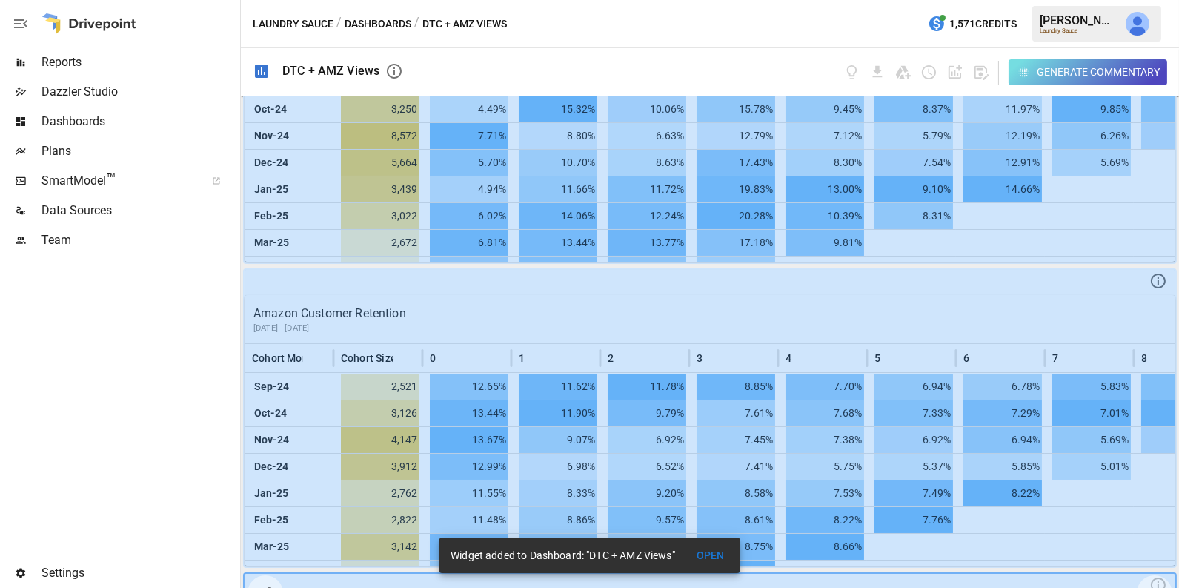
scroll to position [0, 0]
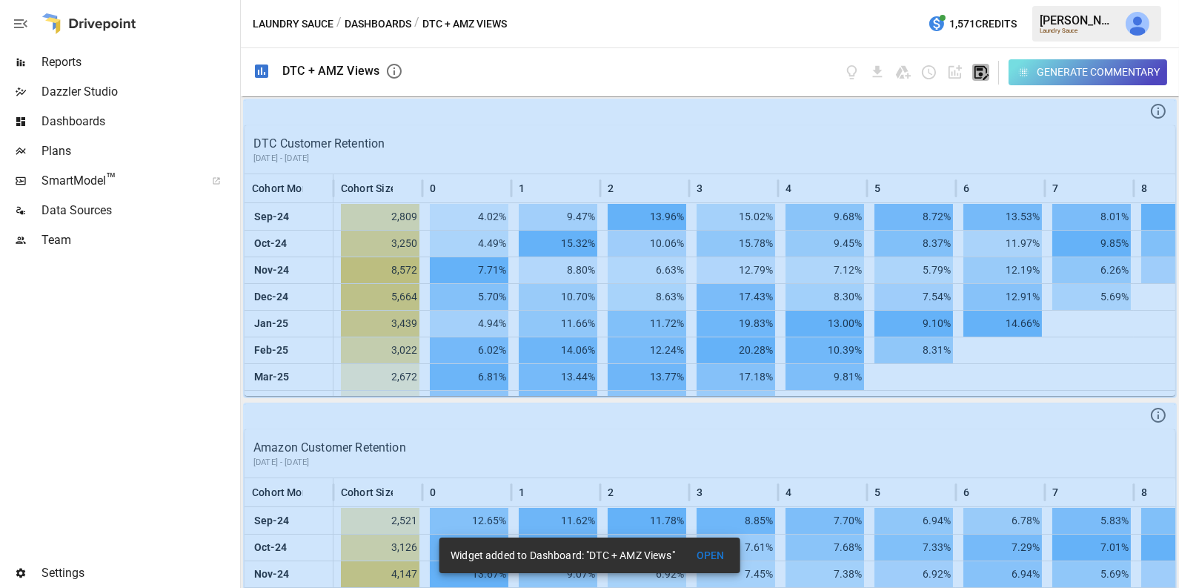
click at [980, 70] on icon "button" at bounding box center [981, 73] width 14 height 14
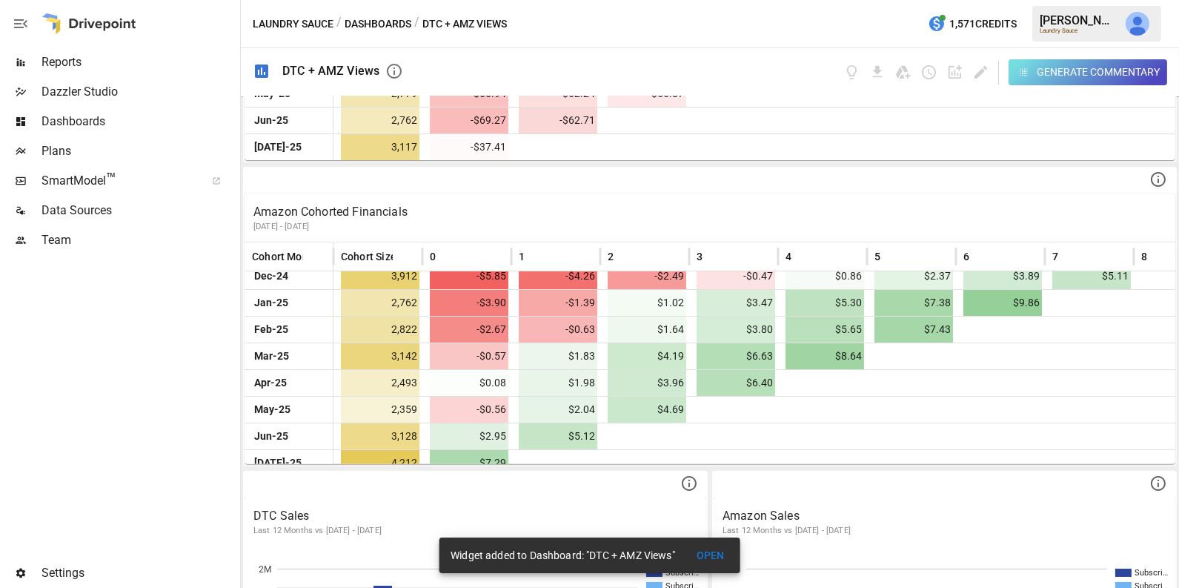
scroll to position [100, 0]
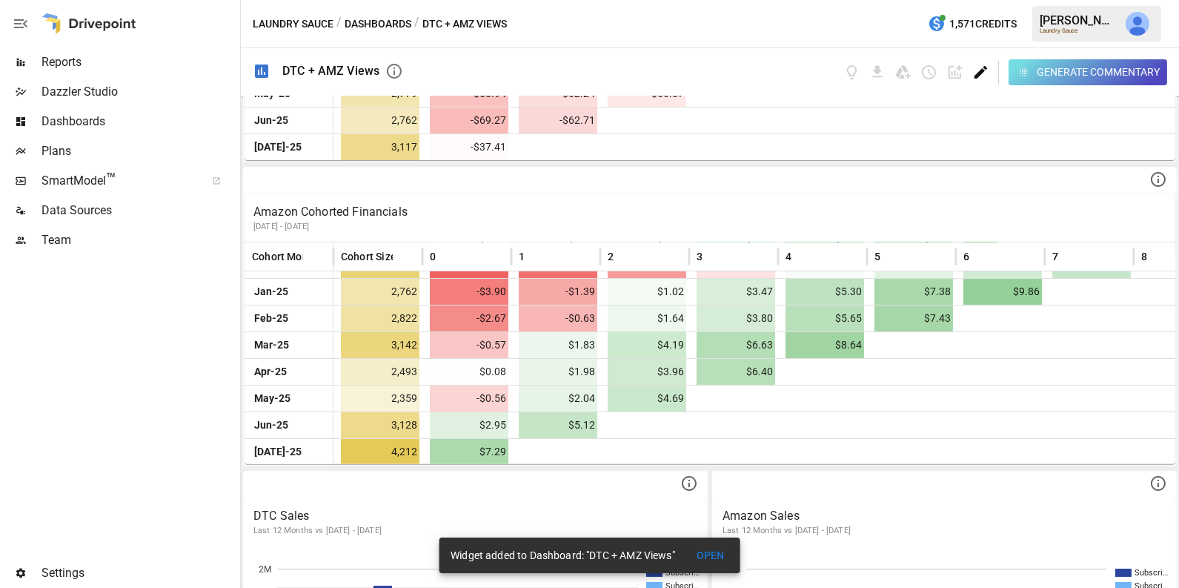
click at [979, 67] on icon "Edit dashboard" at bounding box center [980, 72] width 17 height 17
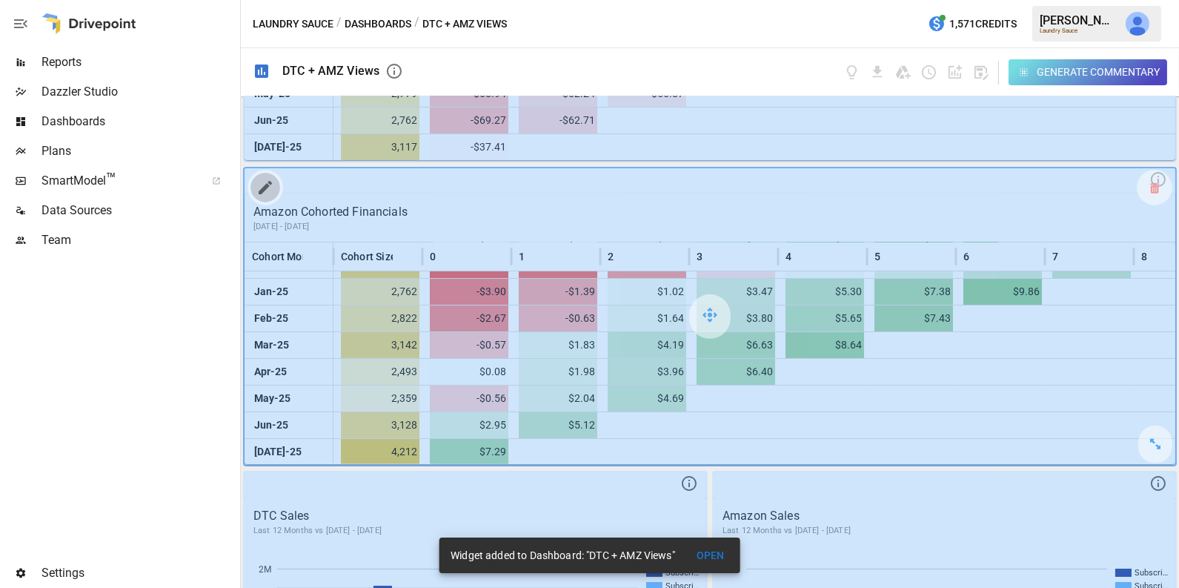
click at [262, 189] on icon "button" at bounding box center [265, 187] width 13 height 13
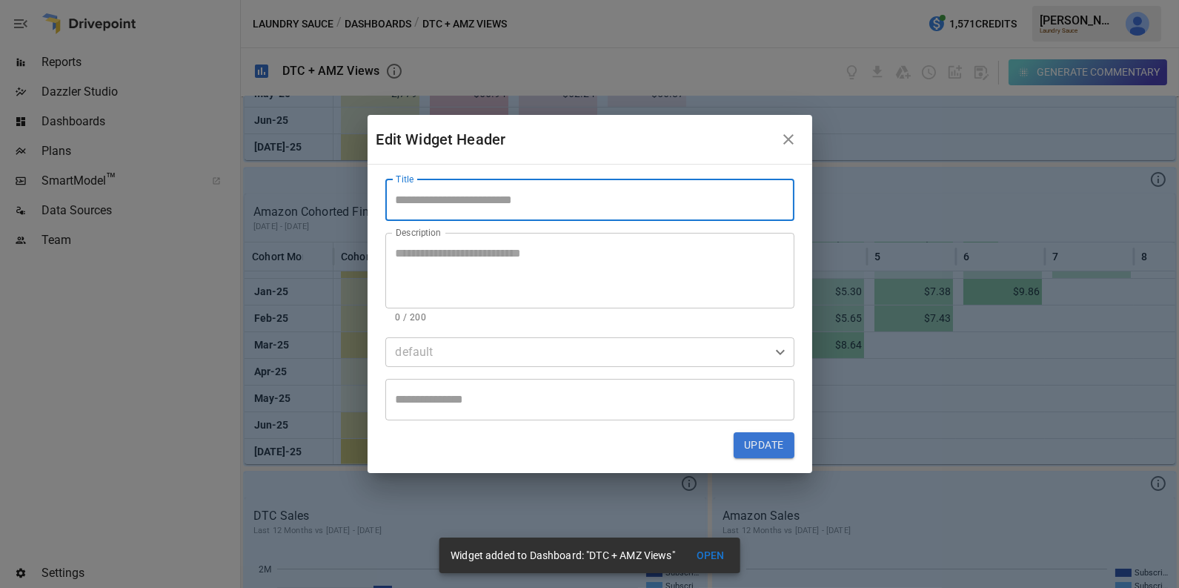
click at [440, 189] on input "Title" at bounding box center [589, 199] width 409 height 41
click at [574, 203] on input "**********" at bounding box center [589, 199] width 409 height 41
click at [563, 206] on input "**********" at bounding box center [589, 199] width 409 height 41
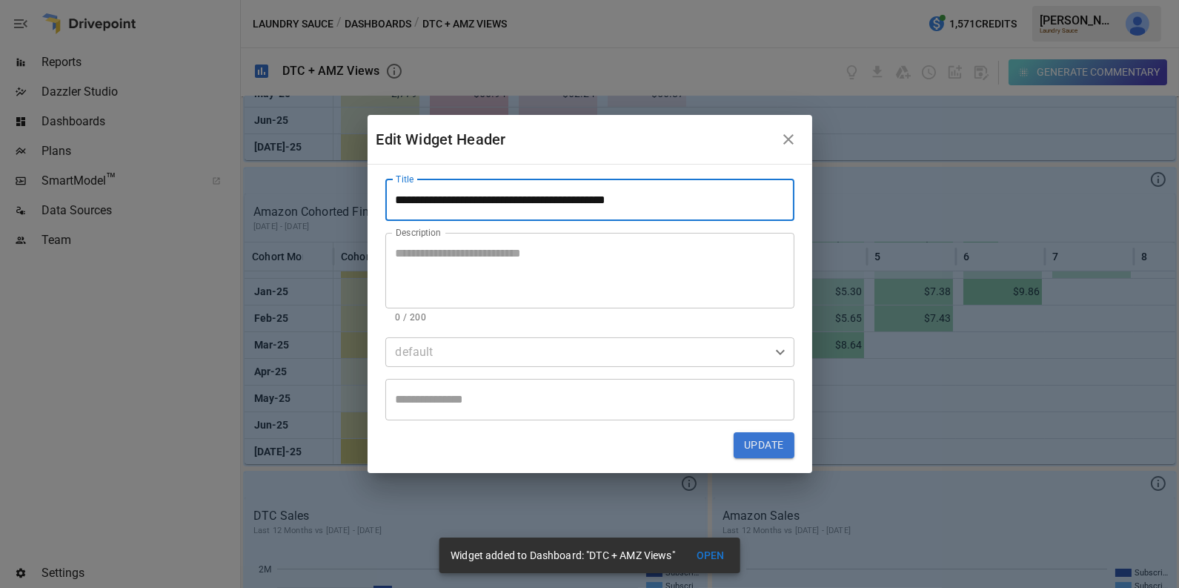
type input "**********"
click at [768, 448] on button "Update" at bounding box center [764, 445] width 60 height 27
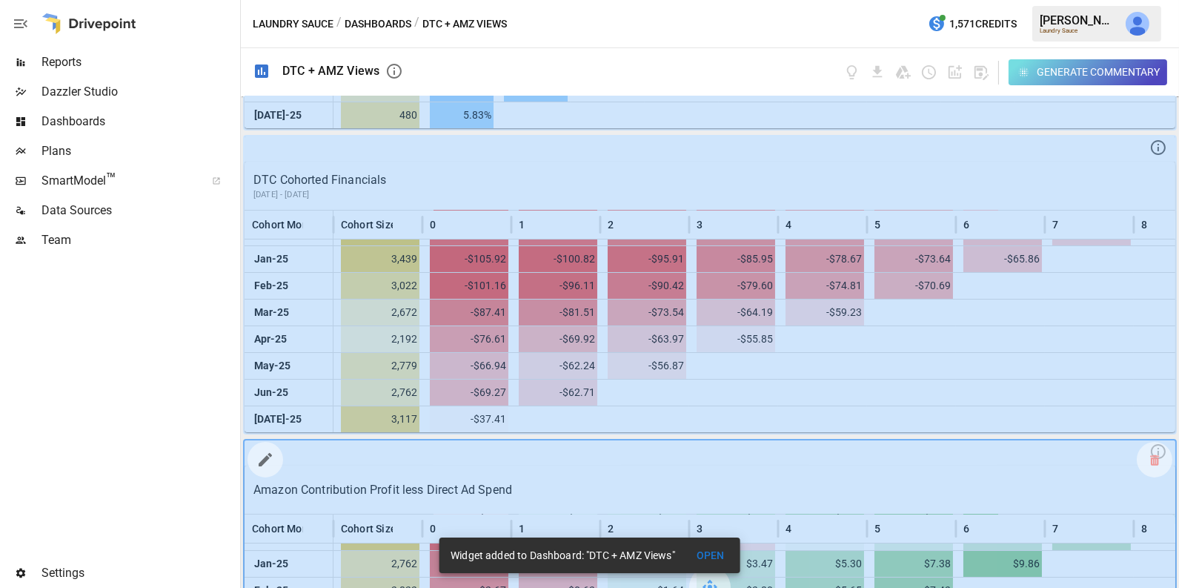
scroll to position [871, 0]
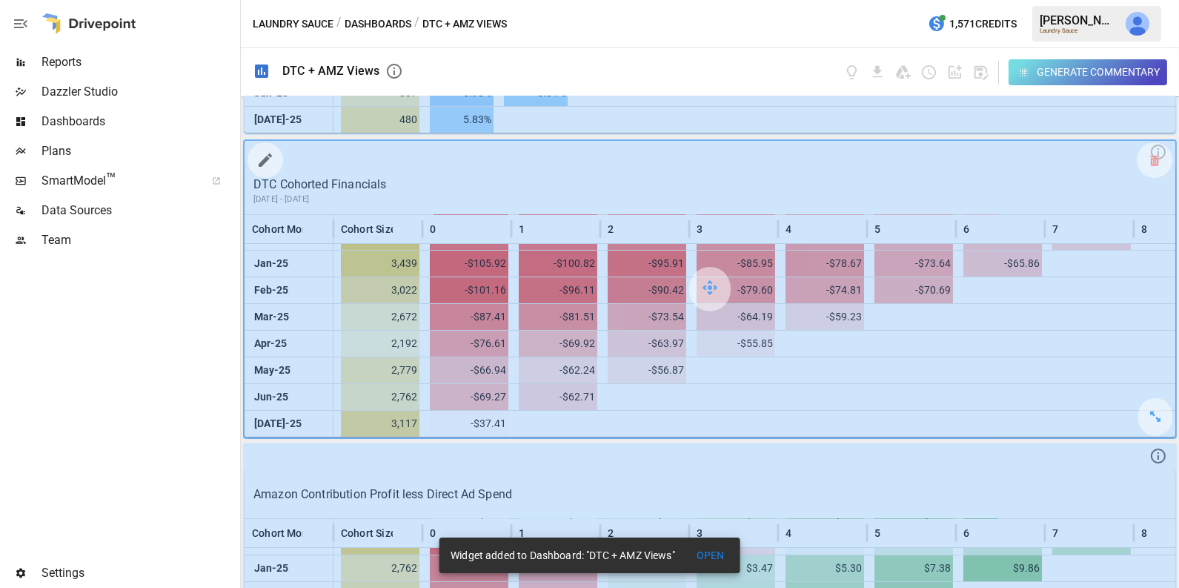
click at [268, 154] on icon "button" at bounding box center [265, 160] width 18 height 18
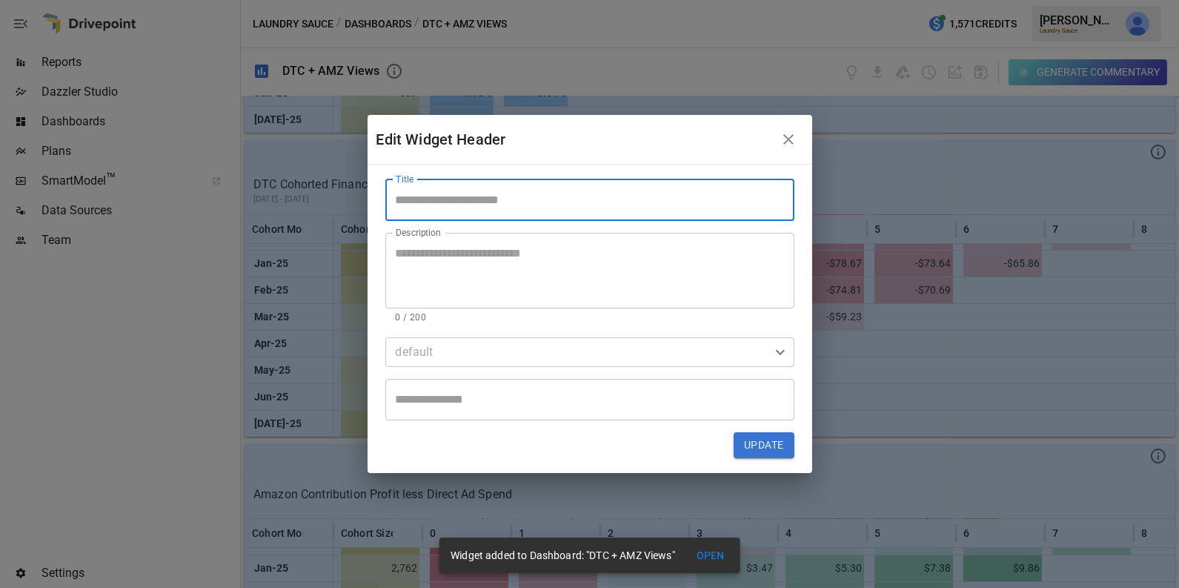
click at [464, 199] on input "Title" at bounding box center [589, 199] width 409 height 41
paste input "**********"
drag, startPoint x: 439, startPoint y: 201, endPoint x: 331, endPoint y: 200, distance: 108.2
click at [331, 200] on div "**********" at bounding box center [589, 294] width 1179 height 588
type input "**********"
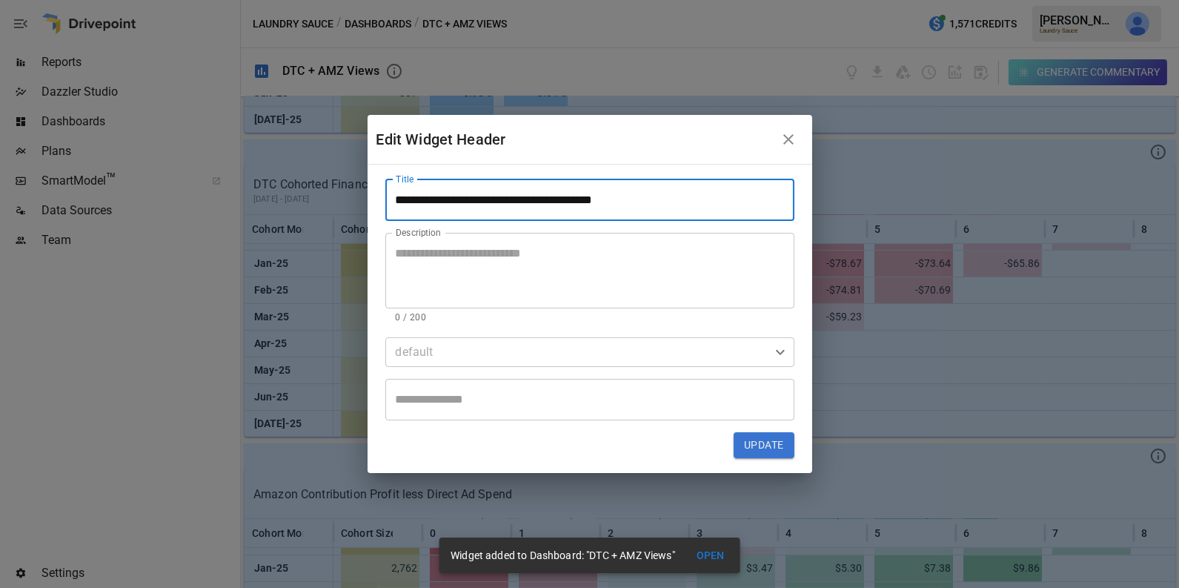
click at [757, 435] on button "Update" at bounding box center [764, 445] width 60 height 27
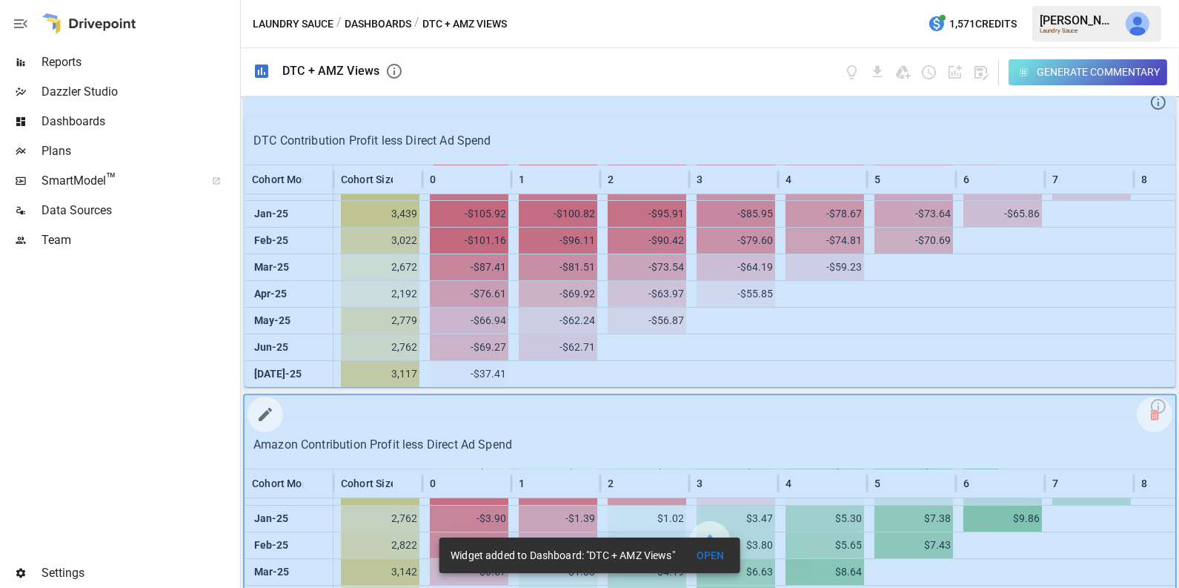
scroll to position [924, 0]
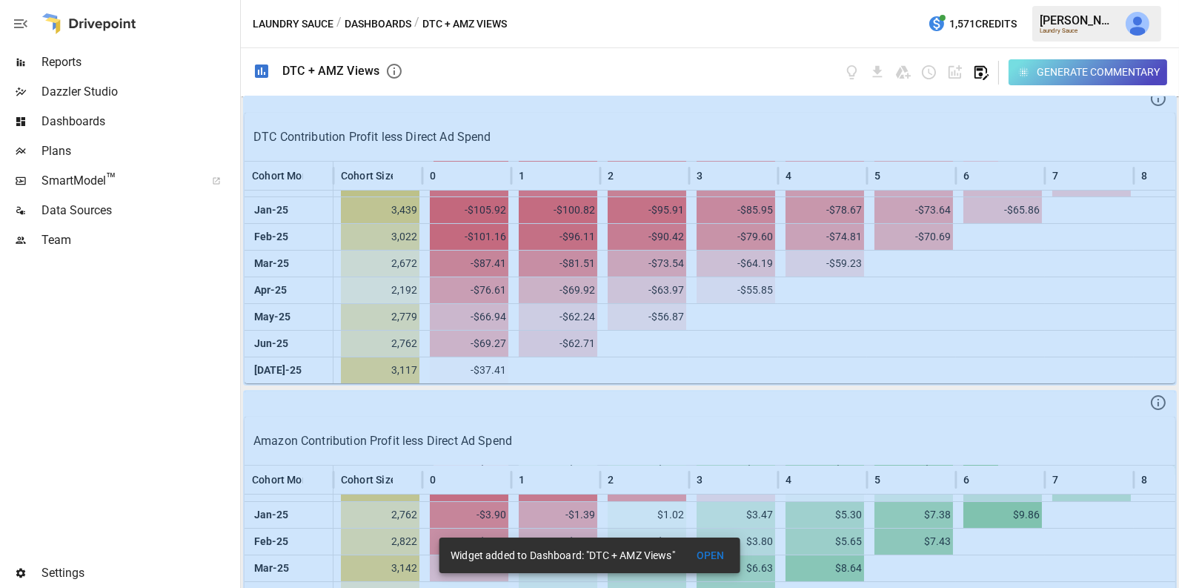
click at [981, 76] on icon "button" at bounding box center [980, 72] width 17 height 17
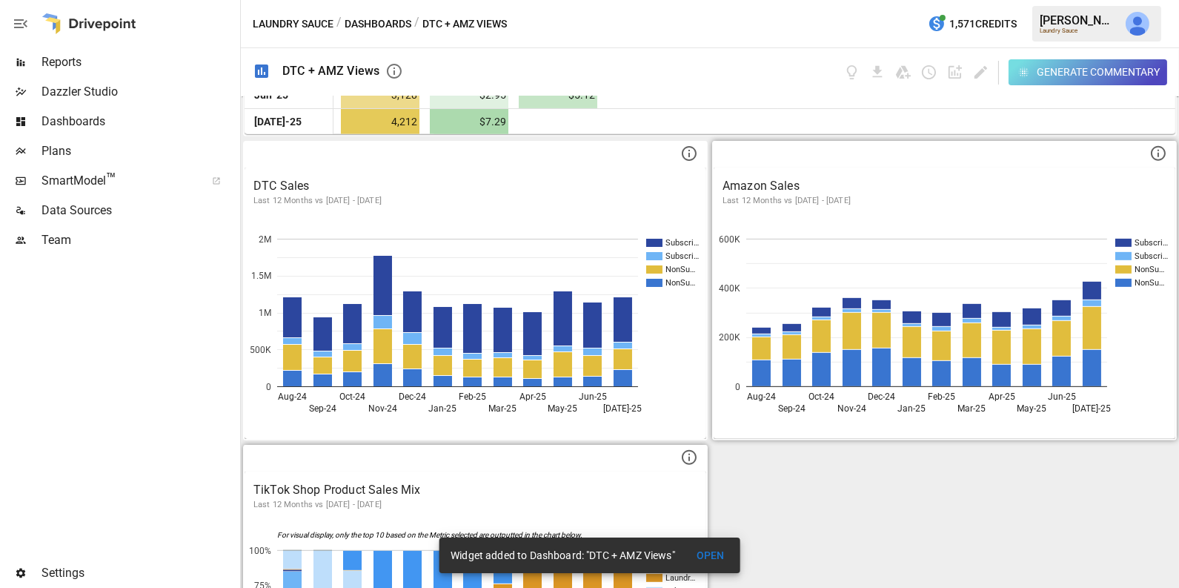
scroll to position [1479, 0]
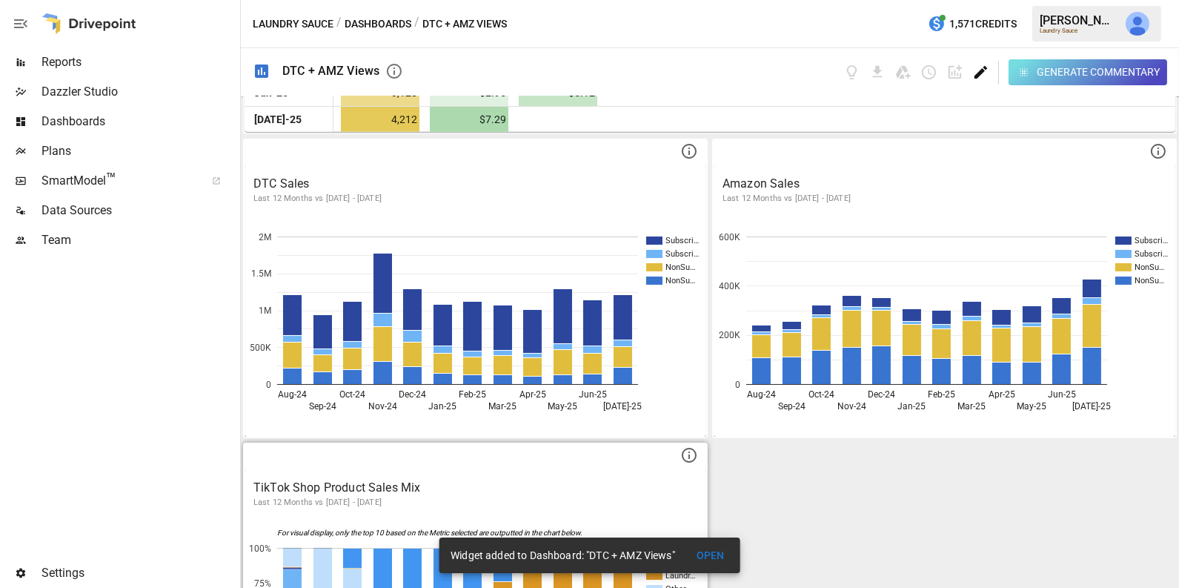
click at [986, 69] on icon "Edit dashboard" at bounding box center [980, 72] width 17 height 17
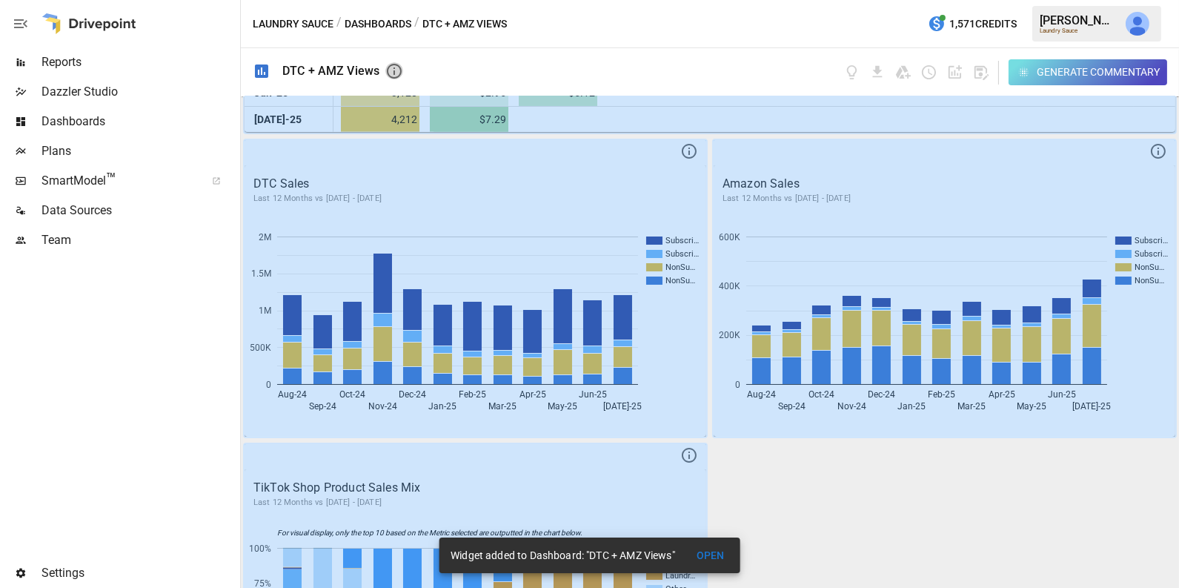
click at [389, 66] on icon "button" at bounding box center [394, 71] width 18 height 18
click at [979, 73] on icon "button" at bounding box center [981, 73] width 14 height 14
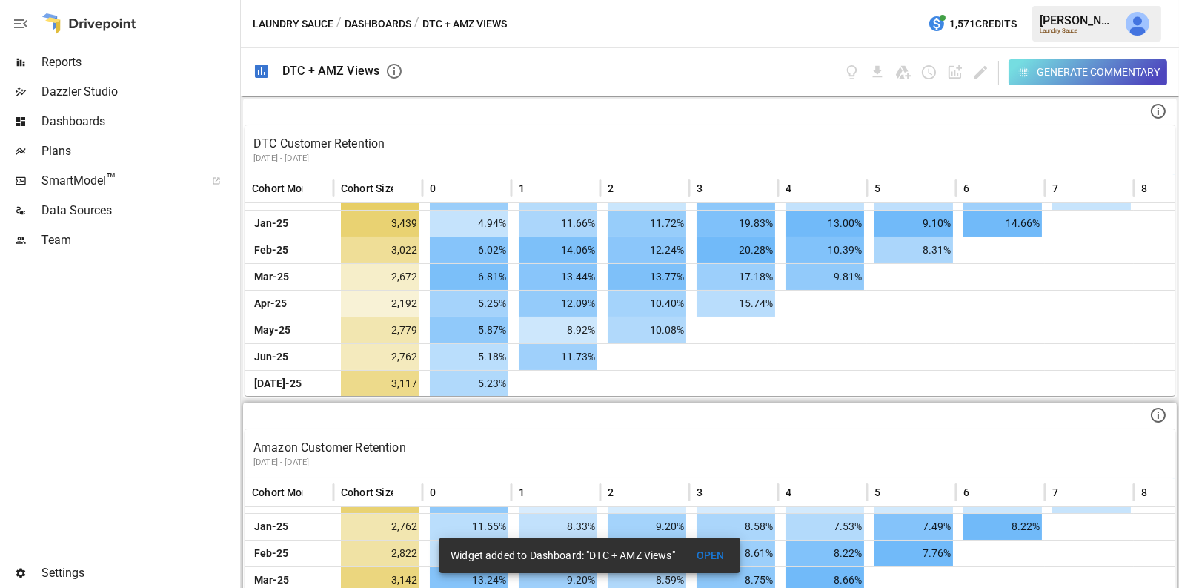
scroll to position [0, 0]
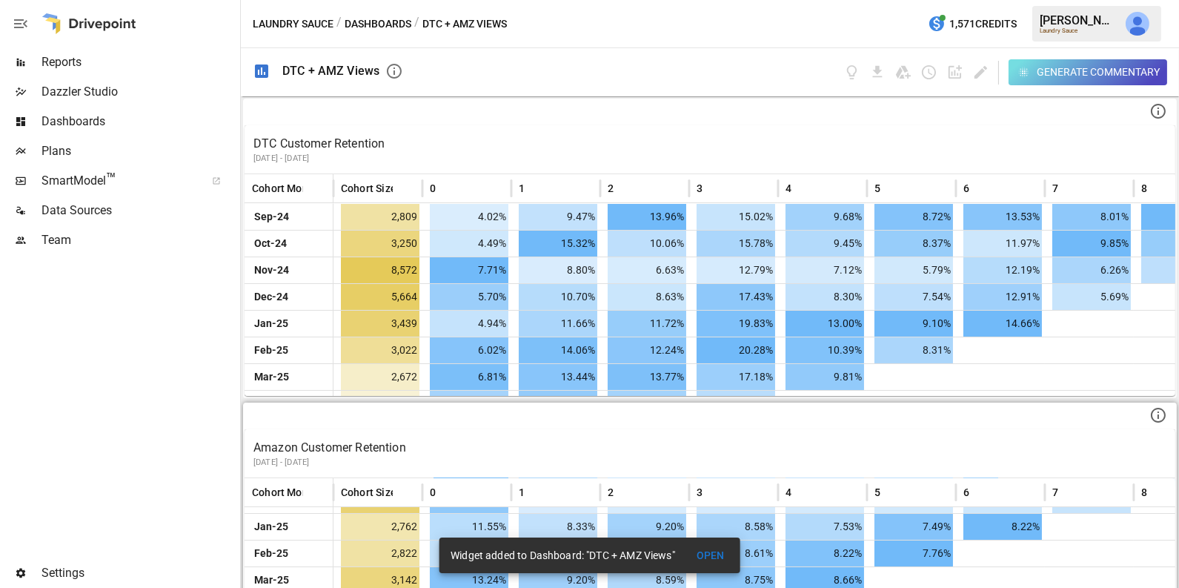
click at [388, 27] on button "Dashboards" at bounding box center [378, 24] width 67 height 19
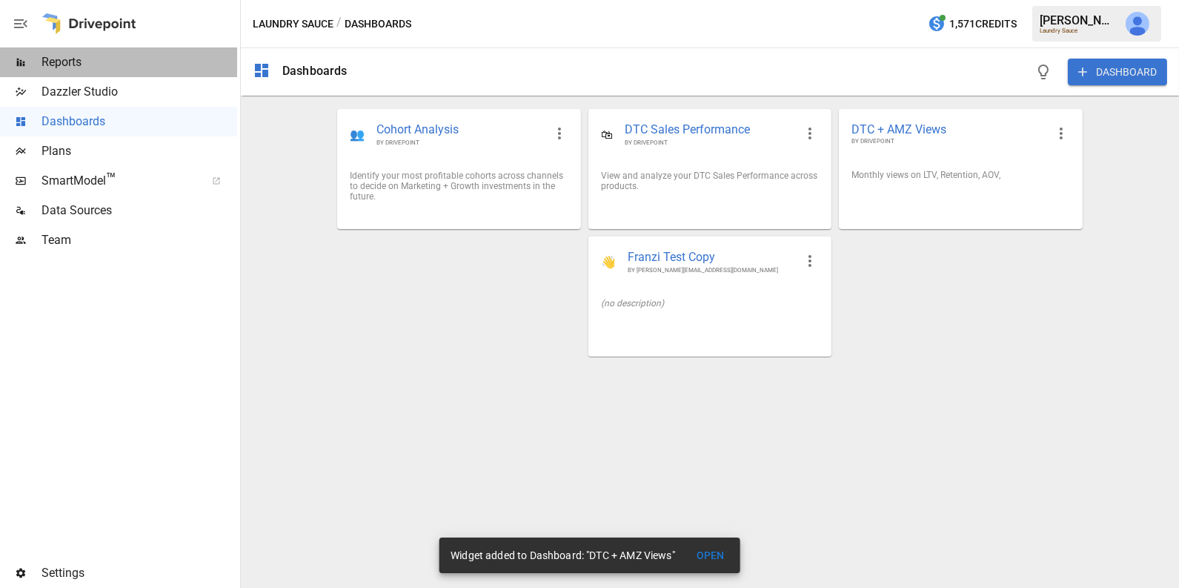
click at [119, 67] on span "Reports" at bounding box center [139, 62] width 196 height 18
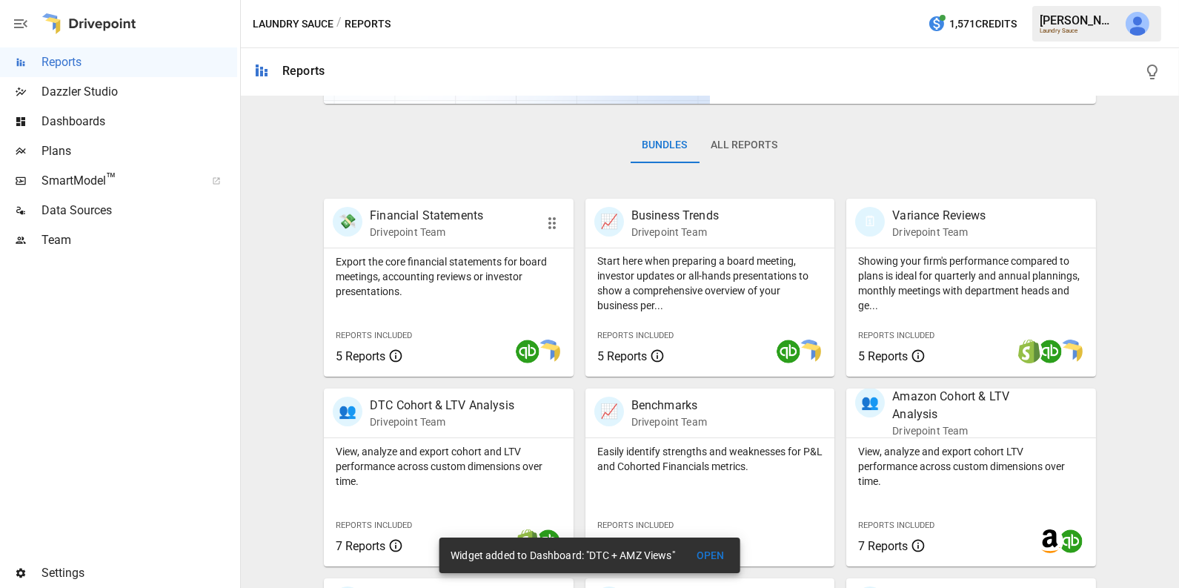
scroll to position [310, 0]
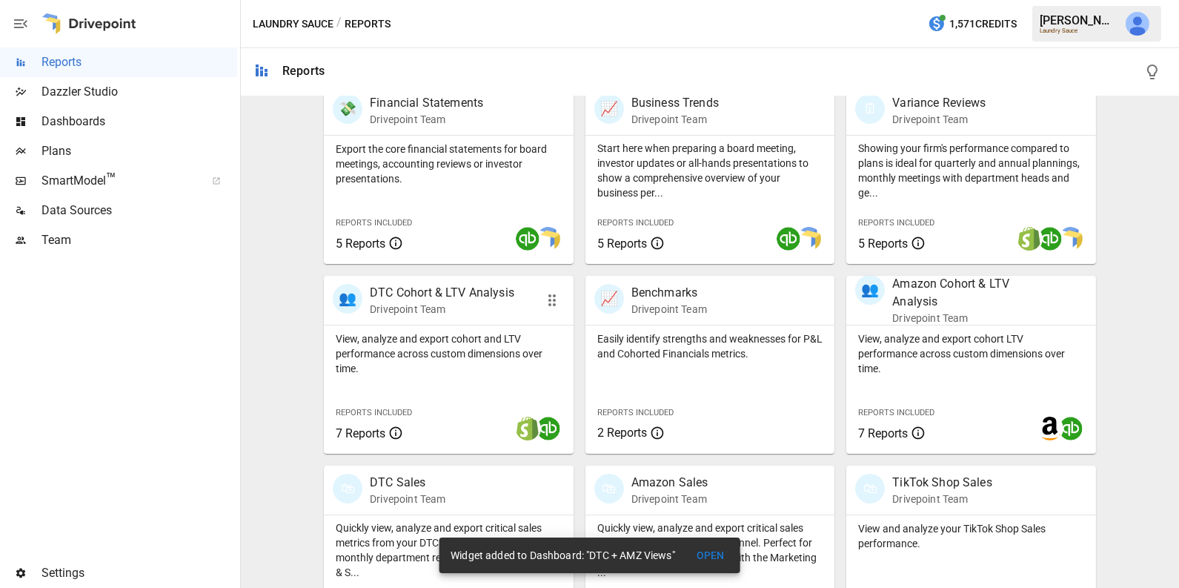
click at [429, 348] on p "View, analyze and export cohort and LTV performance across custom dimensions ov…" at bounding box center [449, 353] width 226 height 44
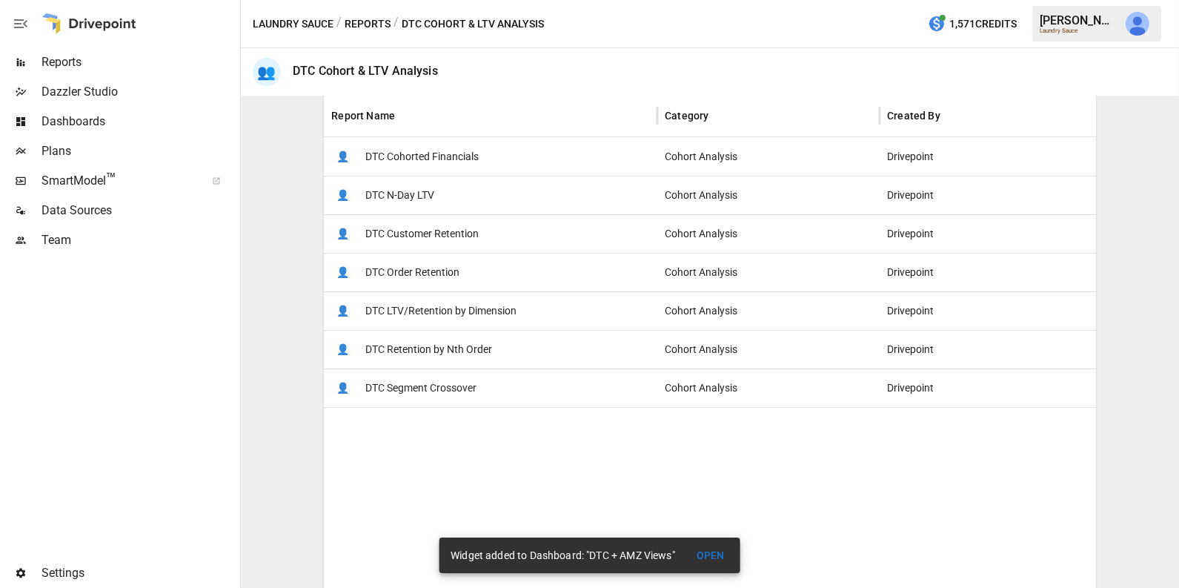
scroll to position [262, 0]
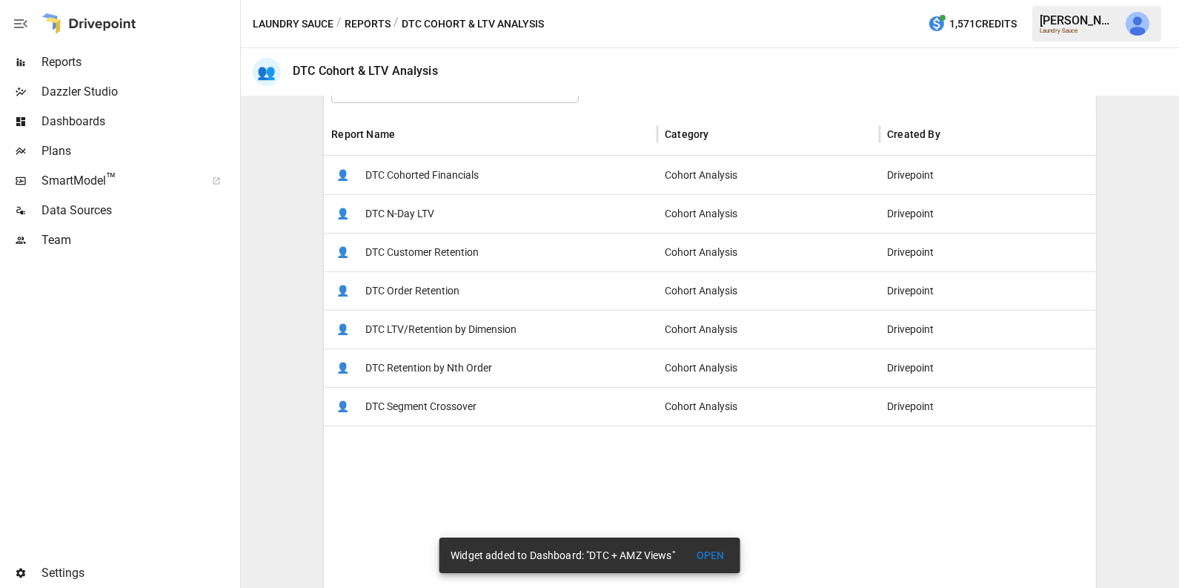
click at [372, 24] on button "Reports" at bounding box center [368, 24] width 46 height 19
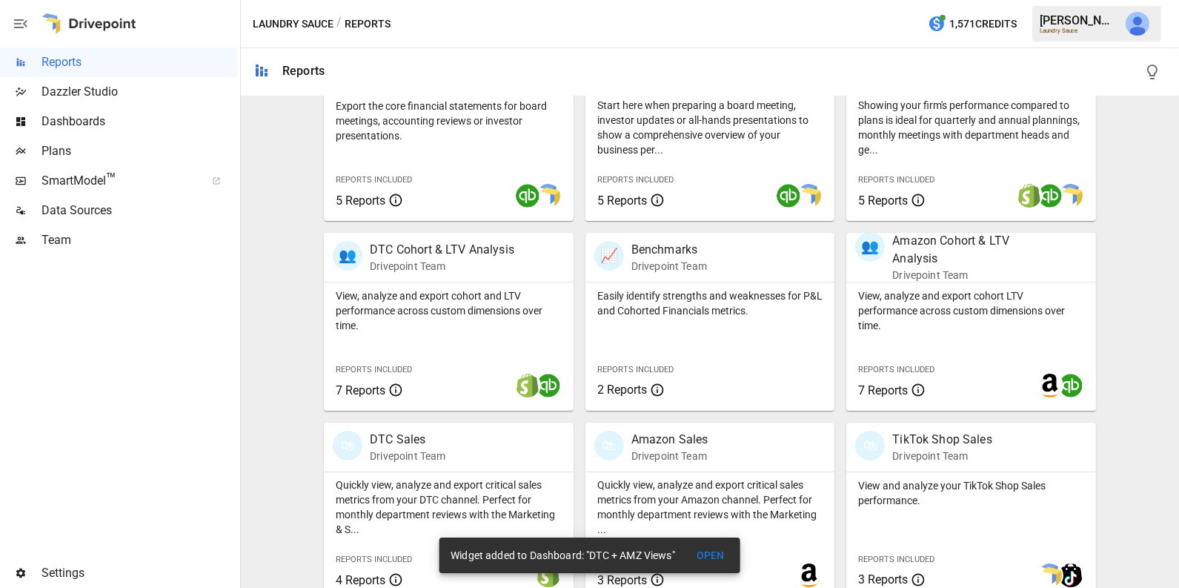
scroll to position [354, 0]
click at [475, 331] on div "View, analyze and export cohort and LTV performance across custom dimensions ov…" at bounding box center [449, 345] width 250 height 128
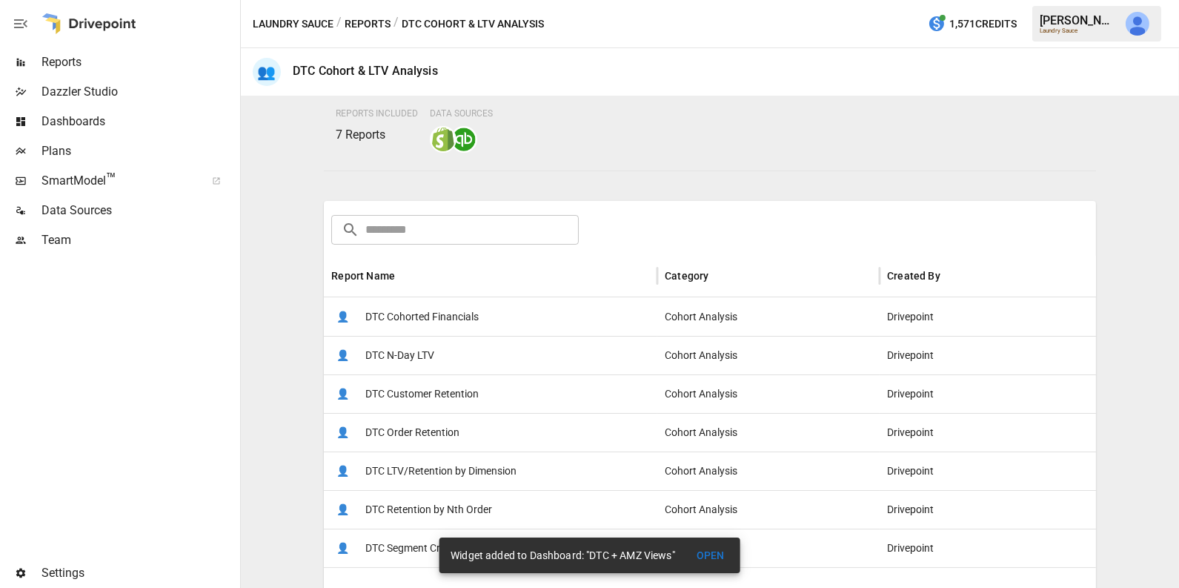
scroll to position [205, 0]
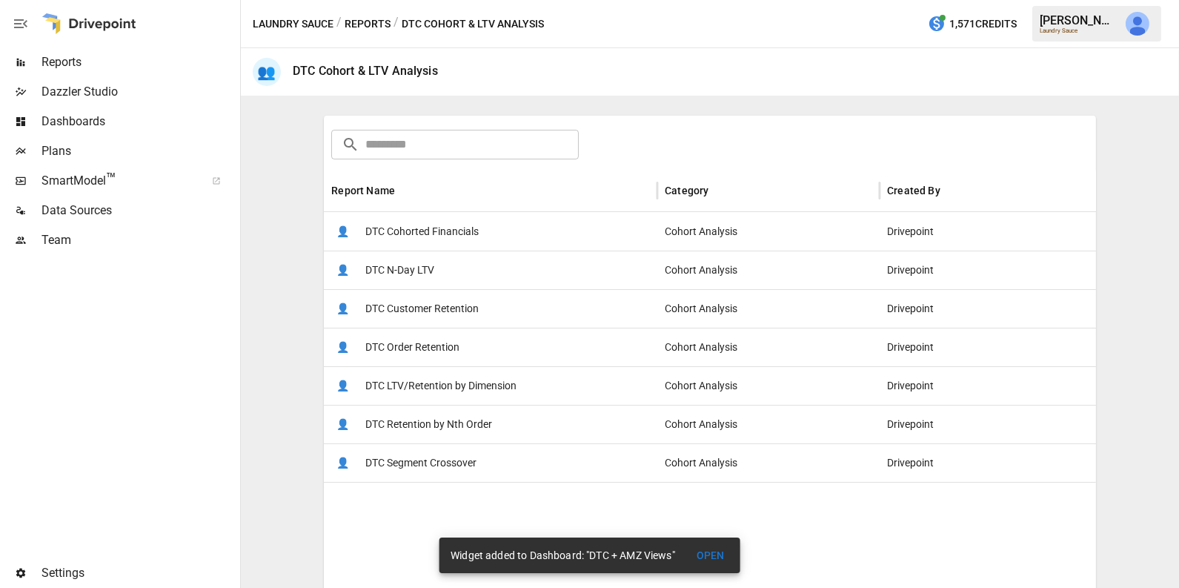
click at [369, 27] on button "Reports" at bounding box center [368, 24] width 46 height 19
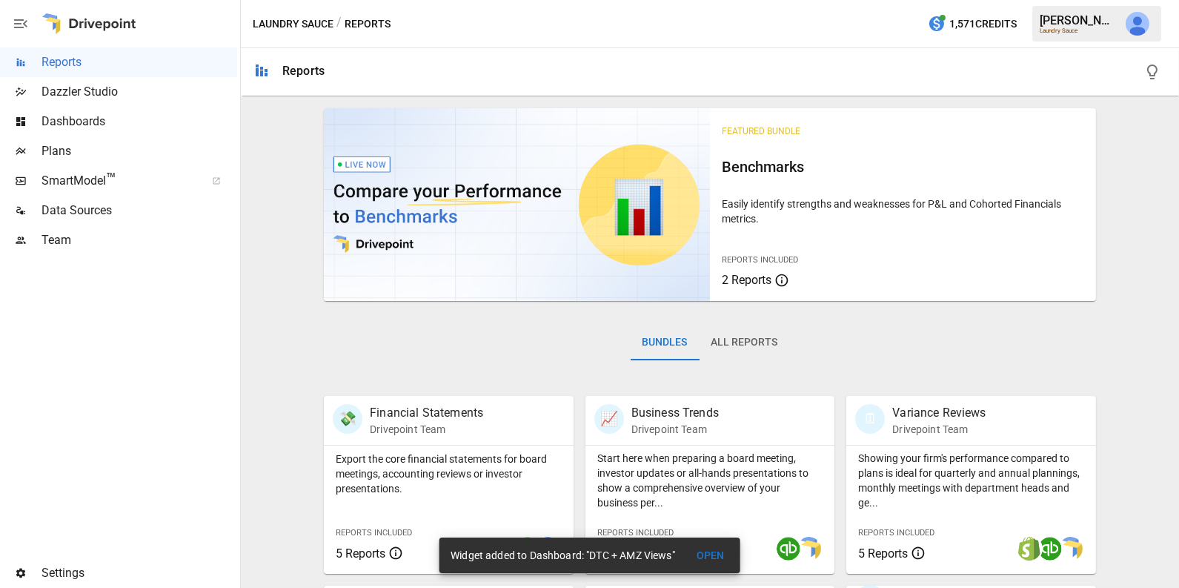
click at [744, 336] on button "All Reports" at bounding box center [745, 343] width 90 height 36
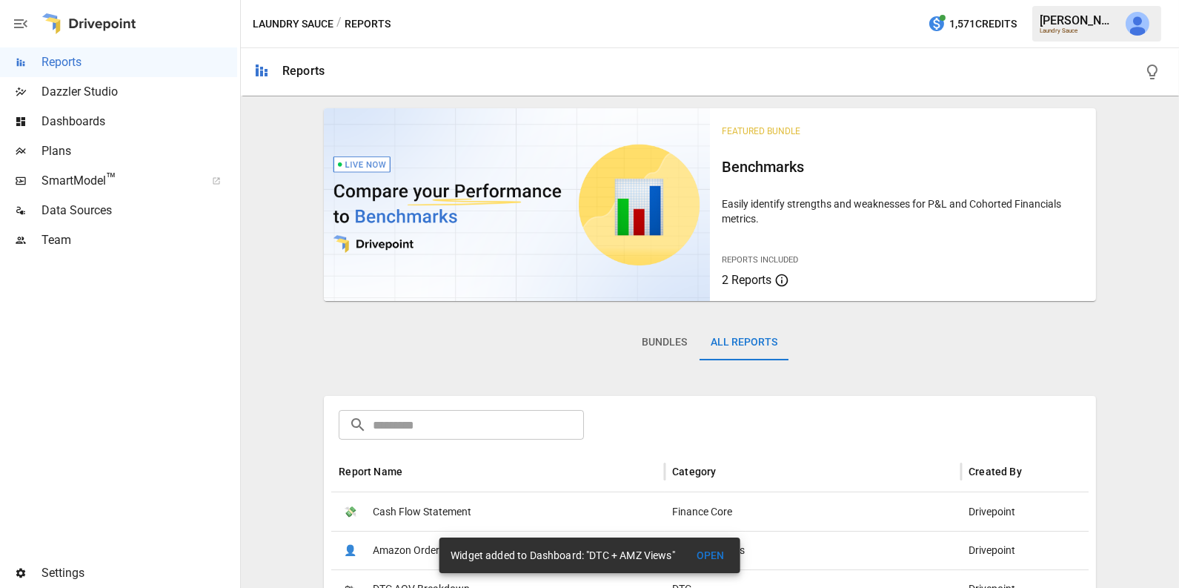
click at [479, 425] on input "text" at bounding box center [478, 425] width 211 height 30
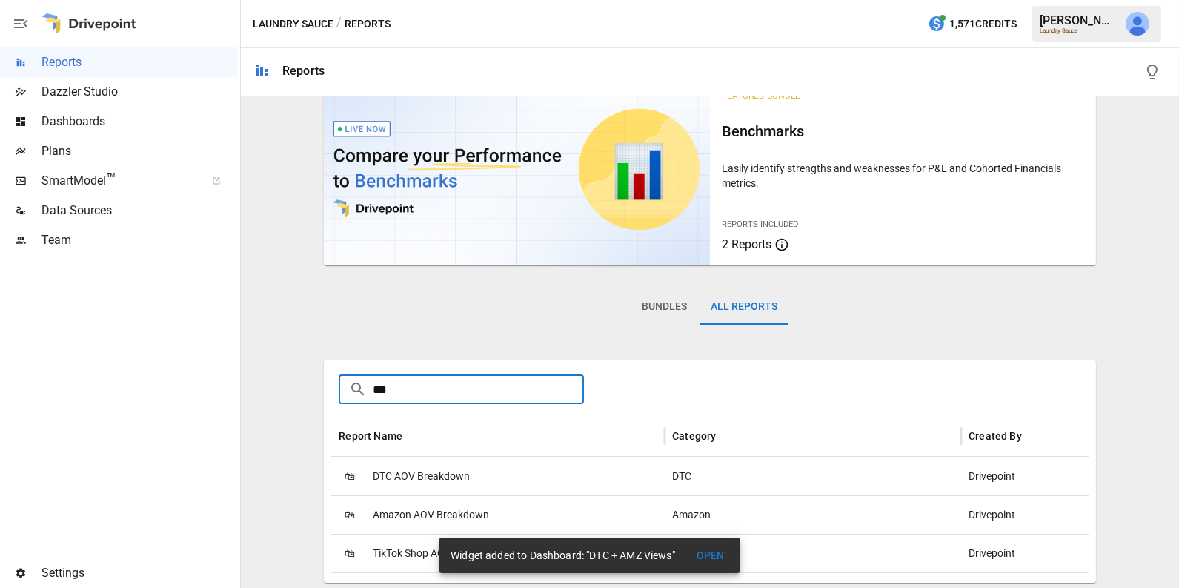
type input "***"
click at [445, 479] on span "DTC AOV Breakdown" at bounding box center [421, 476] width 97 height 38
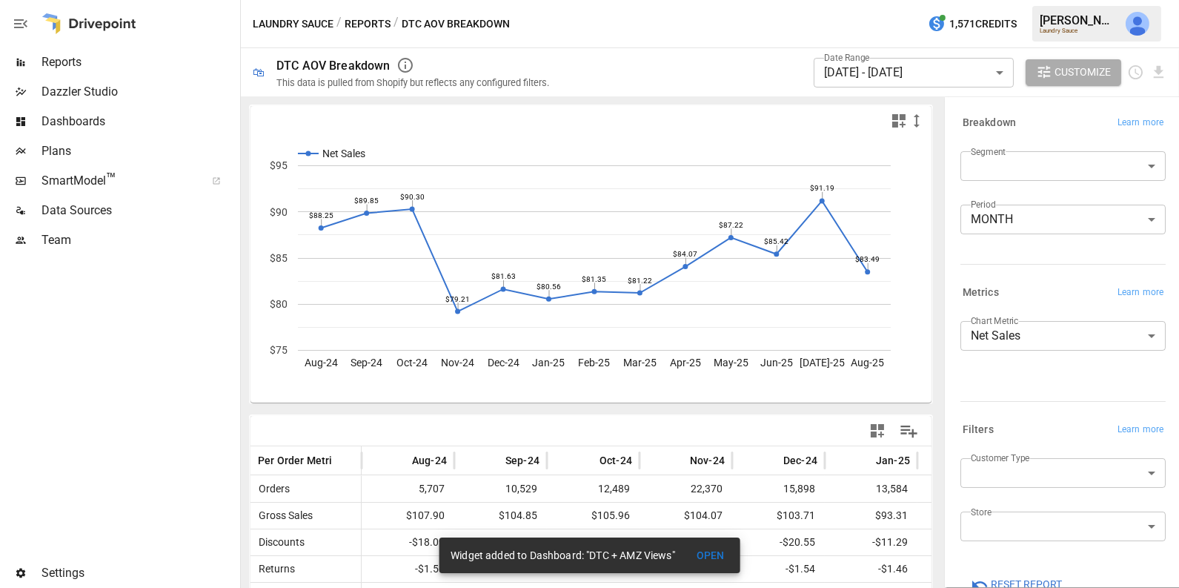
click at [474, 300] on rect "A chart." at bounding box center [594, 257] width 593 height 185
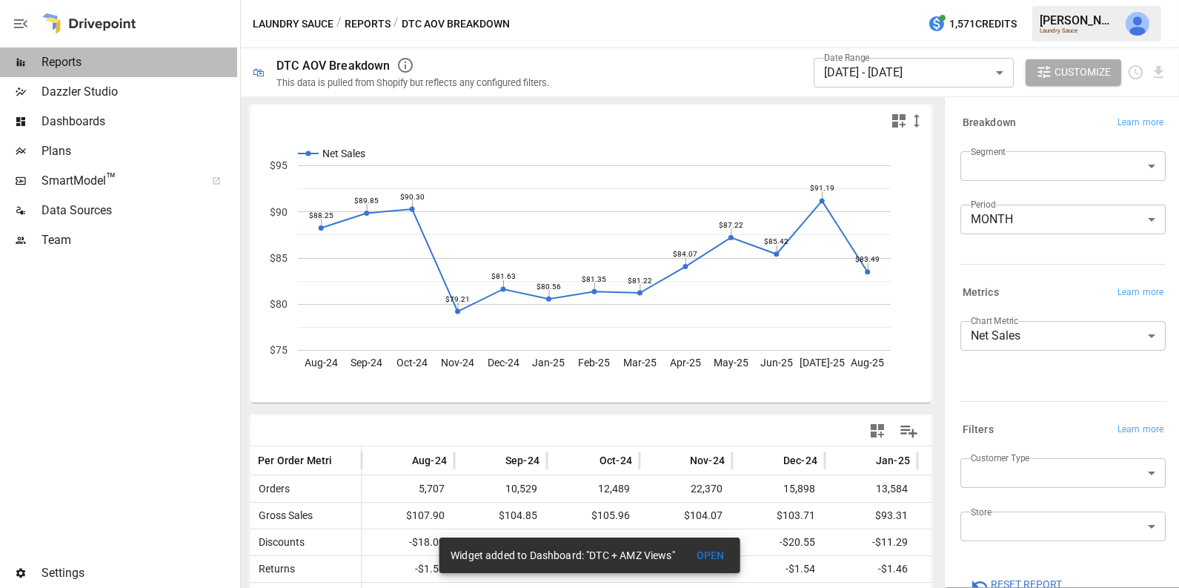
click at [152, 56] on span "Reports" at bounding box center [139, 62] width 196 height 18
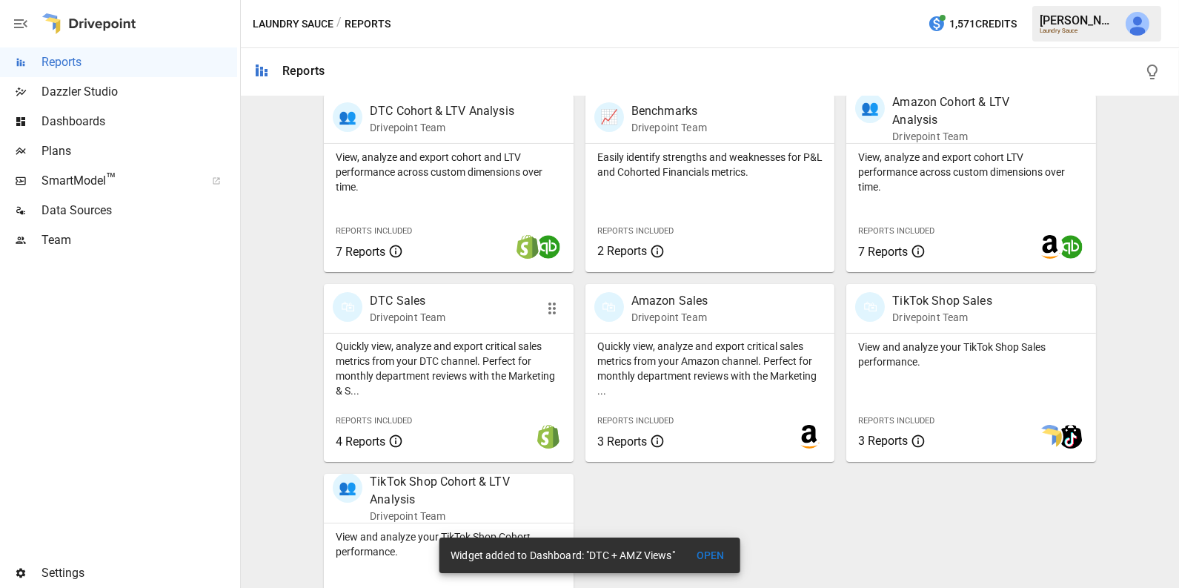
scroll to position [560, 0]
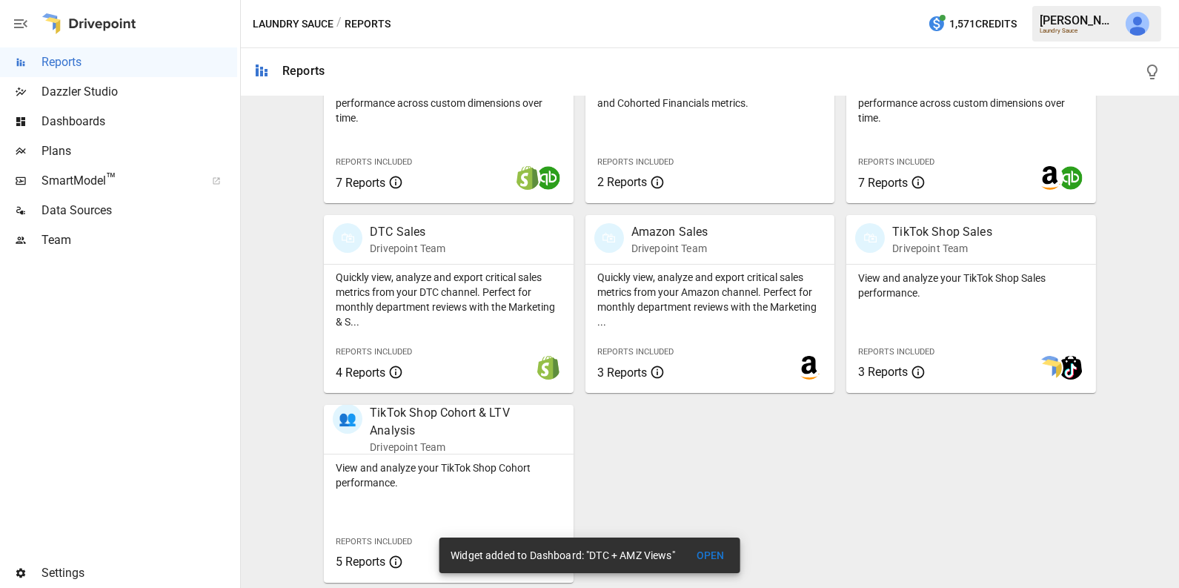
click at [161, 124] on span "Dashboards" at bounding box center [139, 122] width 196 height 18
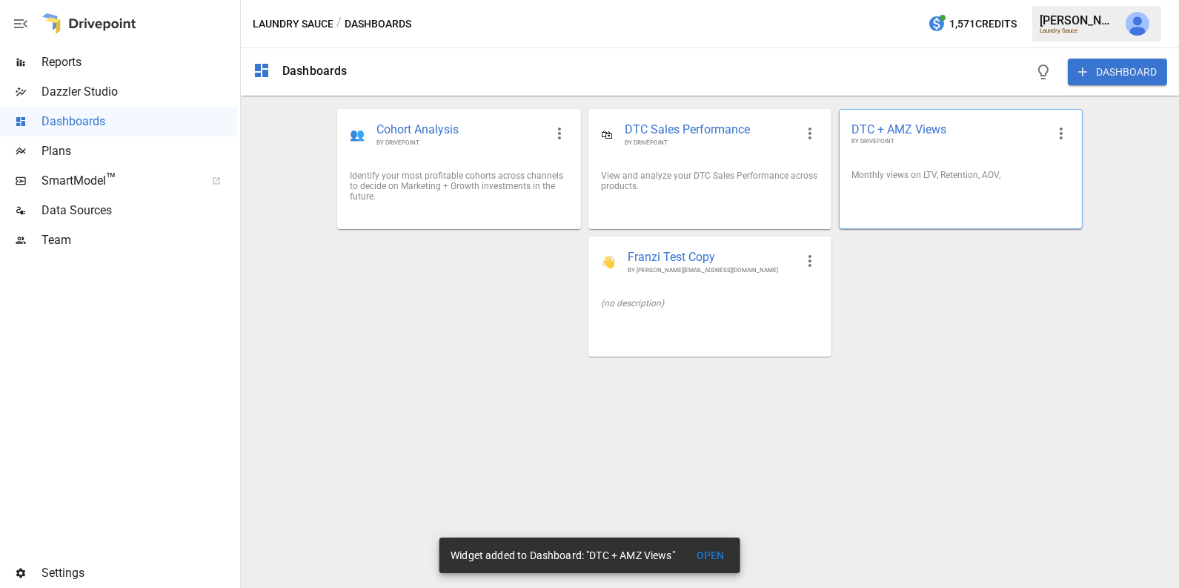
click at [907, 171] on div "Monthly views on LTV, Retention, AOV," at bounding box center [960, 175] width 218 height 10
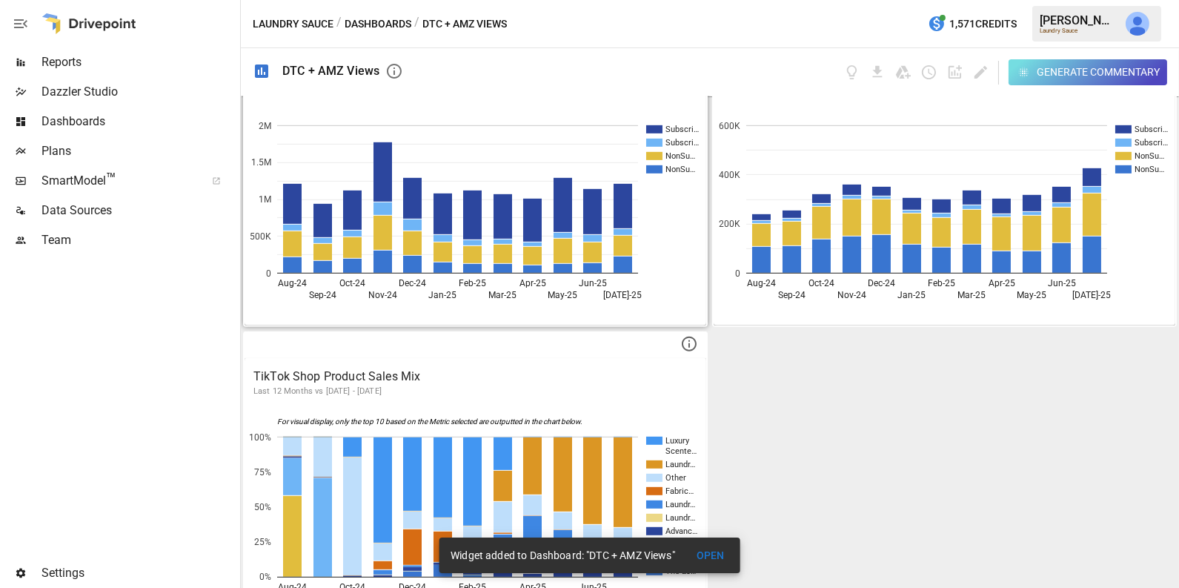
scroll to position [1631, 0]
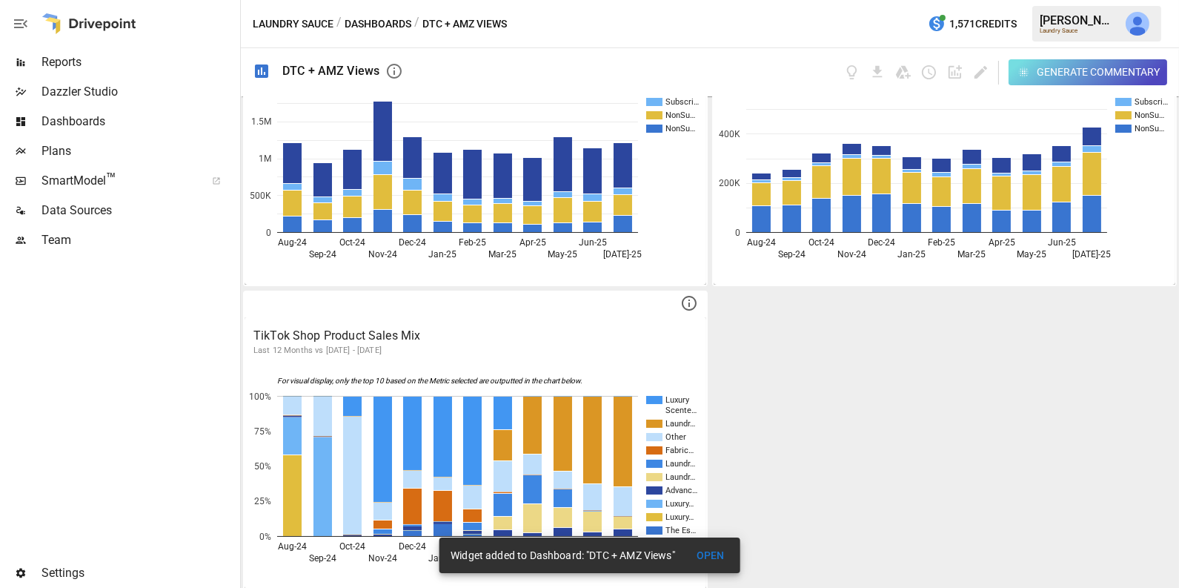
click at [793, 376] on div "DTC Customer Retention [DATE] - [DATE] Cohort Month Cohort Size 0 1 2 3 4 5 6 7…" at bounding box center [710, 341] width 938 height 491
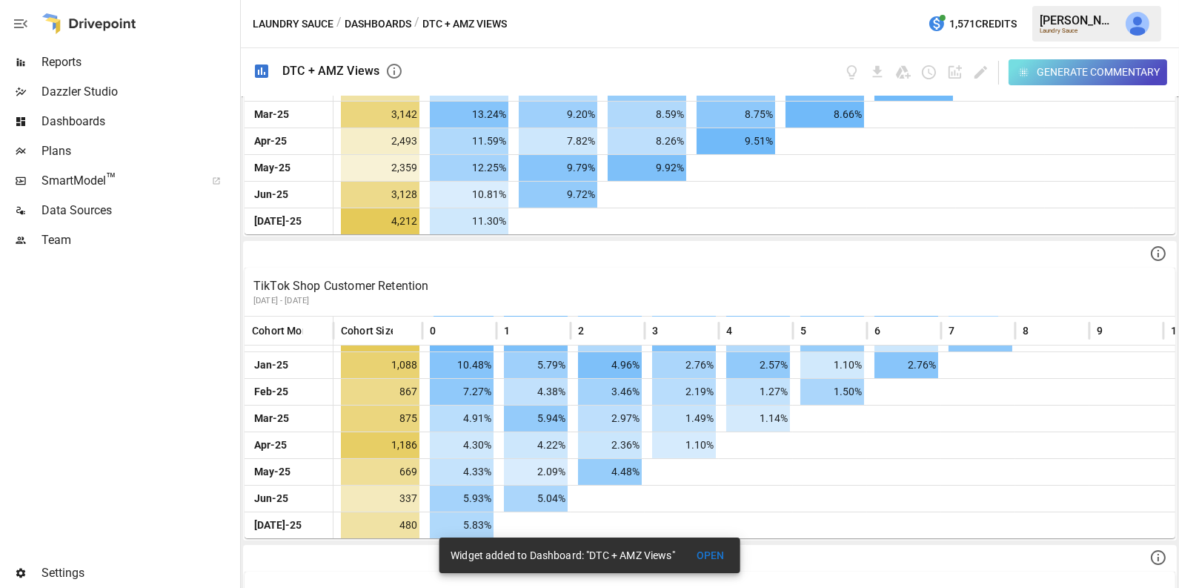
scroll to position [457, 0]
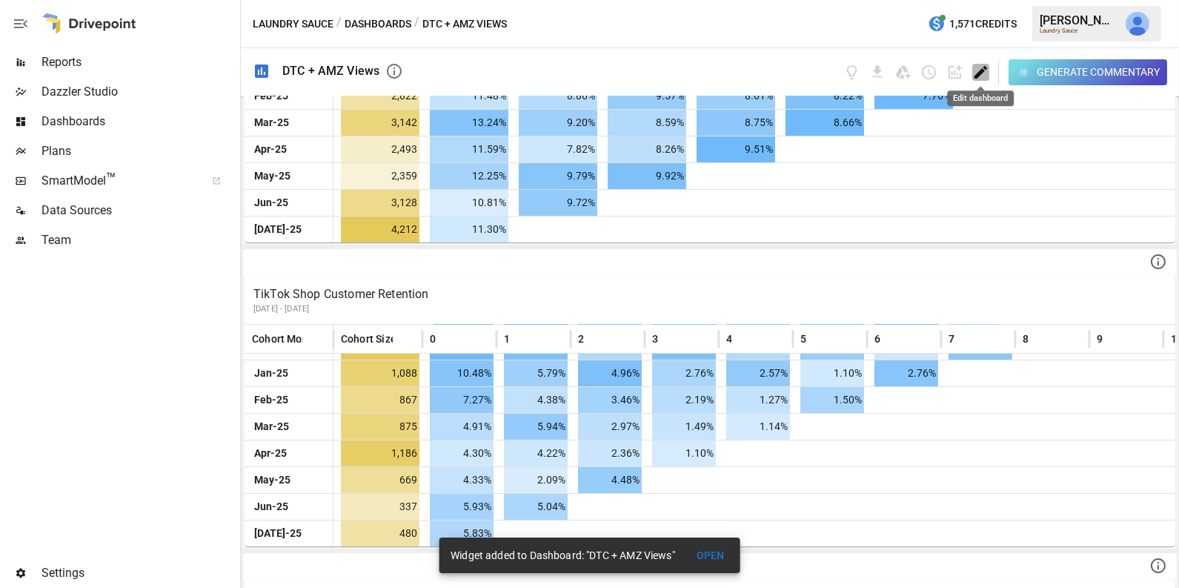
click at [982, 76] on icon "Edit dashboard" at bounding box center [980, 72] width 17 height 17
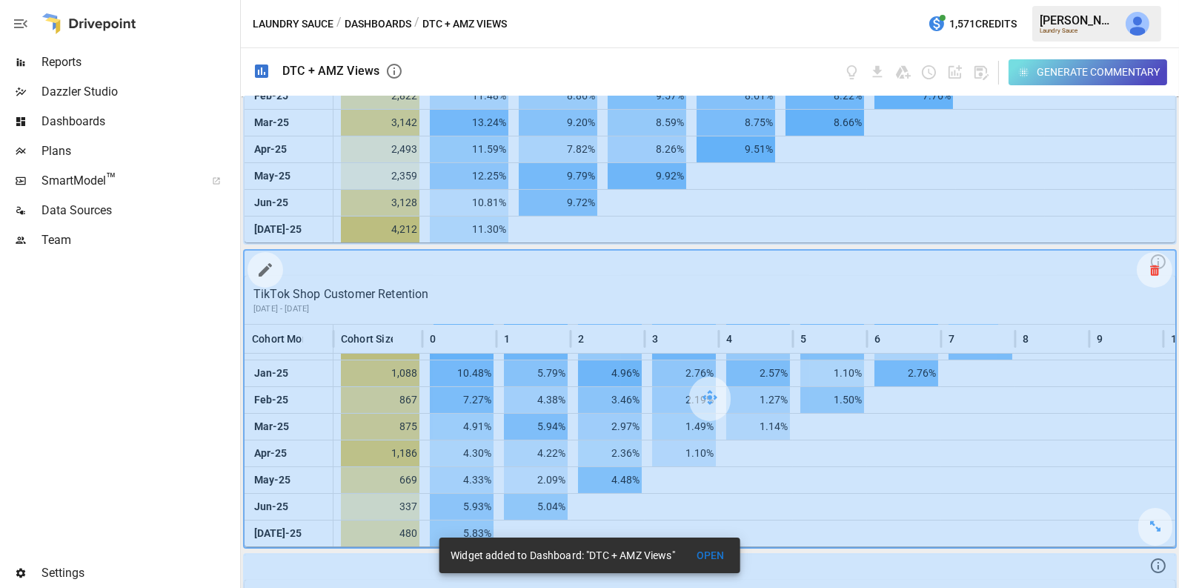
click at [1152, 270] on icon at bounding box center [1154, 270] width 9 height 1
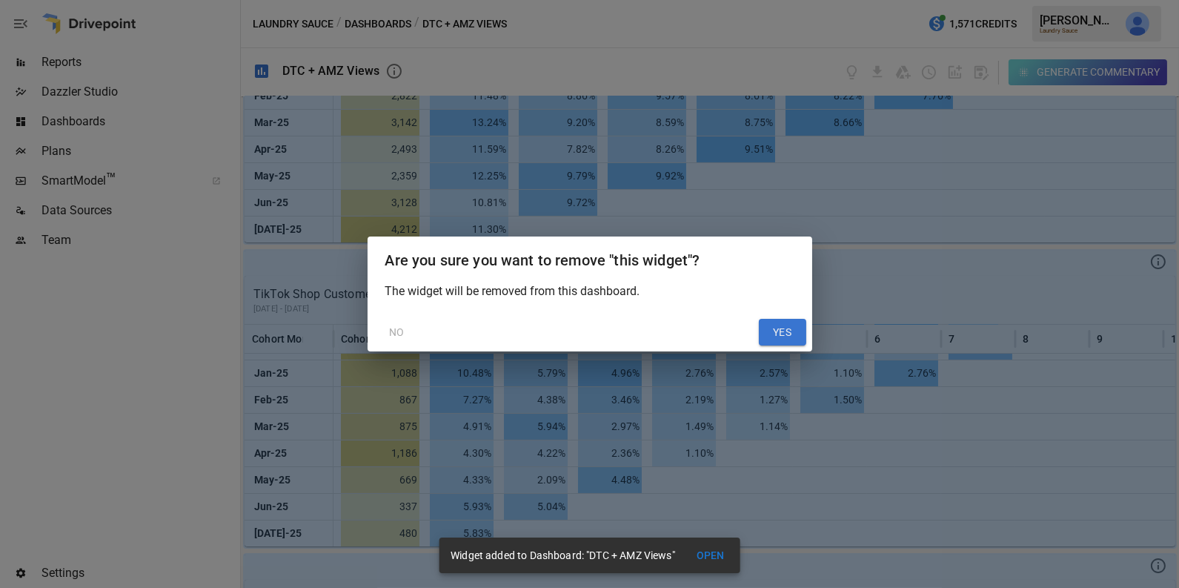
click at [788, 327] on button "YES" at bounding box center [782, 332] width 47 height 27
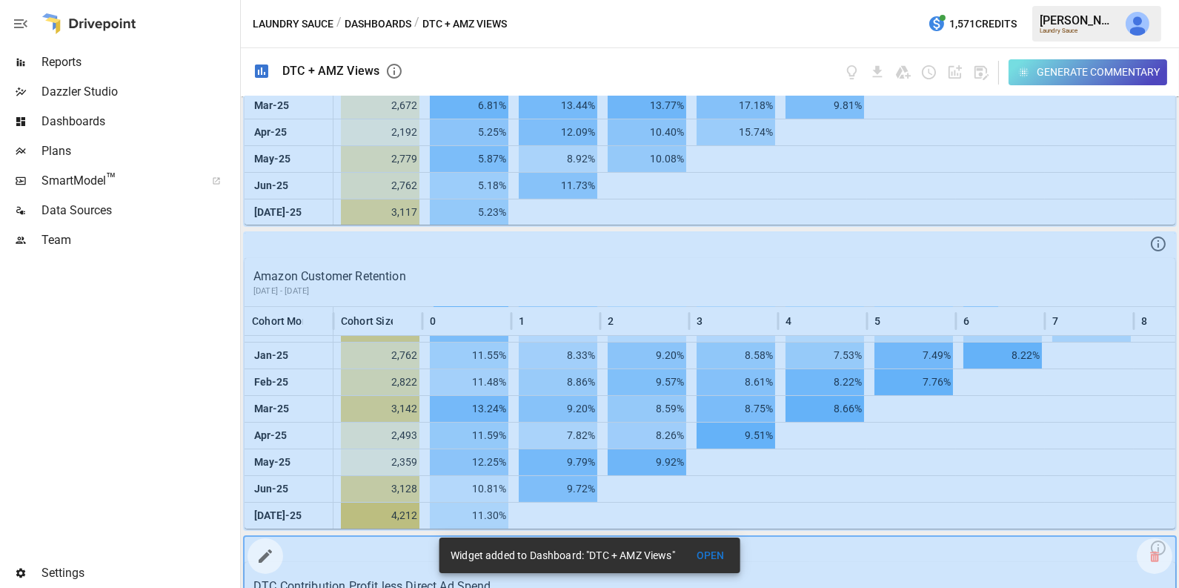
scroll to position [0, 0]
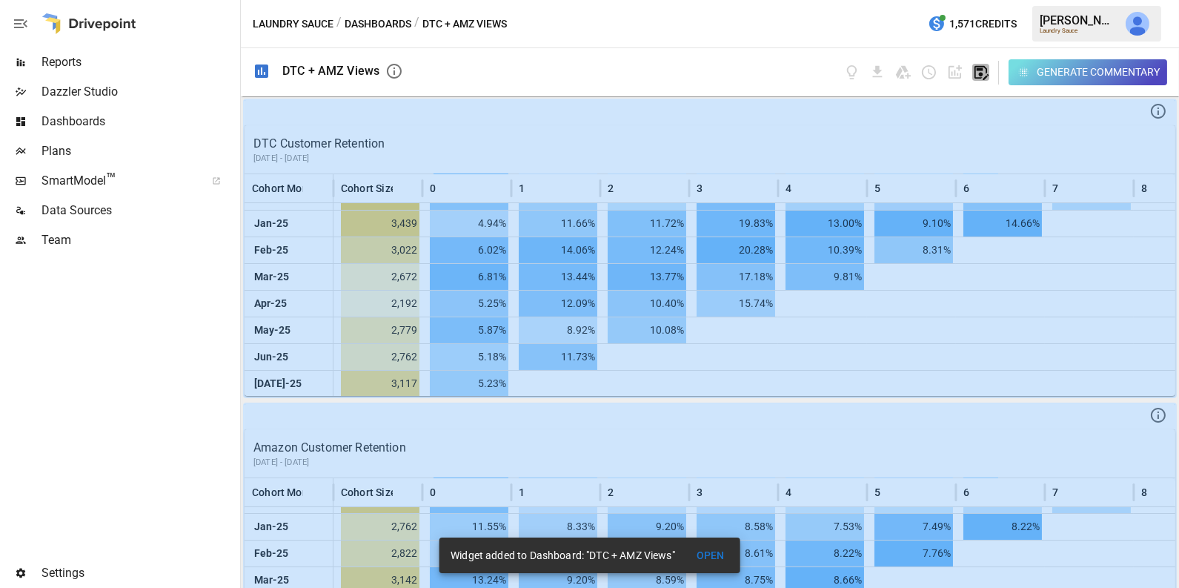
click at [987, 72] on icon "button" at bounding box center [980, 72] width 17 height 17
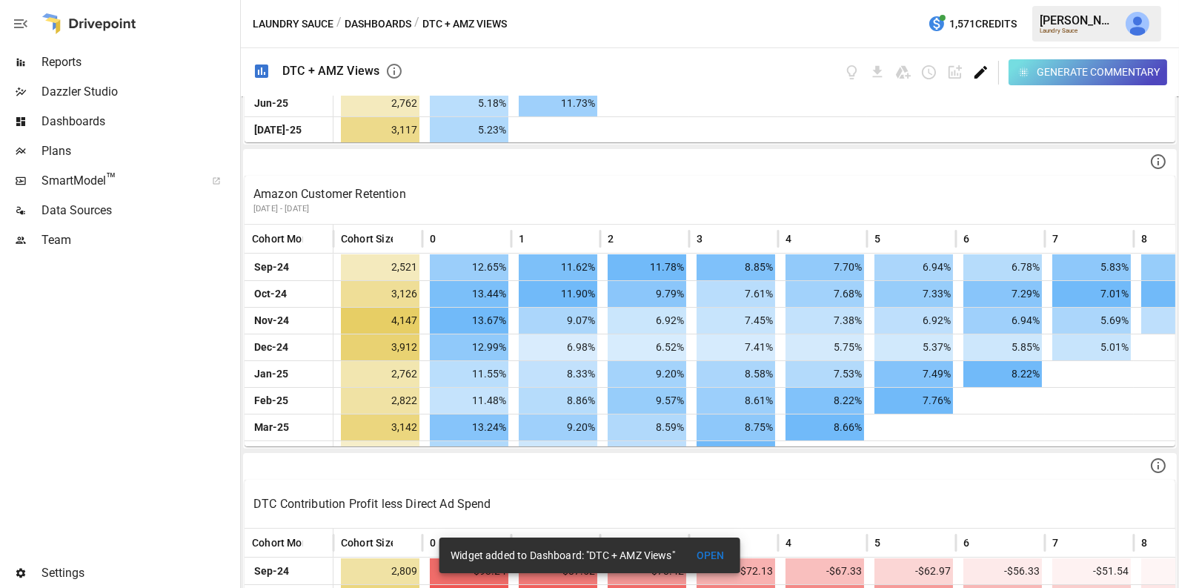
click at [979, 74] on icon "Edit dashboard" at bounding box center [980, 72] width 13 height 13
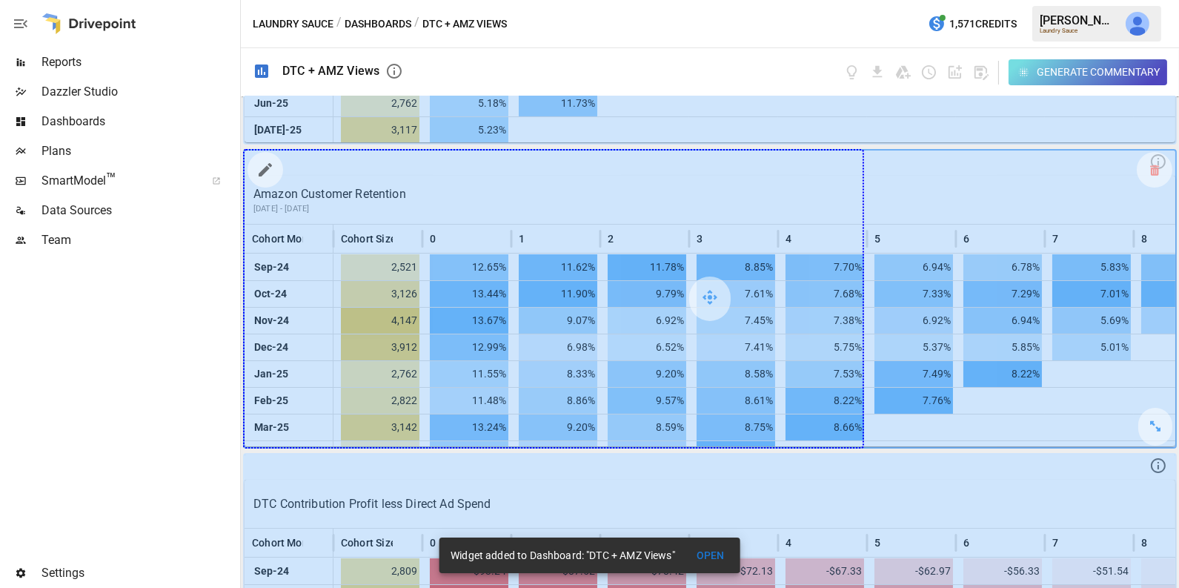
drag, startPoint x: 1158, startPoint y: 423, endPoint x: 917, endPoint y: 416, distance: 241.7
click at [917, 416] on div at bounding box center [710, 298] width 931 height 296
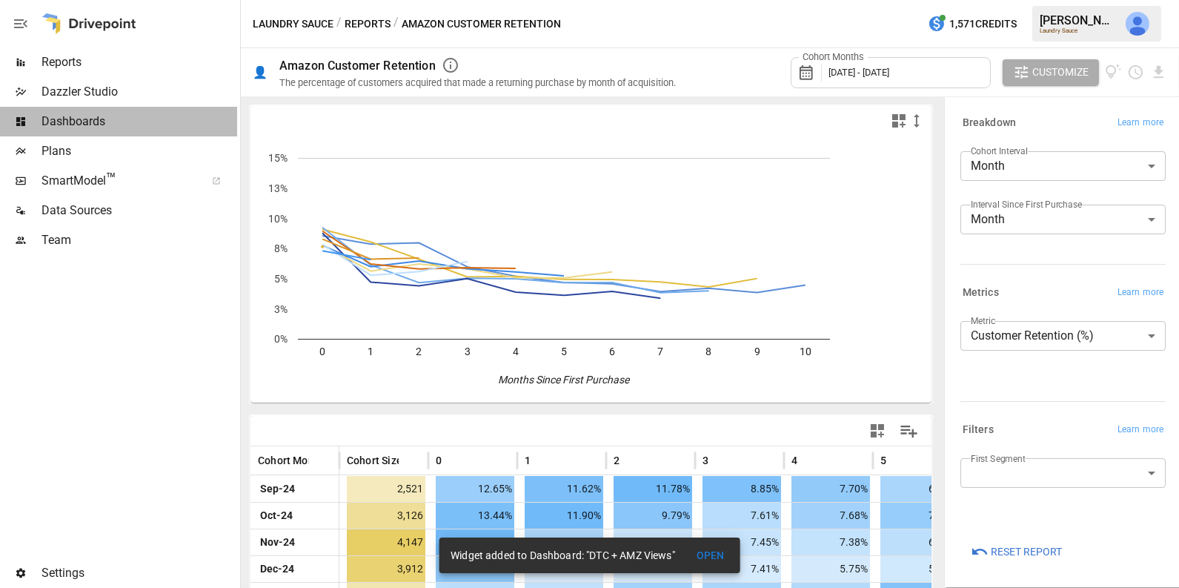
click at [163, 122] on span "Dashboards" at bounding box center [139, 122] width 196 height 18
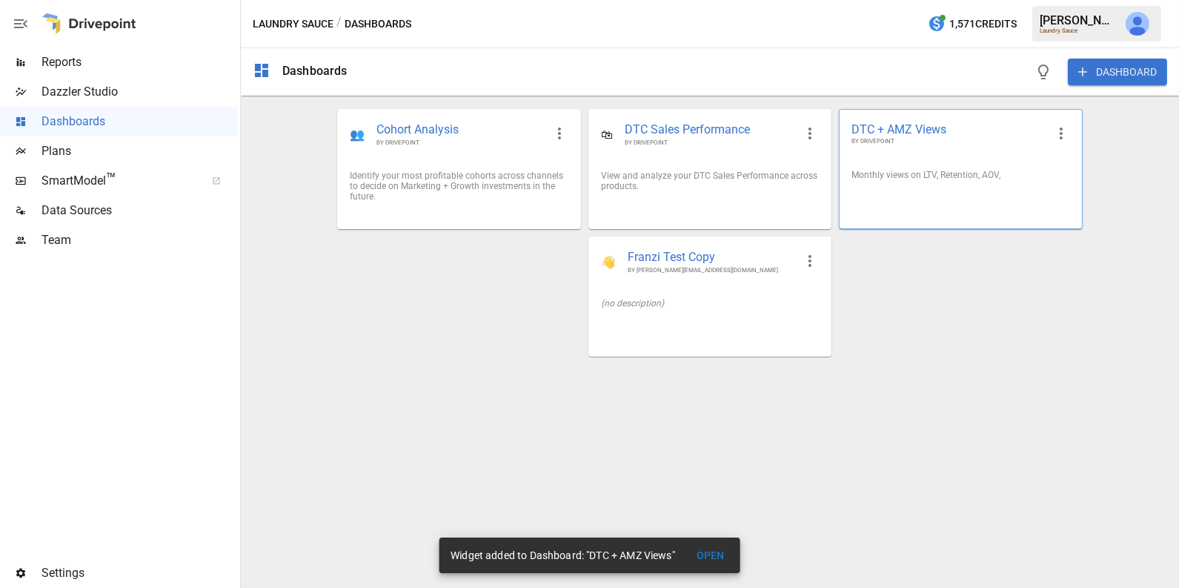
click at [909, 168] on div "Monthly views on LTV, Retention, AOV," at bounding box center [961, 175] width 242 height 34
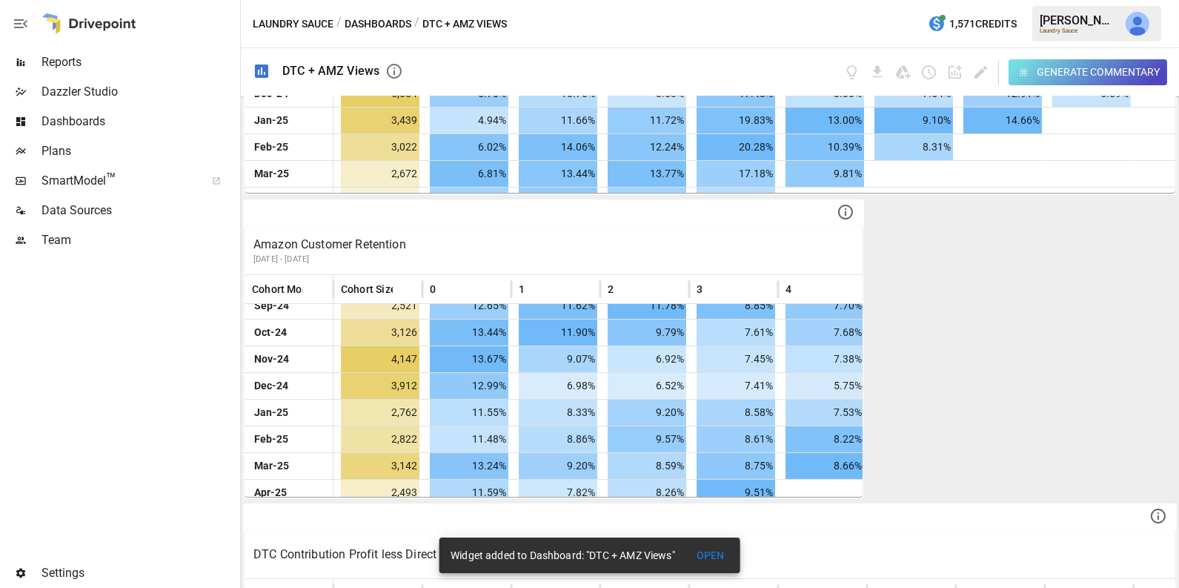
scroll to position [13, 0]
click at [986, 67] on icon "Edit dashboard" at bounding box center [980, 72] width 17 height 17
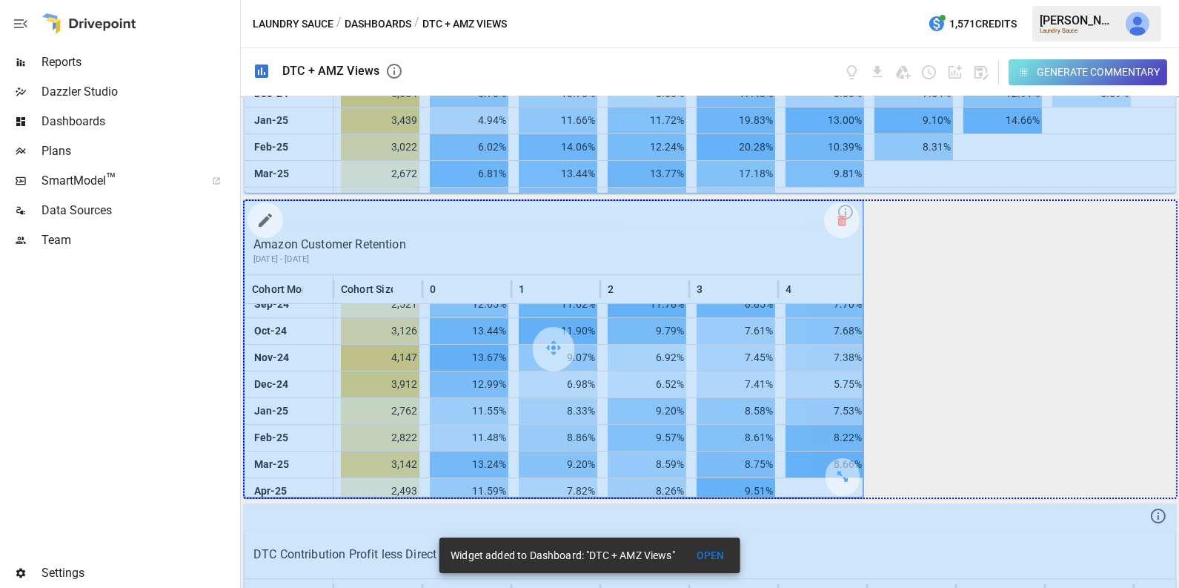
drag, startPoint x: 846, startPoint y: 470, endPoint x: 1056, endPoint y: 470, distance: 209.7
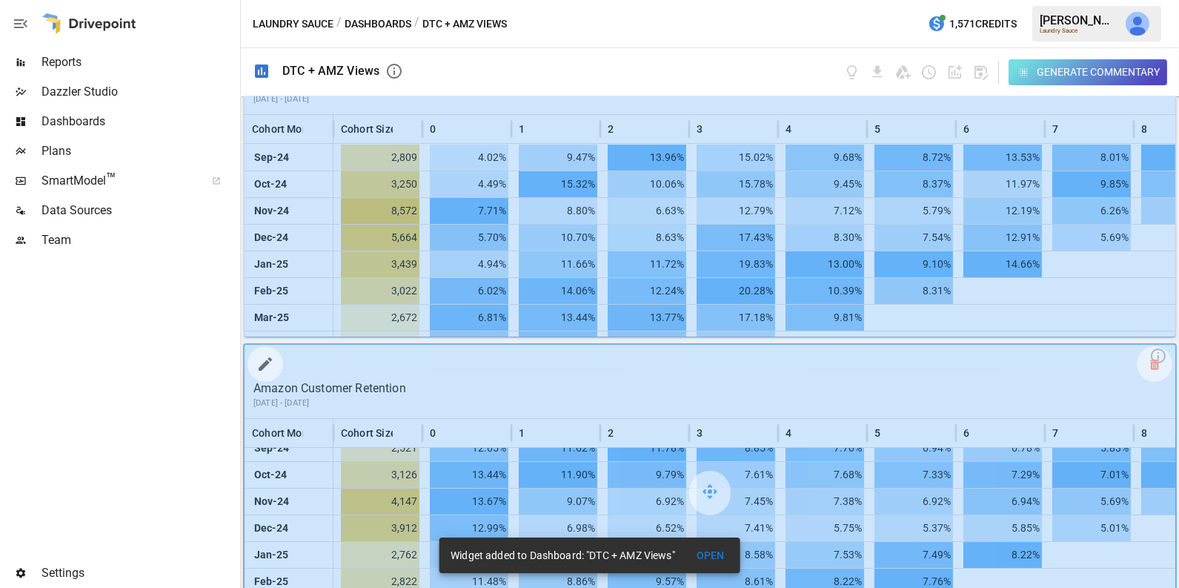
scroll to position [0, 0]
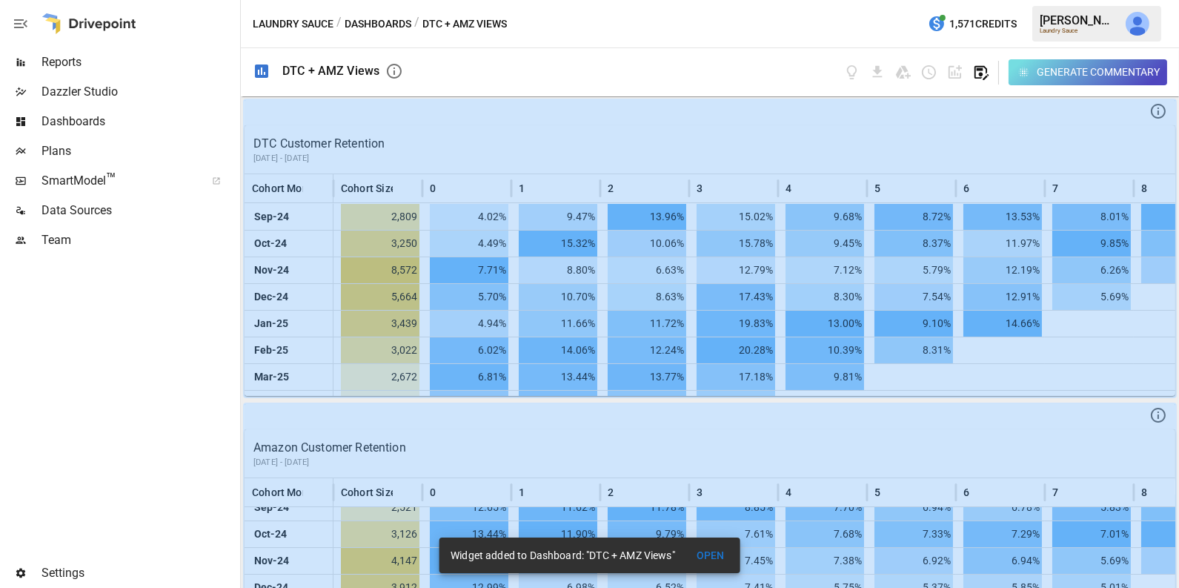
click at [982, 70] on icon "button" at bounding box center [980, 72] width 17 height 17
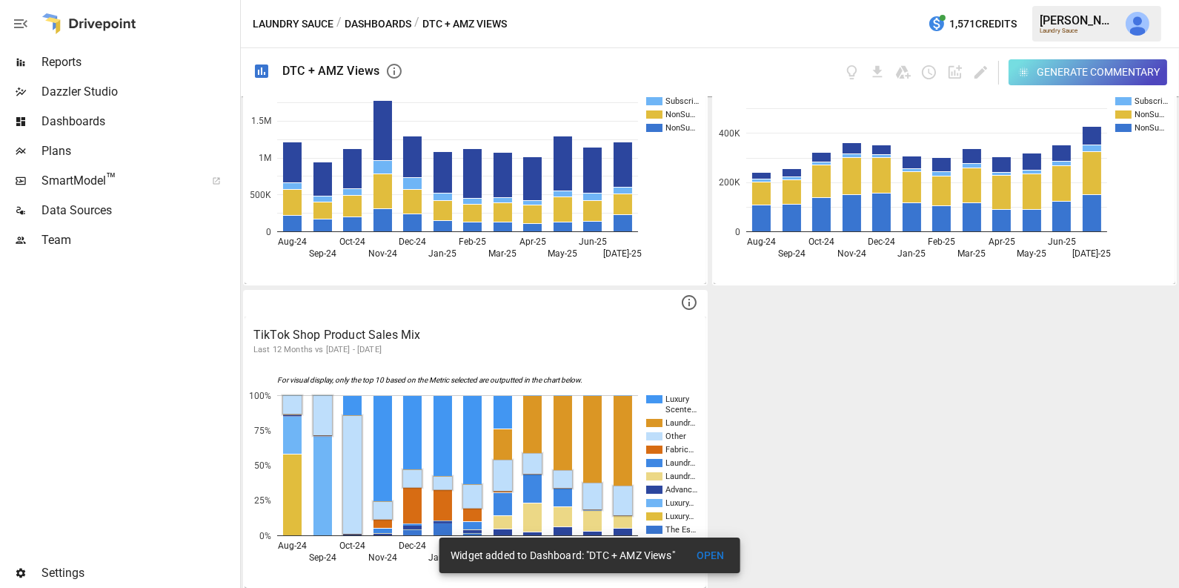
scroll to position [1328, 0]
click at [112, 67] on span "Reports" at bounding box center [139, 62] width 196 height 18
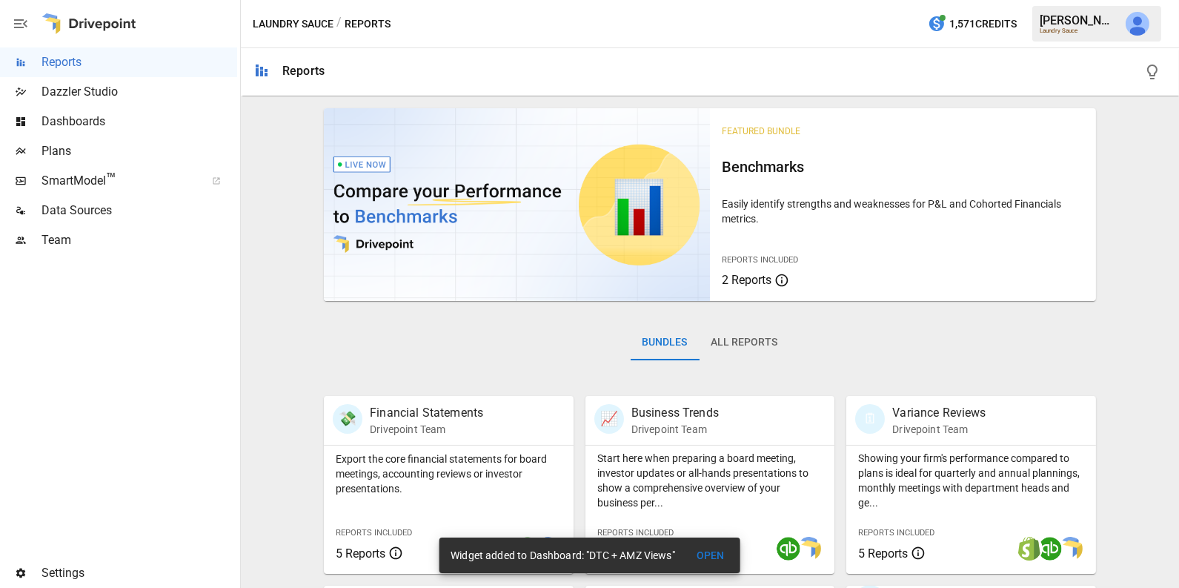
click at [742, 343] on button "All Reports" at bounding box center [745, 343] width 90 height 36
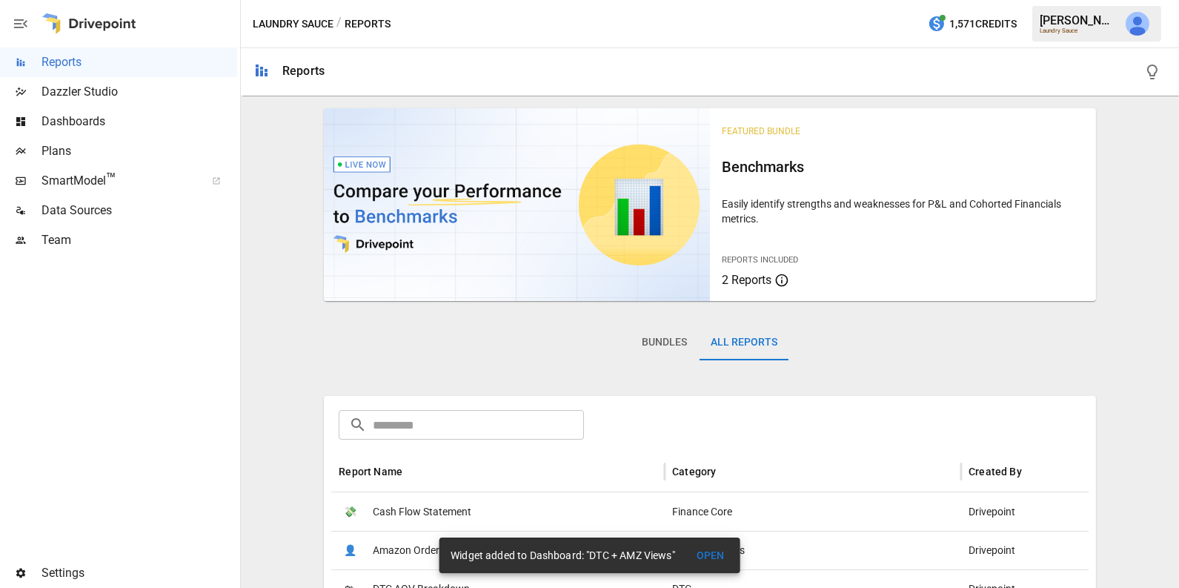
click at [505, 423] on input "text" at bounding box center [478, 425] width 211 height 30
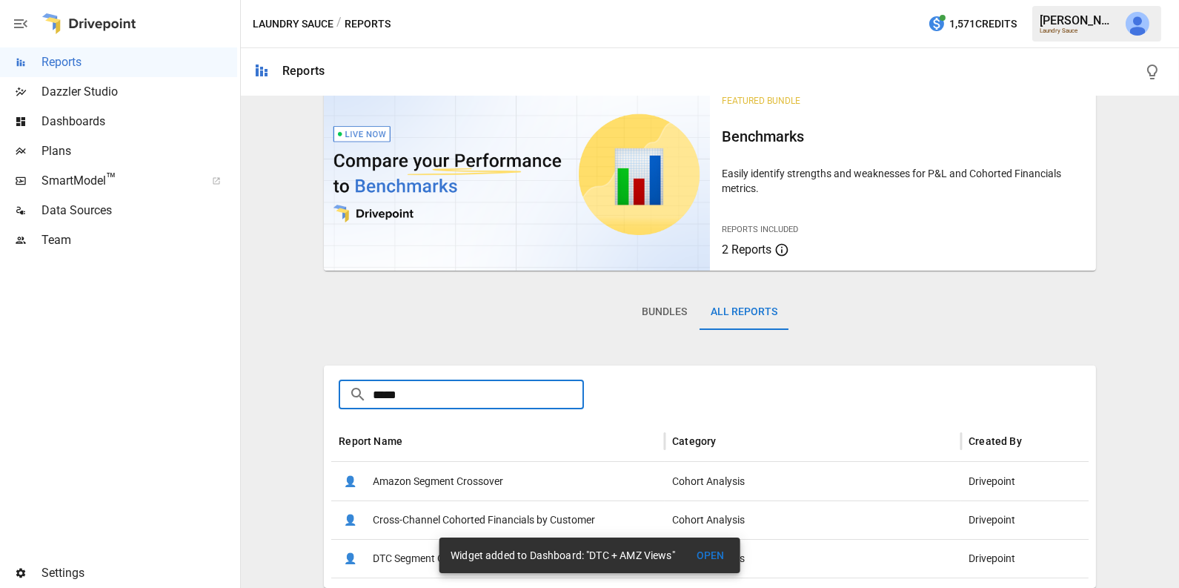
scroll to position [36, 0]
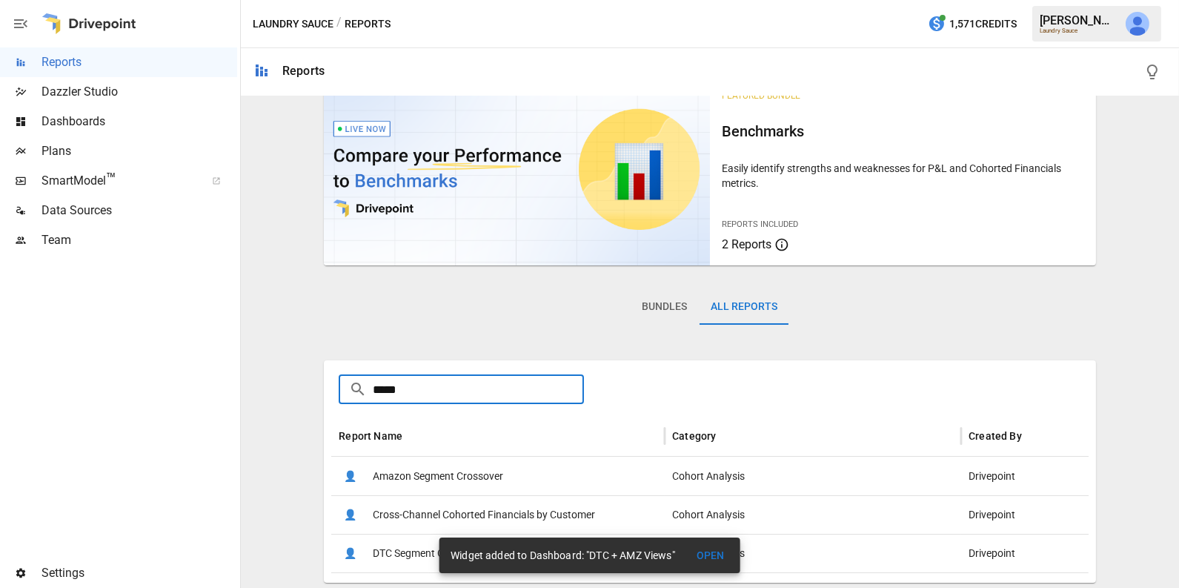
type input "*****"
click at [704, 555] on button "OPEN" at bounding box center [710, 555] width 47 height 27
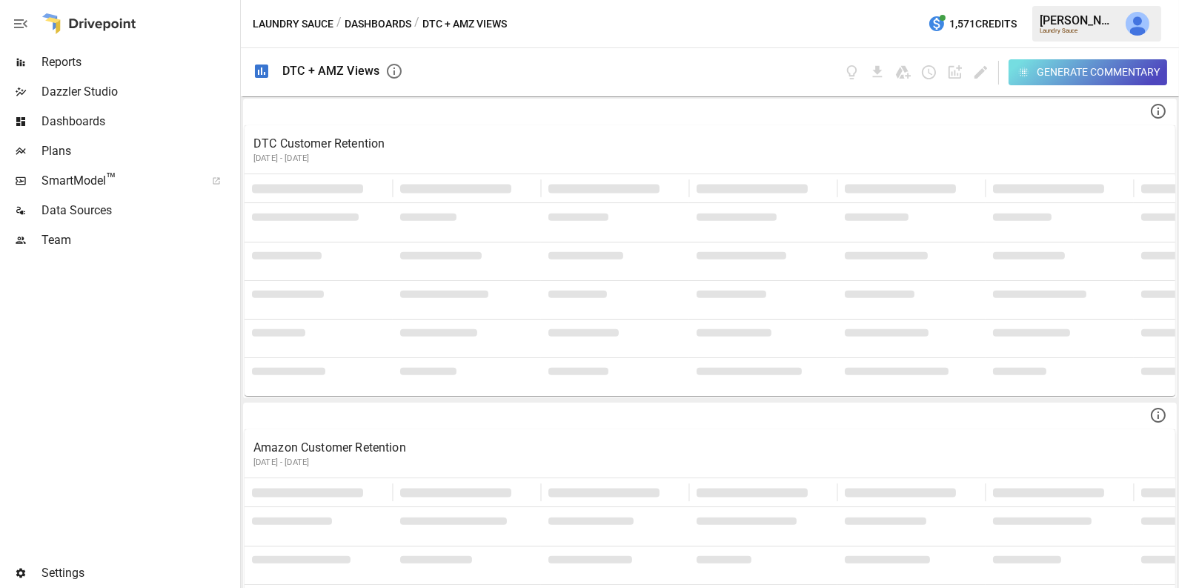
click at [96, 65] on span "Reports" at bounding box center [139, 62] width 196 height 18
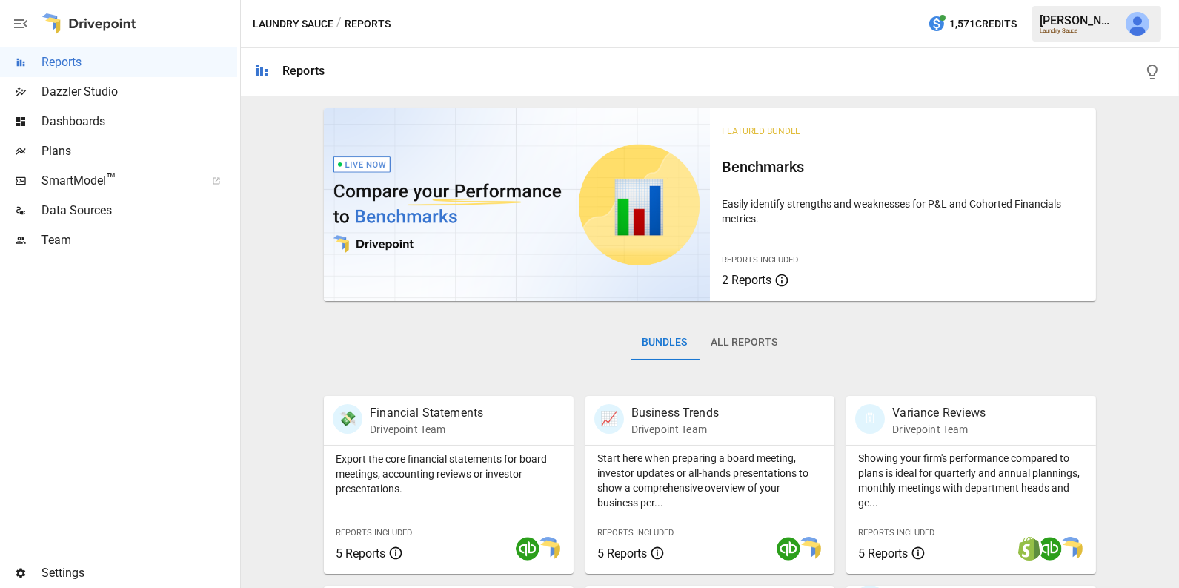
click at [763, 345] on button "All Reports" at bounding box center [745, 343] width 90 height 36
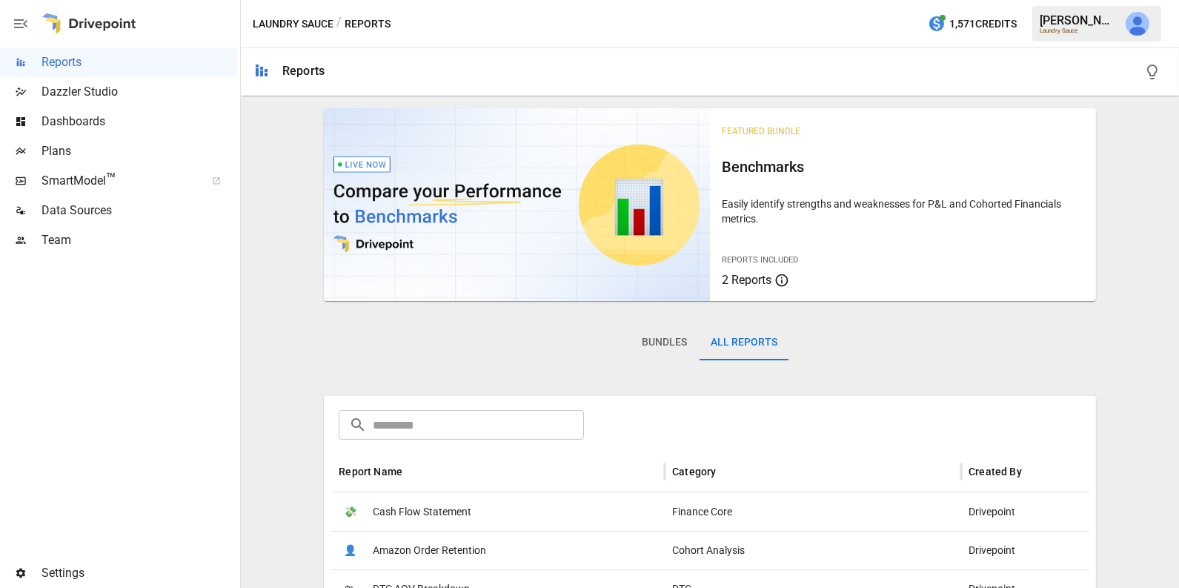
click at [499, 428] on input "text" at bounding box center [478, 425] width 211 height 30
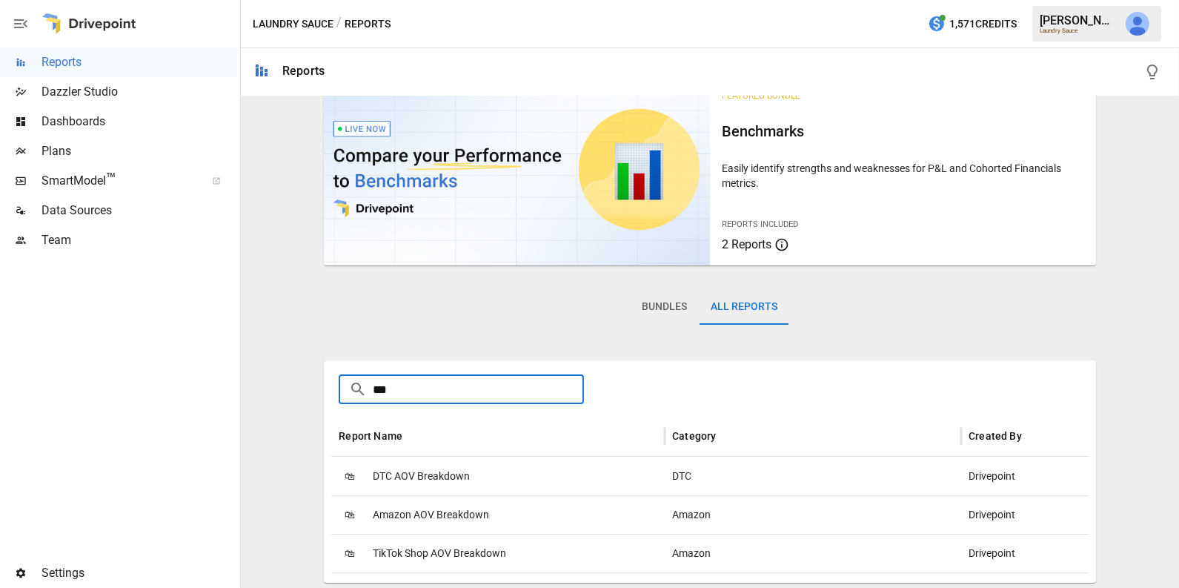
type input "***"
click at [470, 517] on span "Amazon AOV Breakdown" at bounding box center [431, 515] width 116 height 38
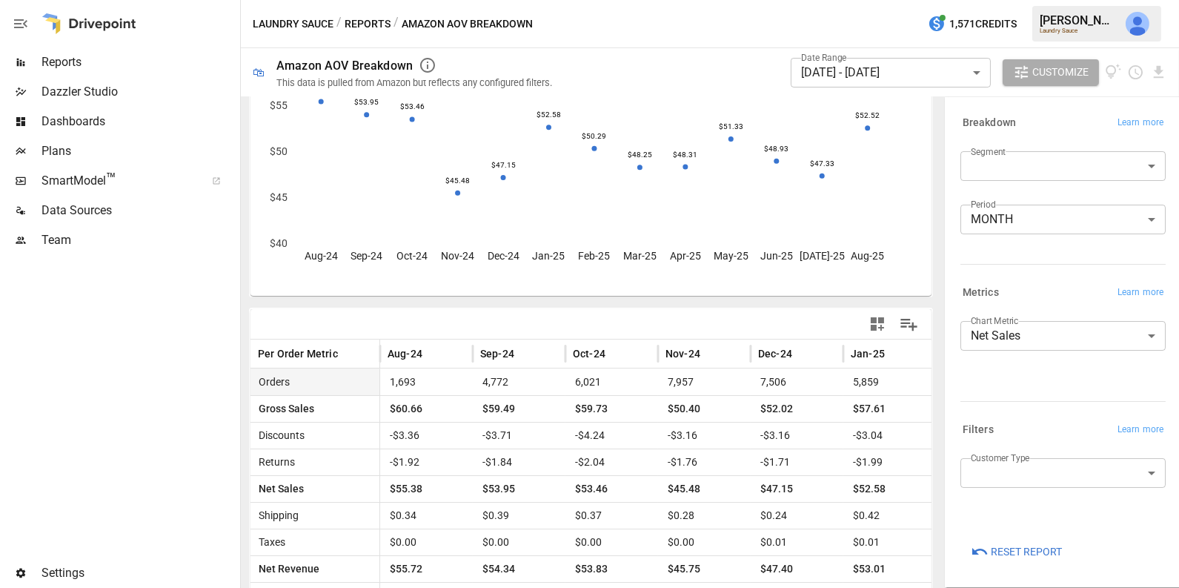
scroll to position [108, 0]
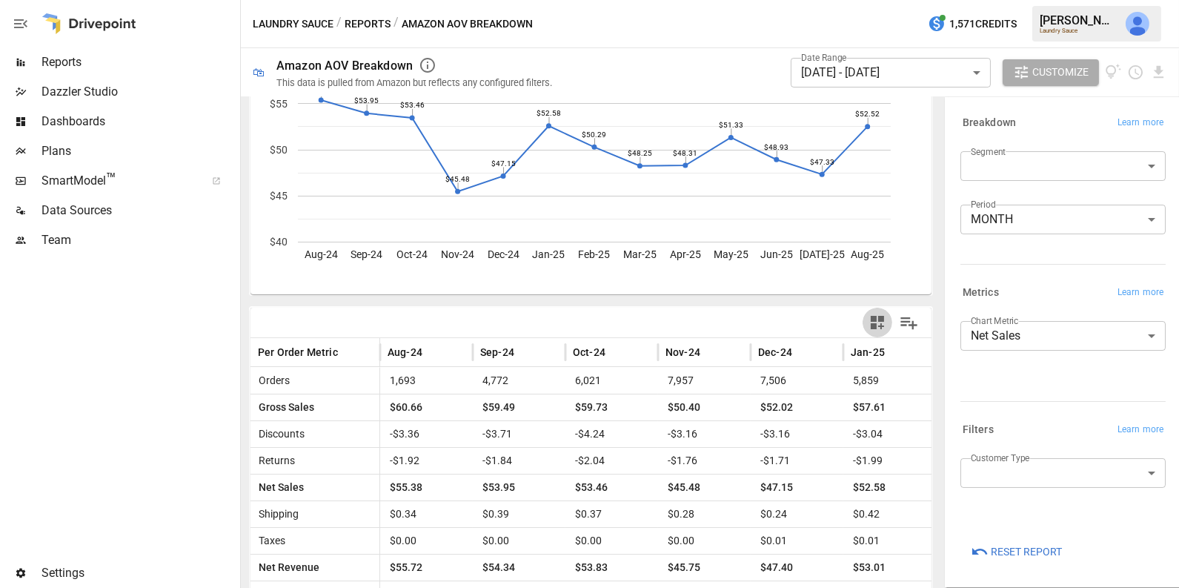
click at [886, 322] on icon "button" at bounding box center [877, 322] width 18 height 18
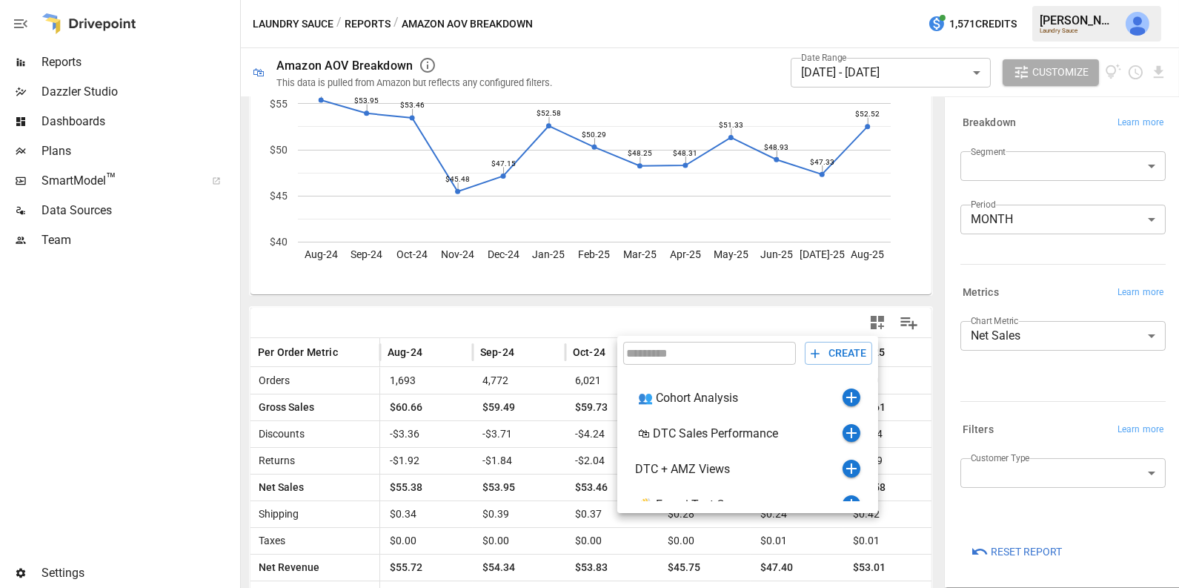
click at [900, 84] on div at bounding box center [589, 294] width 1179 height 588
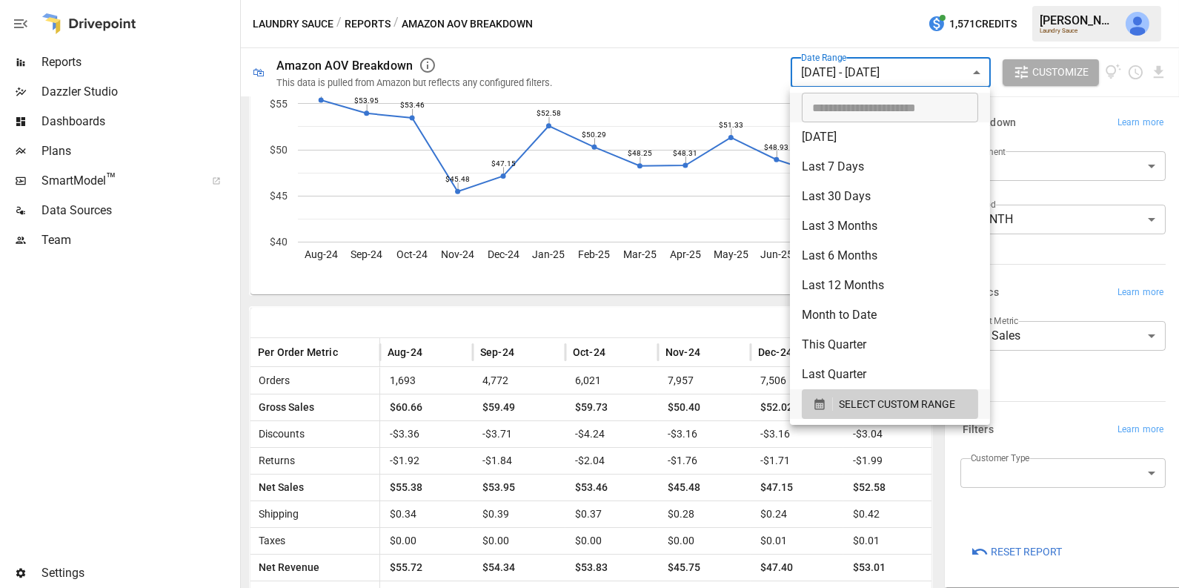
click at [900, 0] on body "Reports Dazzler Studio Dashboards Plans SmartModel ™ Data Sources Team Settings…" at bounding box center [589, 0] width 1179 height 0
click at [860, 281] on li "Last 12 Months" at bounding box center [890, 285] width 200 height 30
type input "**********"
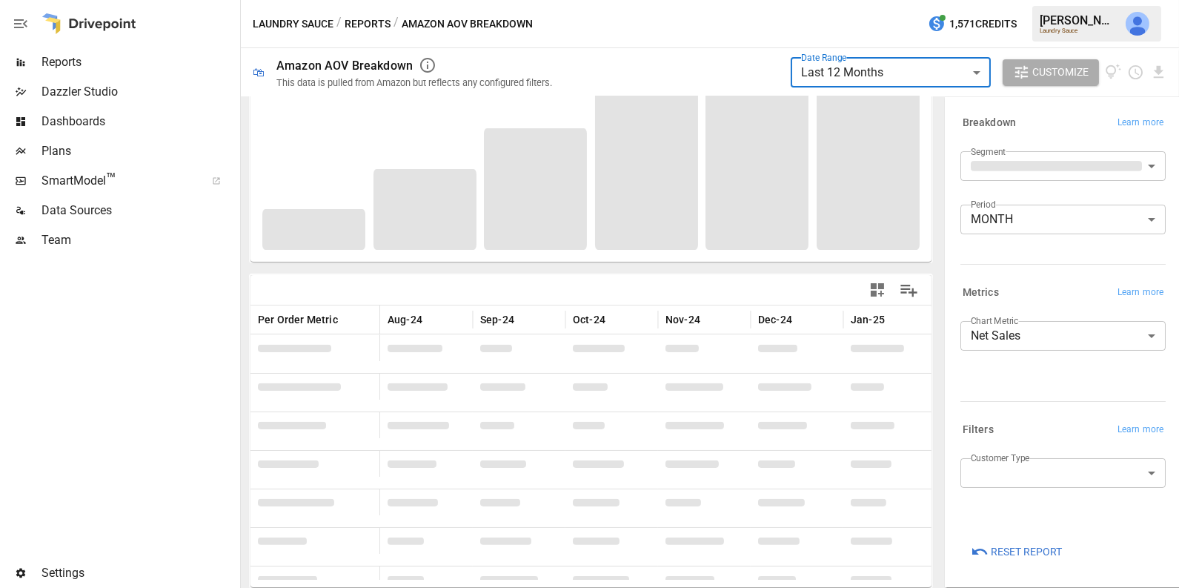
scroll to position [108, 0]
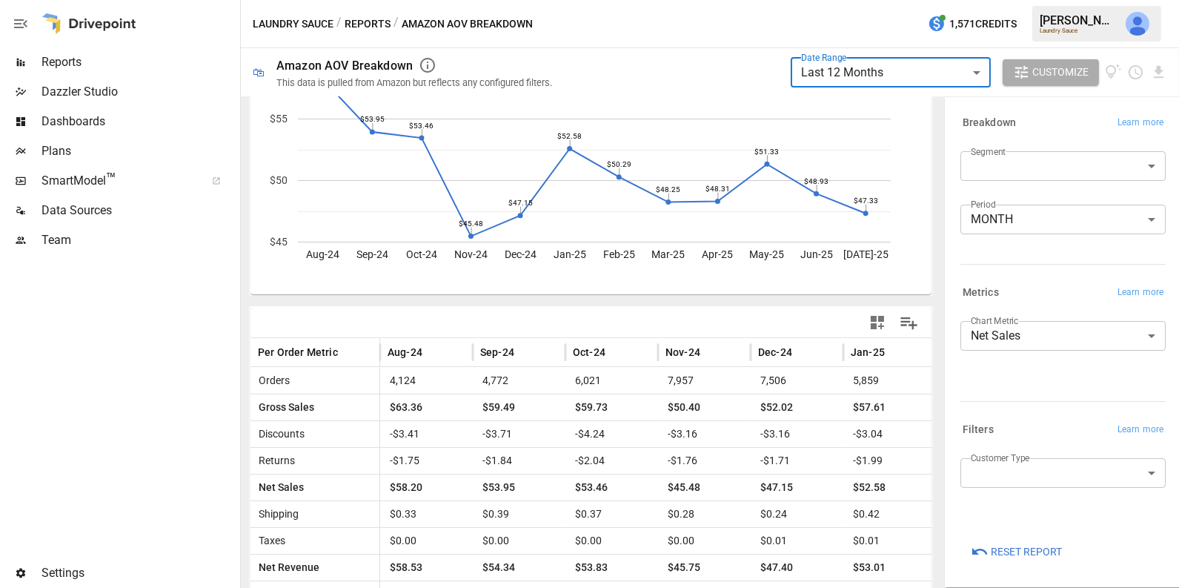
click at [872, 328] on icon "button" at bounding box center [877, 322] width 18 height 18
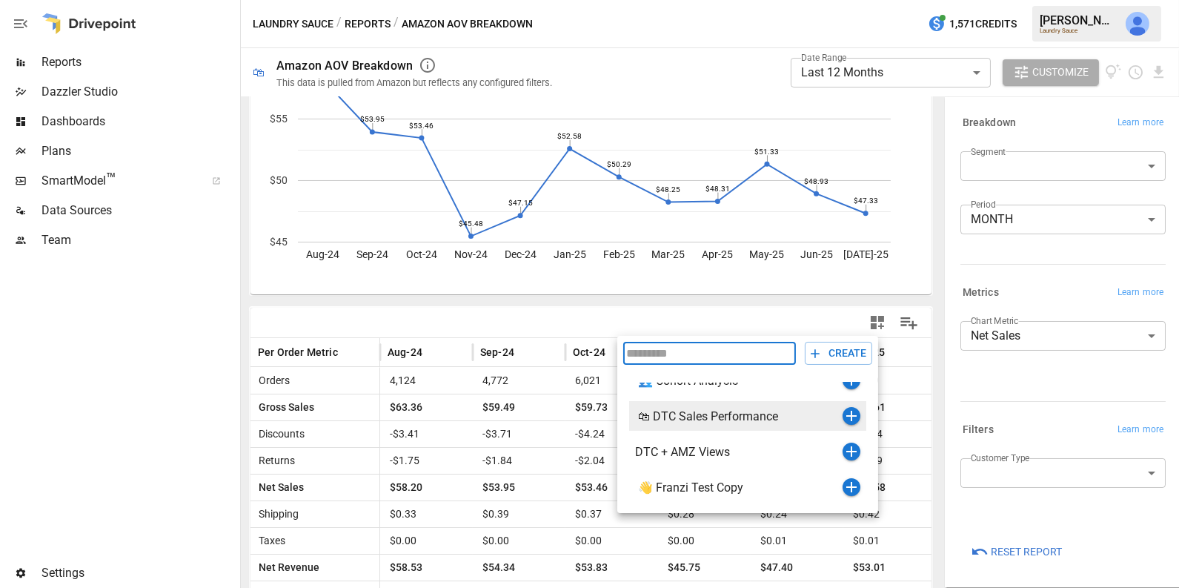
scroll to position [17, 0]
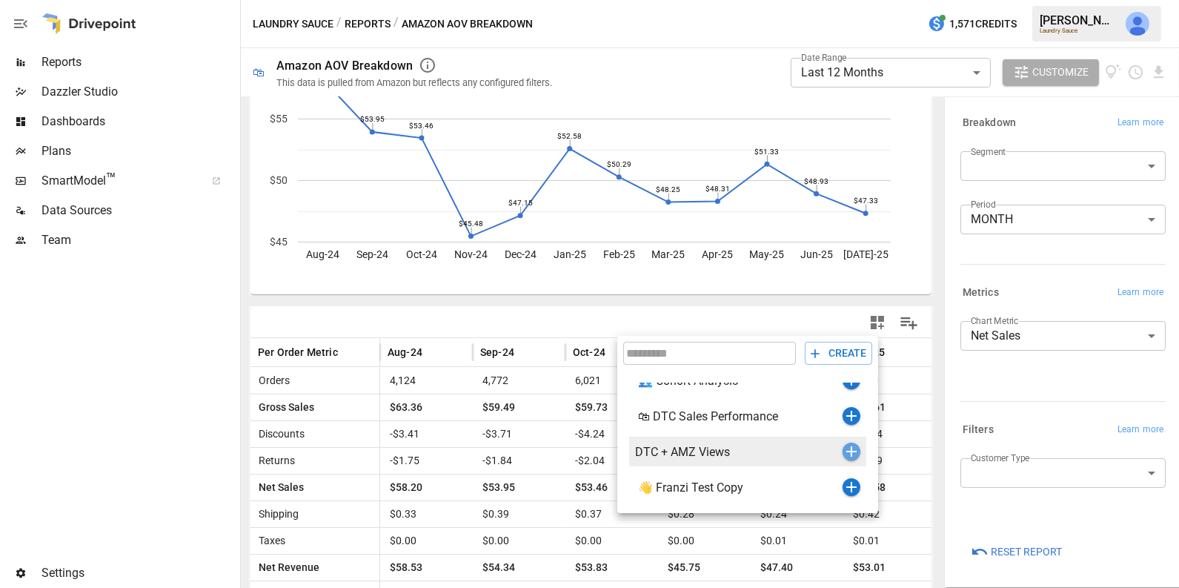
click at [848, 452] on icon "button" at bounding box center [852, 451] width 18 height 18
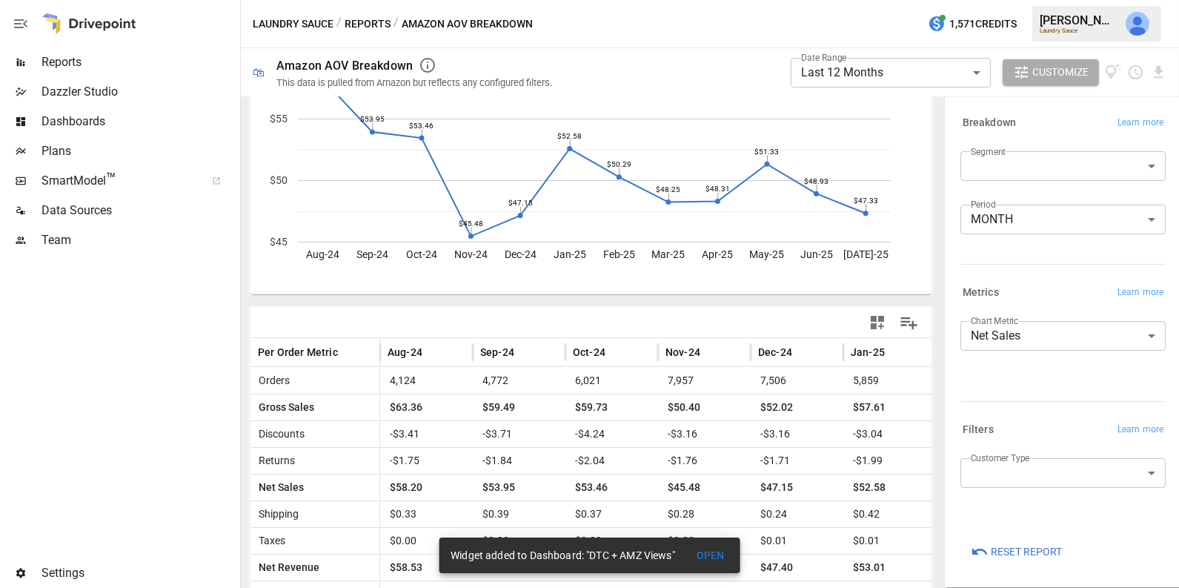
click at [376, 23] on button "Reports" at bounding box center [368, 24] width 46 height 19
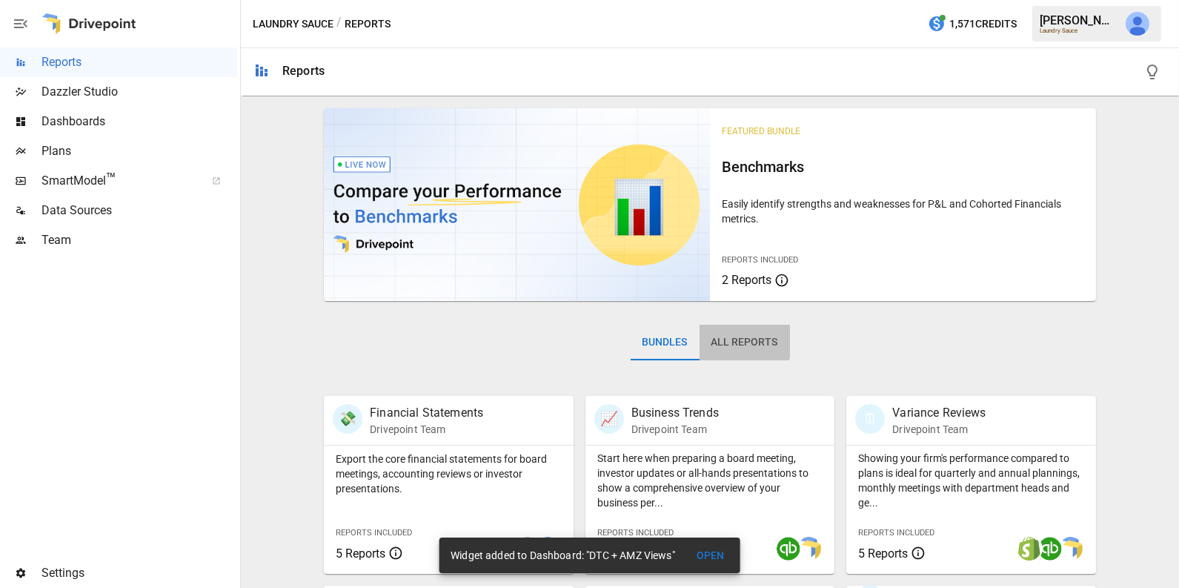
click at [737, 339] on button "All Reports" at bounding box center [745, 343] width 90 height 36
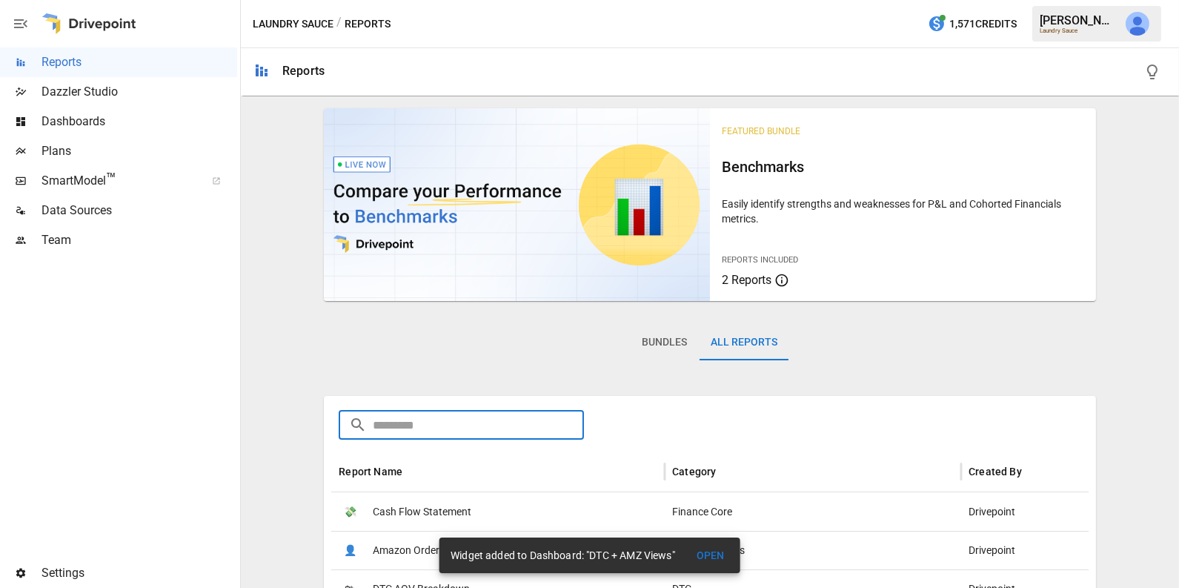
click at [454, 429] on input "text" at bounding box center [478, 425] width 211 height 30
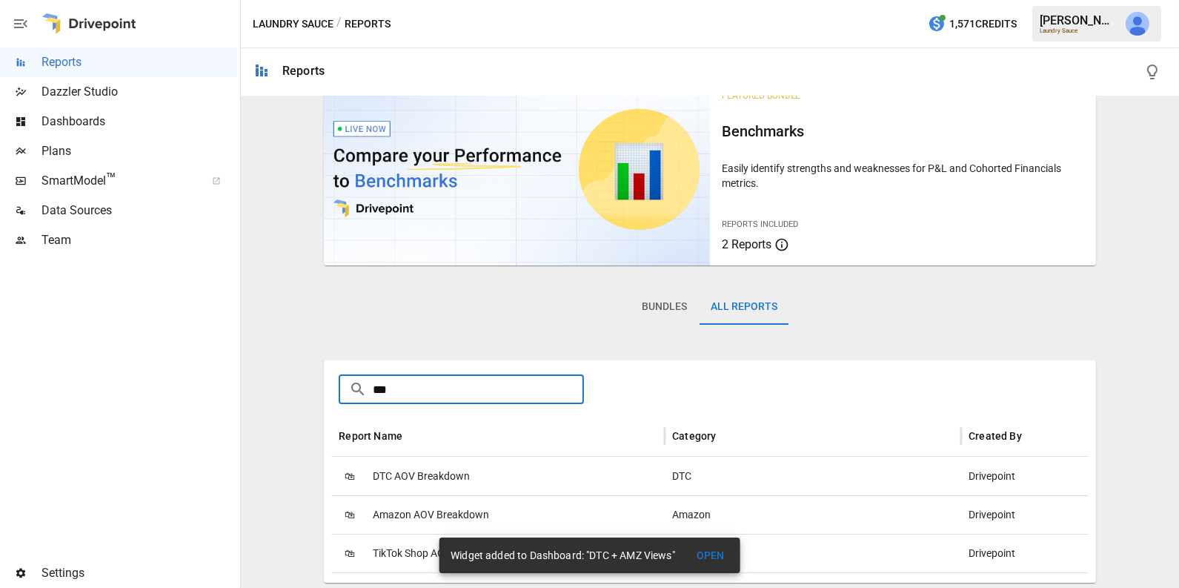
type input "***"
click at [717, 551] on button "OPEN" at bounding box center [710, 555] width 47 height 27
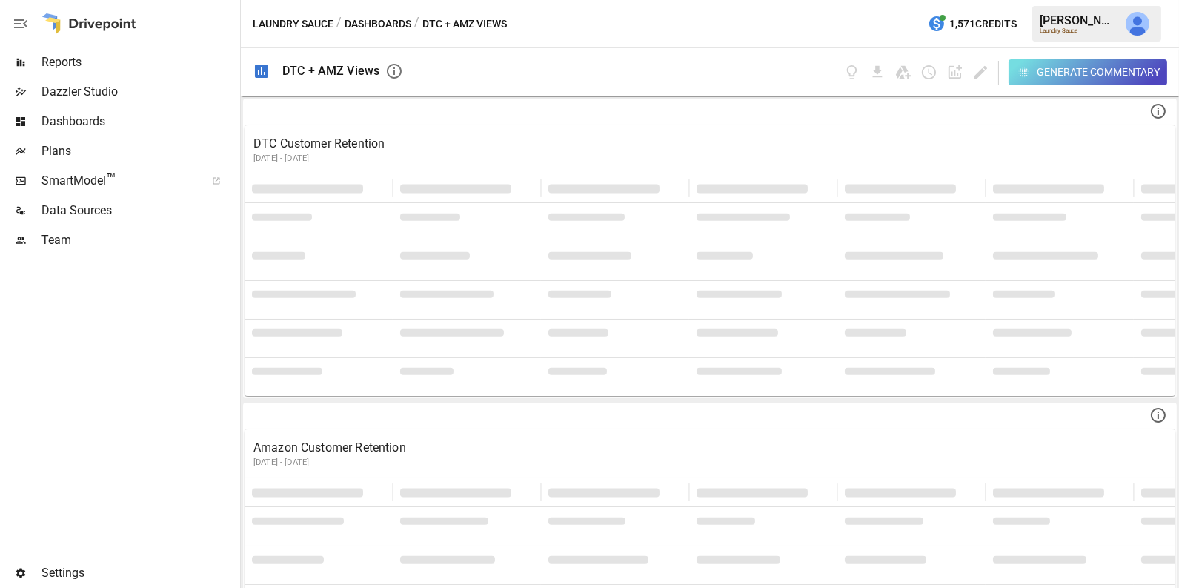
click at [104, 59] on span "Reports" at bounding box center [139, 62] width 196 height 18
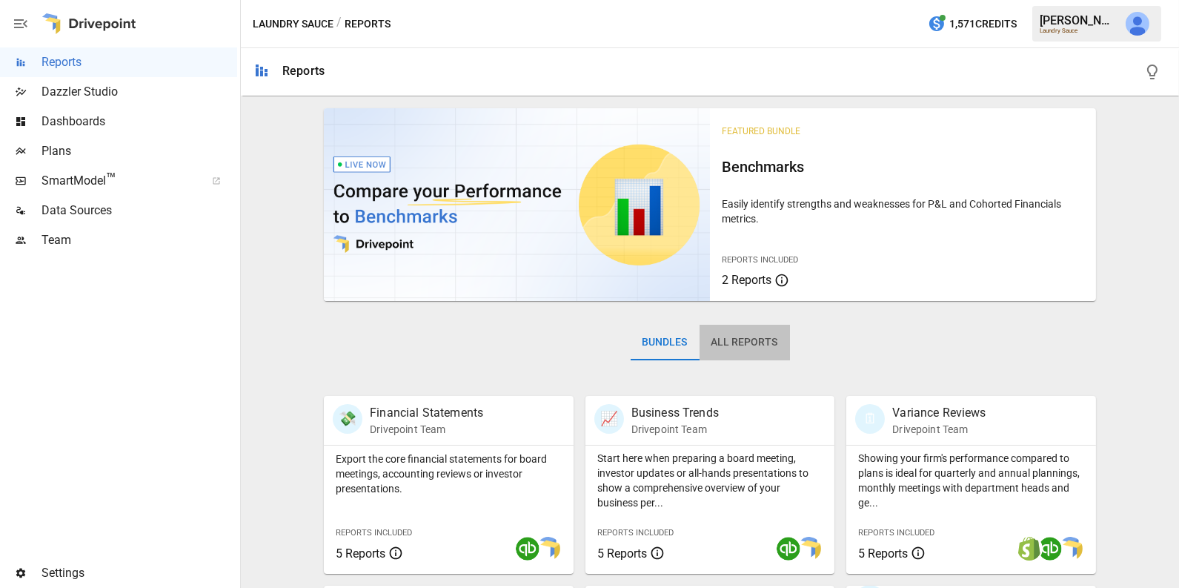
click at [751, 338] on button "All Reports" at bounding box center [745, 343] width 90 height 36
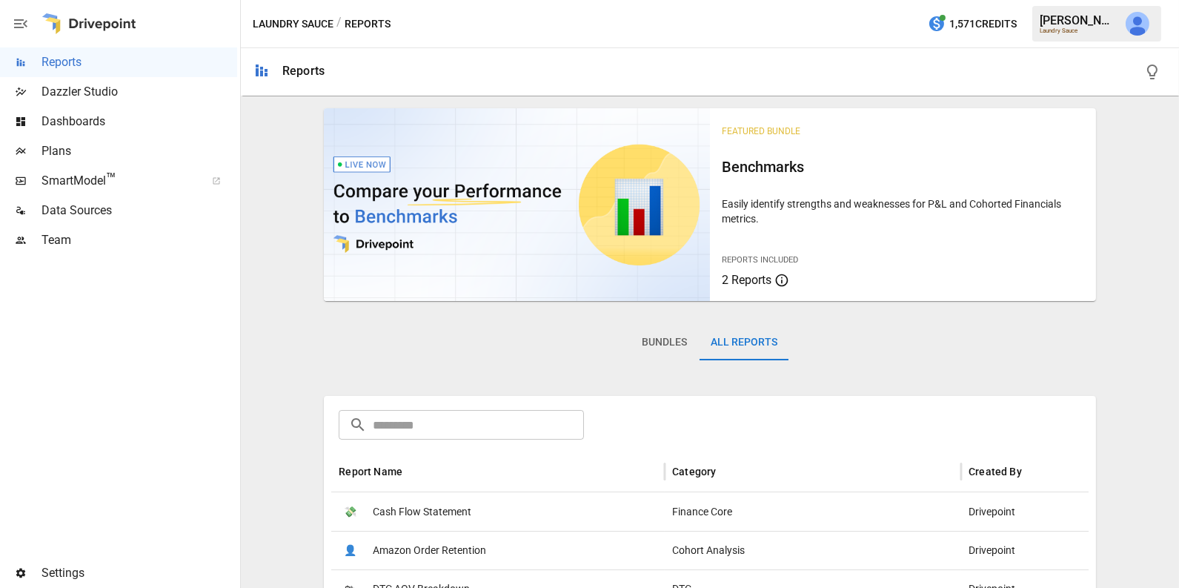
click at [476, 433] on input "text" at bounding box center [478, 425] width 211 height 30
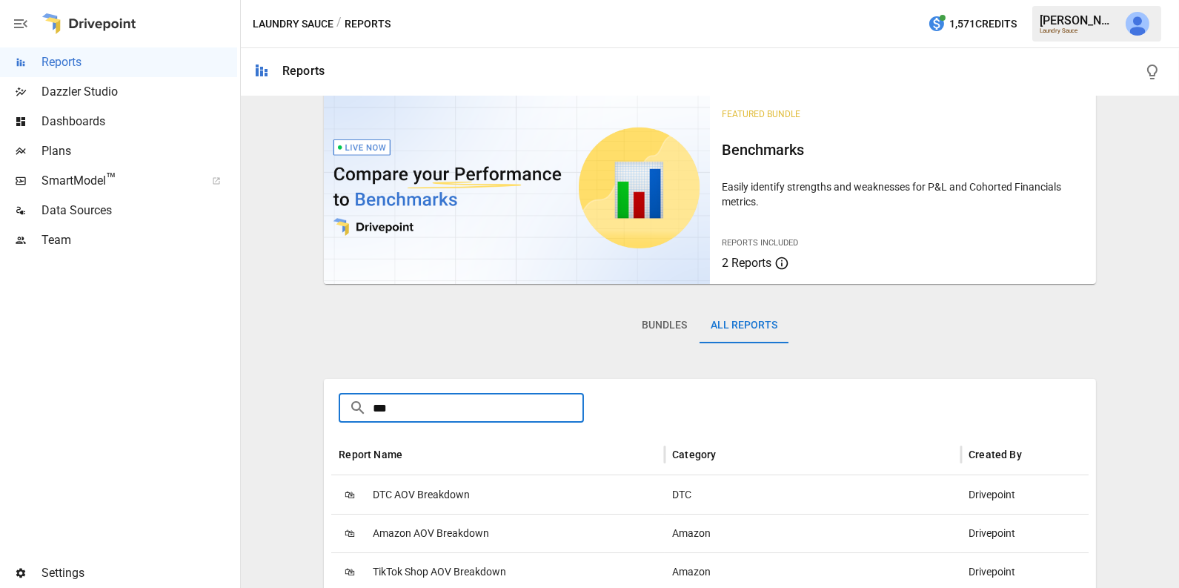
scroll to position [36, 0]
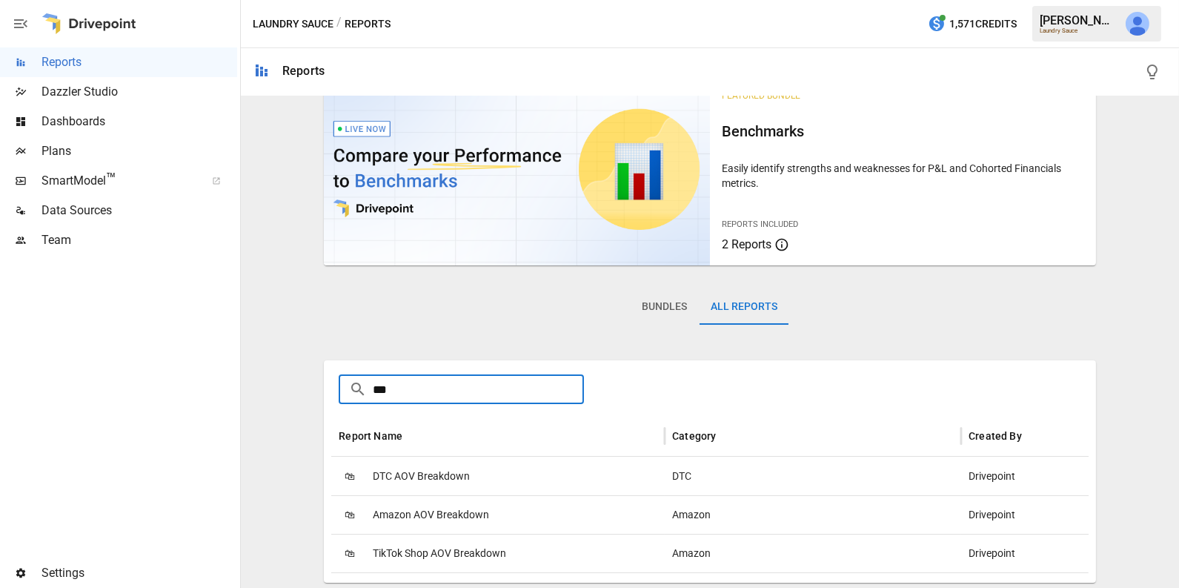
type input "***"
click at [470, 475] on div "🛍 DTC AOV Breakdown" at bounding box center [497, 475] width 333 height 39
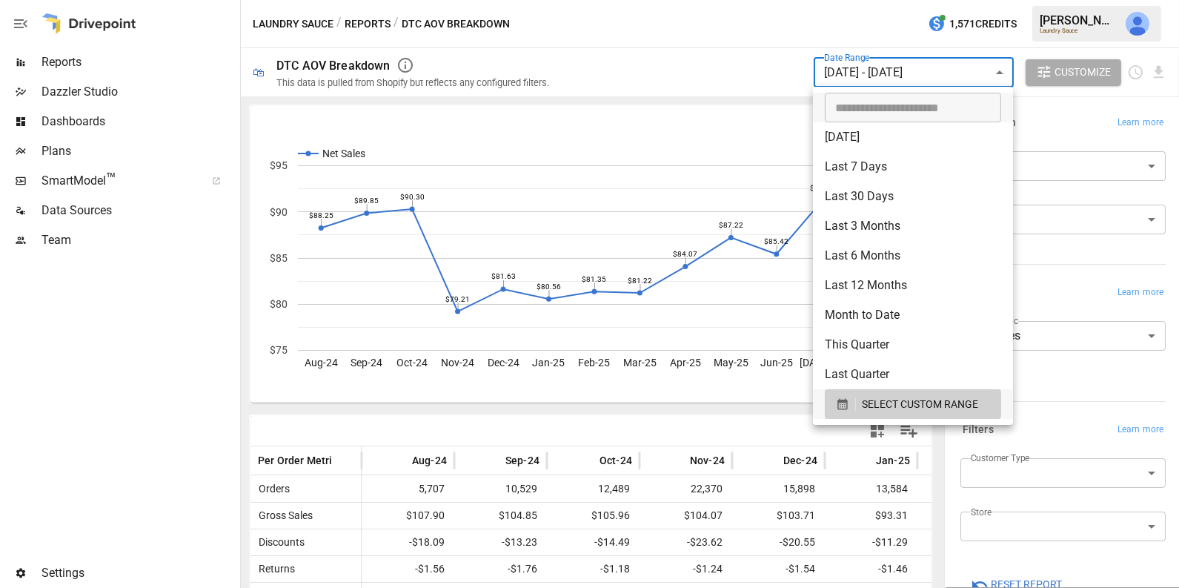
click at [937, 0] on body "Reports Dazzler Studio Dashboards Plans SmartModel ™ Data Sources Team Settings…" at bounding box center [589, 0] width 1179 height 0
click at [891, 279] on li "Last 12 Months" at bounding box center [913, 285] width 200 height 30
type input "**********"
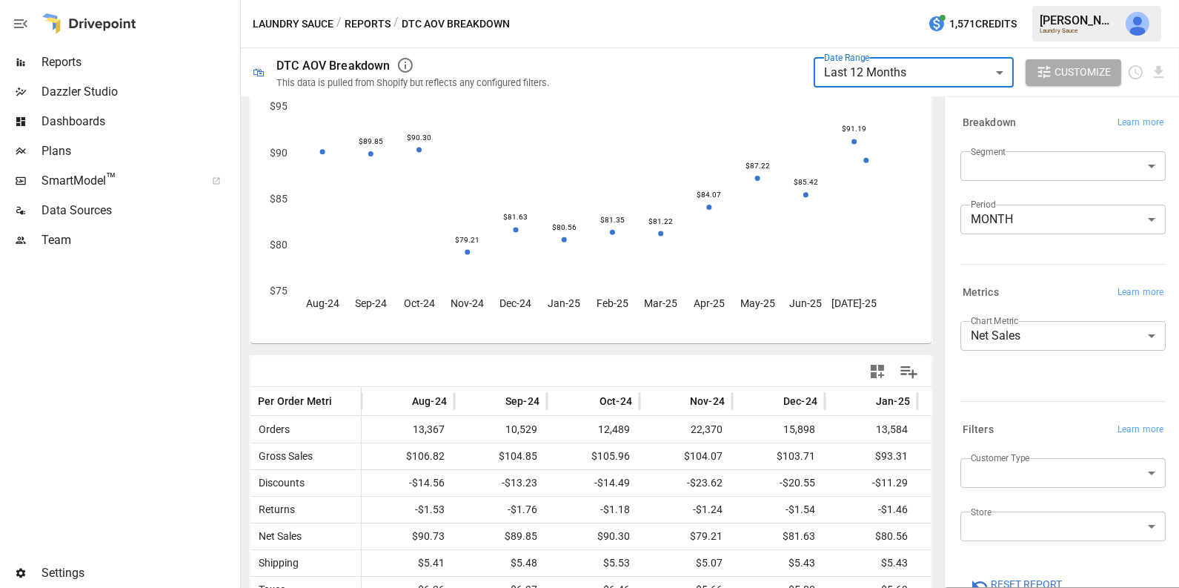
scroll to position [132, 0]
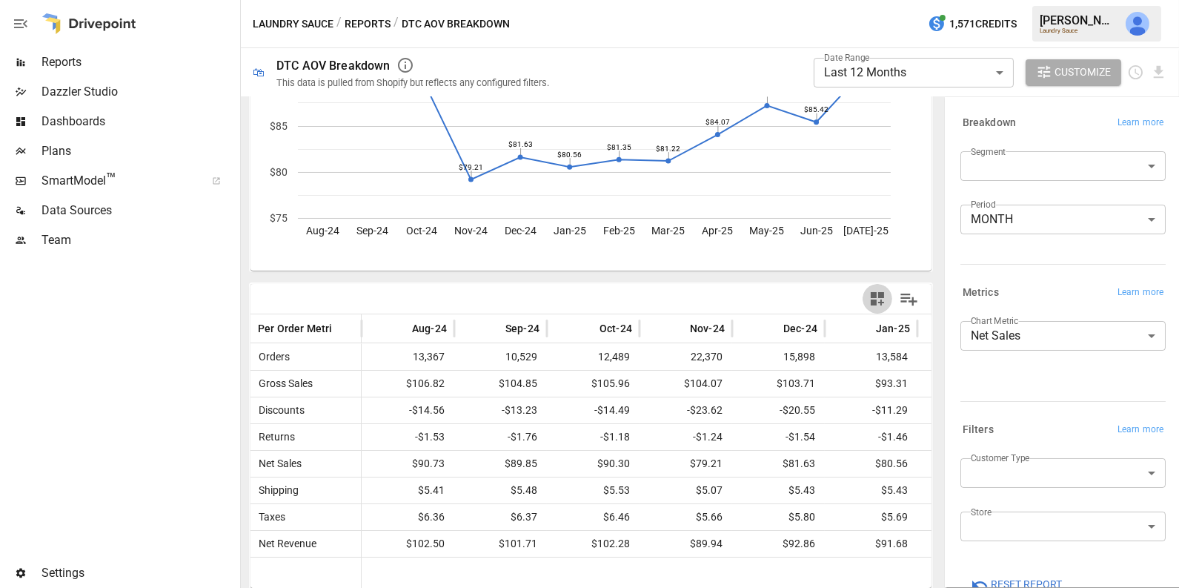
click at [874, 294] on icon "button" at bounding box center [877, 298] width 13 height 13
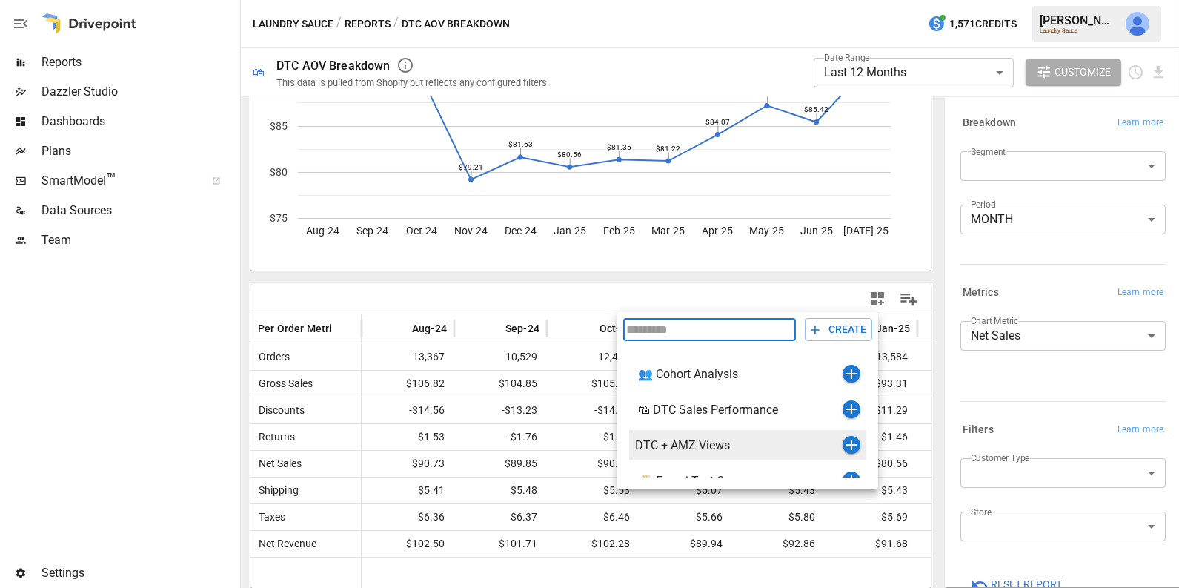
scroll to position [17, 0]
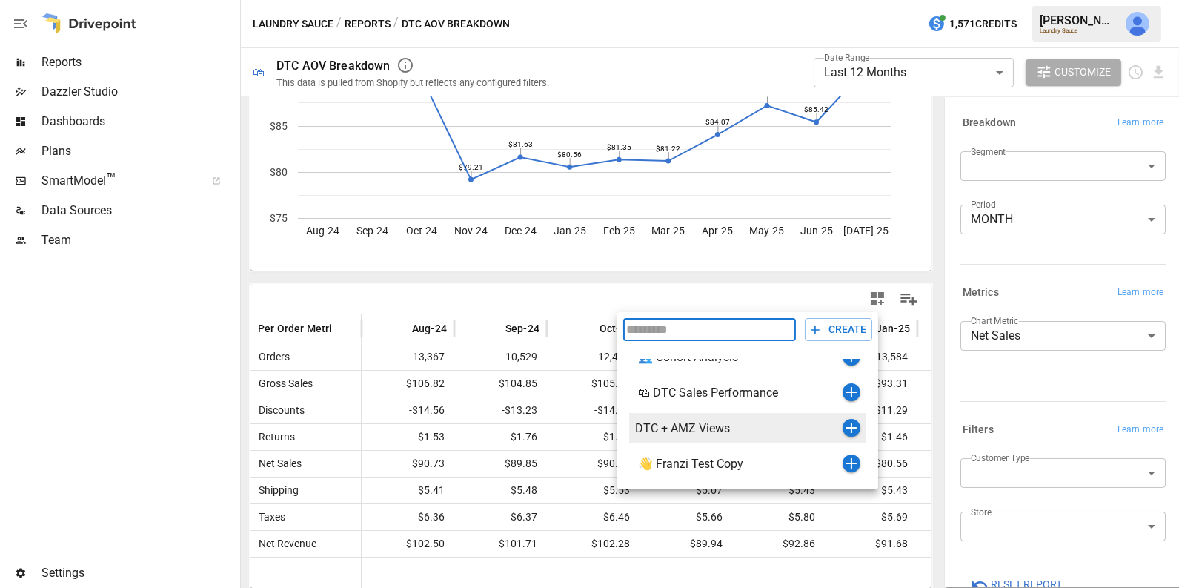
click at [853, 428] on icon "button" at bounding box center [852, 428] width 18 height 18
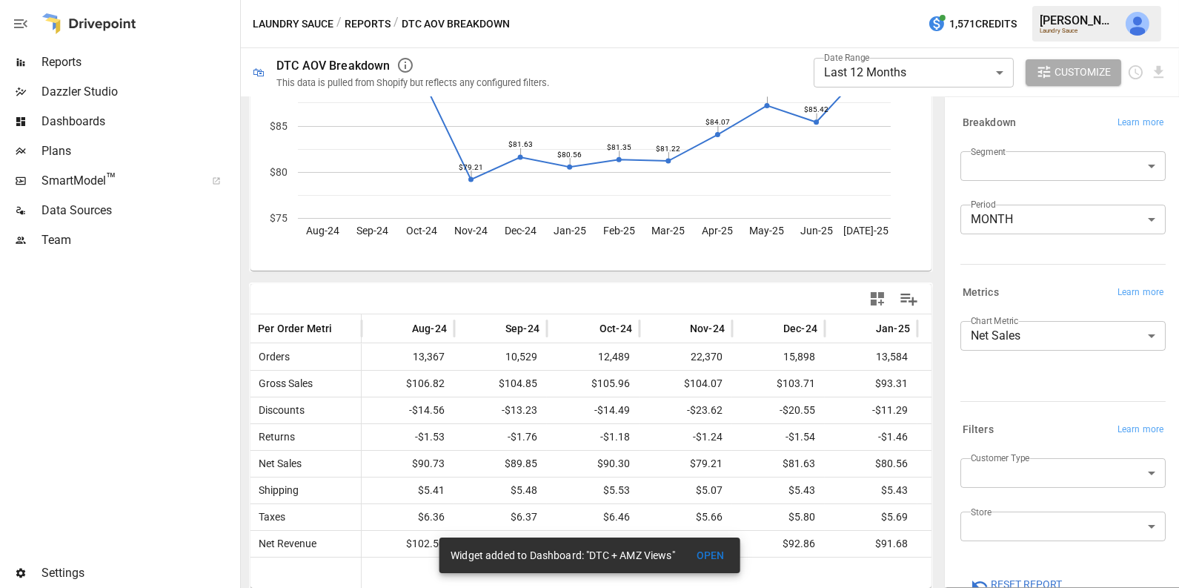
click at [142, 59] on span "Reports" at bounding box center [139, 62] width 196 height 18
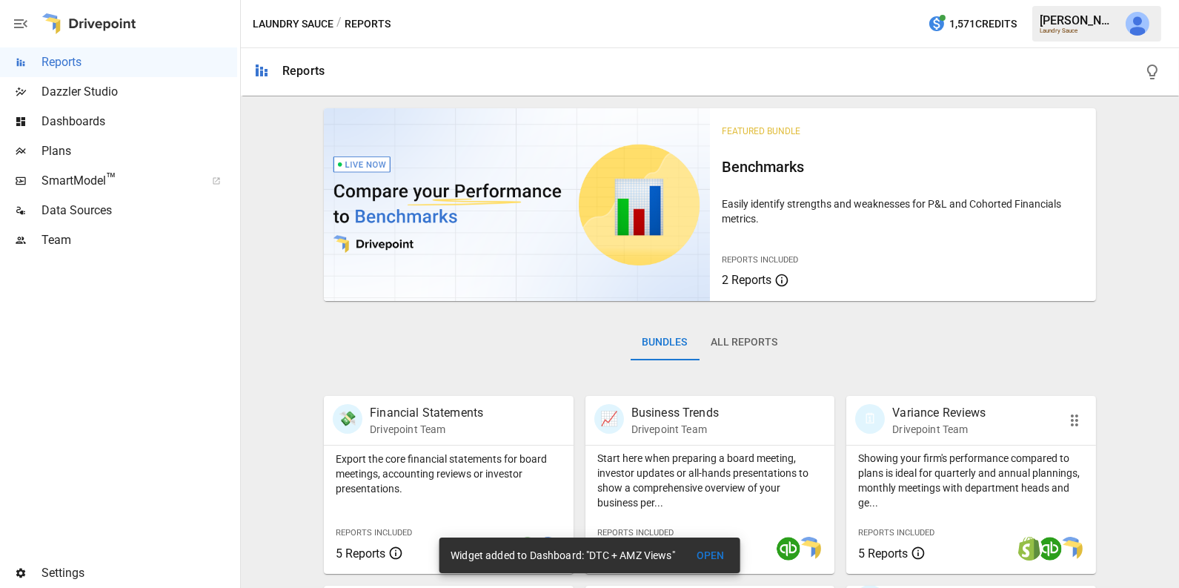
scroll to position [50, 0]
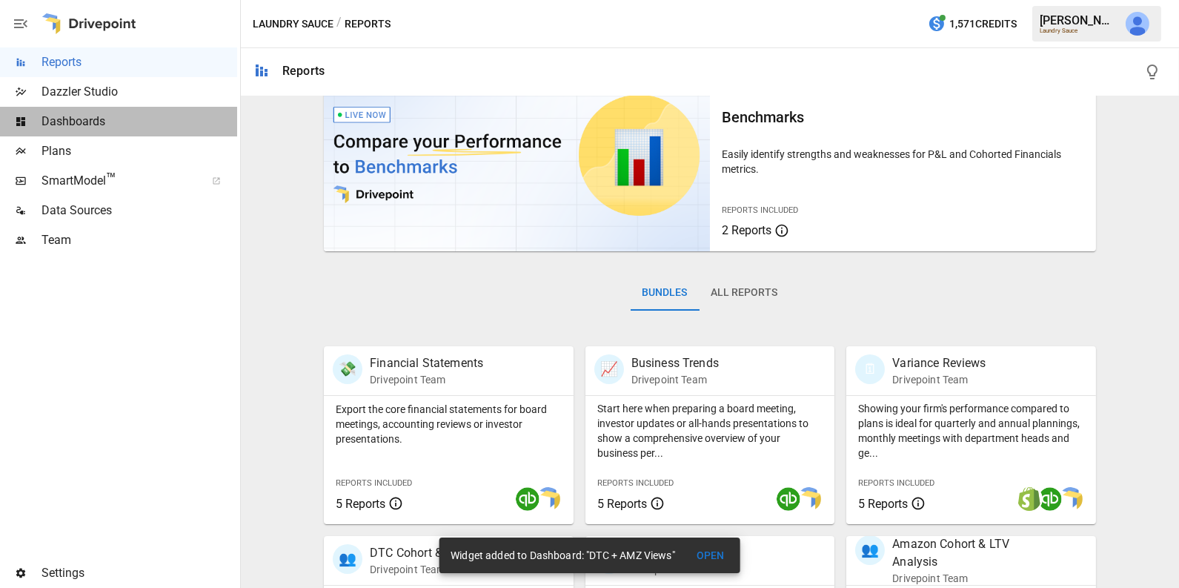
click at [156, 116] on span "Dashboards" at bounding box center [139, 122] width 196 height 18
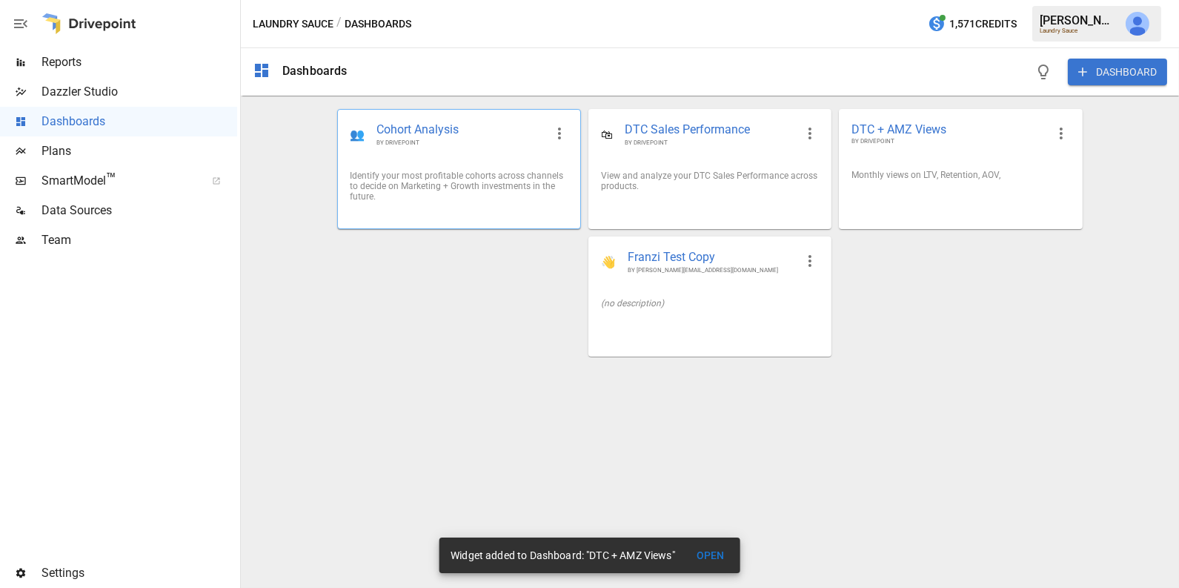
click at [518, 192] on div "Identify your most profitable cohorts across channels to decide on Marketing + …" at bounding box center [459, 185] width 218 height 31
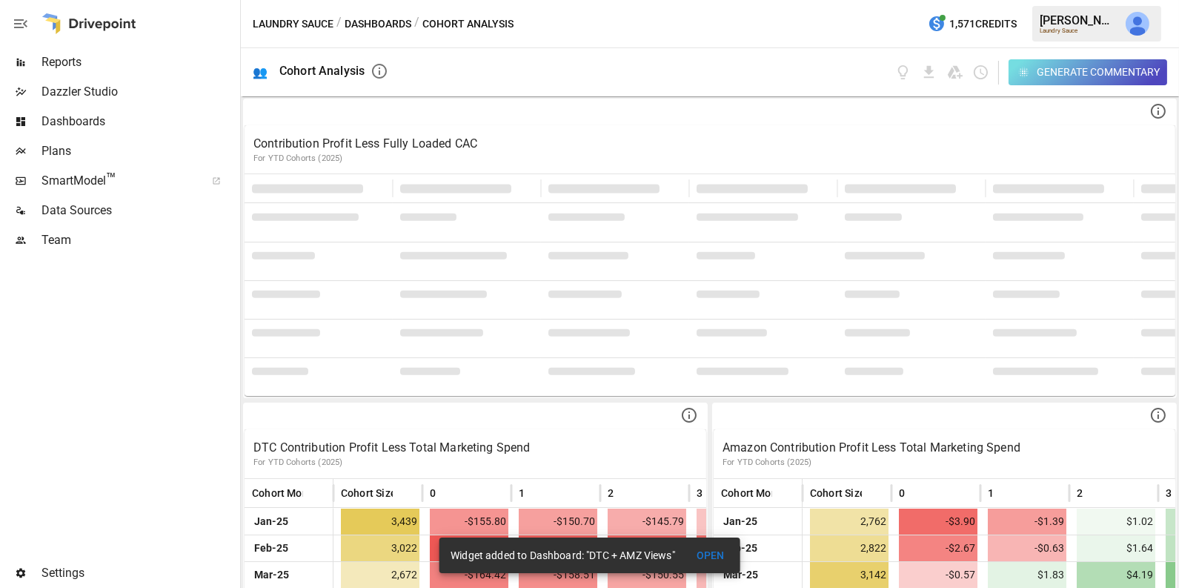
click at [111, 74] on div "Reports" at bounding box center [118, 62] width 237 height 30
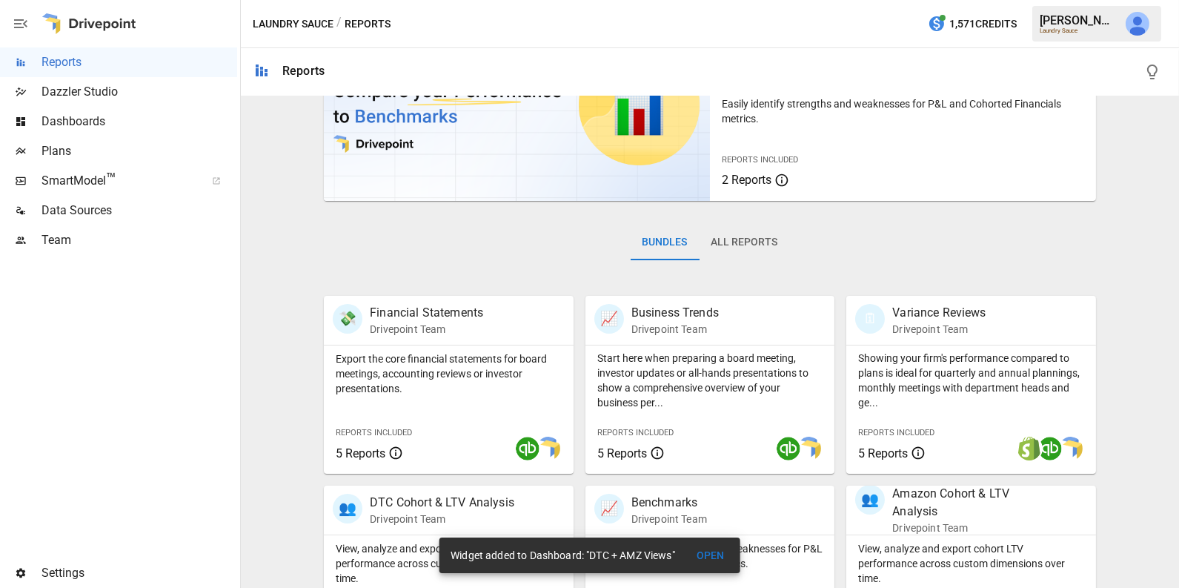
scroll to position [124, 0]
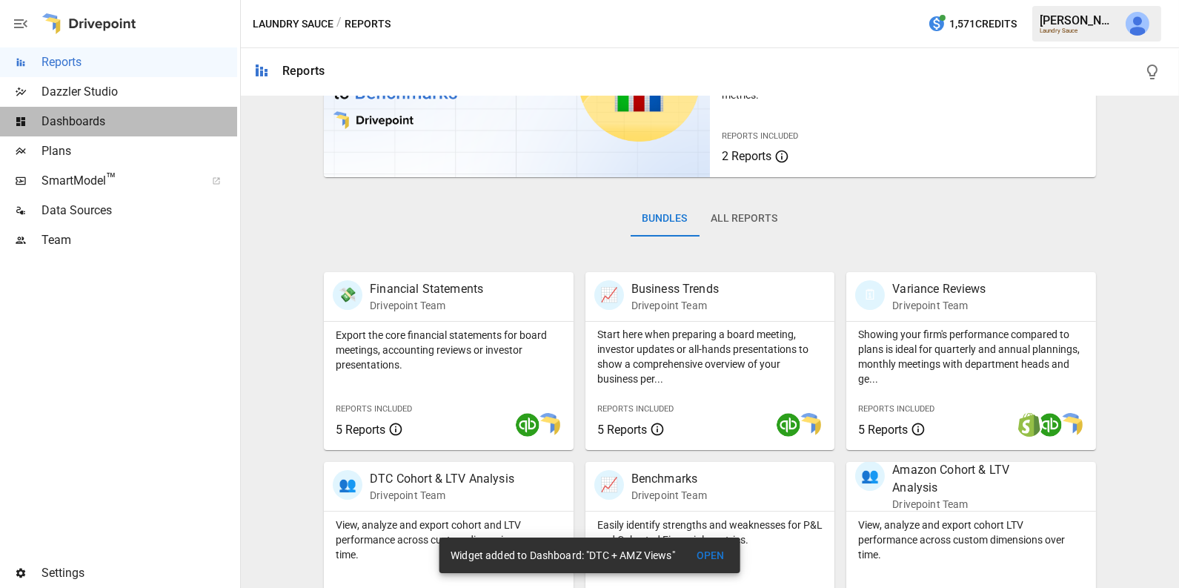
click at [171, 122] on span "Dashboards" at bounding box center [139, 122] width 196 height 18
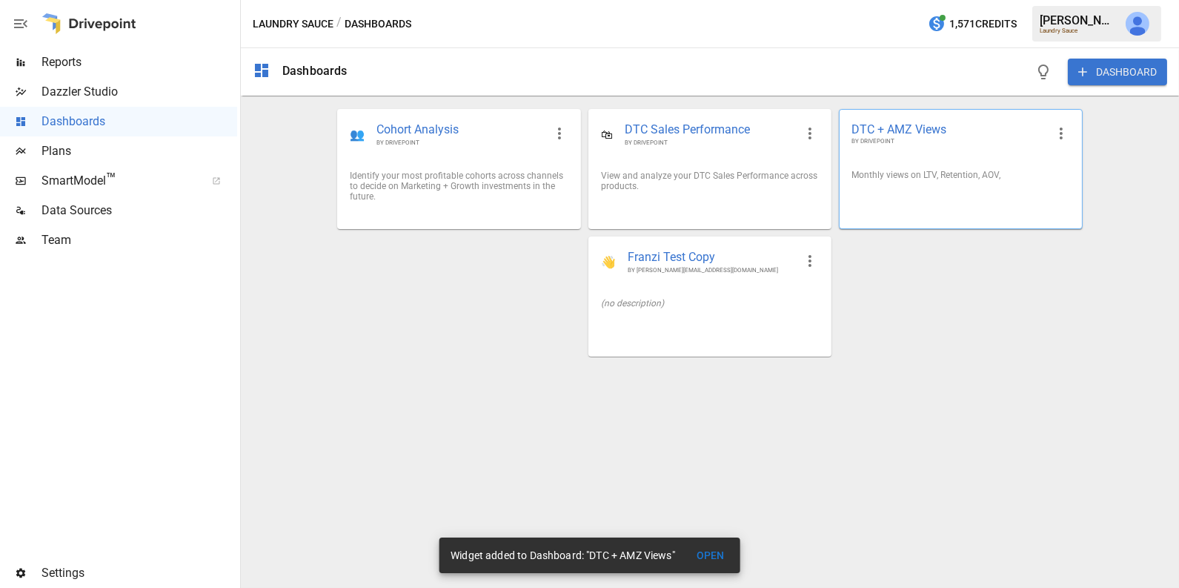
click at [946, 176] on div "Monthly views on LTV, Retention, AOV," at bounding box center [960, 175] width 218 height 10
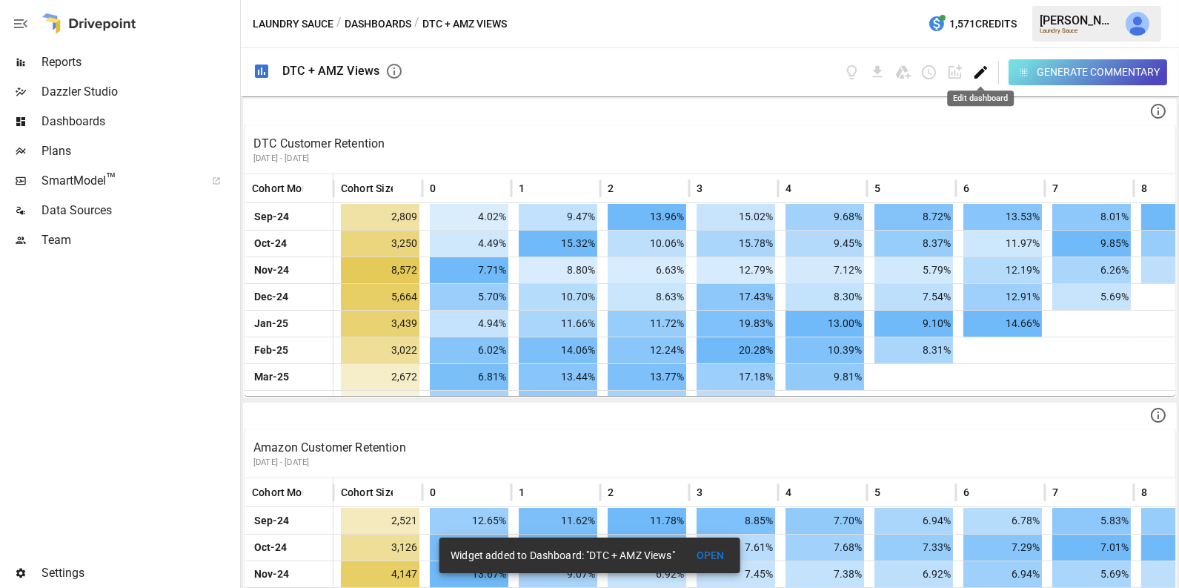
click at [981, 75] on icon "Edit dashboard" at bounding box center [980, 72] width 17 height 17
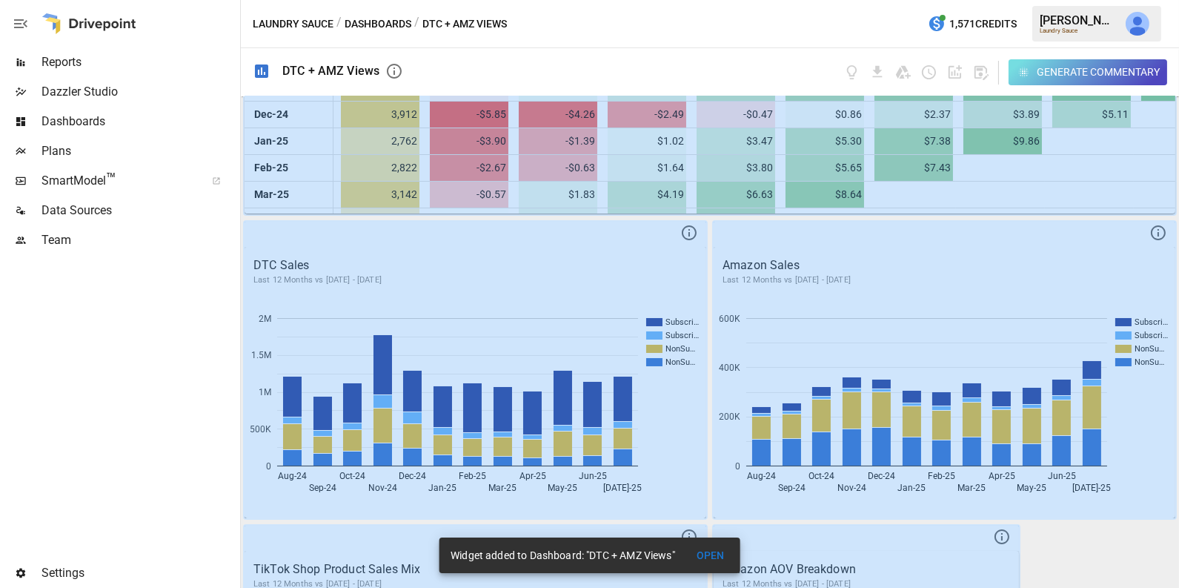
scroll to position [1631, 0]
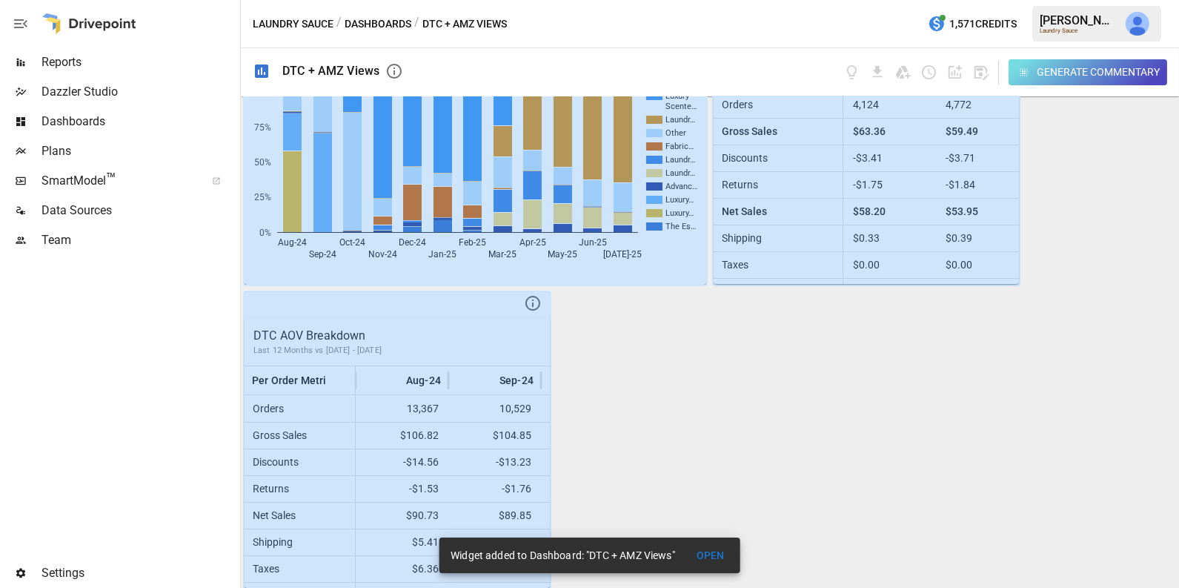
click at [713, 555] on button "OPEN" at bounding box center [710, 555] width 47 height 27
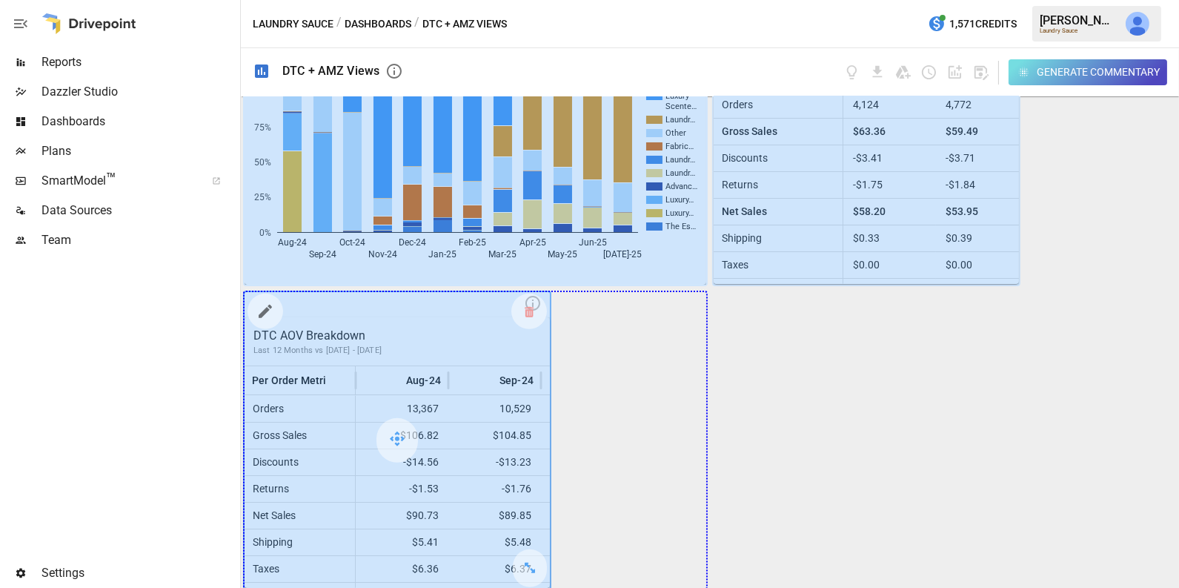
drag, startPoint x: 541, startPoint y: 566, endPoint x: 658, endPoint y: 565, distance: 117.1
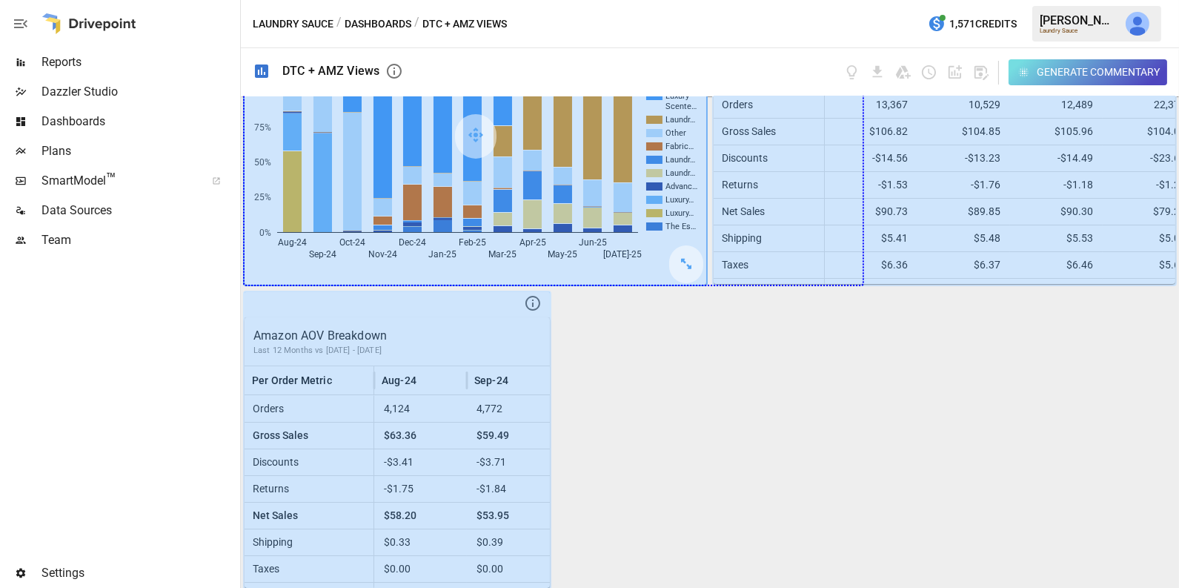
drag, startPoint x: 686, startPoint y: 259, endPoint x: 840, endPoint y: 259, distance: 153.4
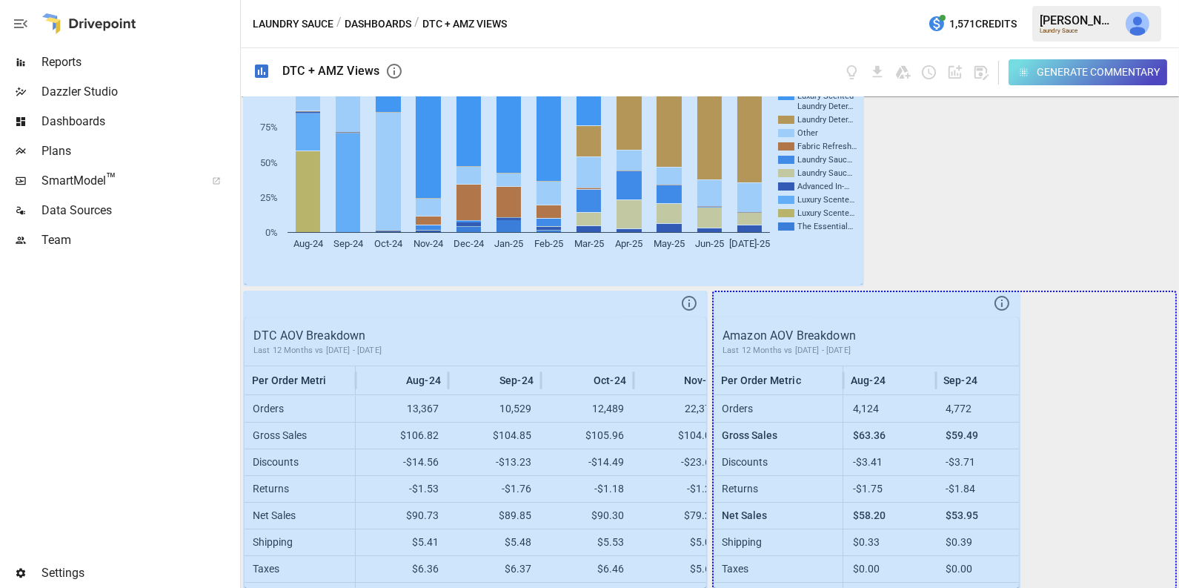
drag, startPoint x: 1000, startPoint y: 572, endPoint x: 1183, endPoint y: 568, distance: 183.1
click at [1178, 0] on html "Reports Dazzler Studio Dashboards Plans SmartModel ™ Data Sources Team Settings…" at bounding box center [589, 0] width 1179 height 0
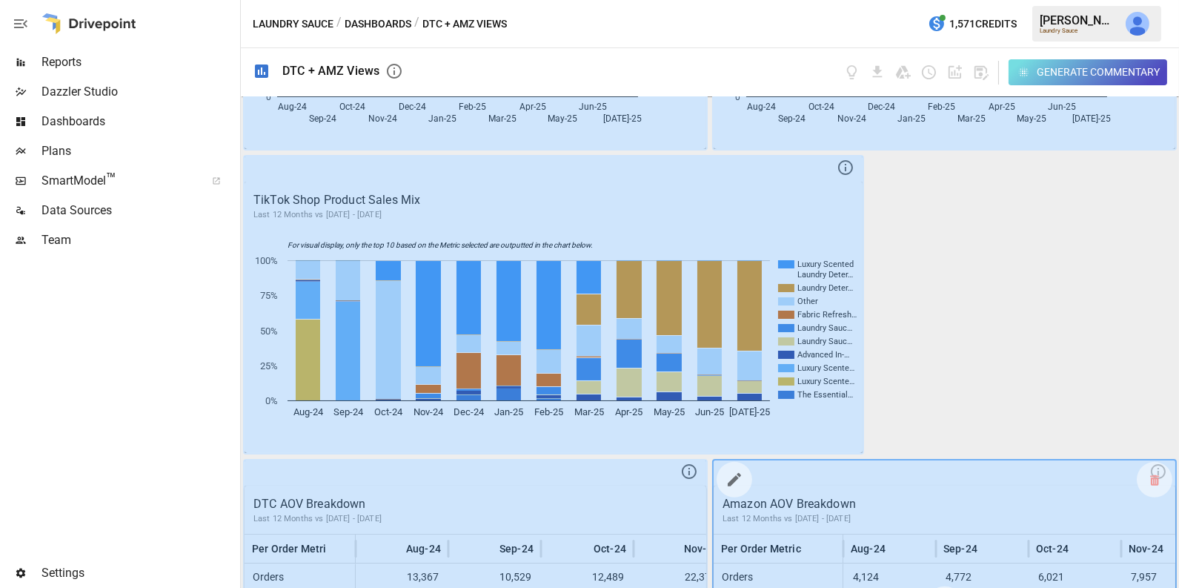
scroll to position [1463, 0]
click at [980, 74] on icon "button" at bounding box center [981, 73] width 14 height 14
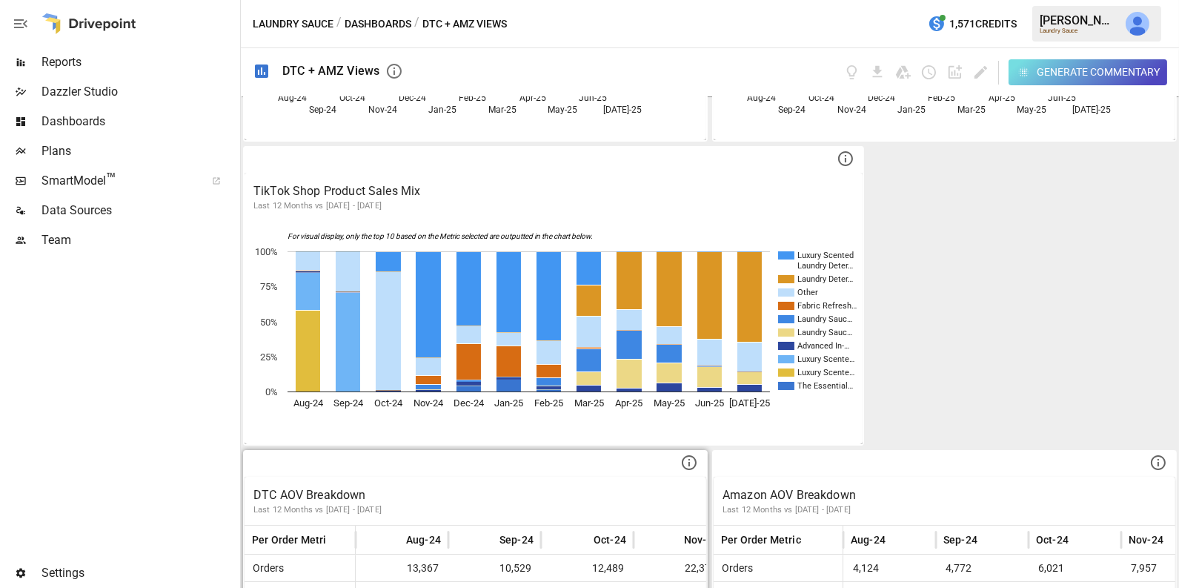
scroll to position [1485, 0]
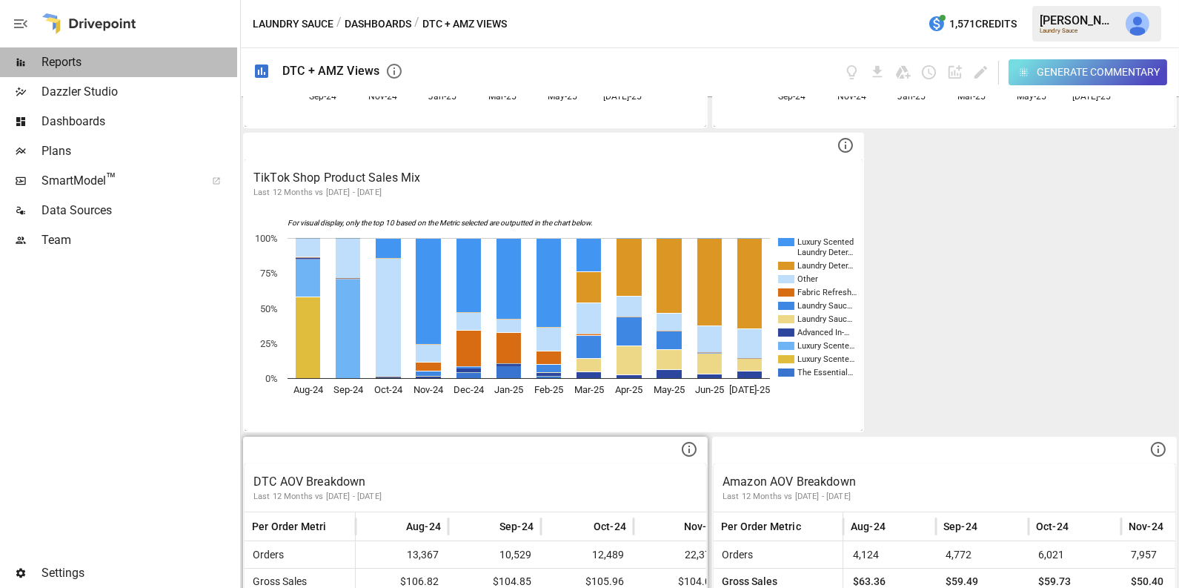
click at [159, 59] on span "Reports" at bounding box center [139, 62] width 196 height 18
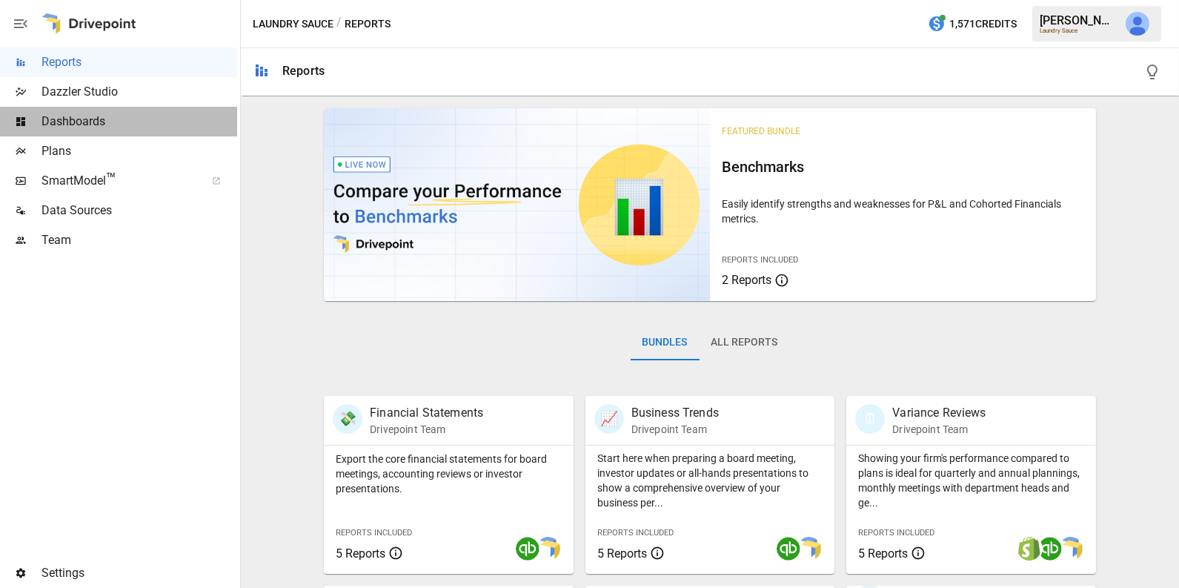
click at [150, 120] on span "Dashboards" at bounding box center [139, 122] width 196 height 18
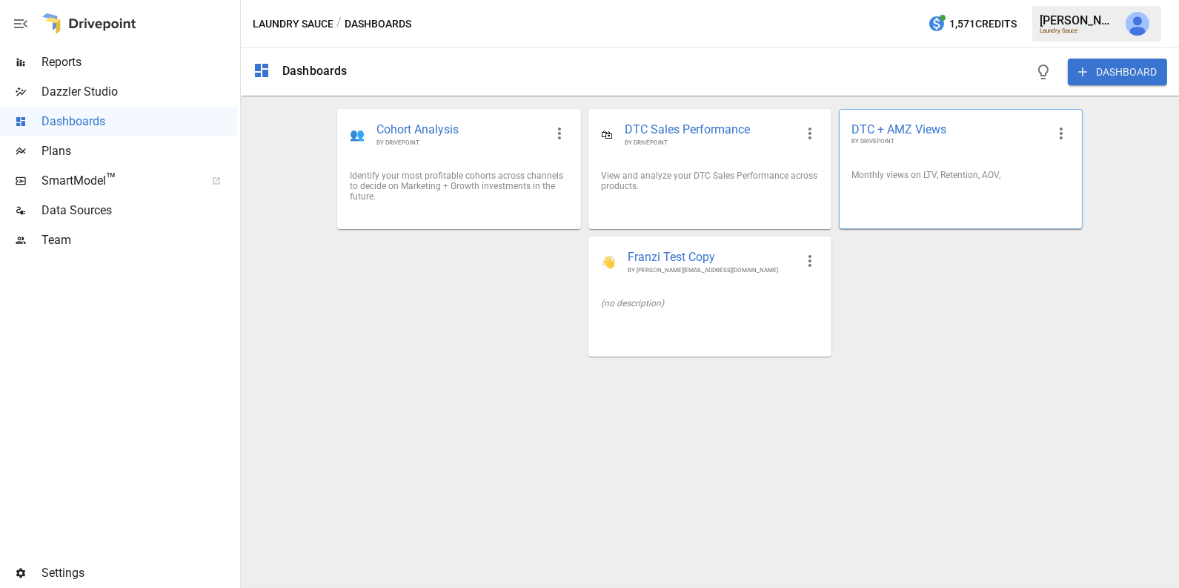
click at [1065, 125] on icon "button" at bounding box center [1061, 133] width 18 height 18
click at [1085, 171] on li "Edit" at bounding box center [1082, 168] width 73 height 30
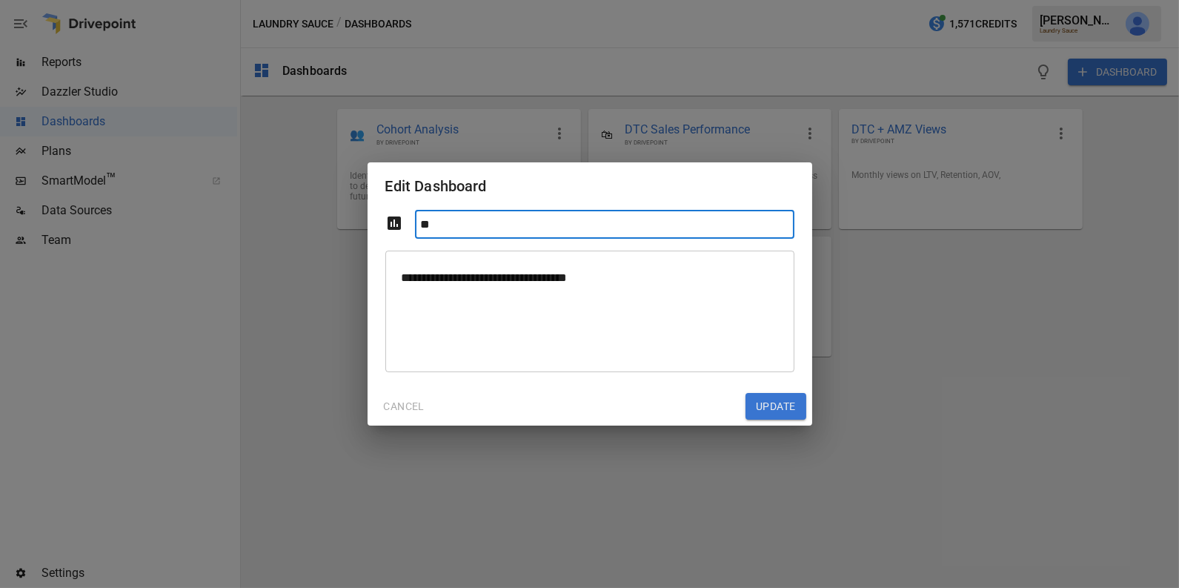
type input "*"
click at [550, 228] on input "**********" at bounding box center [604, 224] width 379 height 29
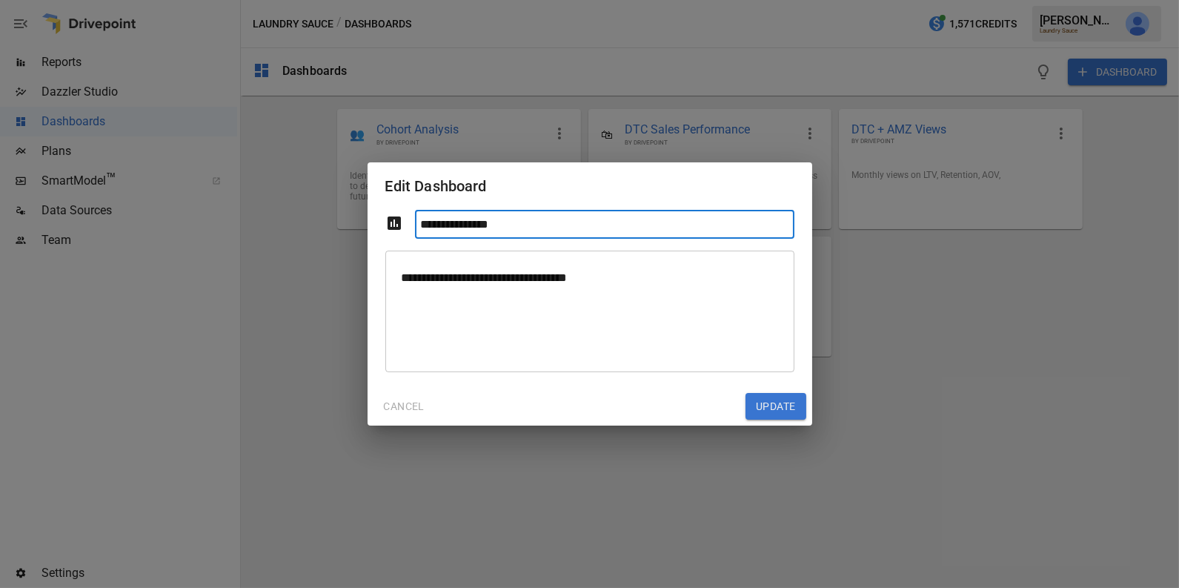
type input "**********"
click at [767, 402] on button "Update" at bounding box center [775, 406] width 60 height 27
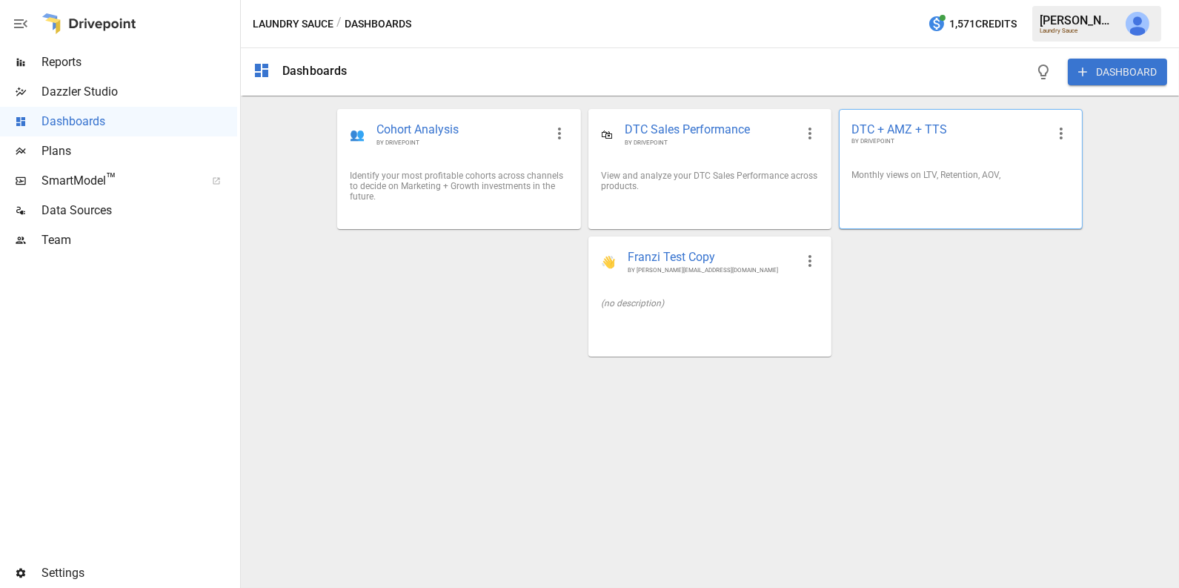
click at [907, 170] on div "Monthly views on LTV, Retention, AOV," at bounding box center [960, 175] width 218 height 10
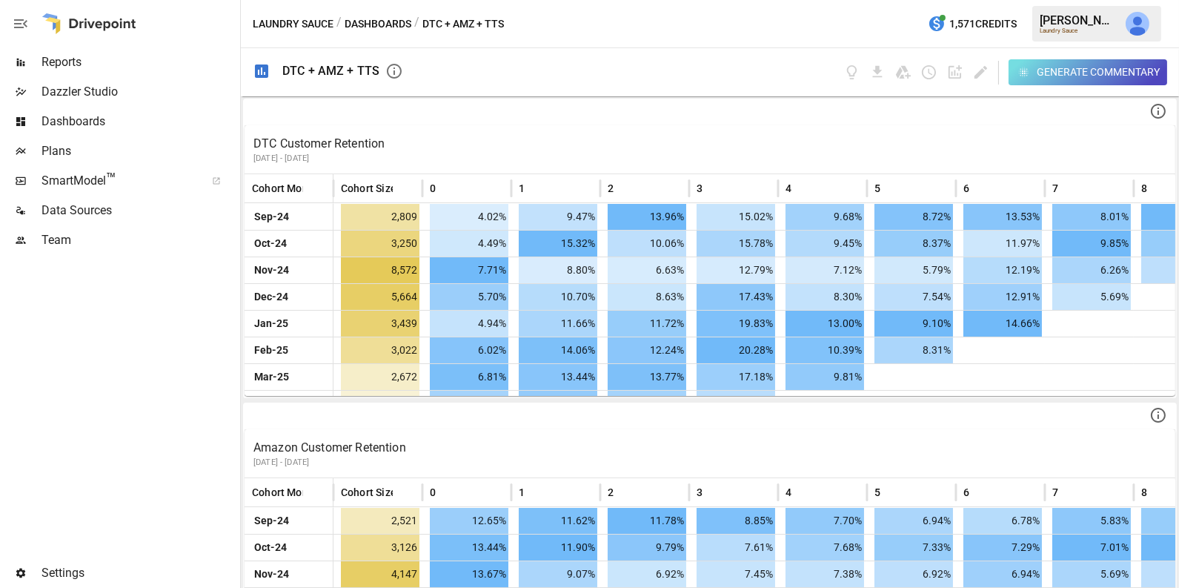
click at [159, 63] on span "Reports" at bounding box center [139, 62] width 196 height 18
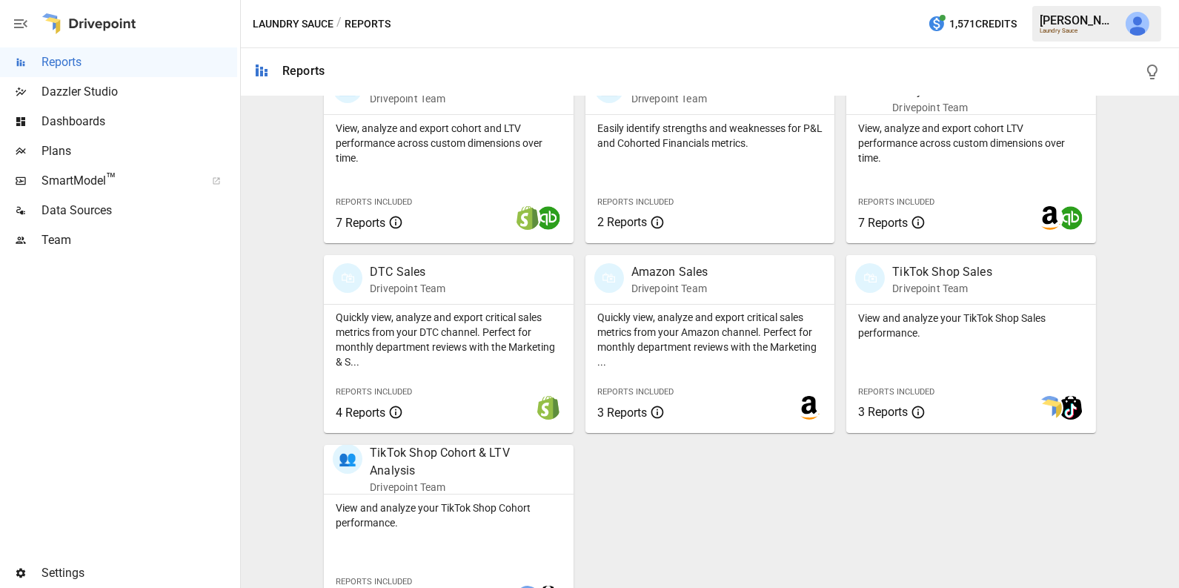
scroll to position [560, 0]
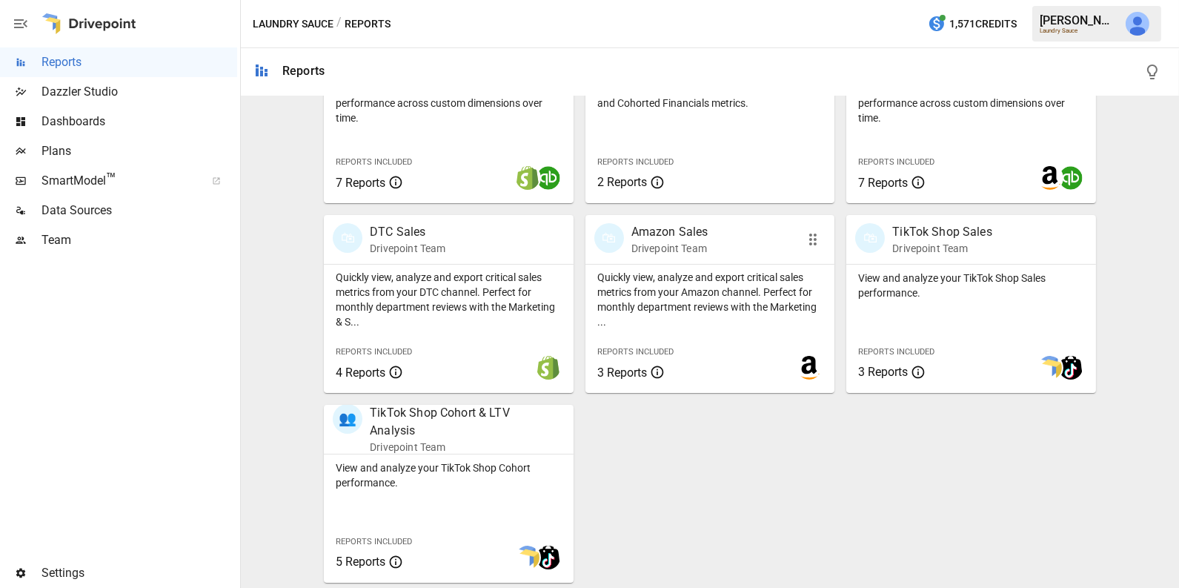
click at [662, 308] on p "Quickly view, analyze and export critical sales metrics from your Amazon channe…" at bounding box center [710, 299] width 226 height 59
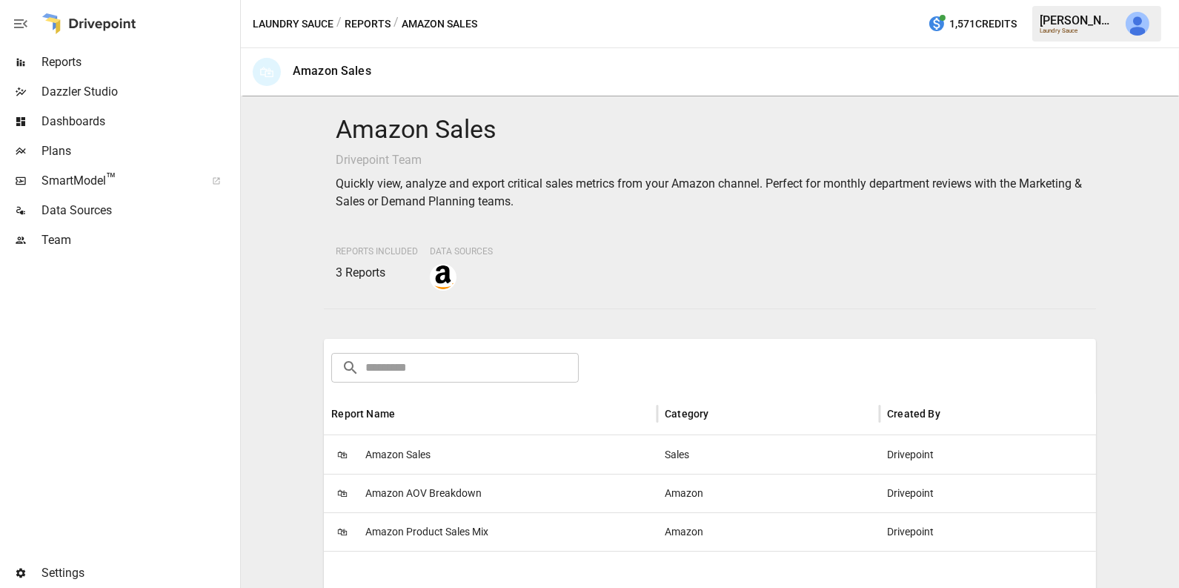
click at [491, 523] on div "🛍 Amazon Product Sales Mix" at bounding box center [490, 531] width 333 height 39
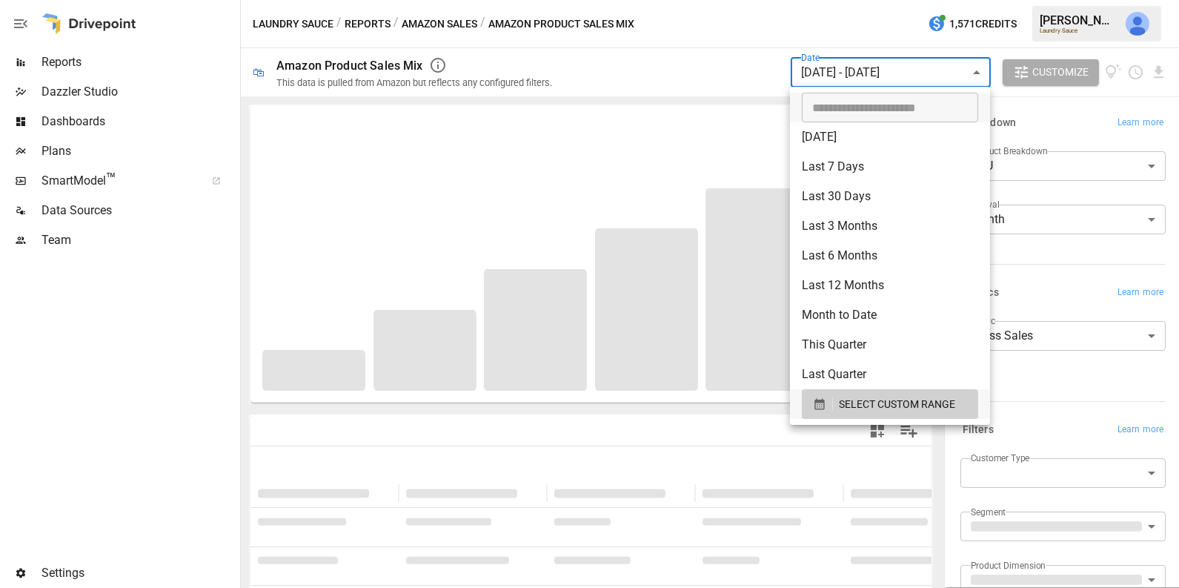
click at [877, 0] on body "**********" at bounding box center [589, 0] width 1179 height 0
click at [845, 290] on li "Last 12 Months" at bounding box center [890, 285] width 200 height 30
type input "**********"
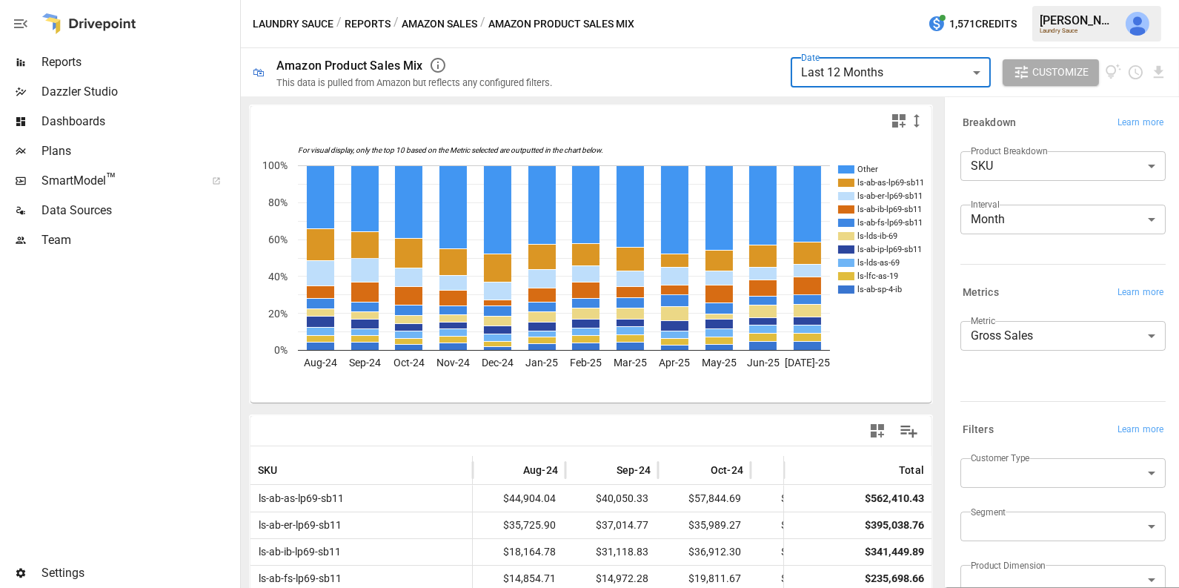
click at [442, 27] on button "Amazon Sales" at bounding box center [440, 24] width 76 height 19
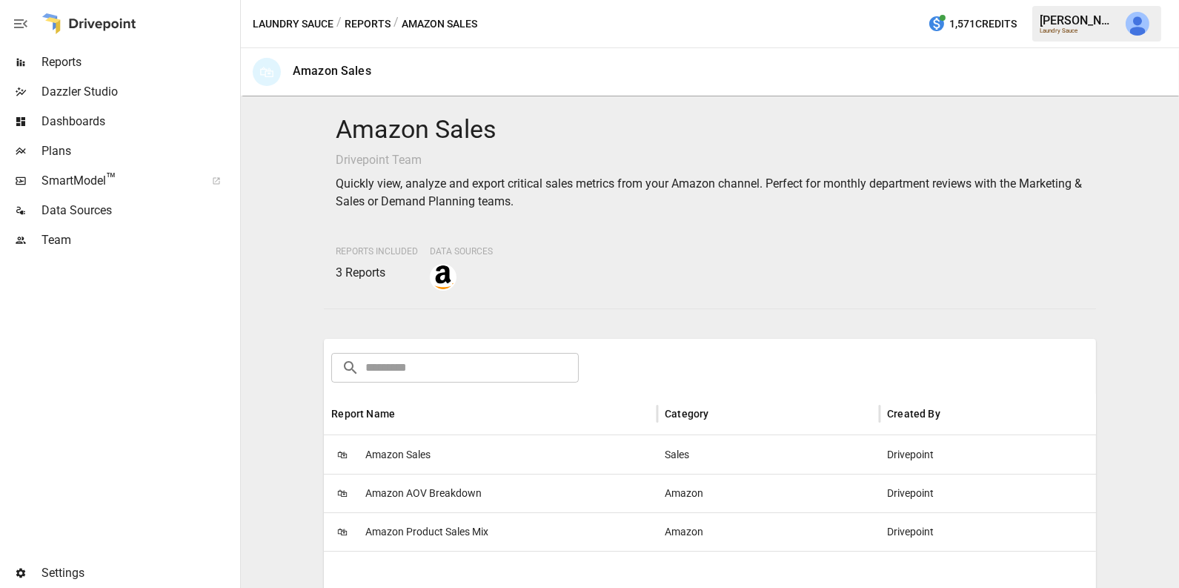
click at [368, 21] on button "Reports" at bounding box center [368, 24] width 46 height 19
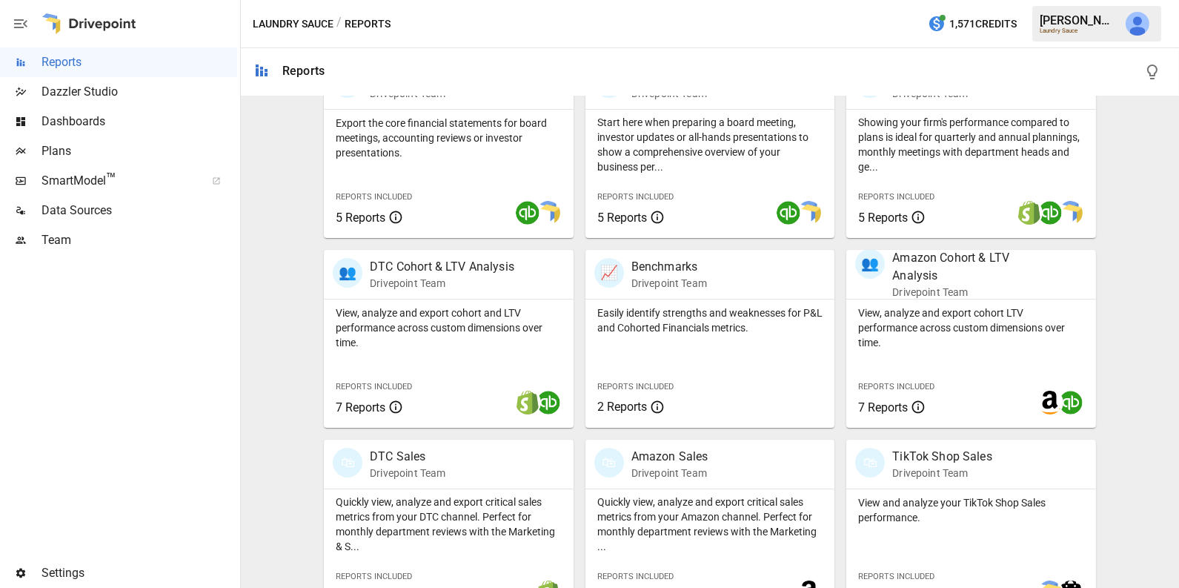
scroll to position [382, 0]
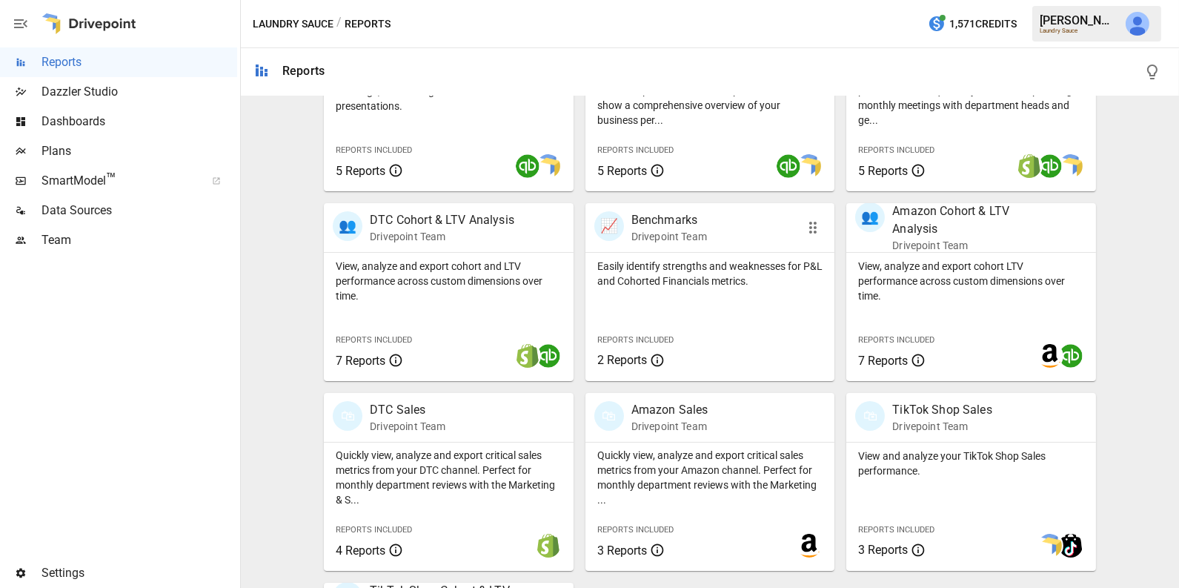
click at [702, 270] on p "Easily identify strengths and weaknesses for P&L and Cohorted Financials metric…" at bounding box center [710, 274] width 226 height 30
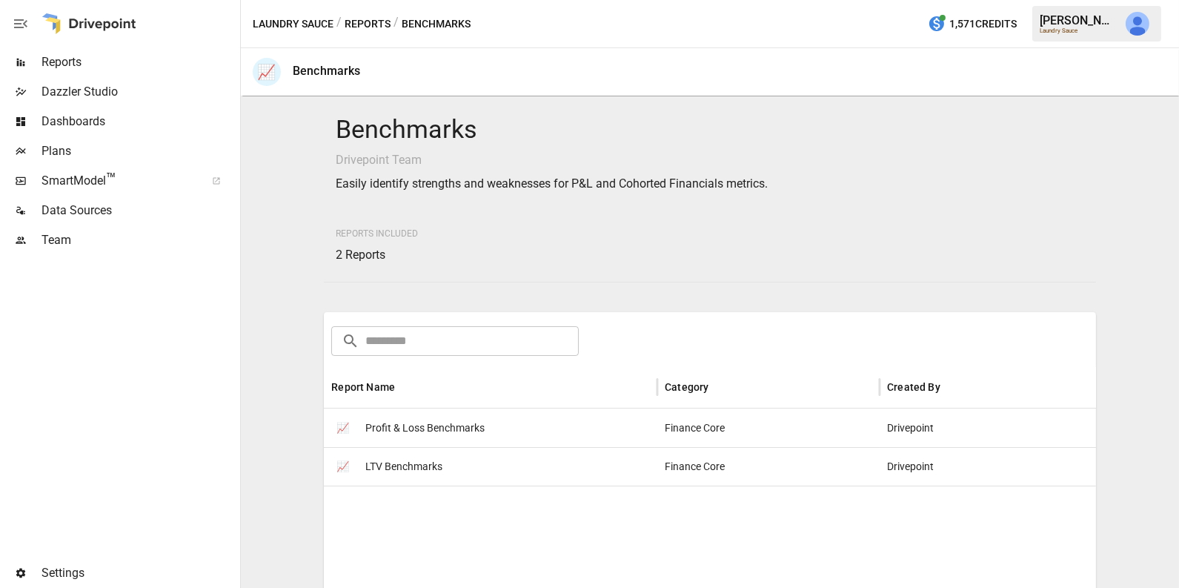
click at [508, 457] on div "📈 LTV Benchmarks" at bounding box center [490, 466] width 333 height 39
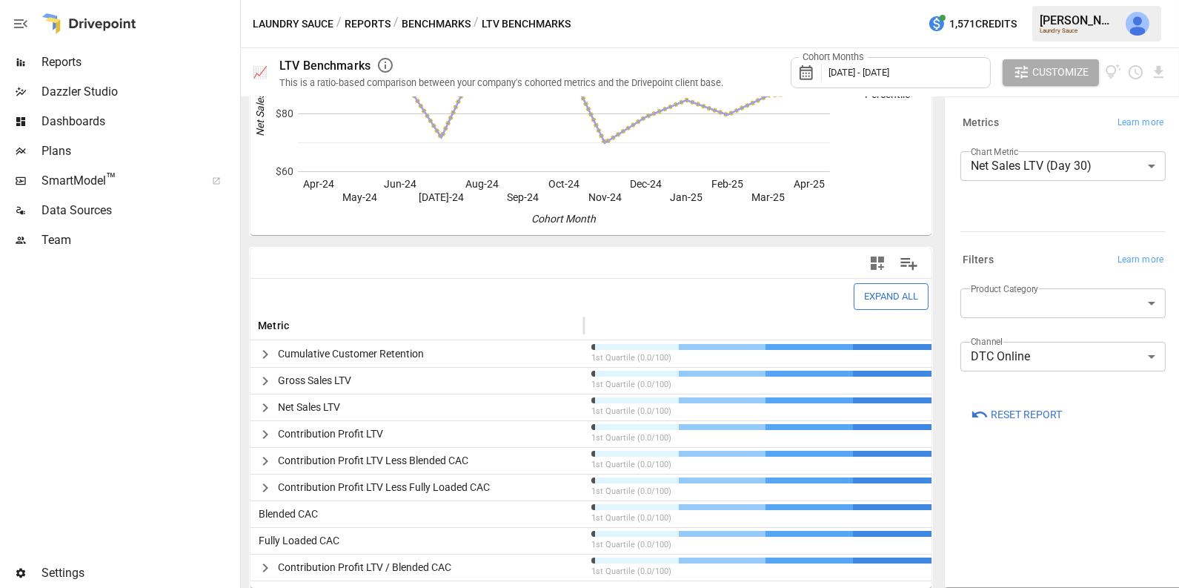
click at [269, 378] on icon "button" at bounding box center [265, 381] width 18 height 18
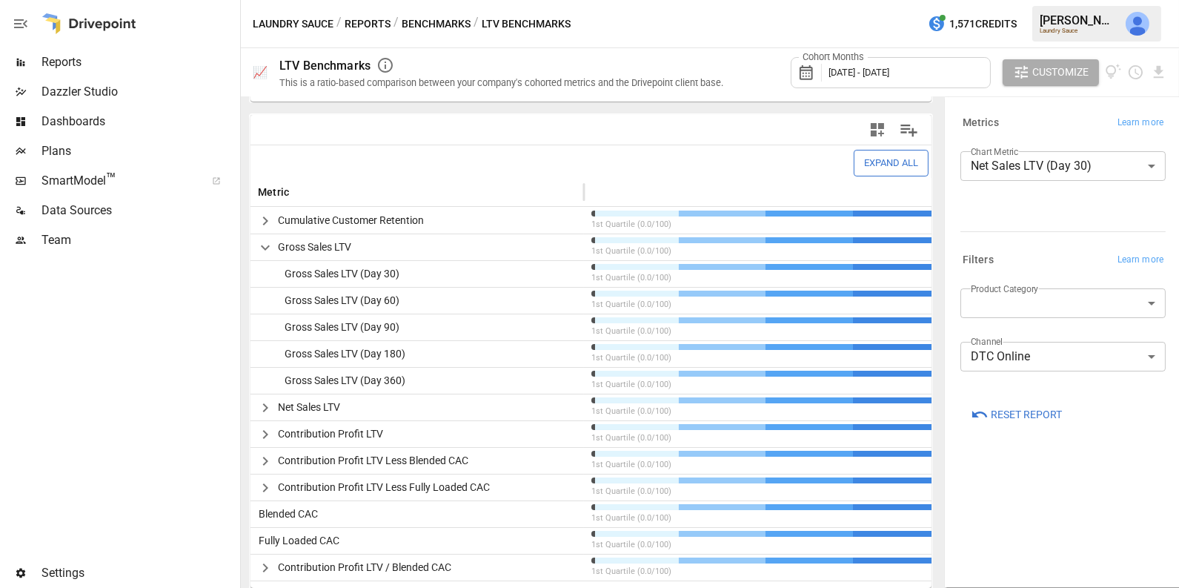
click at [92, 122] on span "Dashboards" at bounding box center [139, 122] width 196 height 18
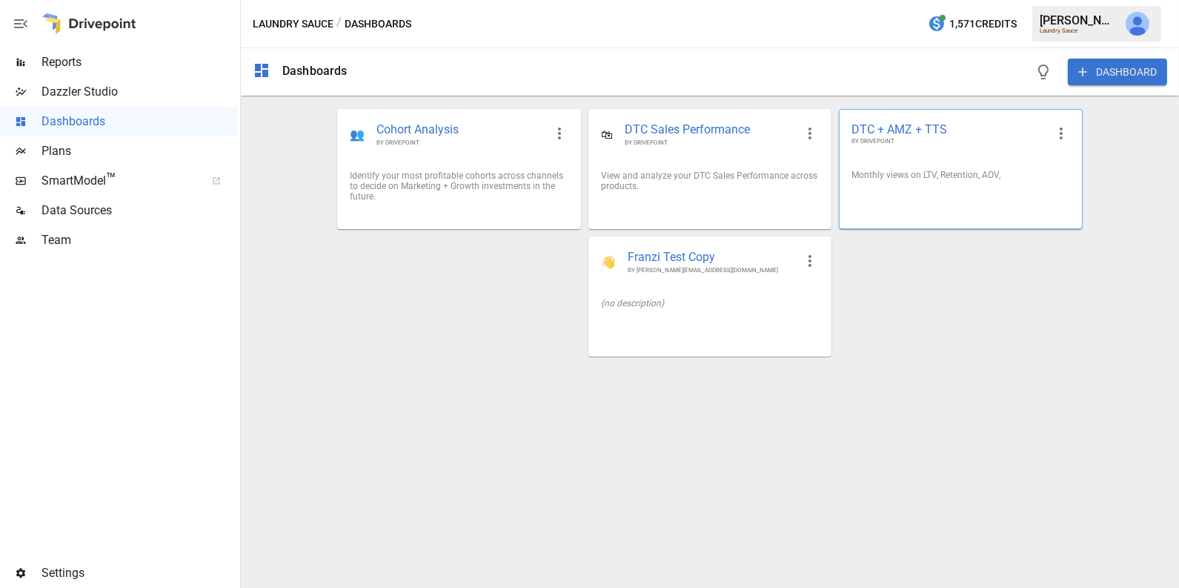
click at [882, 187] on div "Monthly views on LTV, Retention, AOV," at bounding box center [961, 175] width 242 height 34
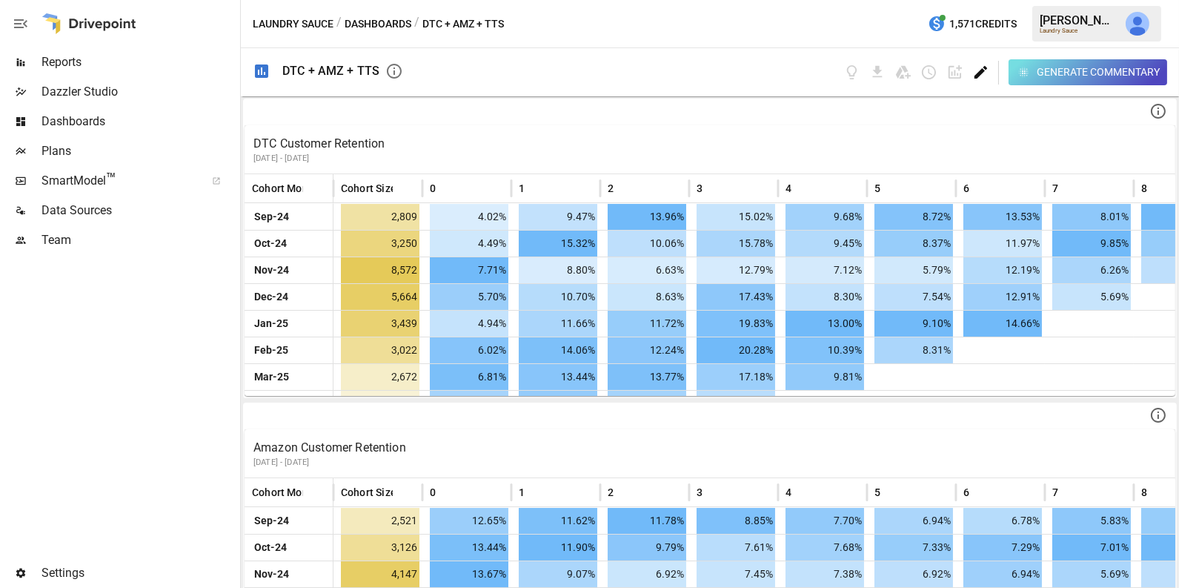
click at [983, 64] on icon "Edit dashboard" at bounding box center [980, 72] width 17 height 17
